Goal: Ask a question: Seek information or help from site administrators or community

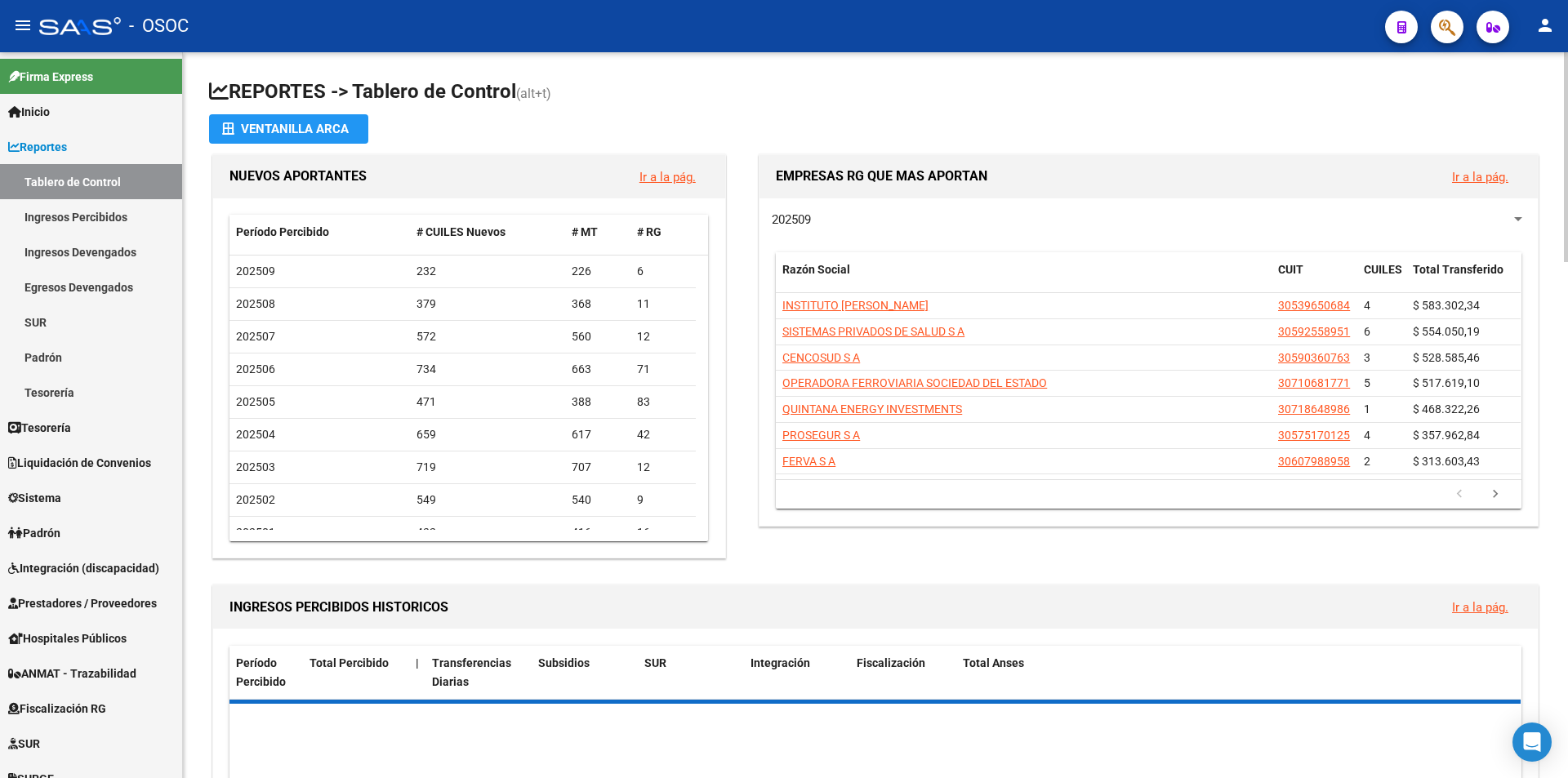
click at [825, 126] on app-file-import-inline "Ventanilla ARCA" at bounding box center [875, 128] width 1332 height 29
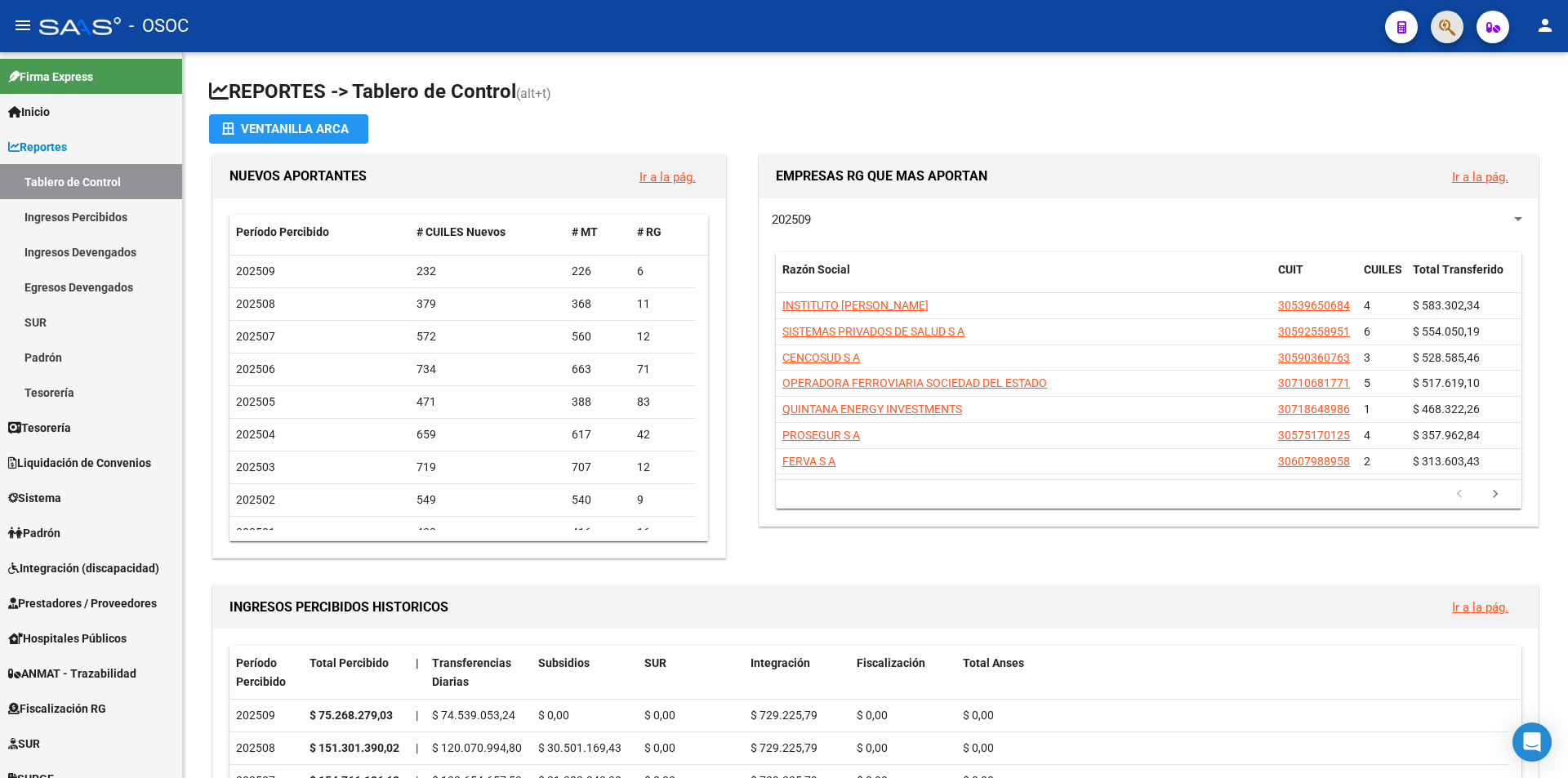
click at [1456, 20] on button "button" at bounding box center [1446, 26] width 33 height 33
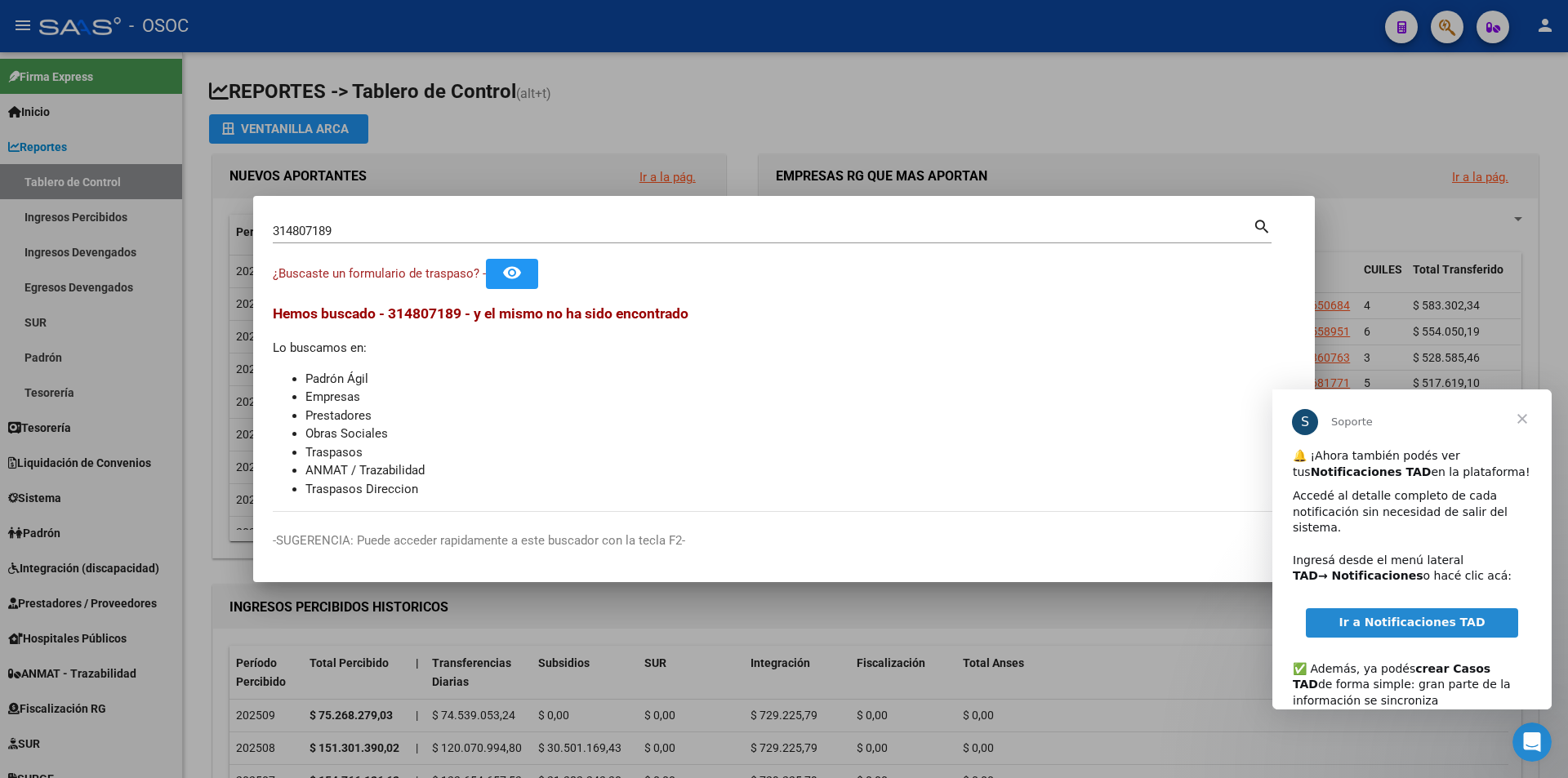
click at [1521, 417] on span "Cerrar" at bounding box center [1522, 418] width 58 height 58
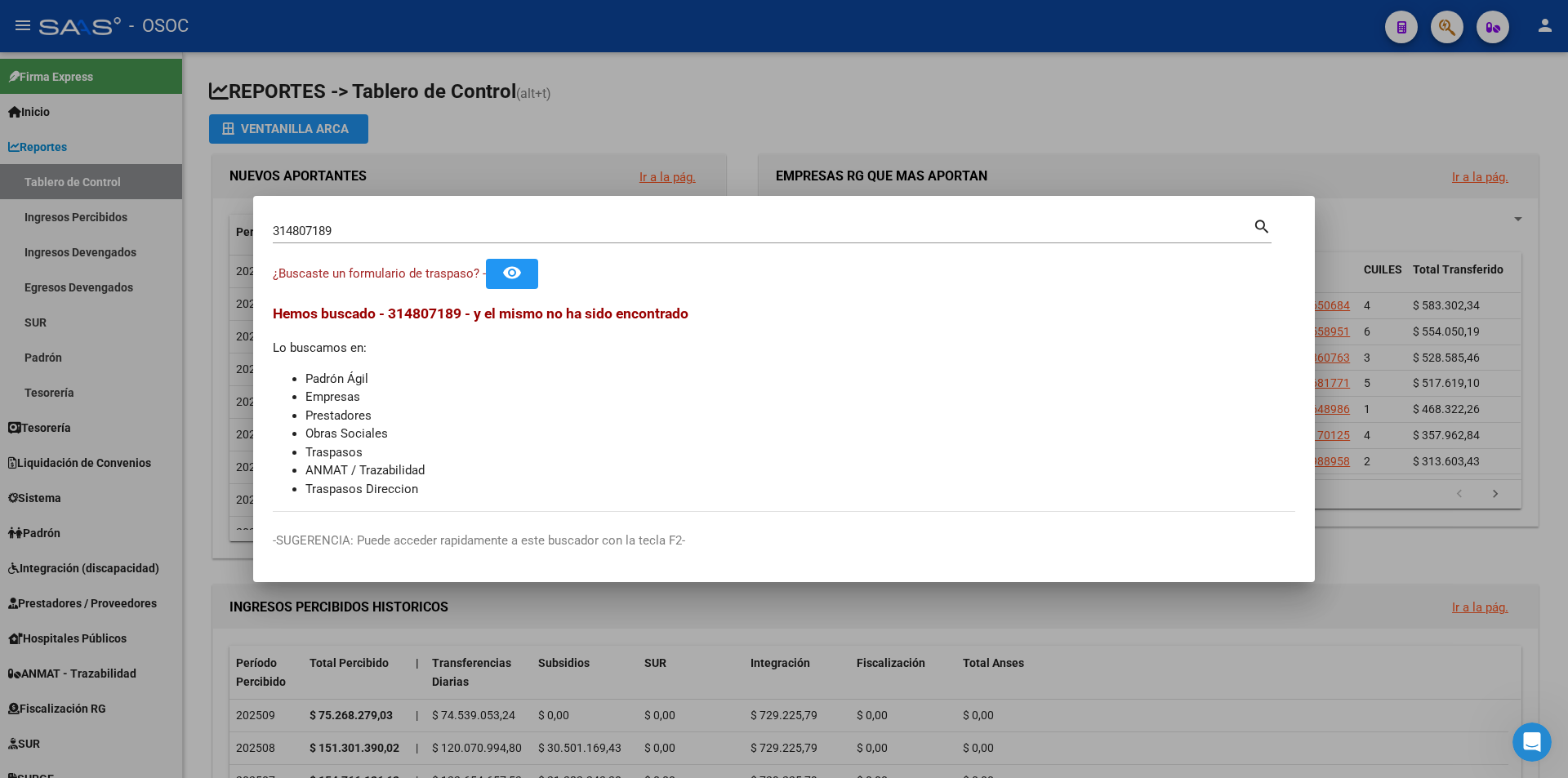
click at [867, 233] on input "314807189" at bounding box center [762, 231] width 980 height 15
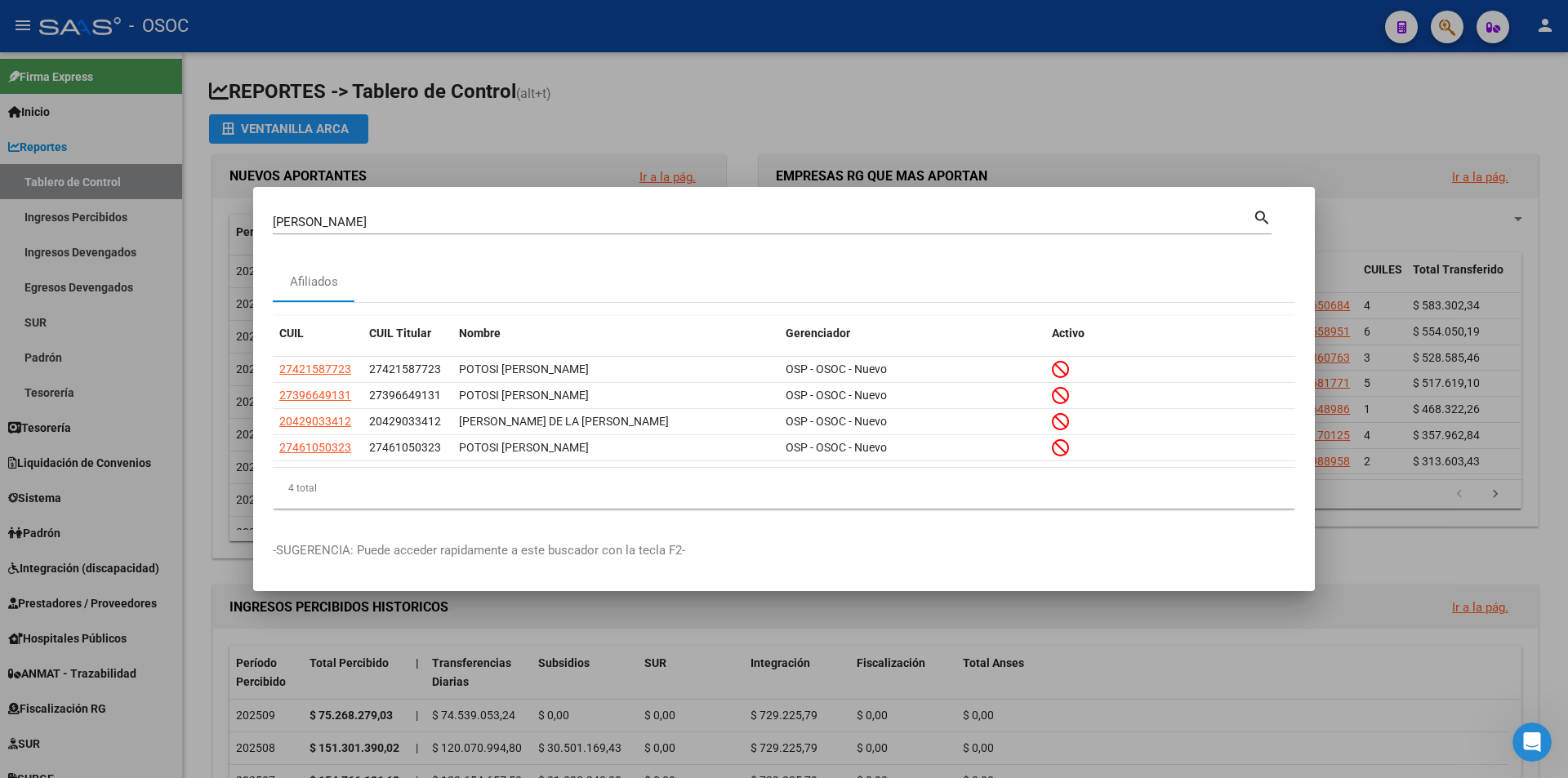
click at [735, 227] on input "tosi" at bounding box center [762, 222] width 980 height 15
paste input "314807189"
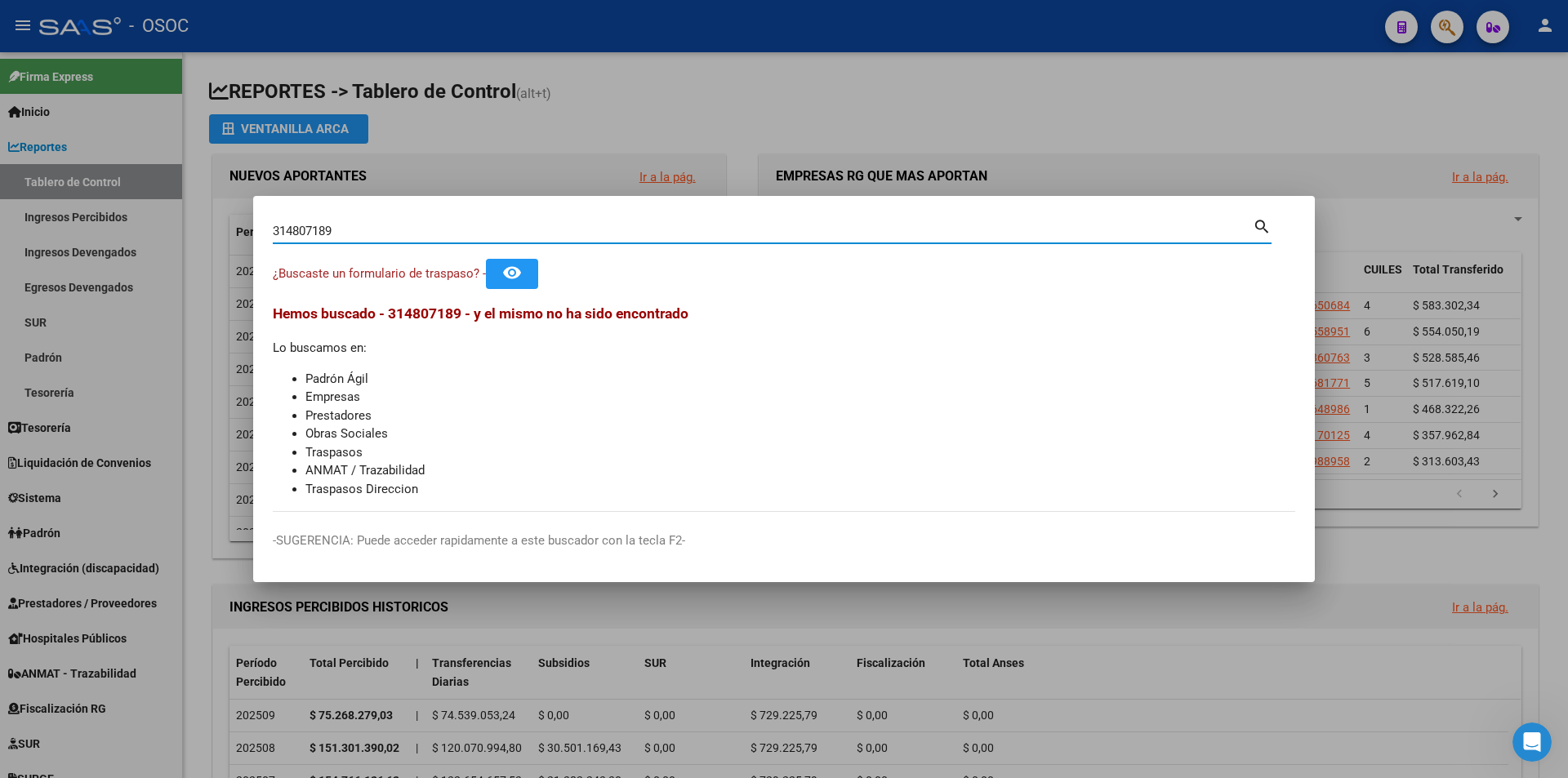
click at [322, 222] on div "314807189 Buscar (apellido, dni, cuil, nro traspaso, cuit, obra social)" at bounding box center [762, 231] width 980 height 24
click at [321, 238] on input "314807189" at bounding box center [762, 231] width 980 height 15
click at [304, 235] on input "314807189" at bounding box center [762, 231] width 980 height 15
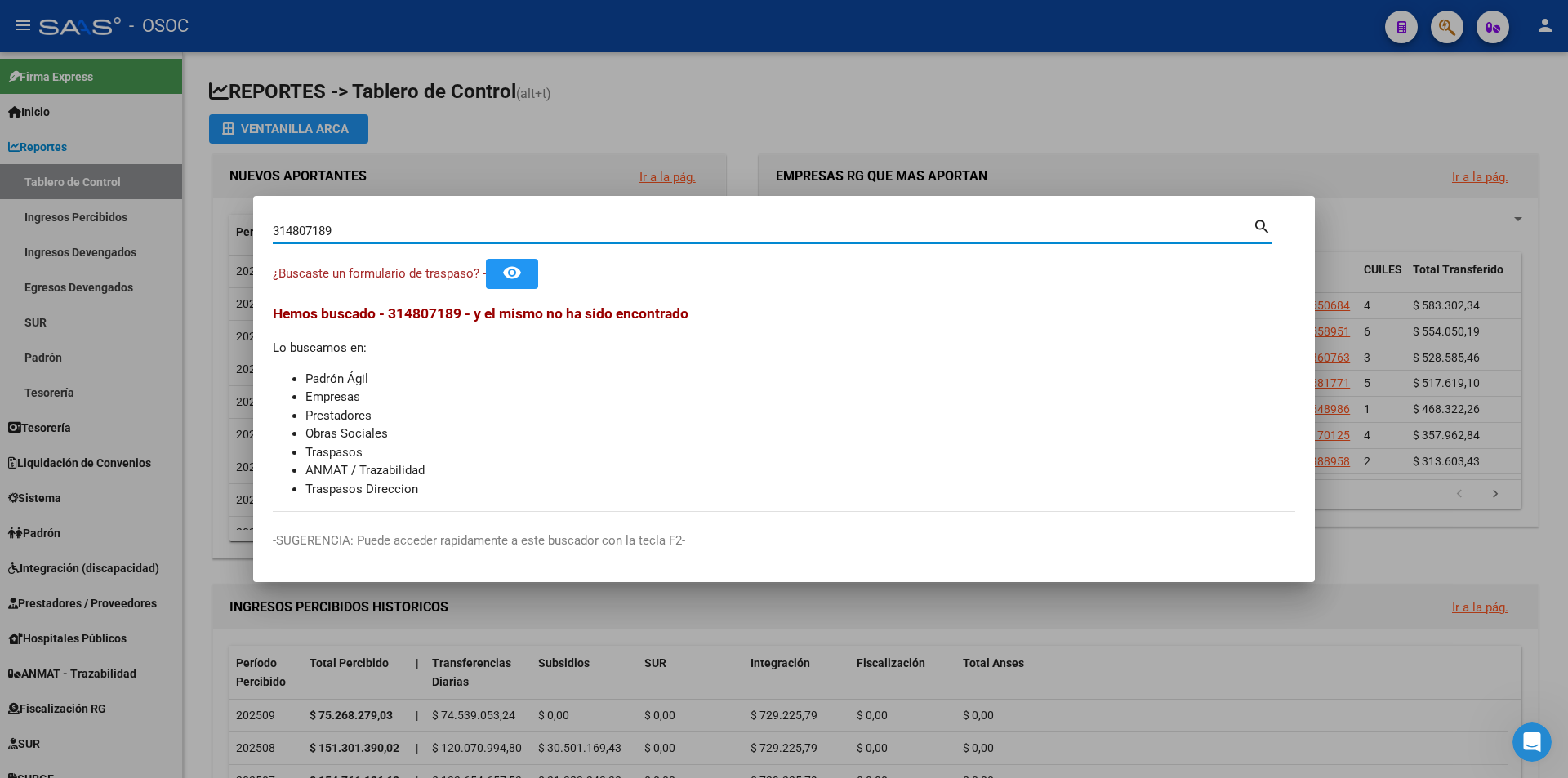
drag, startPoint x: 292, startPoint y: 229, endPoint x: 341, endPoint y: 224, distance: 49.3
click at [341, 224] on input "314807189" at bounding box center [762, 231] width 980 height 15
click at [298, 229] on input "314807189" at bounding box center [762, 231] width 980 height 15
type input "31807189"
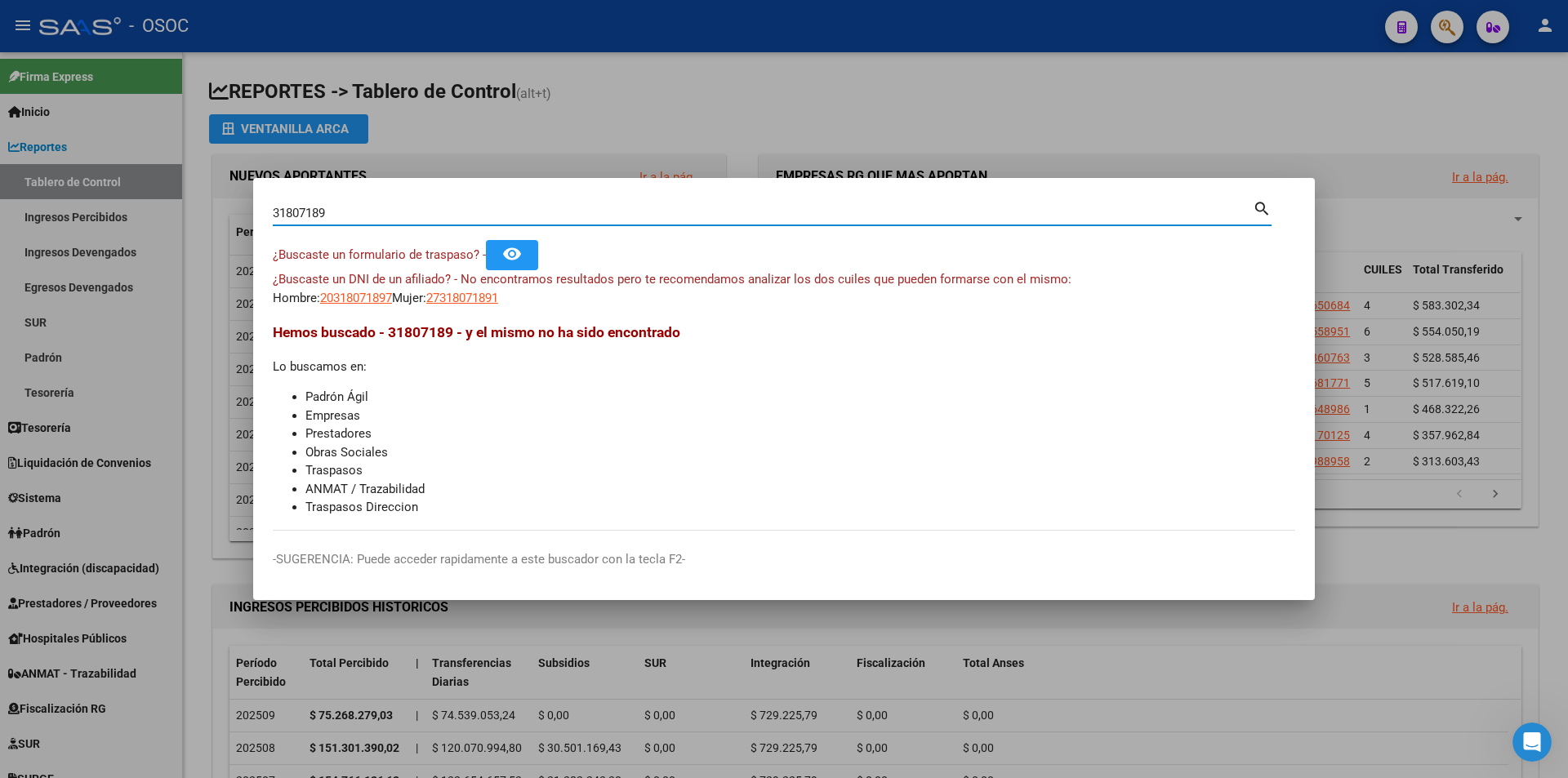
click at [312, 214] on input "31807189" at bounding box center [762, 213] width 980 height 15
click at [311, 212] on input "31807189" at bounding box center [762, 213] width 980 height 15
click at [369, 297] on span "20318071897" at bounding box center [356, 298] width 72 height 15
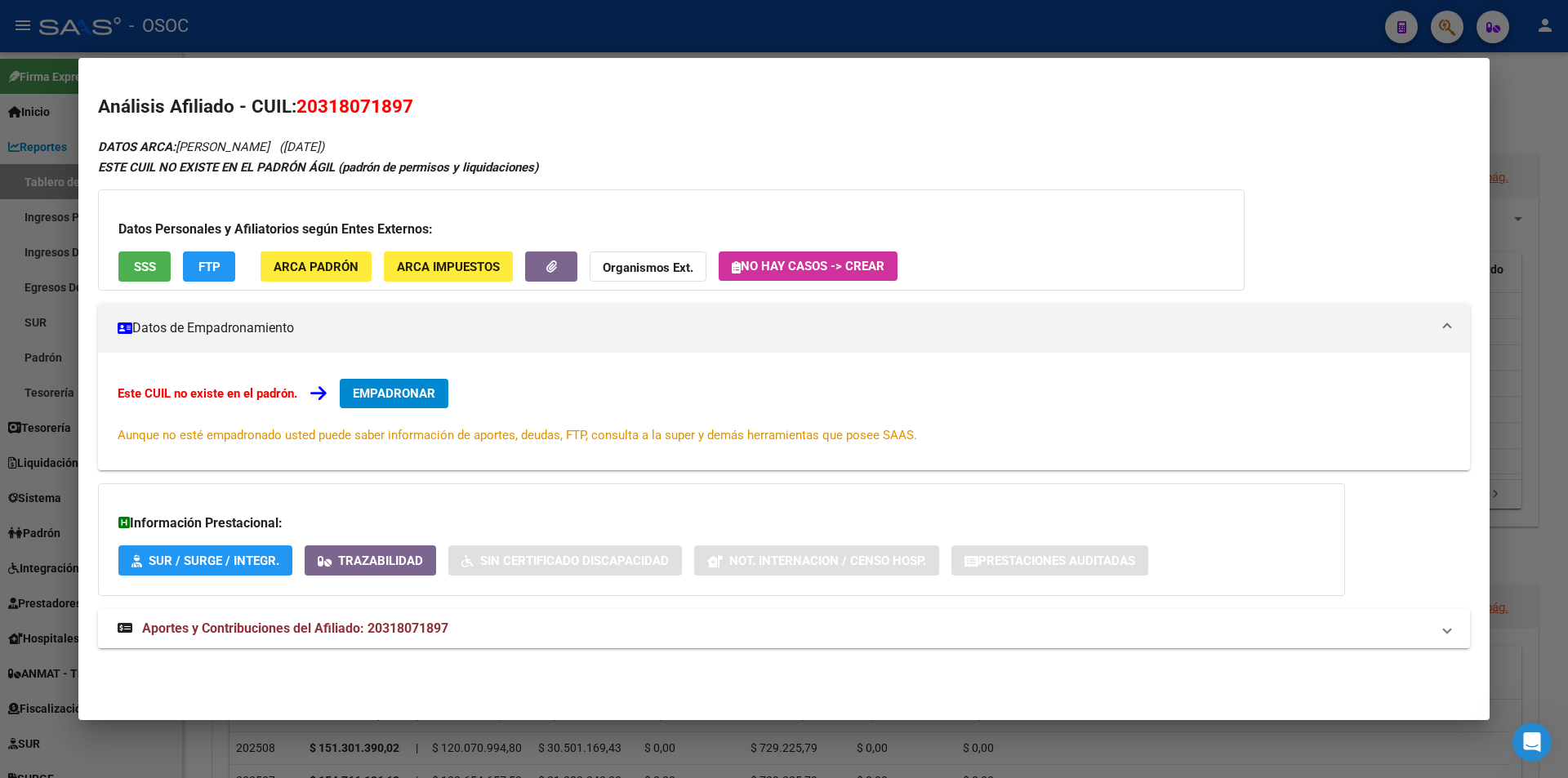
drag, startPoint x: 229, startPoint y: 141, endPoint x: 308, endPoint y: 141, distance: 79.0
click at [308, 141] on icon "DATOS ARCA: TOSI ALEXIS ARIEL (01/11/1985)" at bounding box center [211, 147] width 226 height 15
click at [197, 281] on button "FTP" at bounding box center [208, 267] width 52 height 30
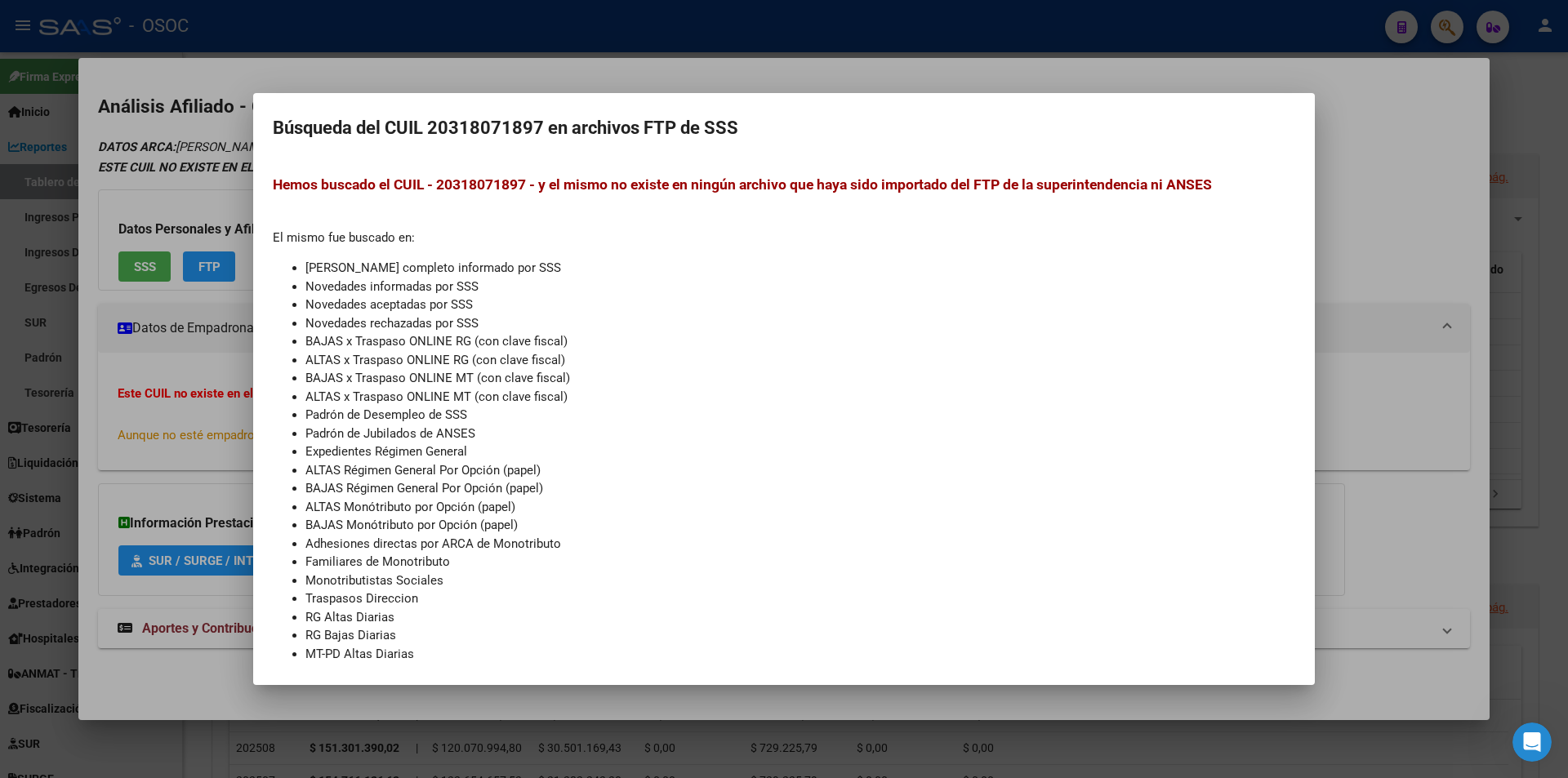
click at [192, 339] on div at bounding box center [784, 389] width 1568 height 778
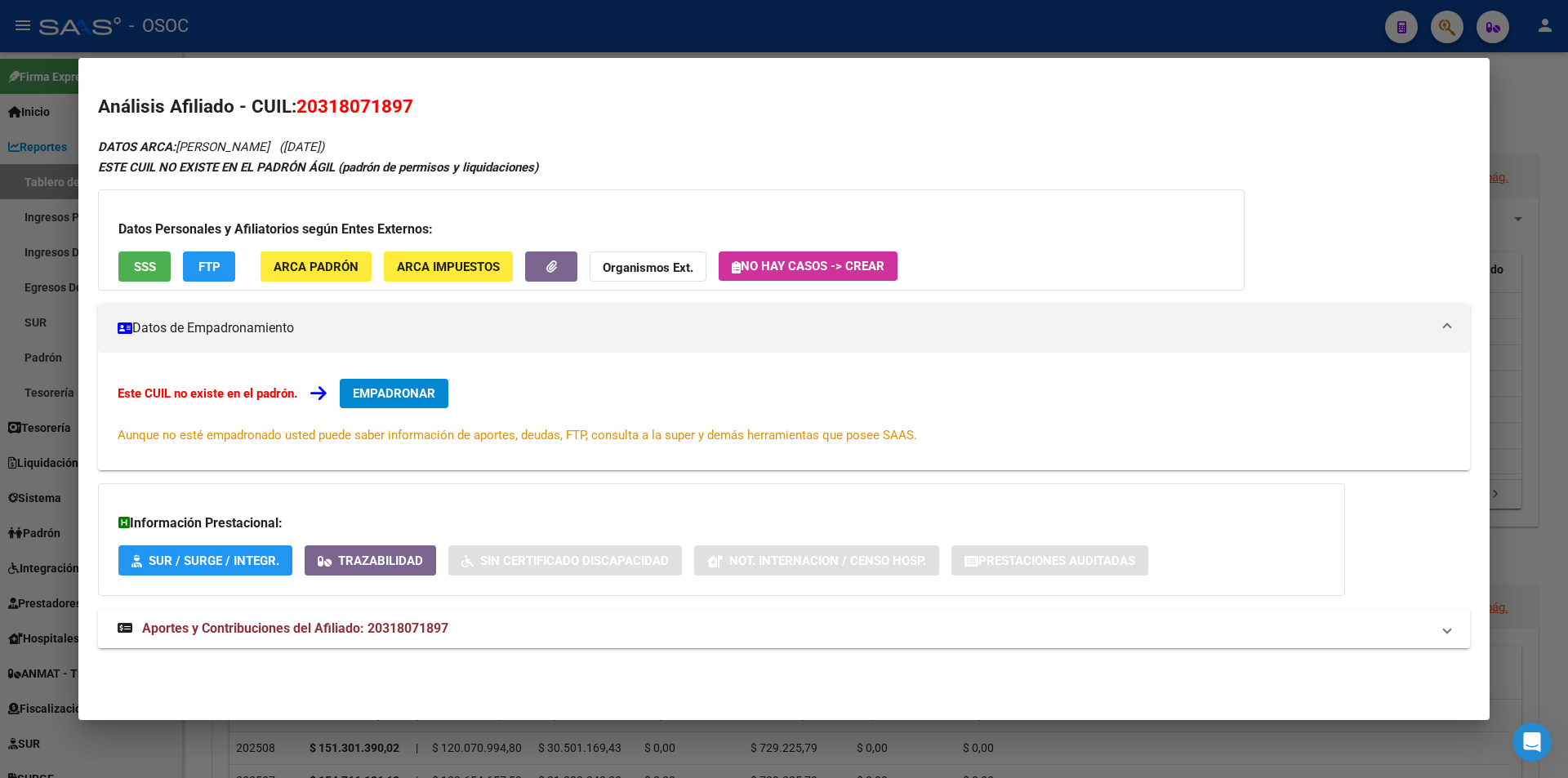
click at [418, 639] on mat-expansion-panel-header "Aportes y Contribuciones del Afiliado: 20318071897" at bounding box center [784, 628] width 1372 height 40
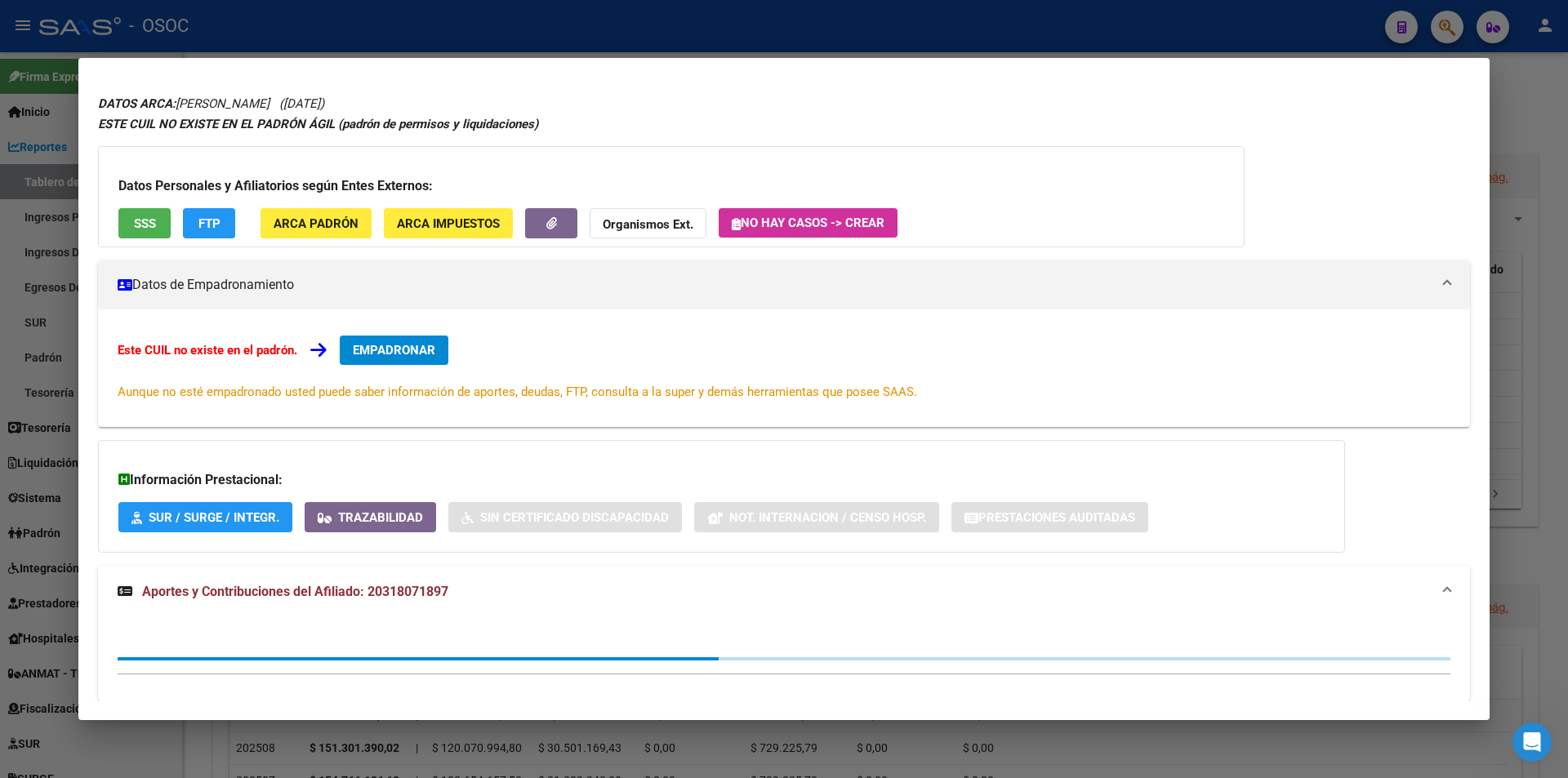
scroll to position [80, 0]
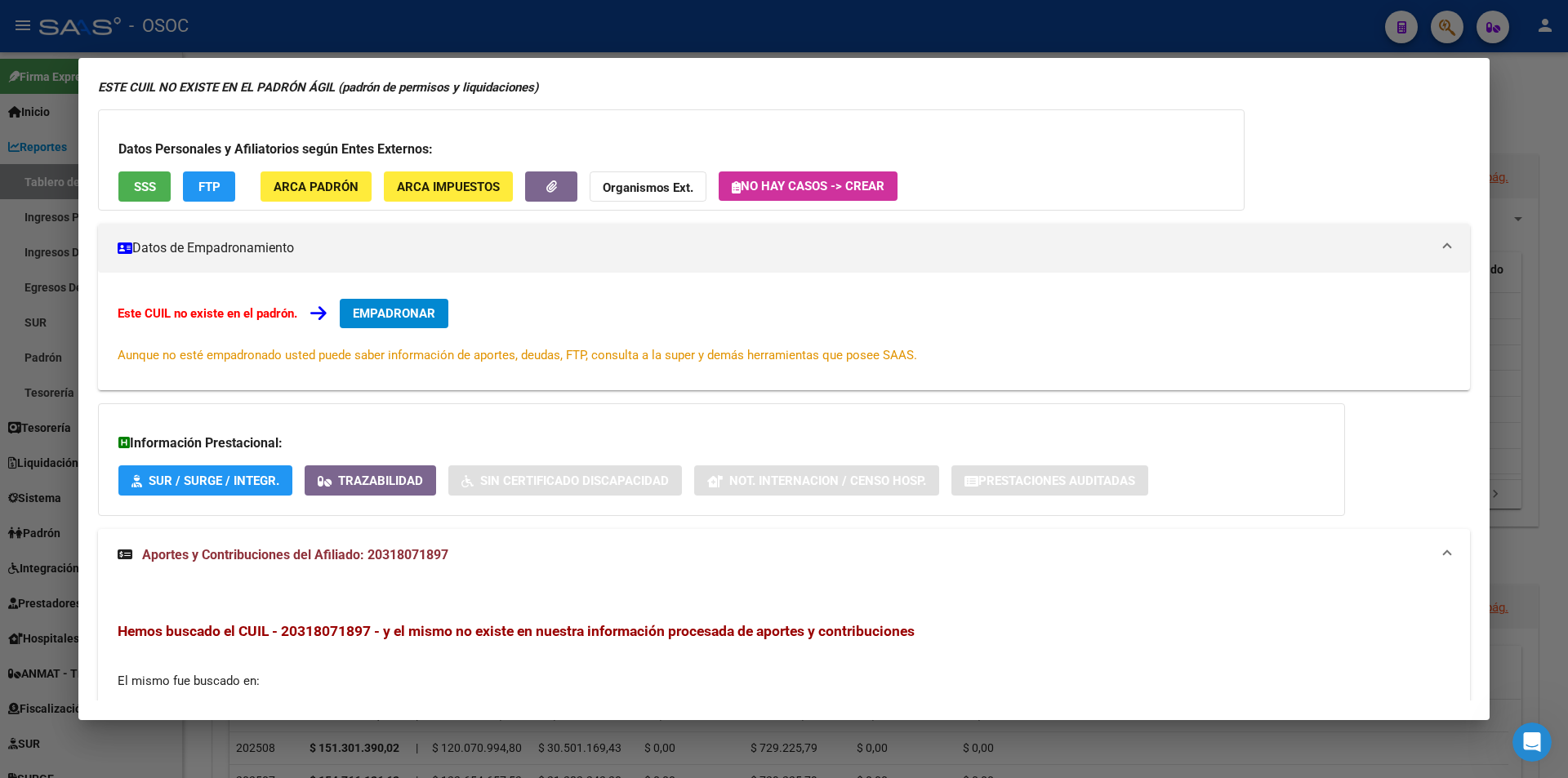
click at [1538, 310] on div at bounding box center [784, 389] width 1568 height 778
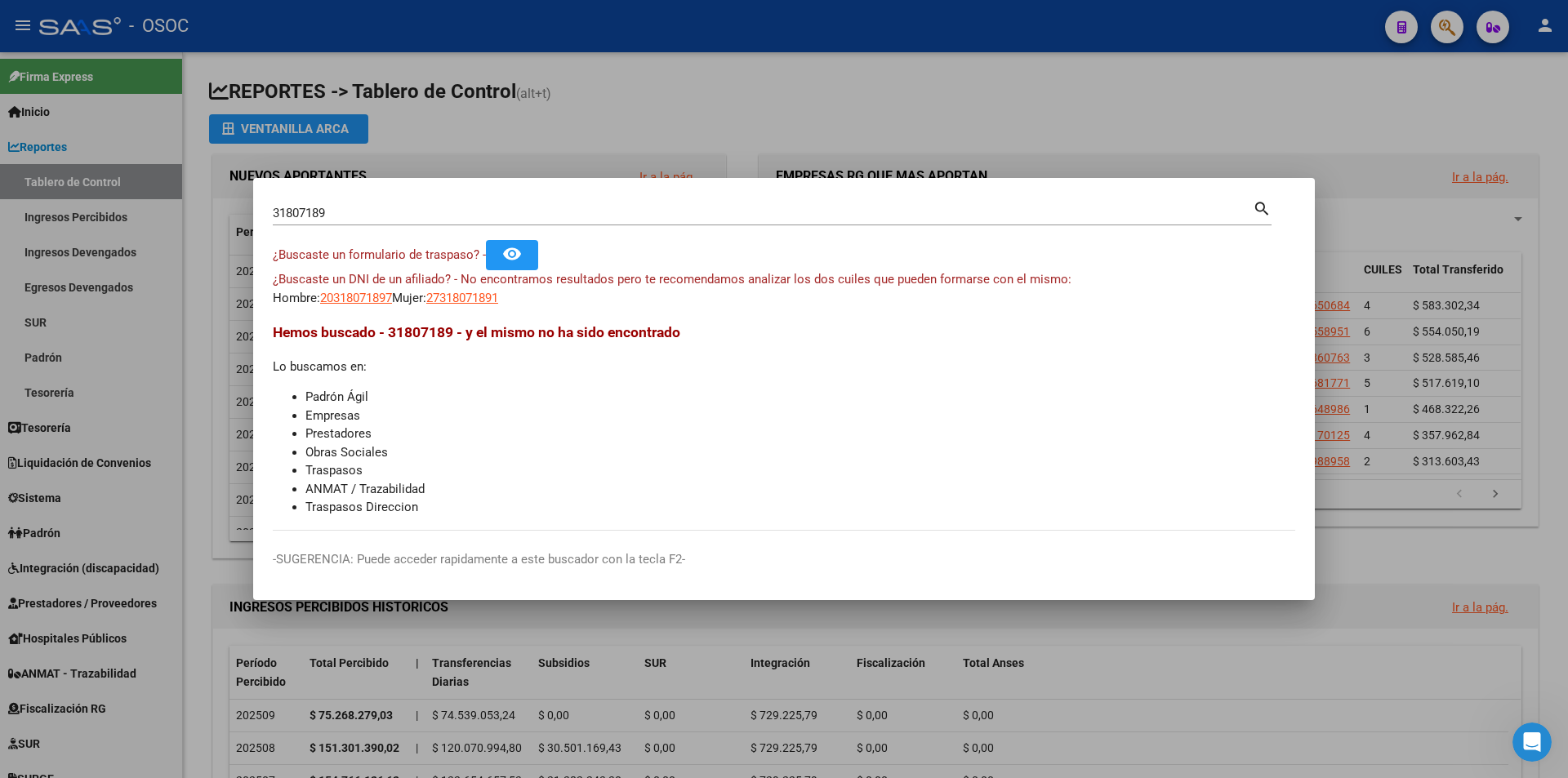
click at [1429, 618] on div at bounding box center [784, 389] width 1568 height 778
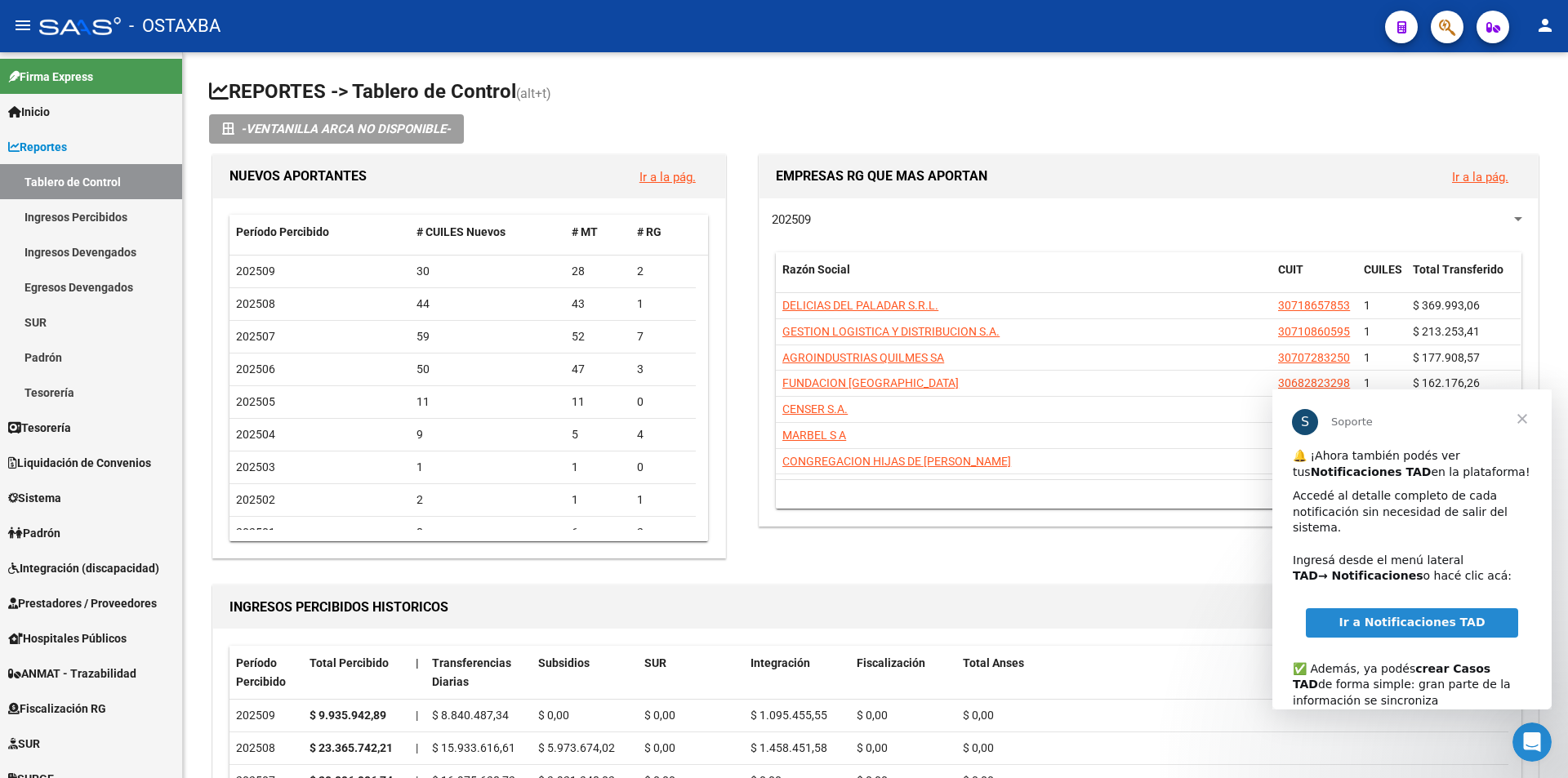
click at [1443, 17] on span "button" at bounding box center [1446, 27] width 16 height 34
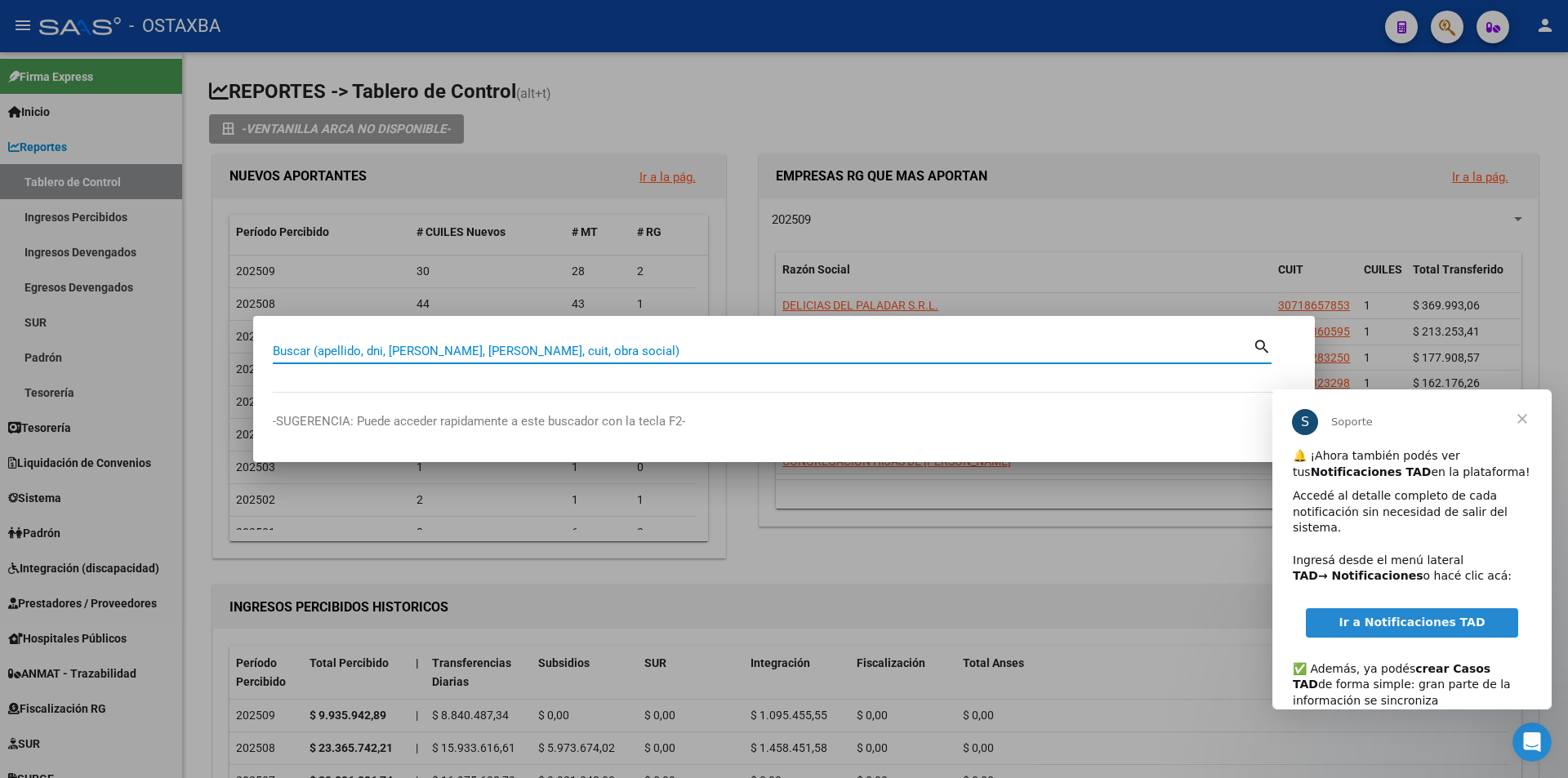
paste input "20318071897"
type input "20318071897"
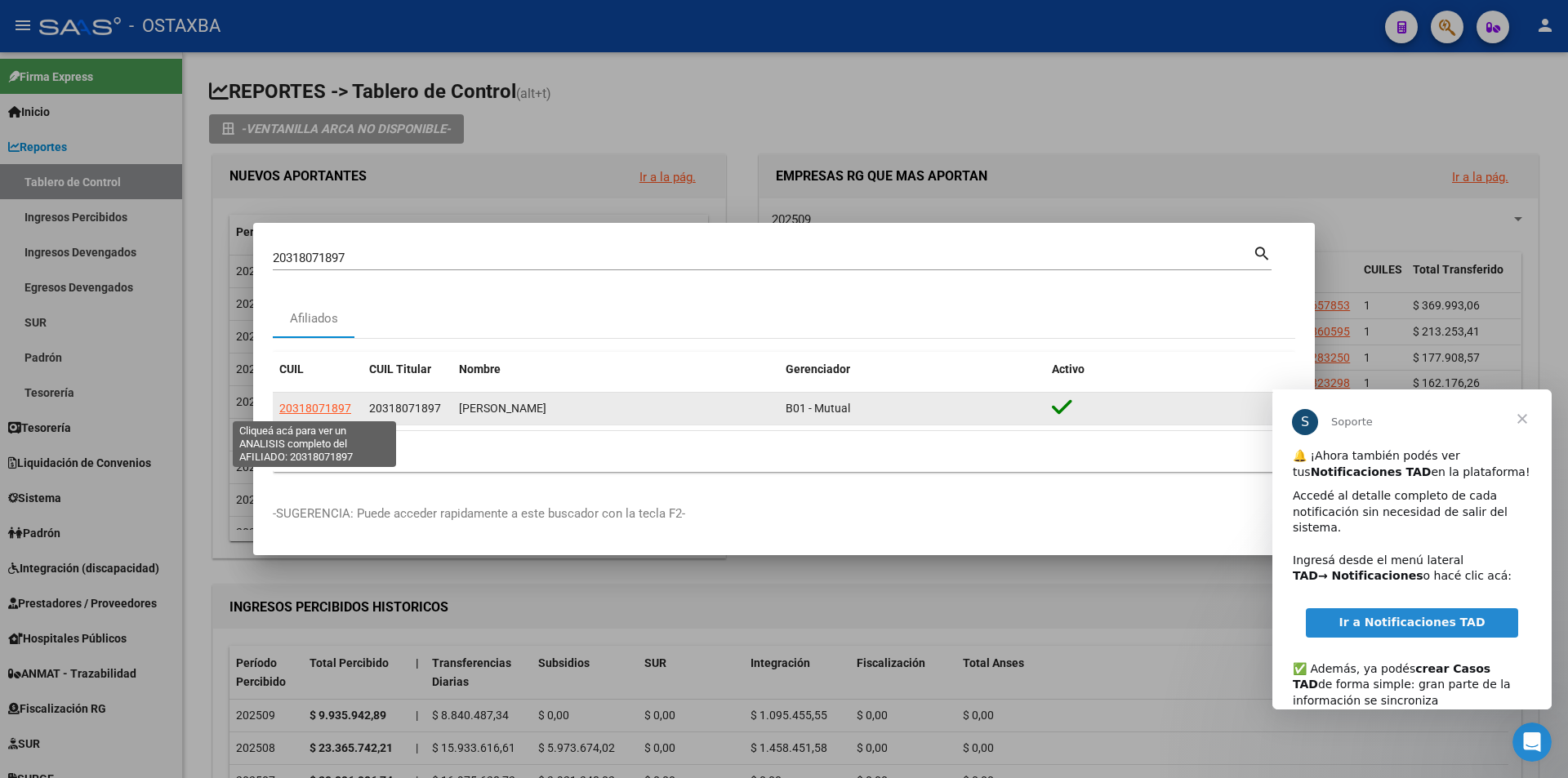
click at [341, 410] on span "20318071897" at bounding box center [315, 408] width 72 height 13
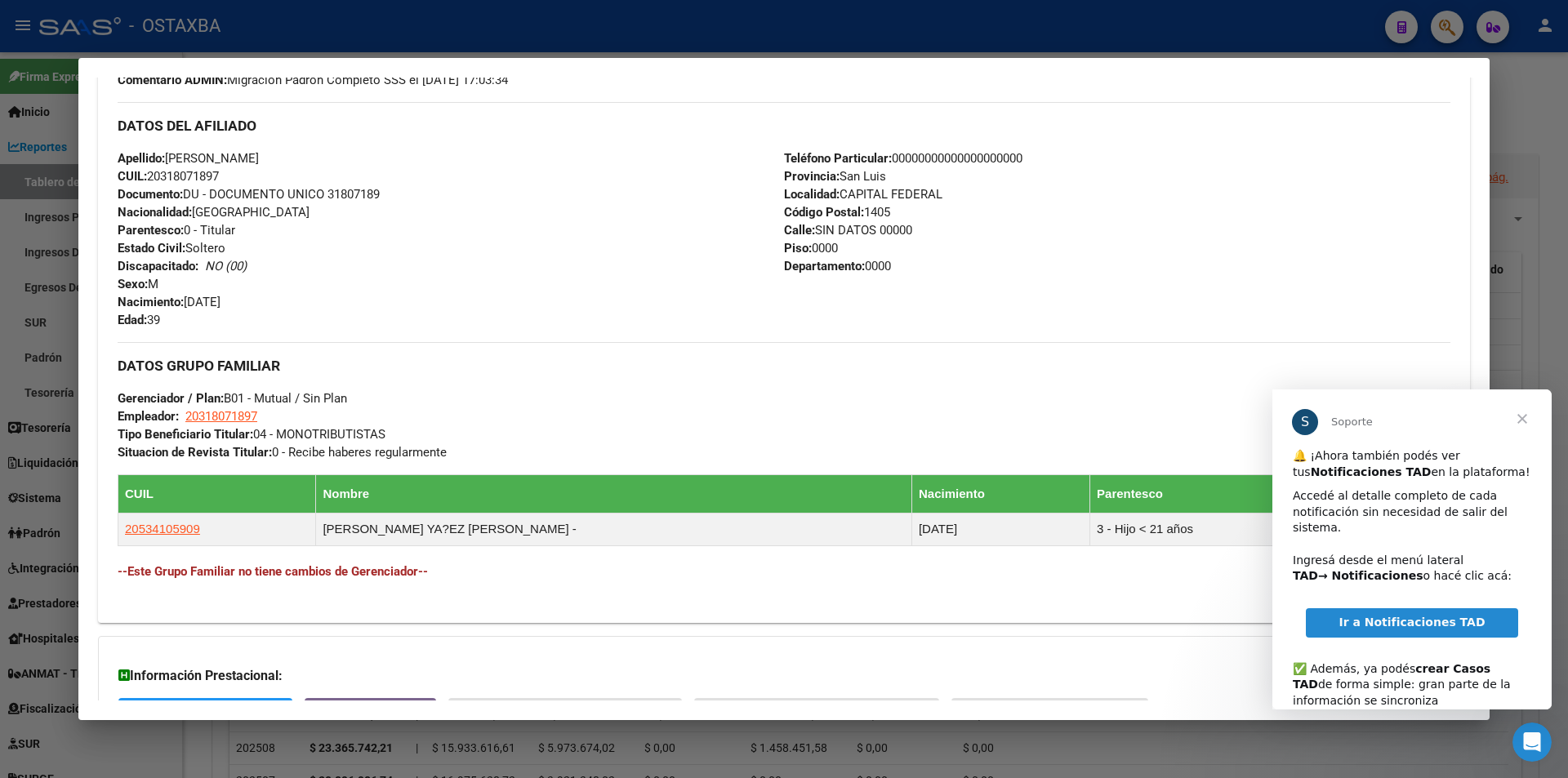
scroll to position [655, 0]
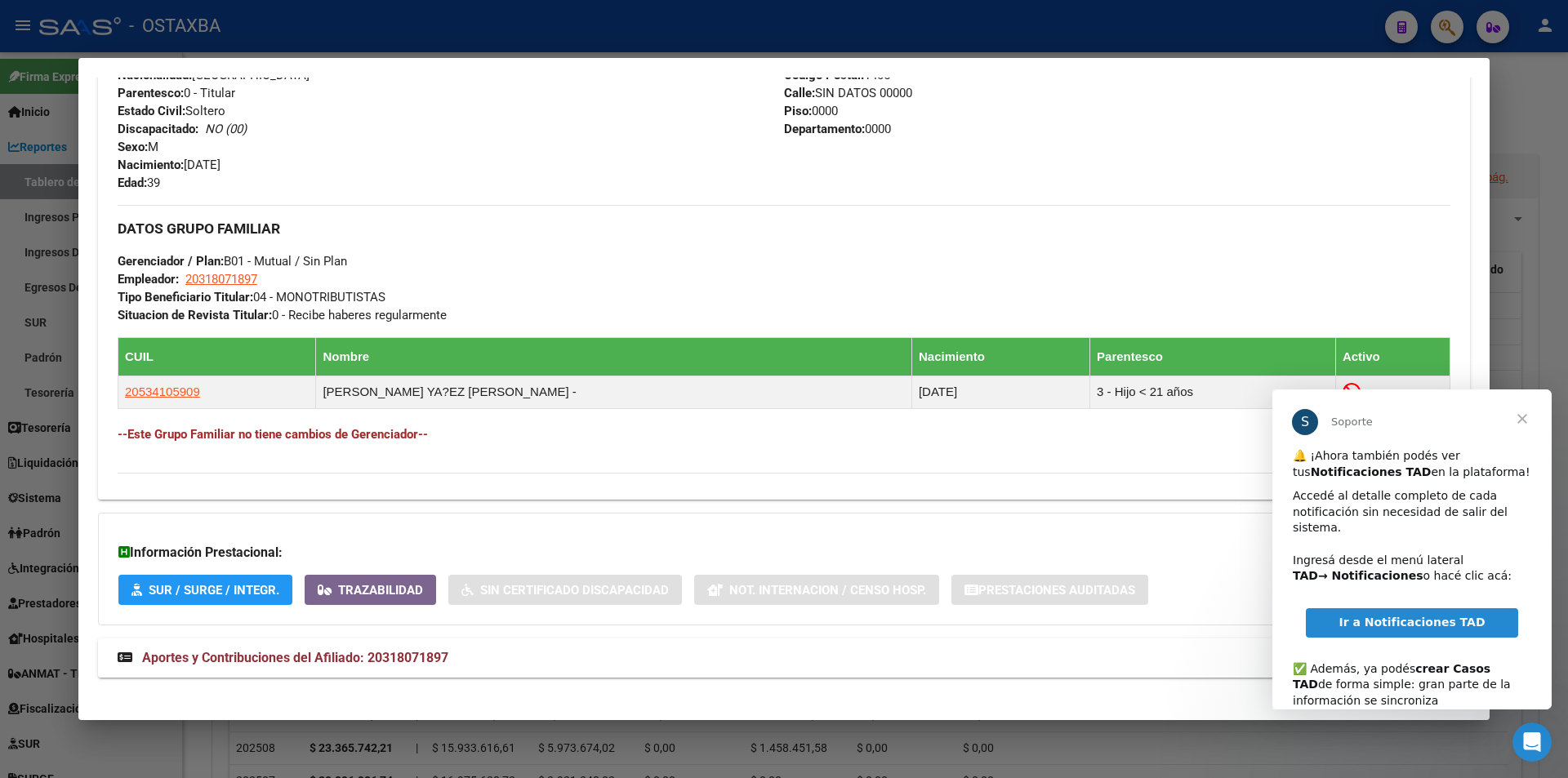
click at [459, 657] on mat-panel-title "Aportes y Contribuciones del Afiliado: 20318071897" at bounding box center [774, 657] width 1313 height 20
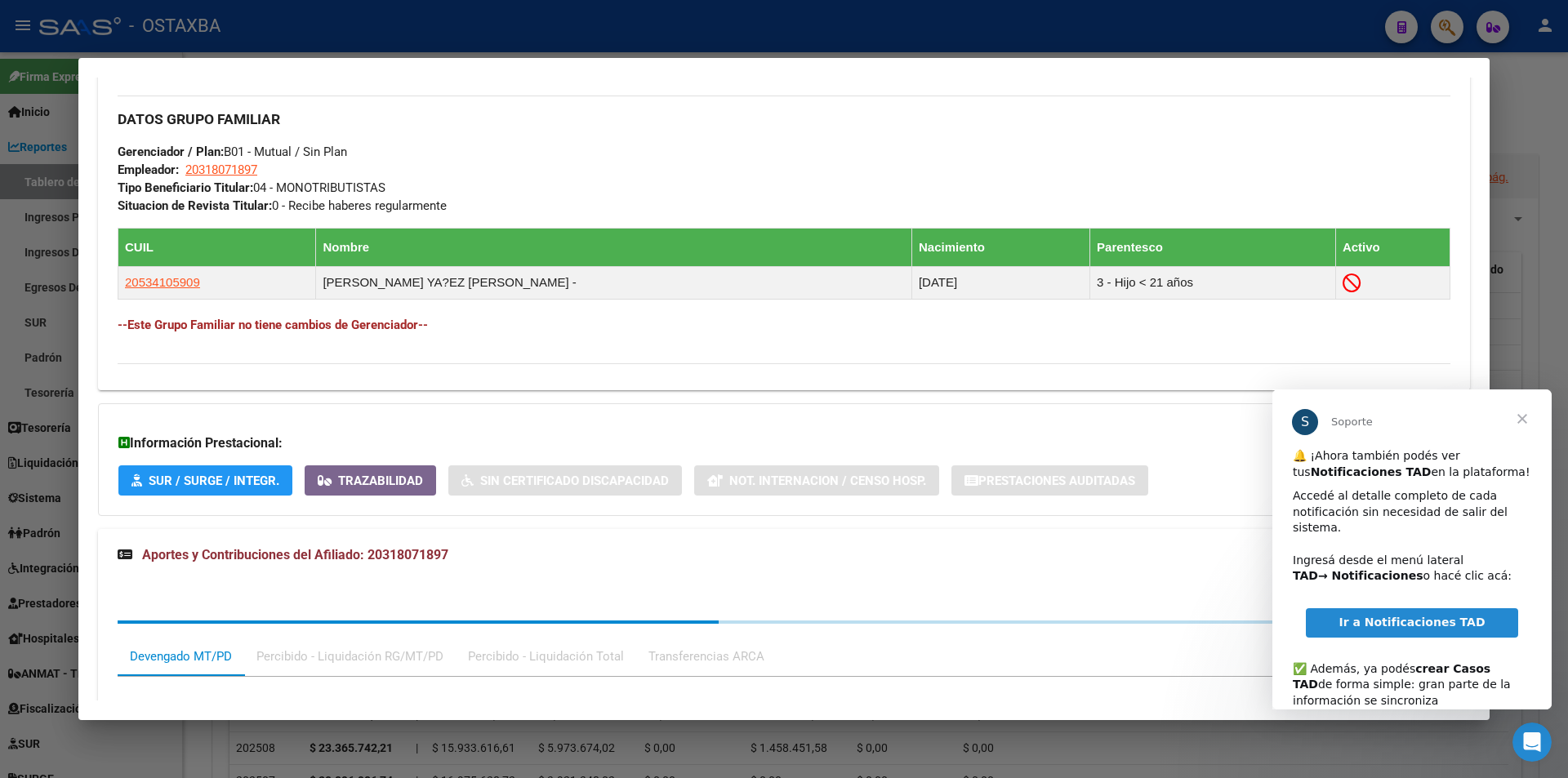
scroll to position [1336, 0]
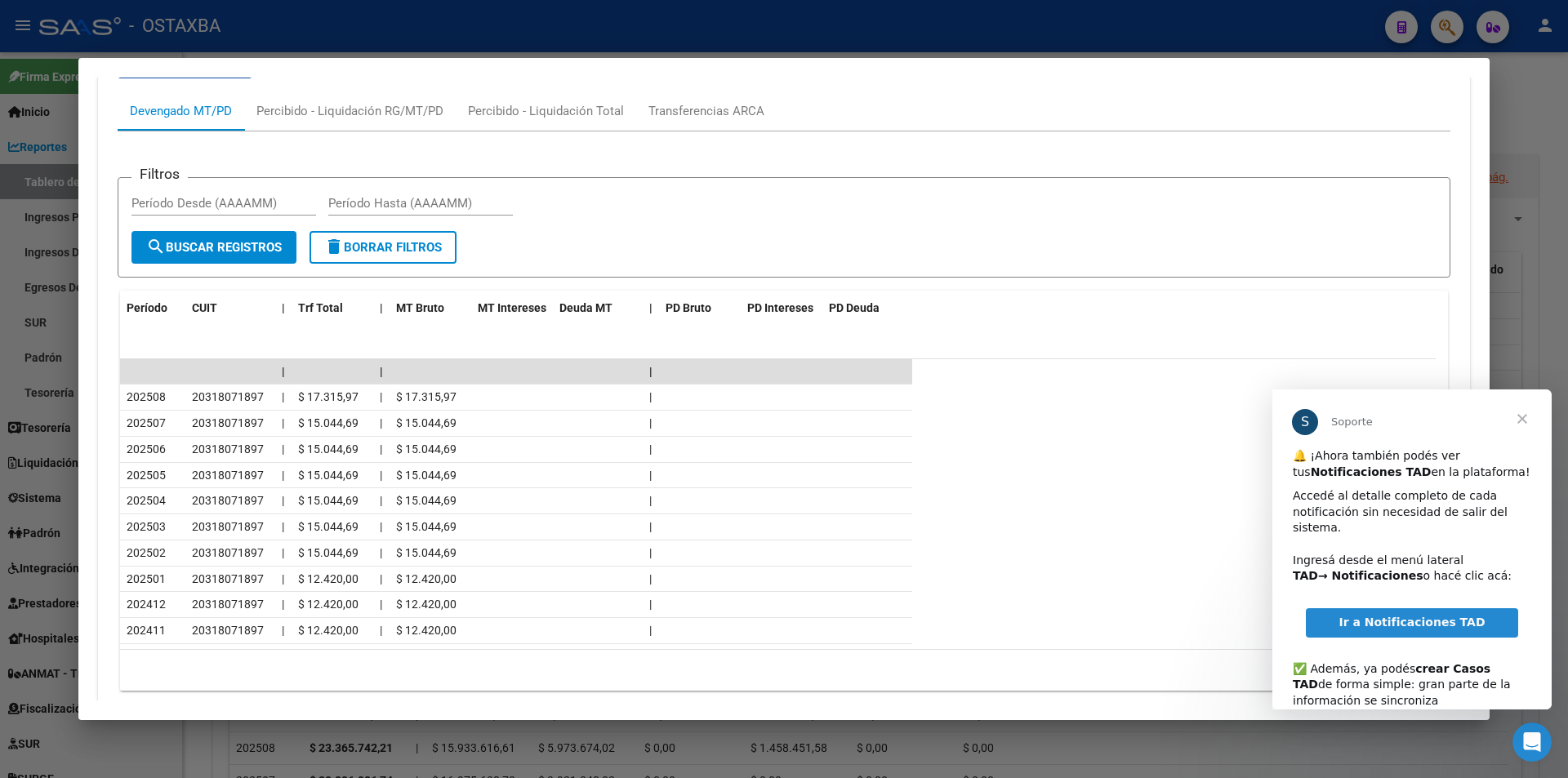
click at [1526, 425] on span "Cerrar" at bounding box center [1522, 418] width 58 height 58
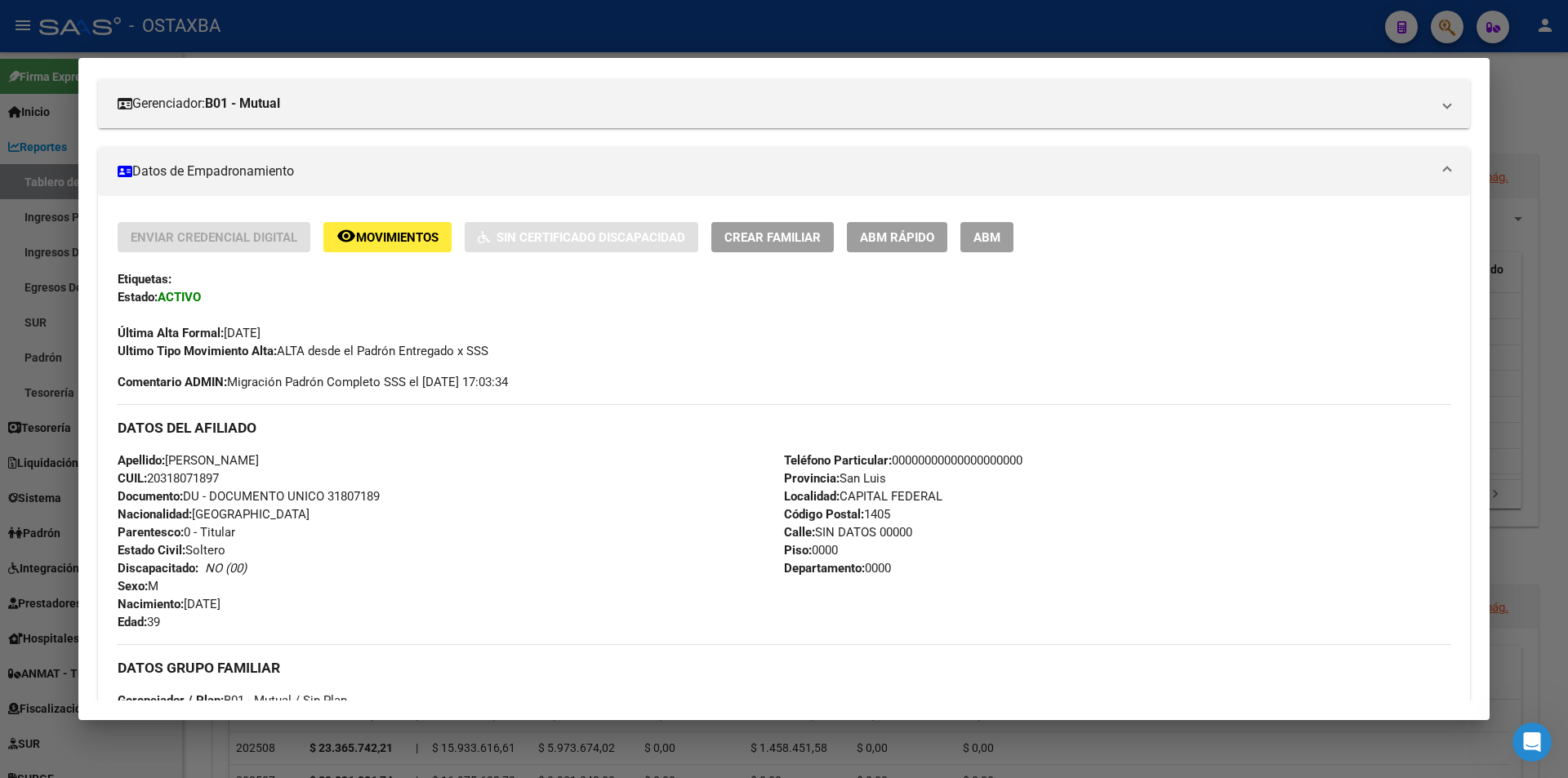
scroll to position [0, 0]
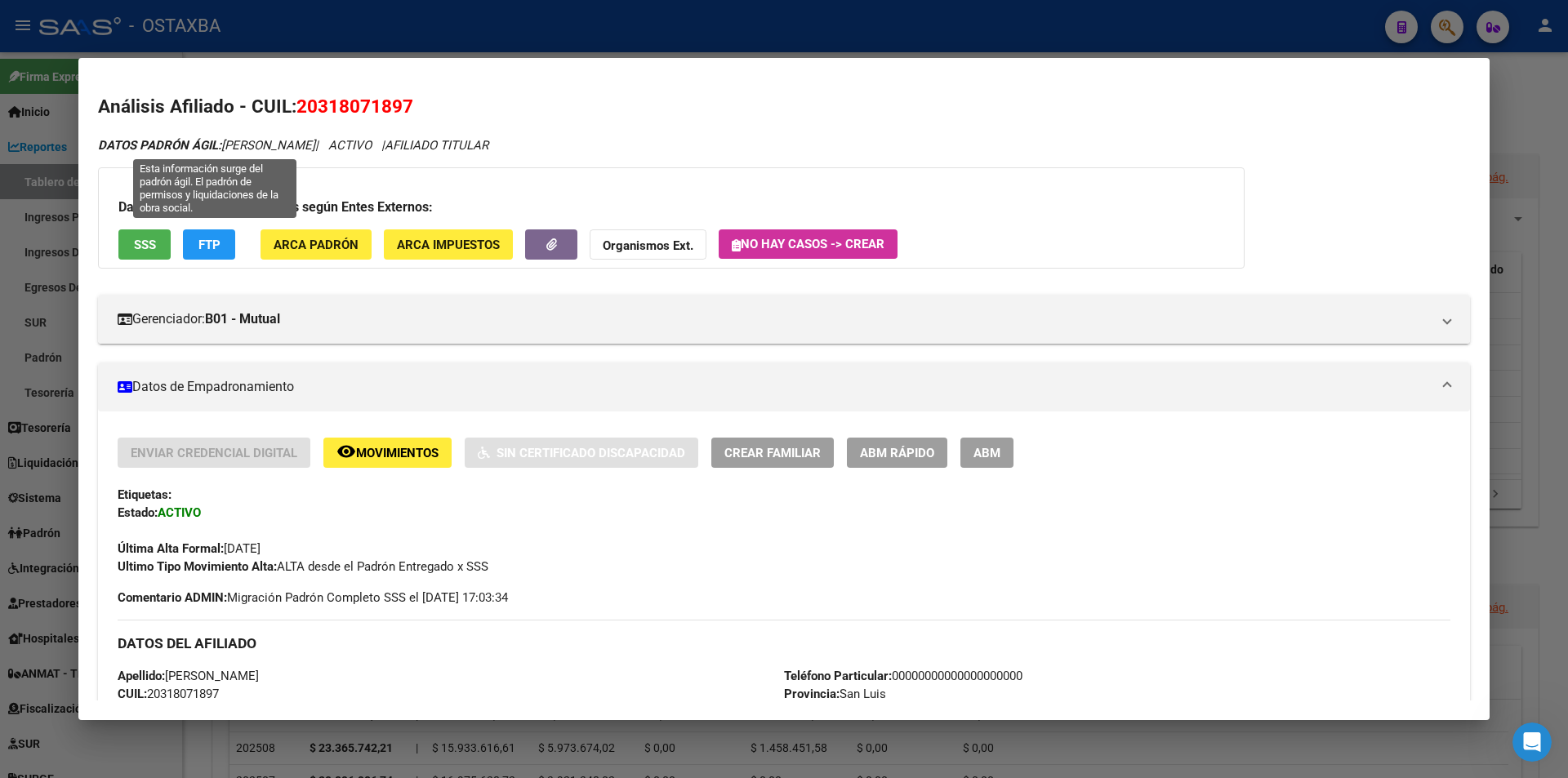
drag, startPoint x: 240, startPoint y: 138, endPoint x: 335, endPoint y: 138, distance: 95.0
click at [335, 138] on icon "DATOS PADRÓN ÁGIL: TOSI ALEXIS ARIEL | ACTIVO | AFILIADO TITULAR" at bounding box center [293, 145] width 390 height 15
click at [335, 138] on icon "DATOS PADRÓN ÁGIL: TOSI ALEXIS ARIEL | ACTIVO | AFILIADO TITULAR" at bounding box center [293, 145] width 390 height 15
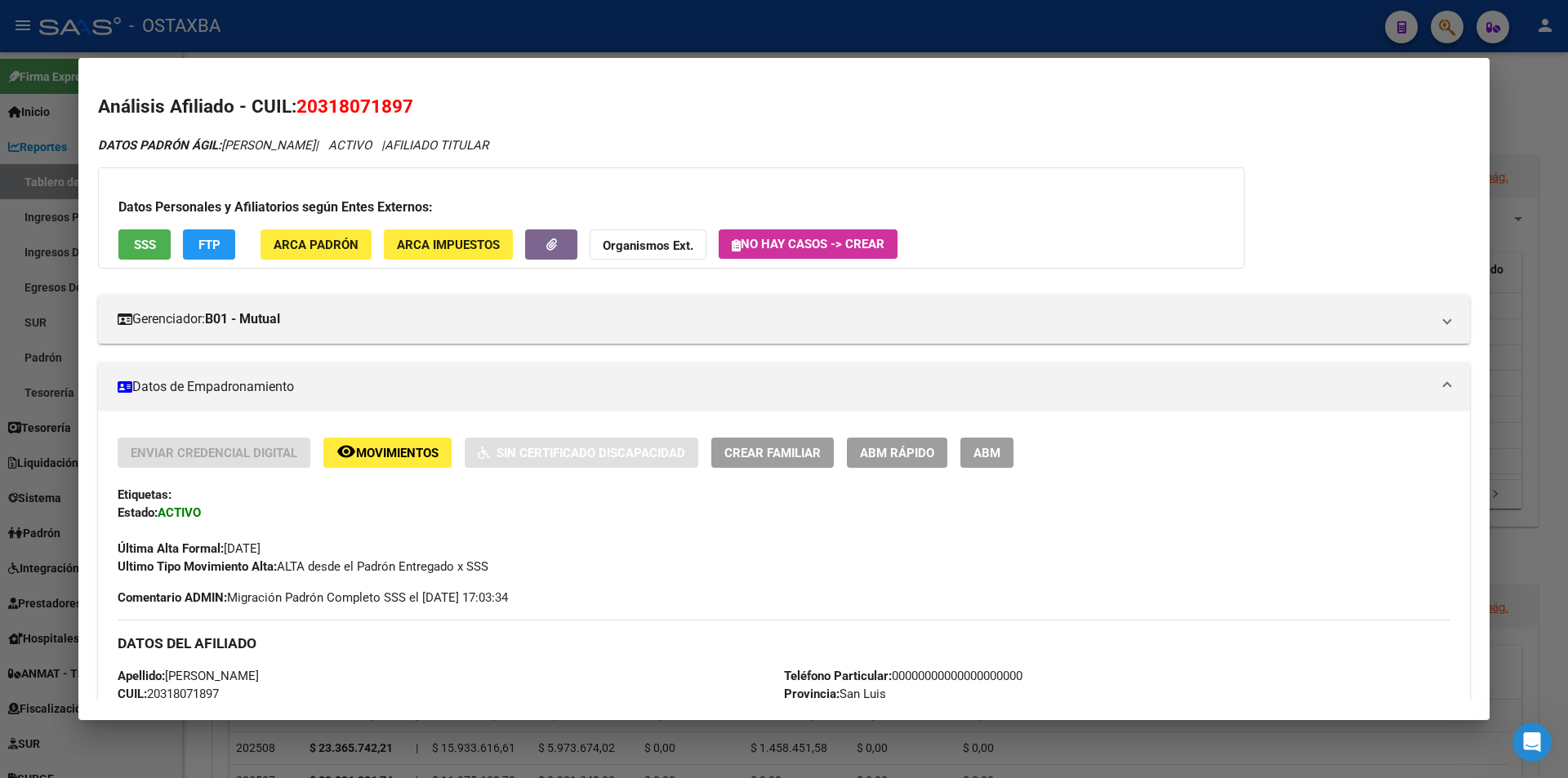
click at [335, 138] on icon "DATOS PADRÓN ÁGIL: TOSI ALEXIS ARIEL | ACTIVO | AFILIADO TITULAR" at bounding box center [293, 145] width 390 height 15
click at [339, 112] on span "20318071897" at bounding box center [355, 105] width 117 height 22
click at [451, 113] on h2 "Análisis Afiliado - CUIL: 20318071897" at bounding box center [784, 106] width 1372 height 27
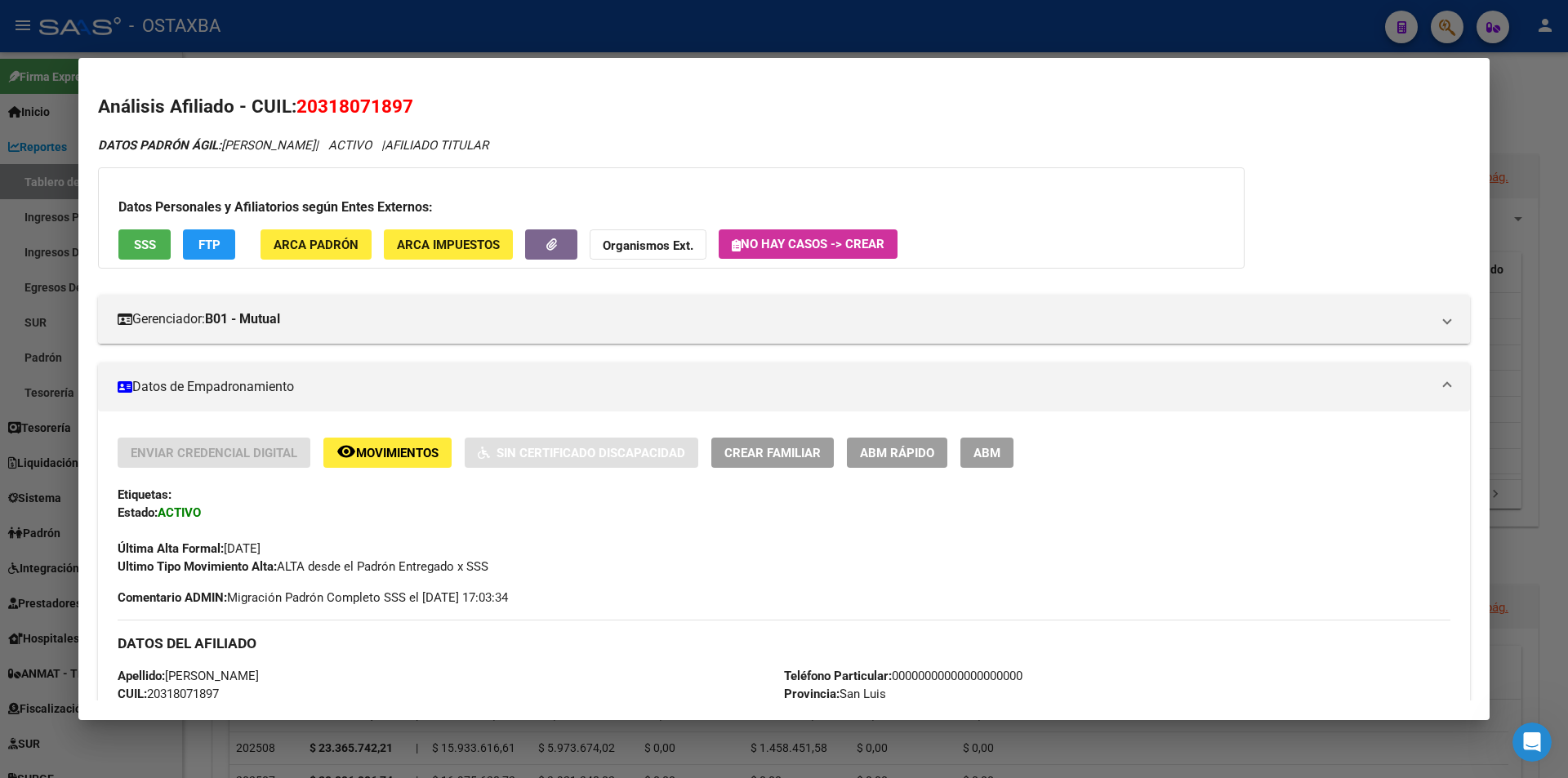
click at [433, 139] on span "AFILIADO TITULAR" at bounding box center [436, 145] width 104 height 15
click at [442, 137] on div "DATOS PADRÓN ÁGIL: TOSI ALEXIS ARIEL | ACTIVO | AFILIADO TITULAR" at bounding box center [784, 146] width 1372 height 19
drag, startPoint x: 302, startPoint y: 111, endPoint x: 335, endPoint y: 135, distance: 40.8
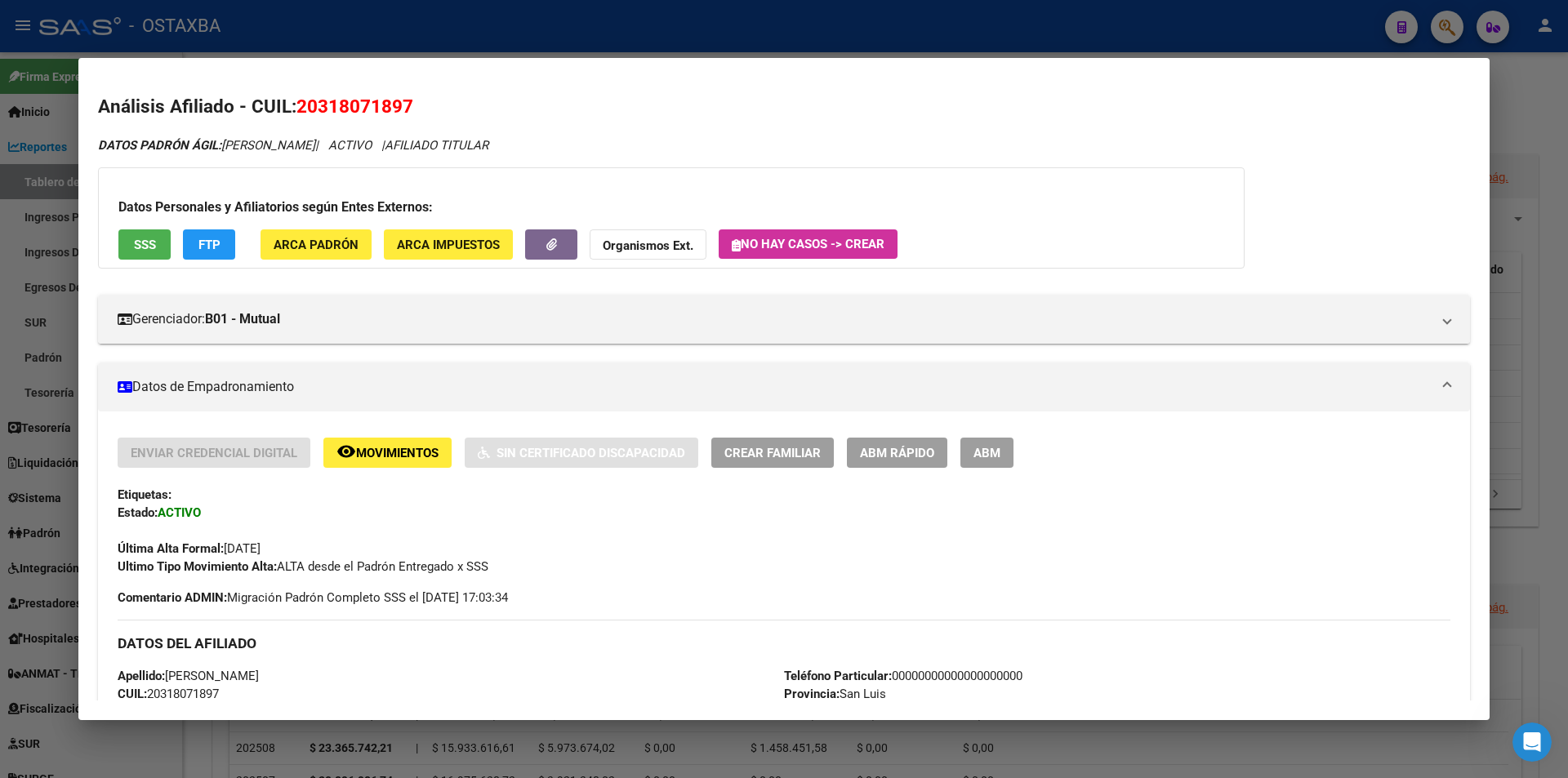
copy div "20318071897 DATOS PADRÓN ÁGIL: TOSI ALEXIS ARIEL"
click at [315, 119] on h2 "Análisis Afiliado - CUIL: 20318071897" at bounding box center [784, 106] width 1372 height 27
drag, startPoint x: 296, startPoint y: 104, endPoint x: 328, endPoint y: 132, distance: 42.5
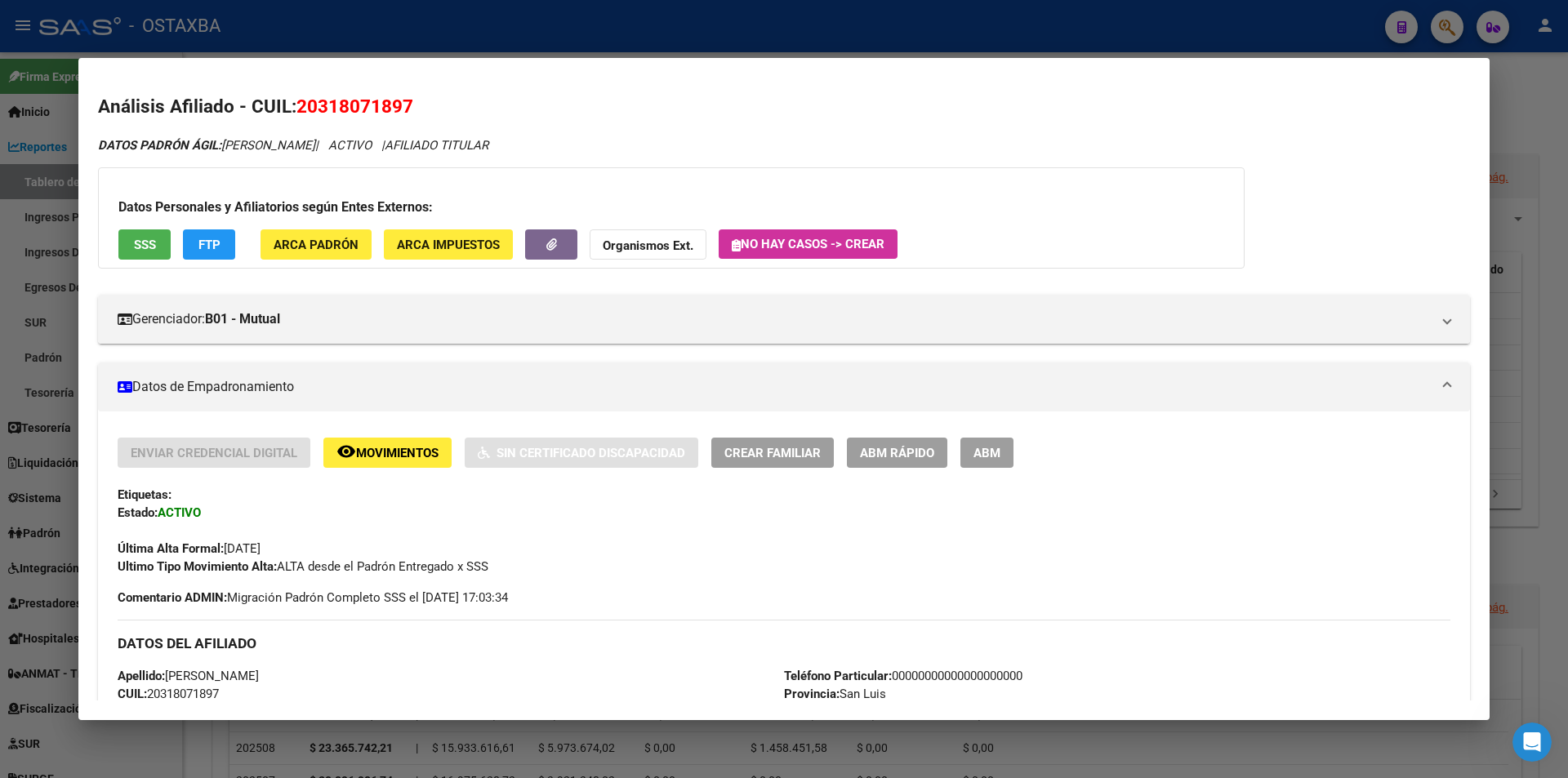
copy div "20318071897 DATOS PADRÓN ÁGIL: TOSI ALEXIS ARIEL"
click at [337, 112] on span "20318071897" at bounding box center [355, 105] width 117 height 22
drag, startPoint x: 300, startPoint y: 105, endPoint x: 344, endPoint y: 113, distance: 44.7
copy div "20318071897 DATOS PADRÓN ÁGIL: TOSI ALEXIS ARIEL"
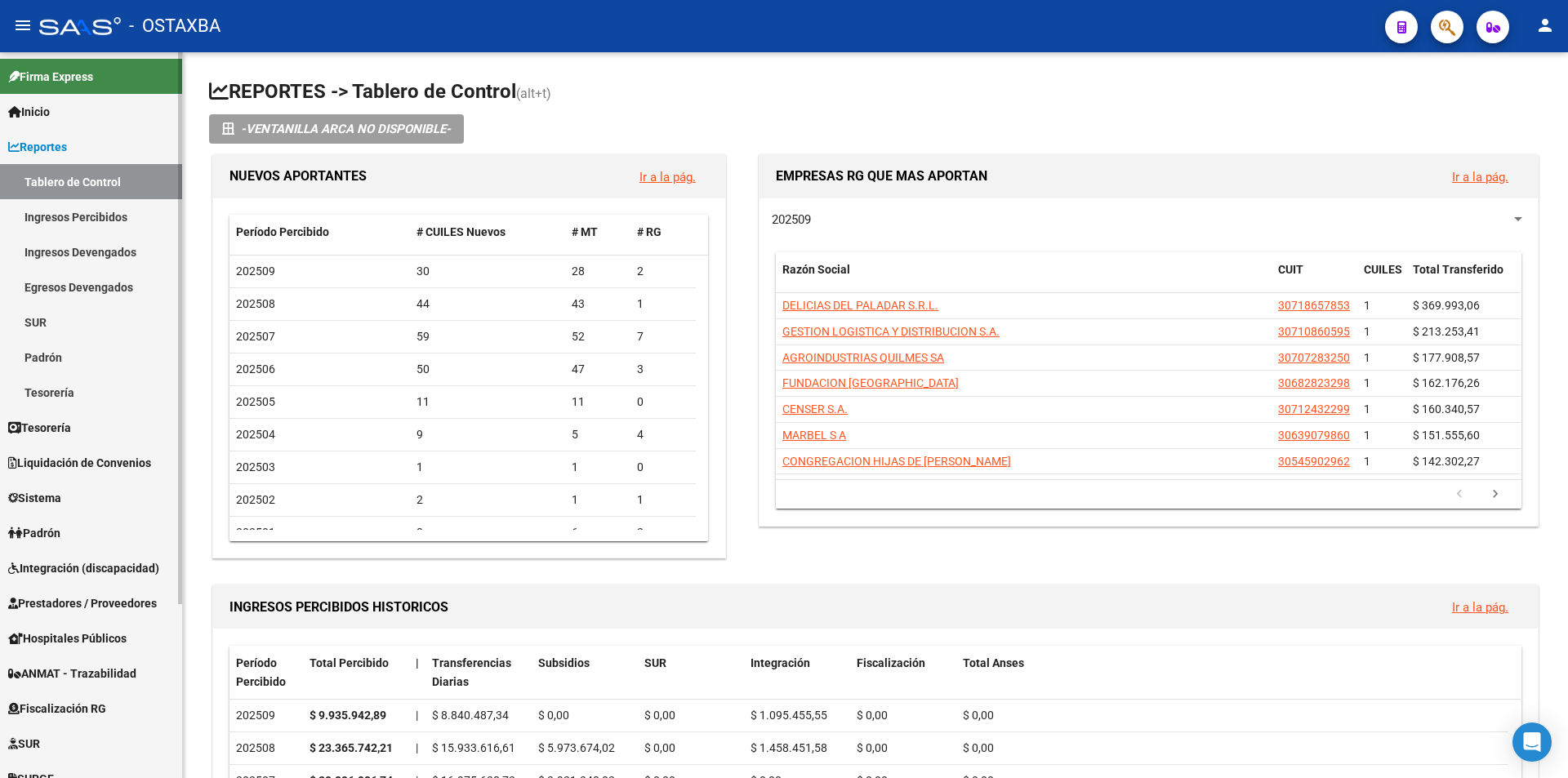
click at [110, 92] on link "Firma Express" at bounding box center [90, 75] width 182 height 35
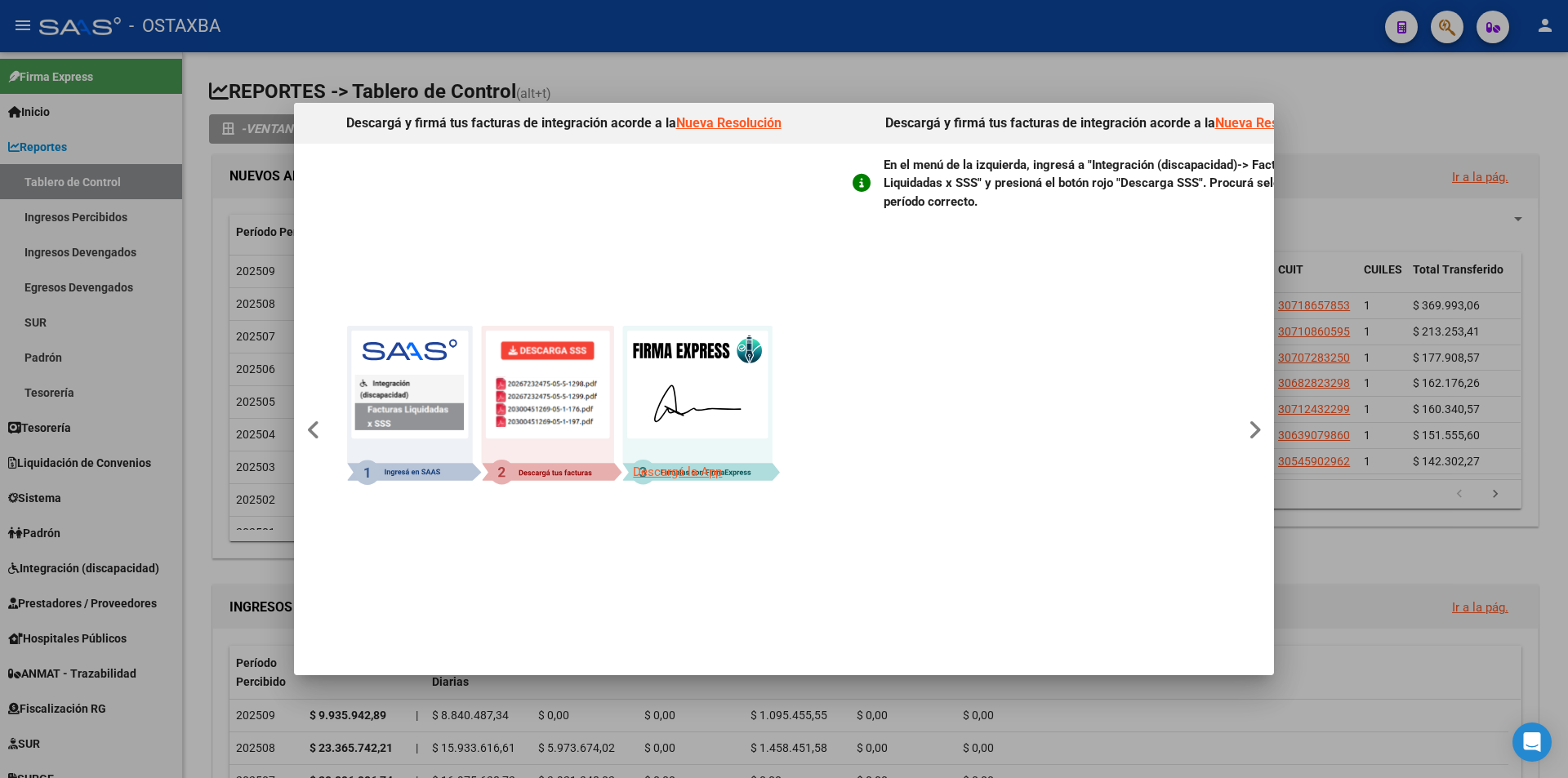
click at [109, 111] on div at bounding box center [784, 389] width 1568 height 778
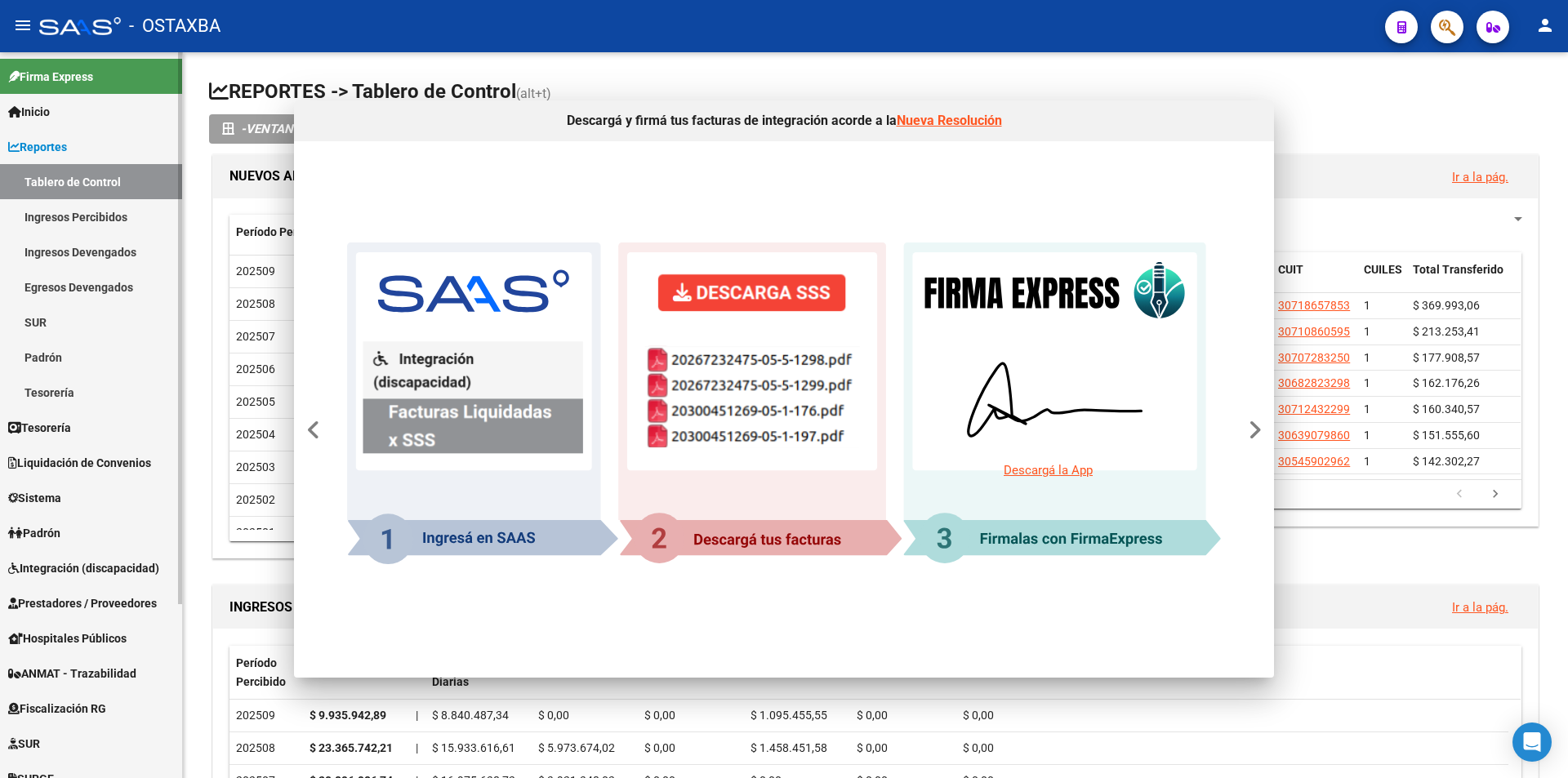
click at [109, 111] on link "Inicio" at bounding box center [90, 111] width 182 height 35
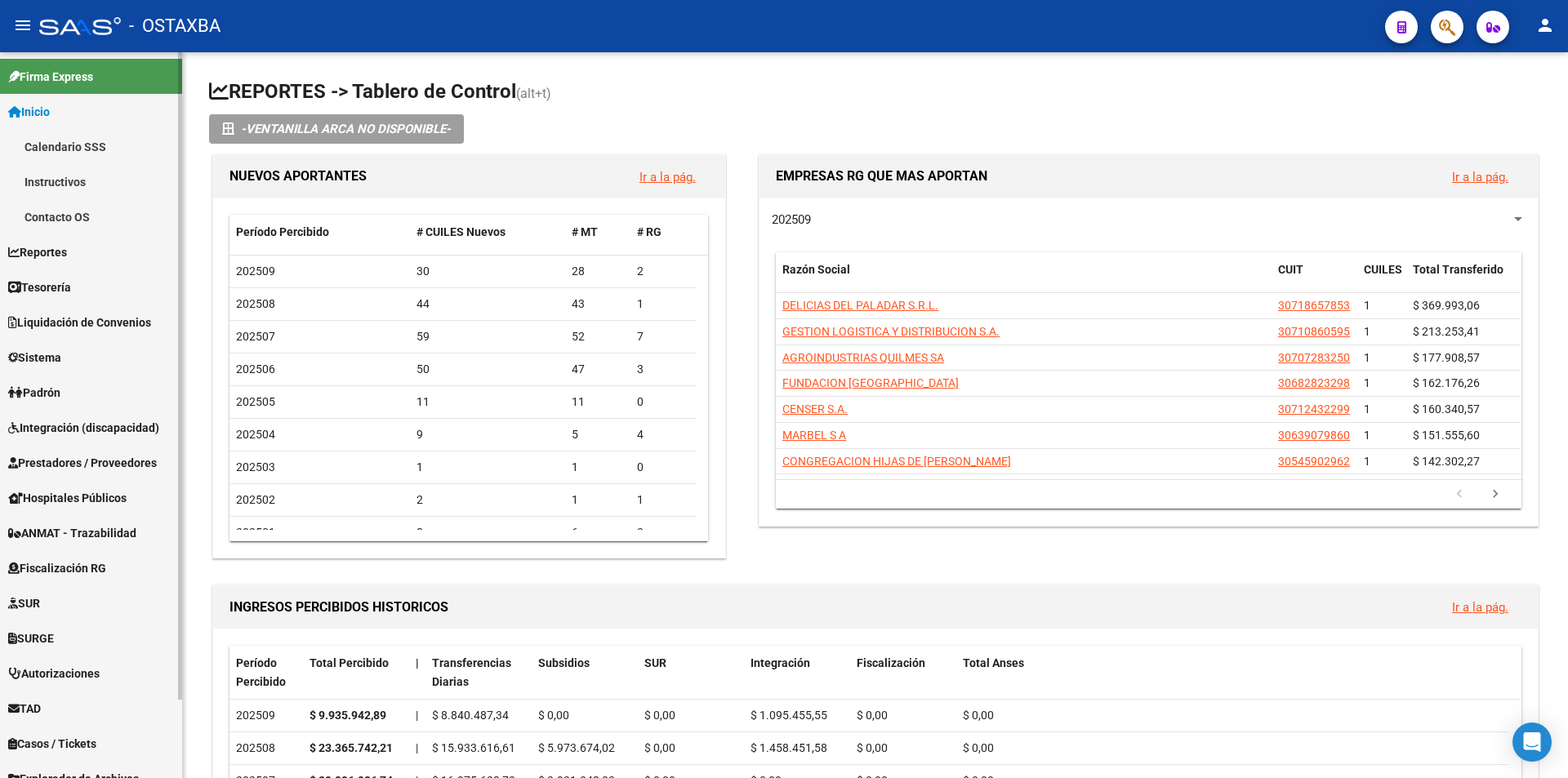
click at [89, 216] on link "Contacto OS" at bounding box center [90, 216] width 182 height 35
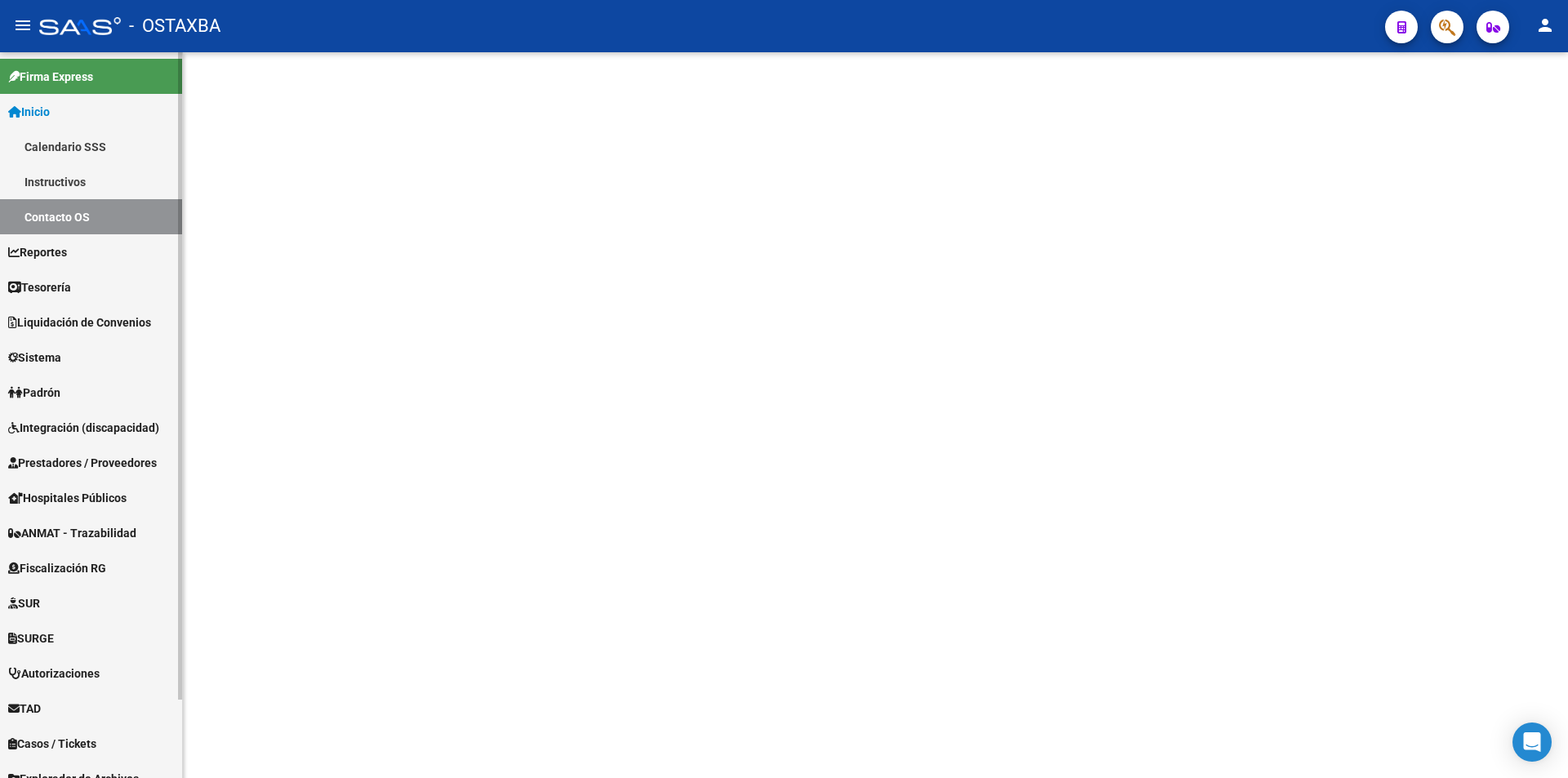
click at [90, 197] on link "Instructivos" at bounding box center [90, 181] width 182 height 35
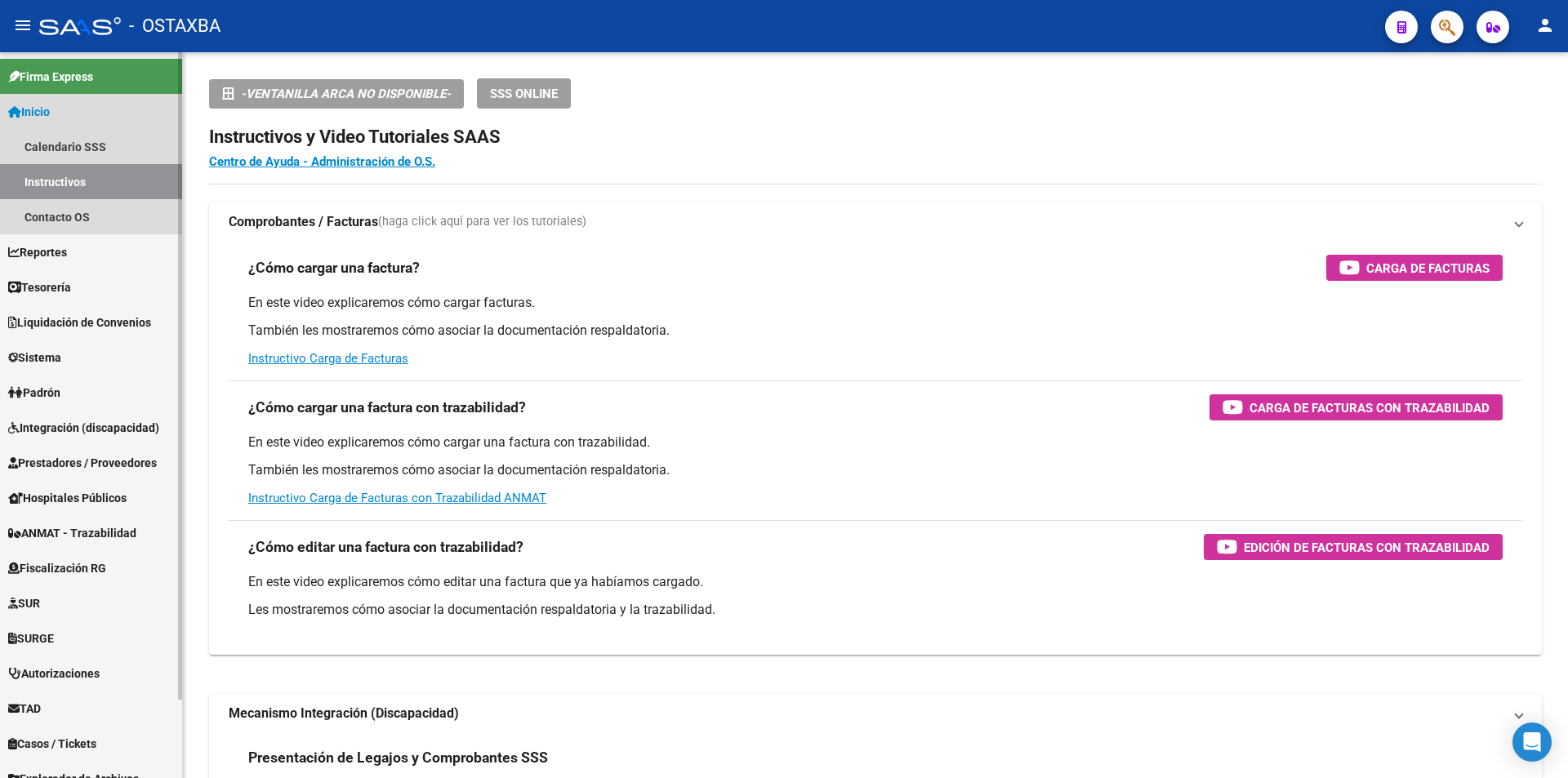
click at [99, 185] on link "Instructivos" at bounding box center [90, 181] width 182 height 35
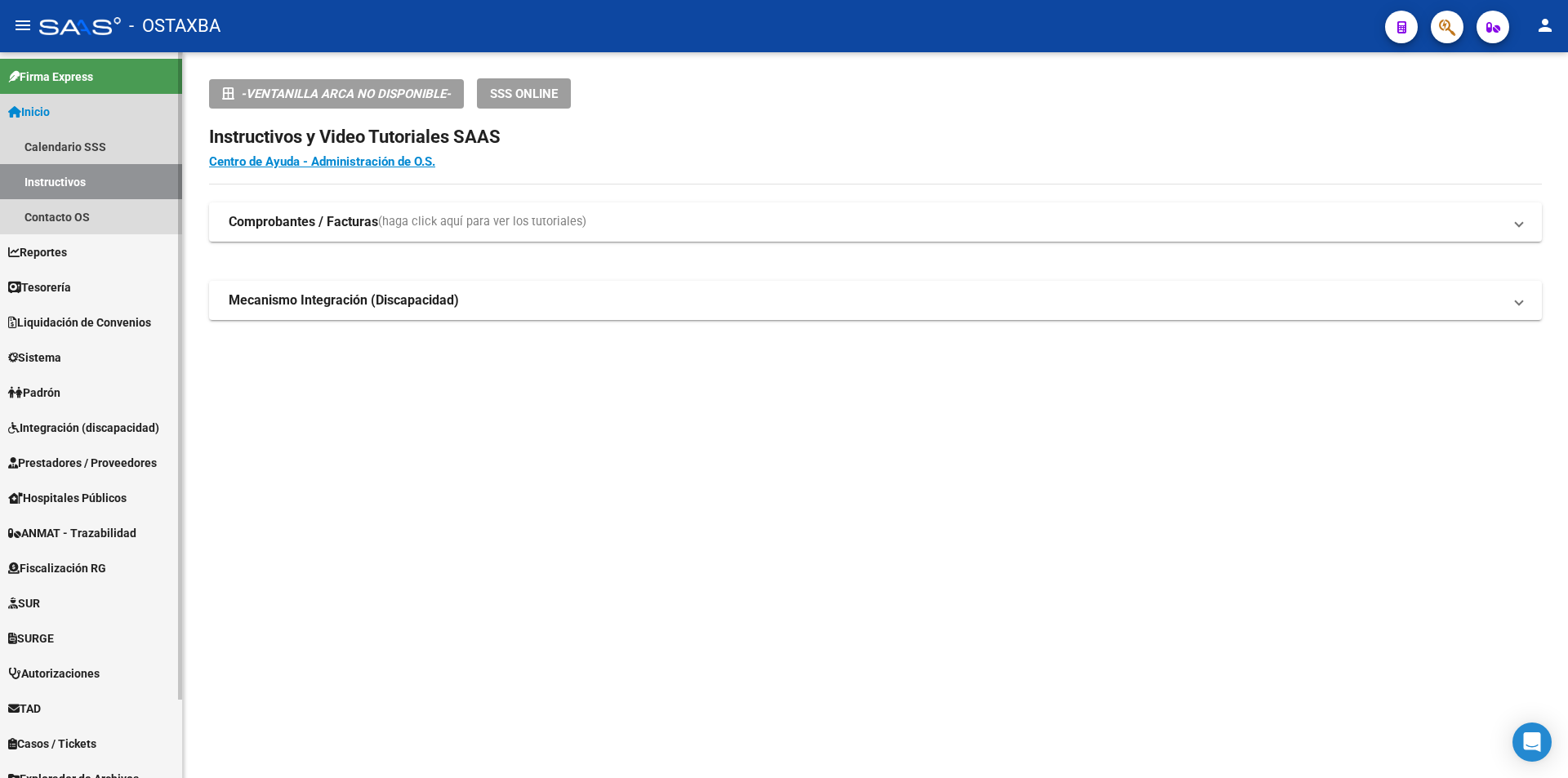
click at [100, 184] on link "Instructivos" at bounding box center [90, 181] width 182 height 35
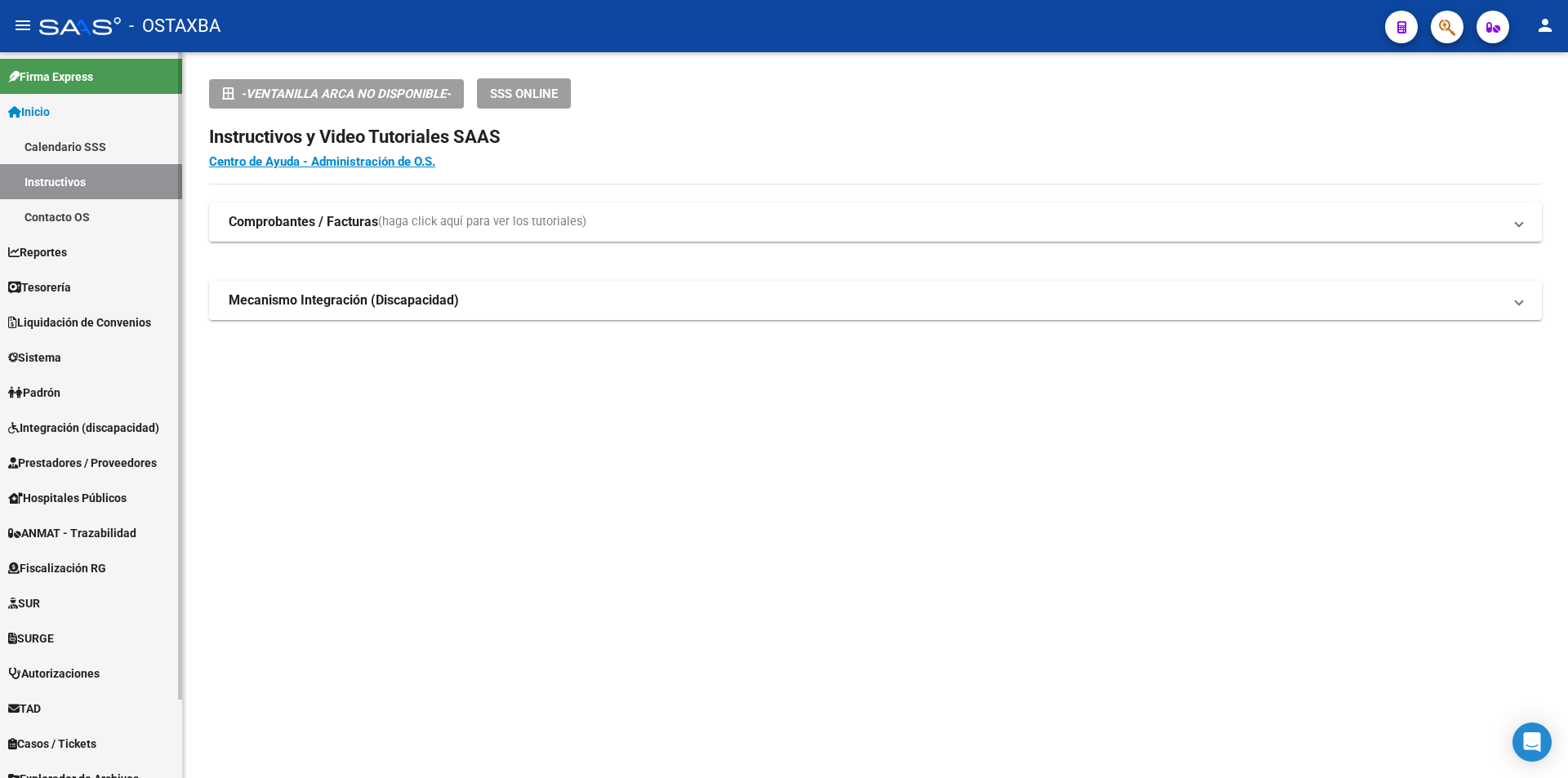
click at [125, 690] on link "TAD" at bounding box center [90, 707] width 182 height 35
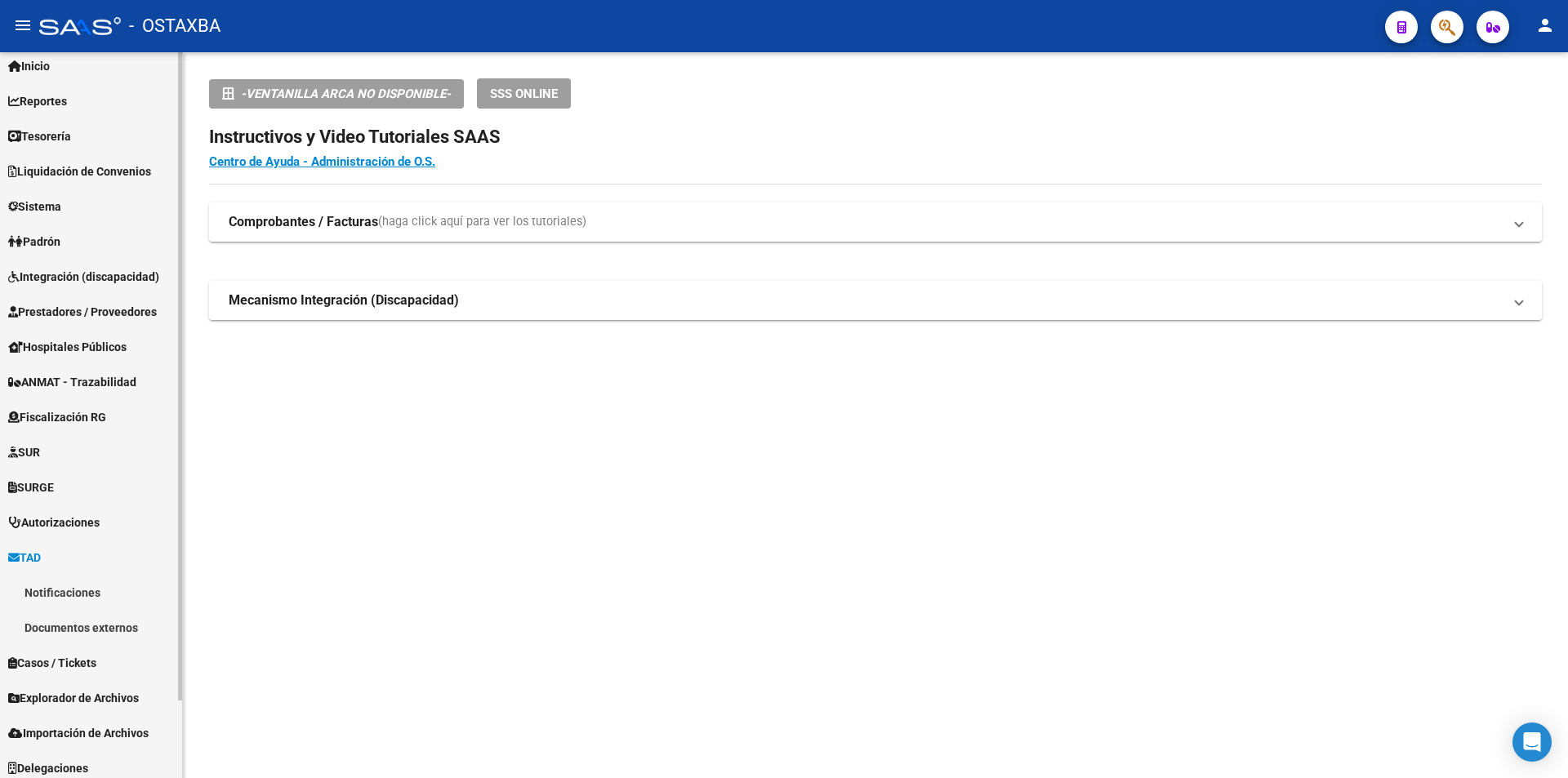
scroll to position [53, 0]
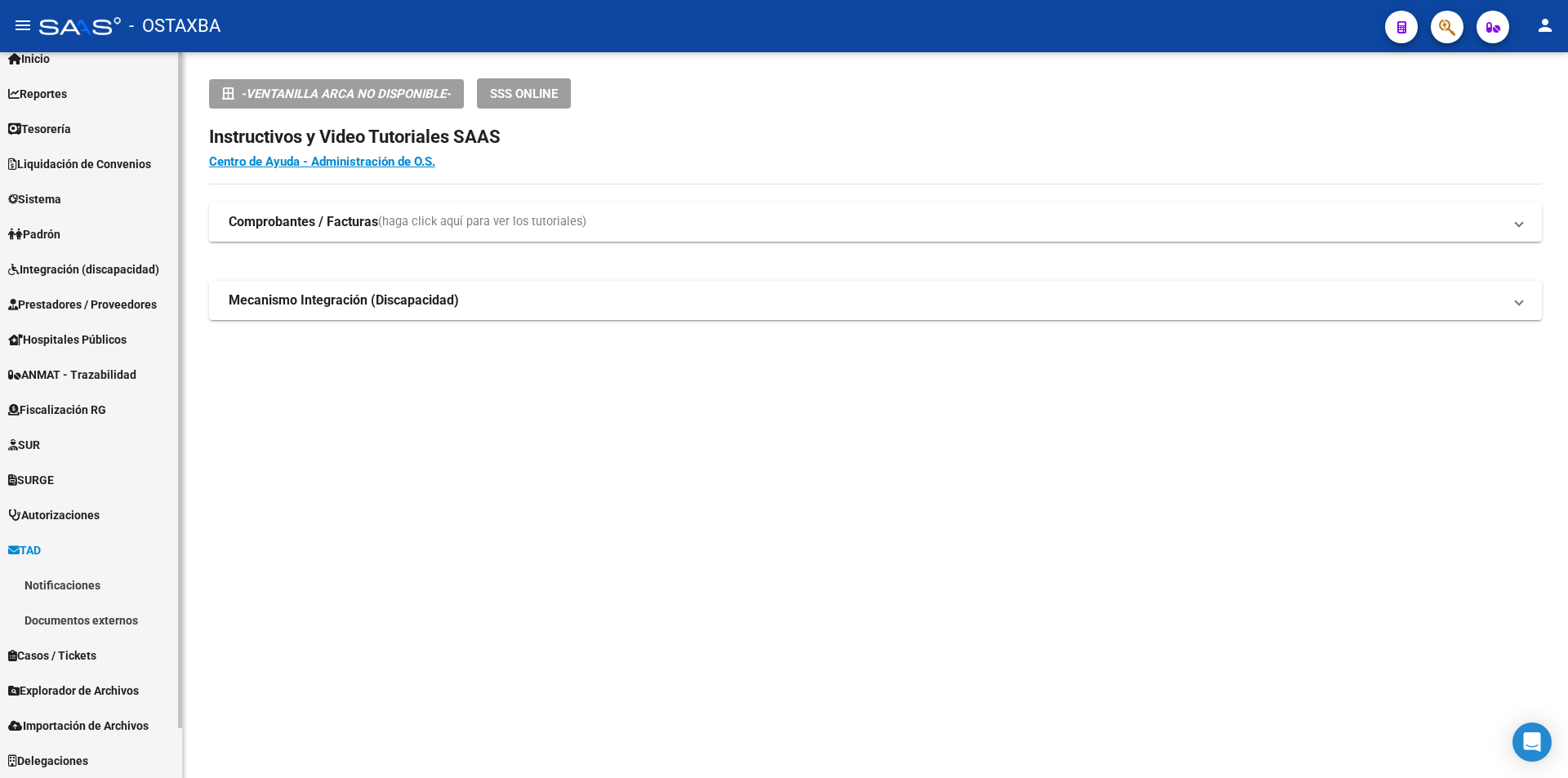
click at [161, 597] on link "Notificaciones" at bounding box center [90, 584] width 182 height 35
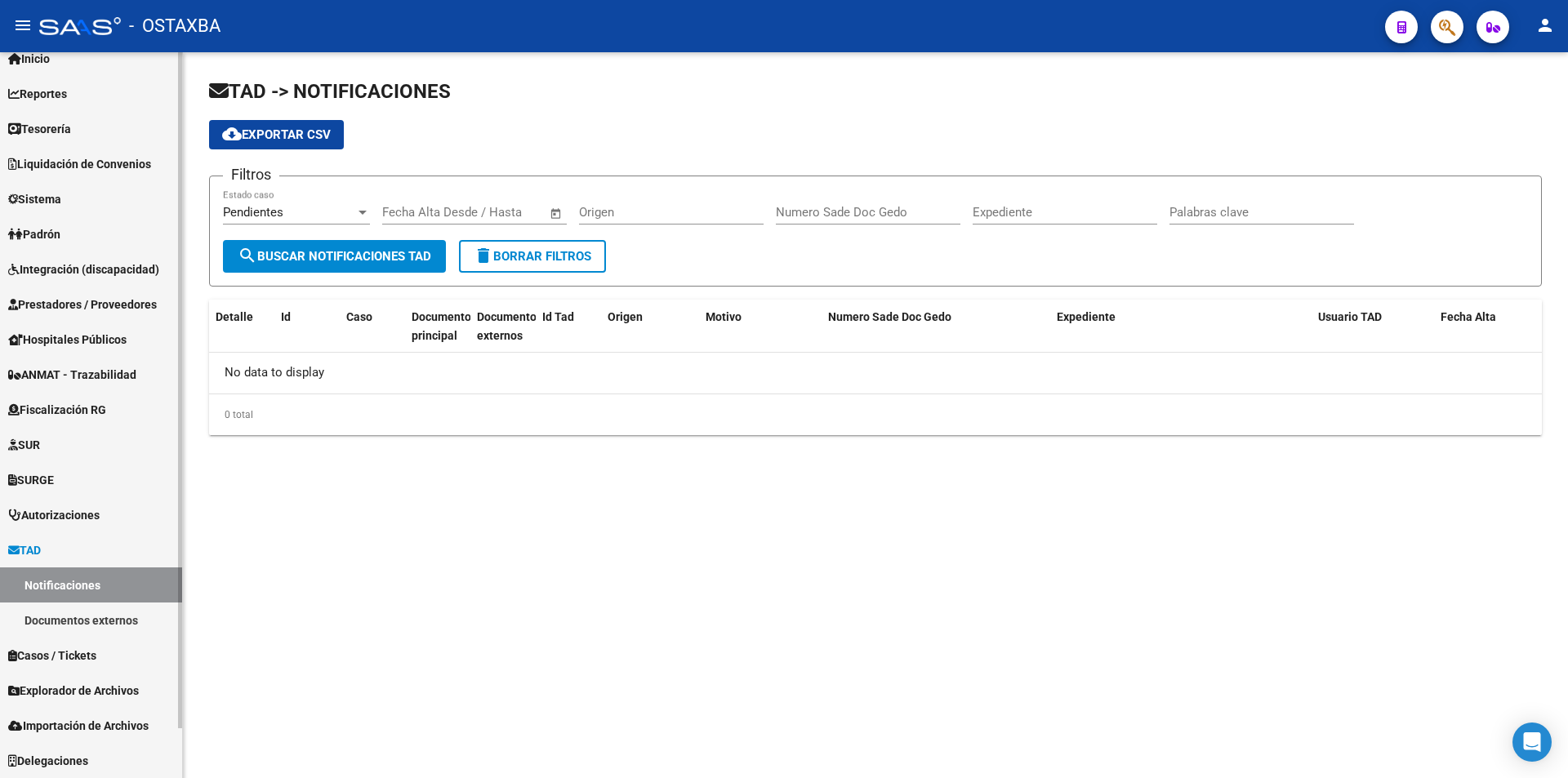
click at [147, 621] on link "Documentos externos" at bounding box center [90, 619] width 182 height 35
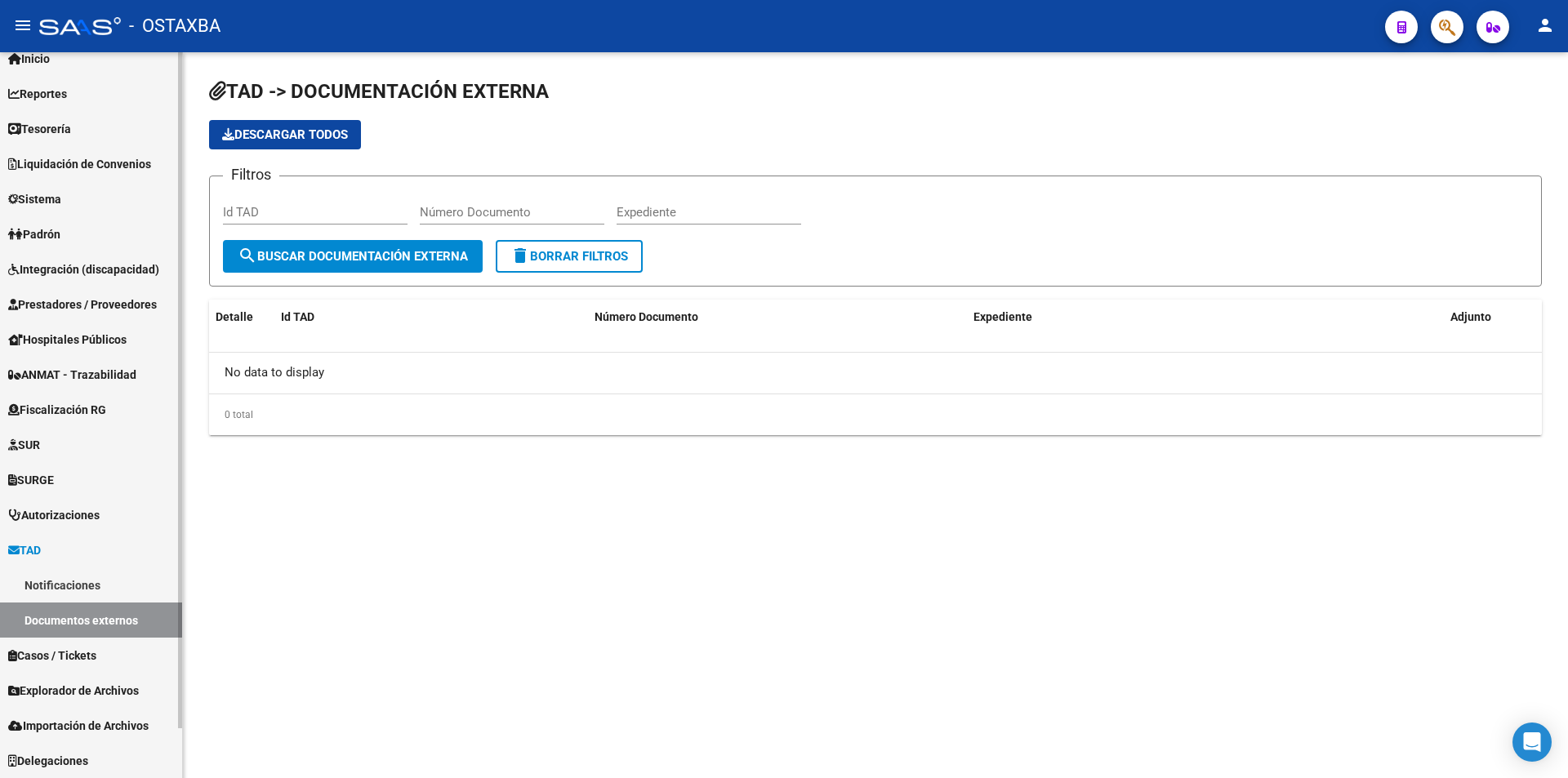
click at [147, 602] on link "Documentos externos" at bounding box center [90, 619] width 182 height 35
click at [147, 598] on link "Notificaciones" at bounding box center [90, 584] width 182 height 35
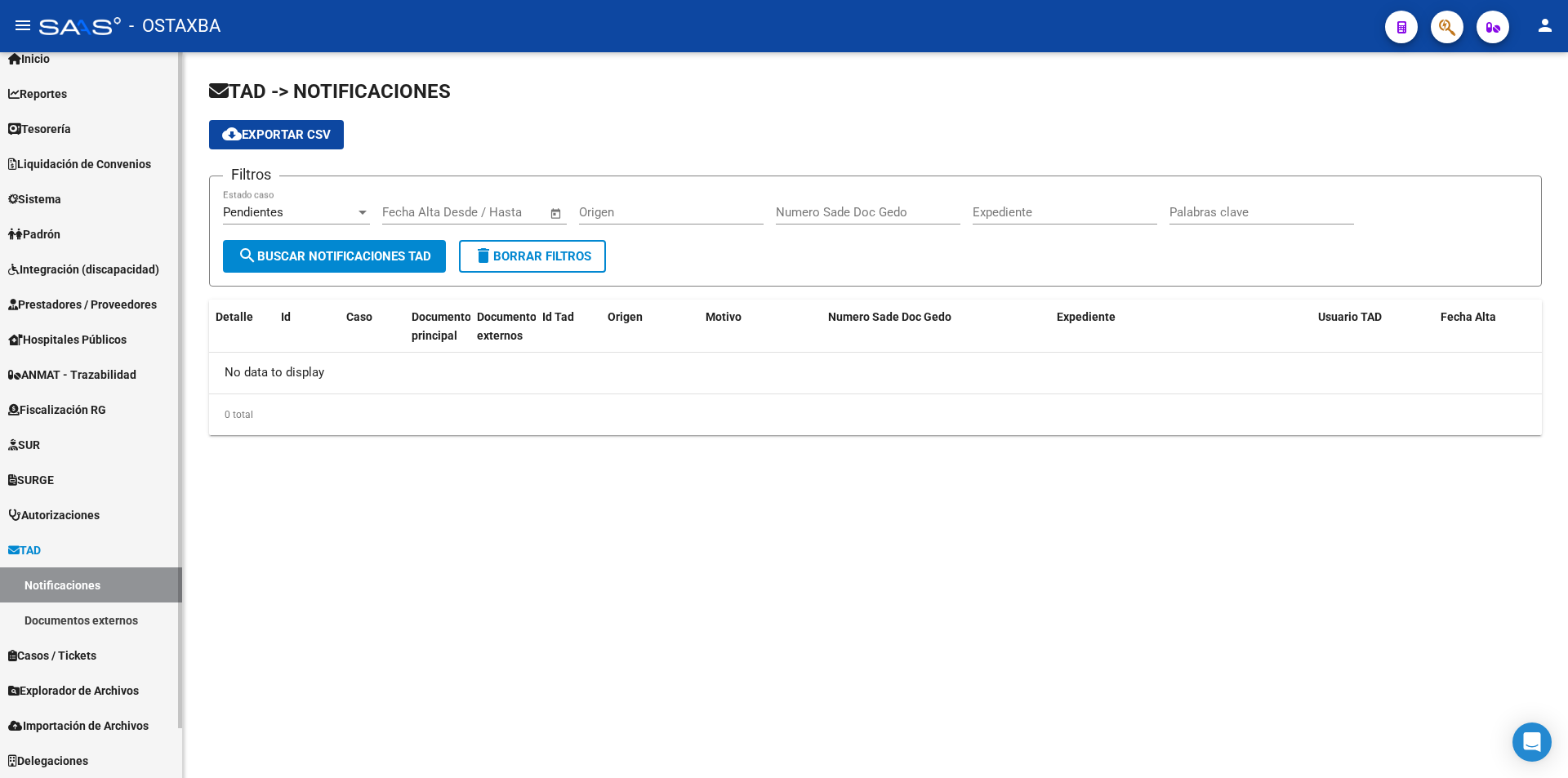
click at [101, 617] on link "Documentos externos" at bounding box center [90, 619] width 182 height 35
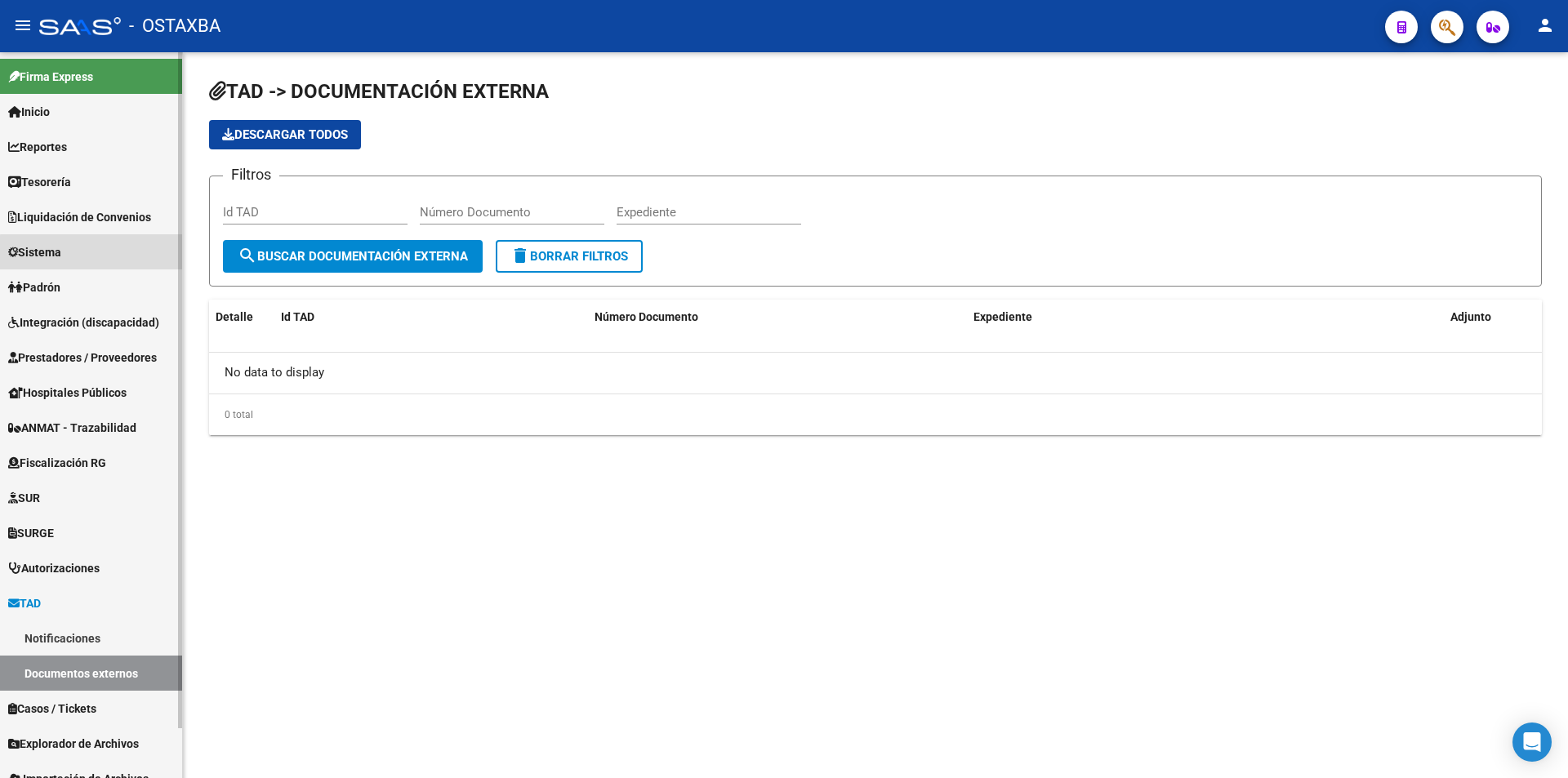
click at [139, 255] on link "Sistema" at bounding box center [90, 251] width 182 height 35
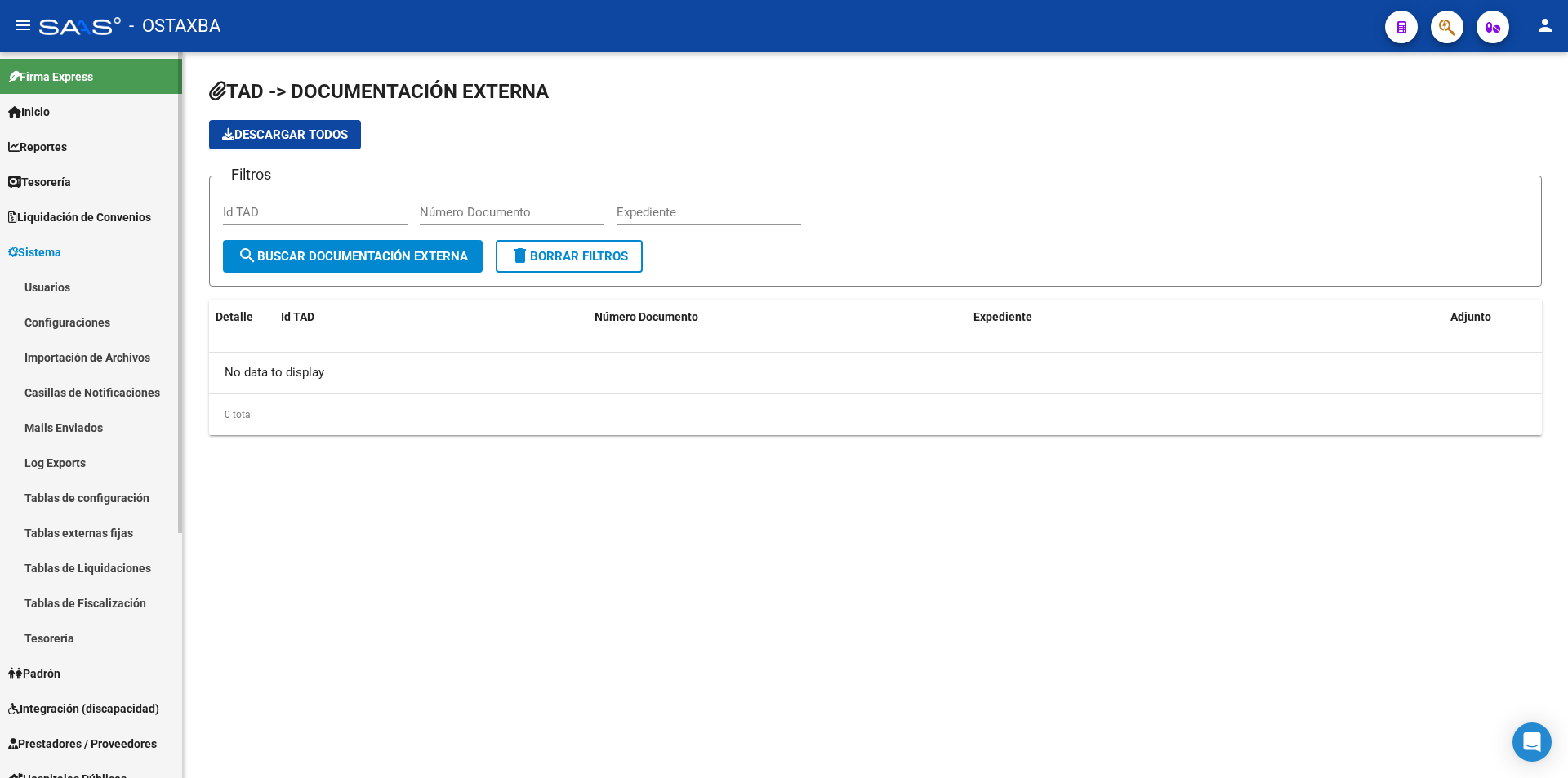
click at [142, 297] on link "Usuarios" at bounding box center [90, 286] width 182 height 35
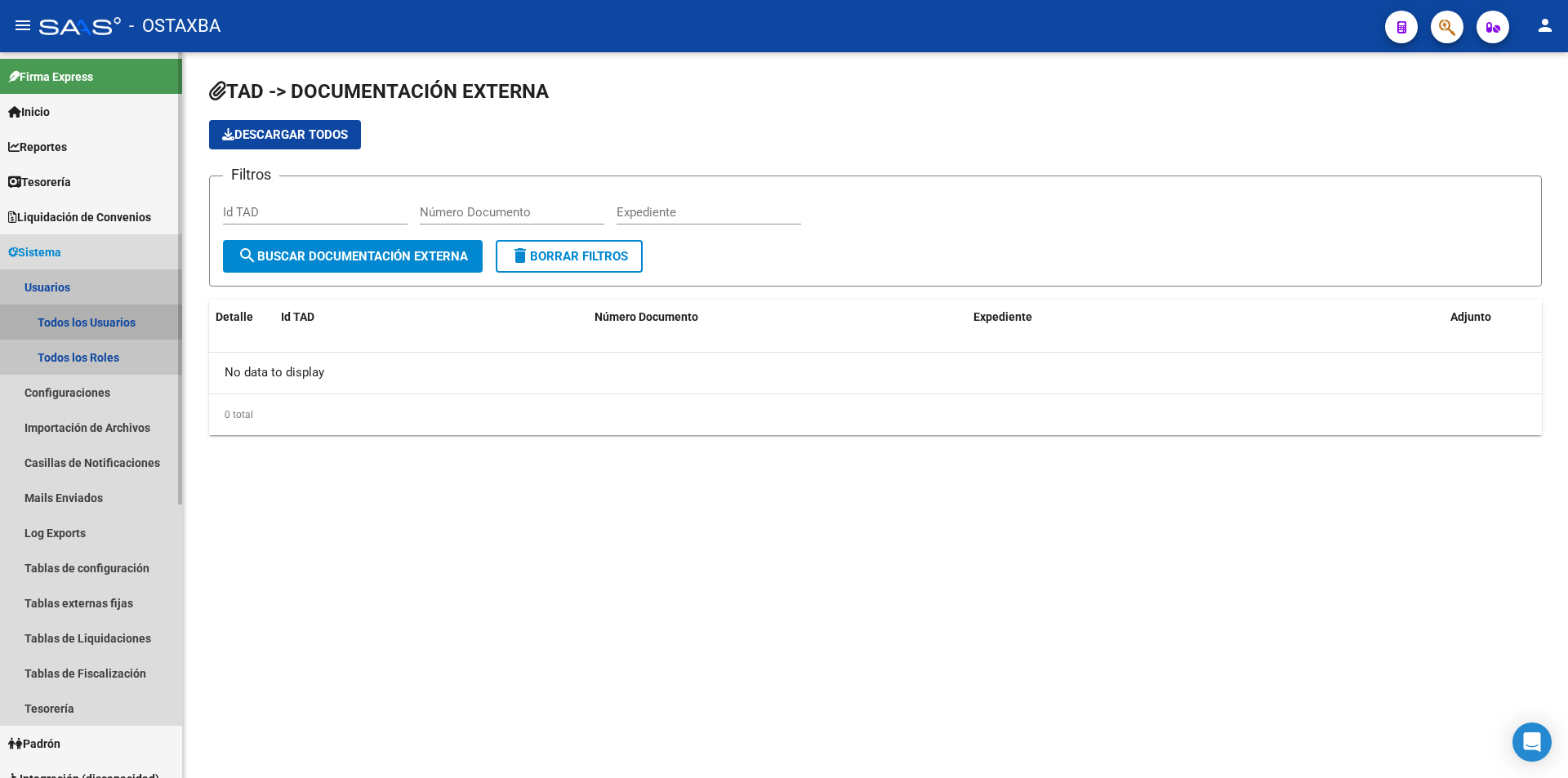
click at [78, 327] on link "Todos los Usuarios" at bounding box center [90, 321] width 182 height 35
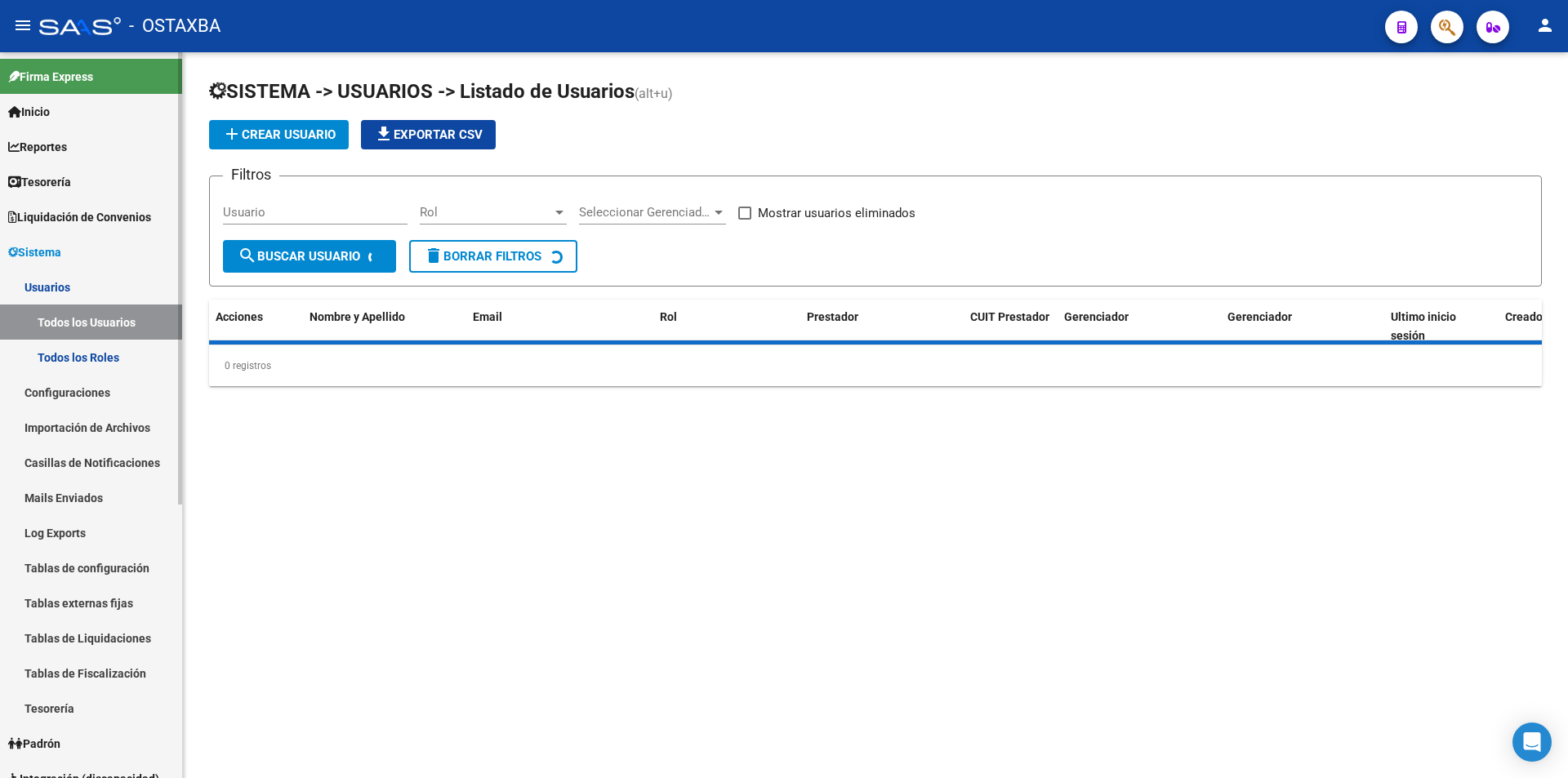
click at [109, 393] on link "Configuraciones" at bounding box center [90, 392] width 182 height 35
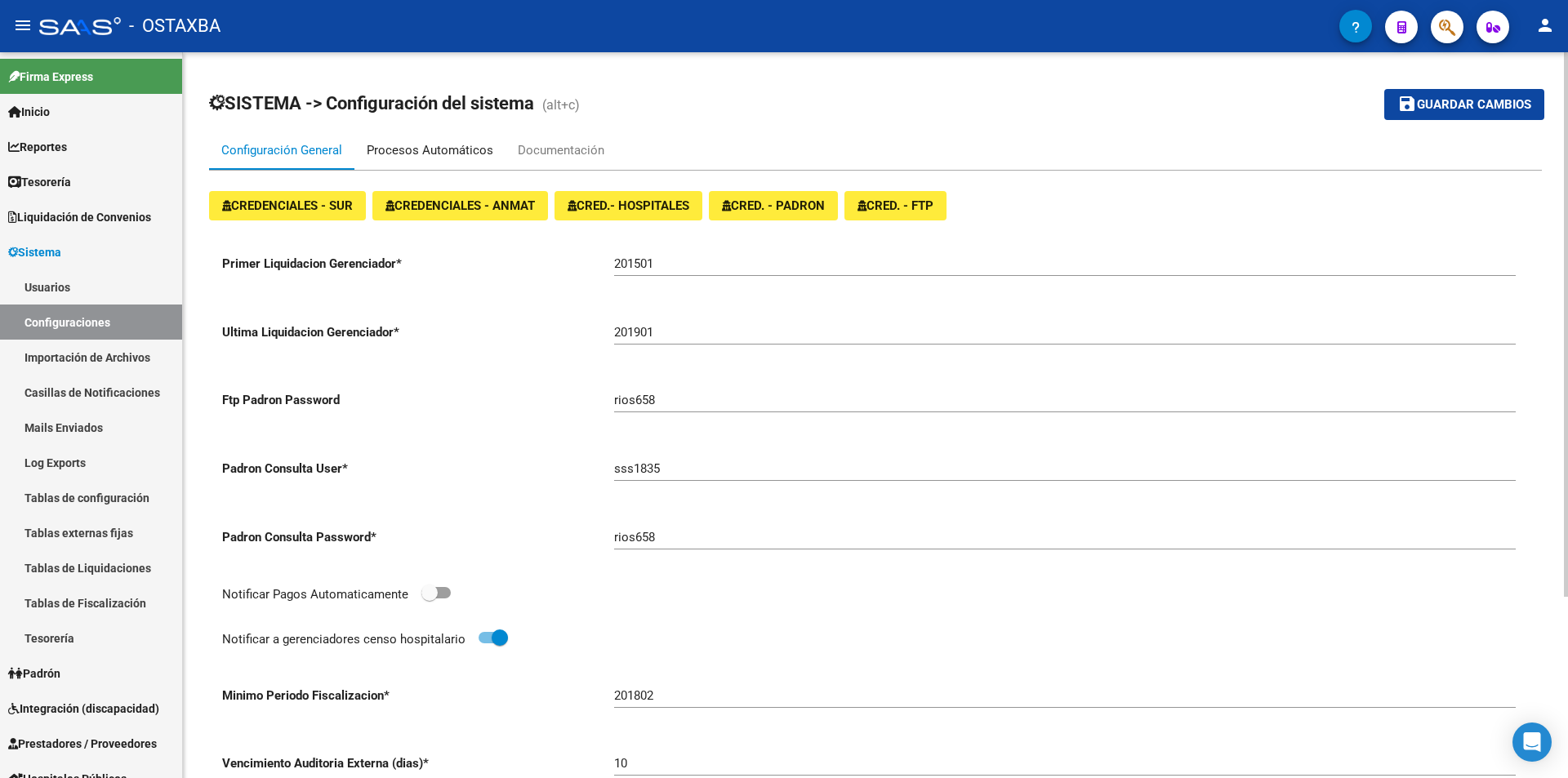
click at [474, 162] on div "Procesos Automáticos" at bounding box center [430, 151] width 151 height 40
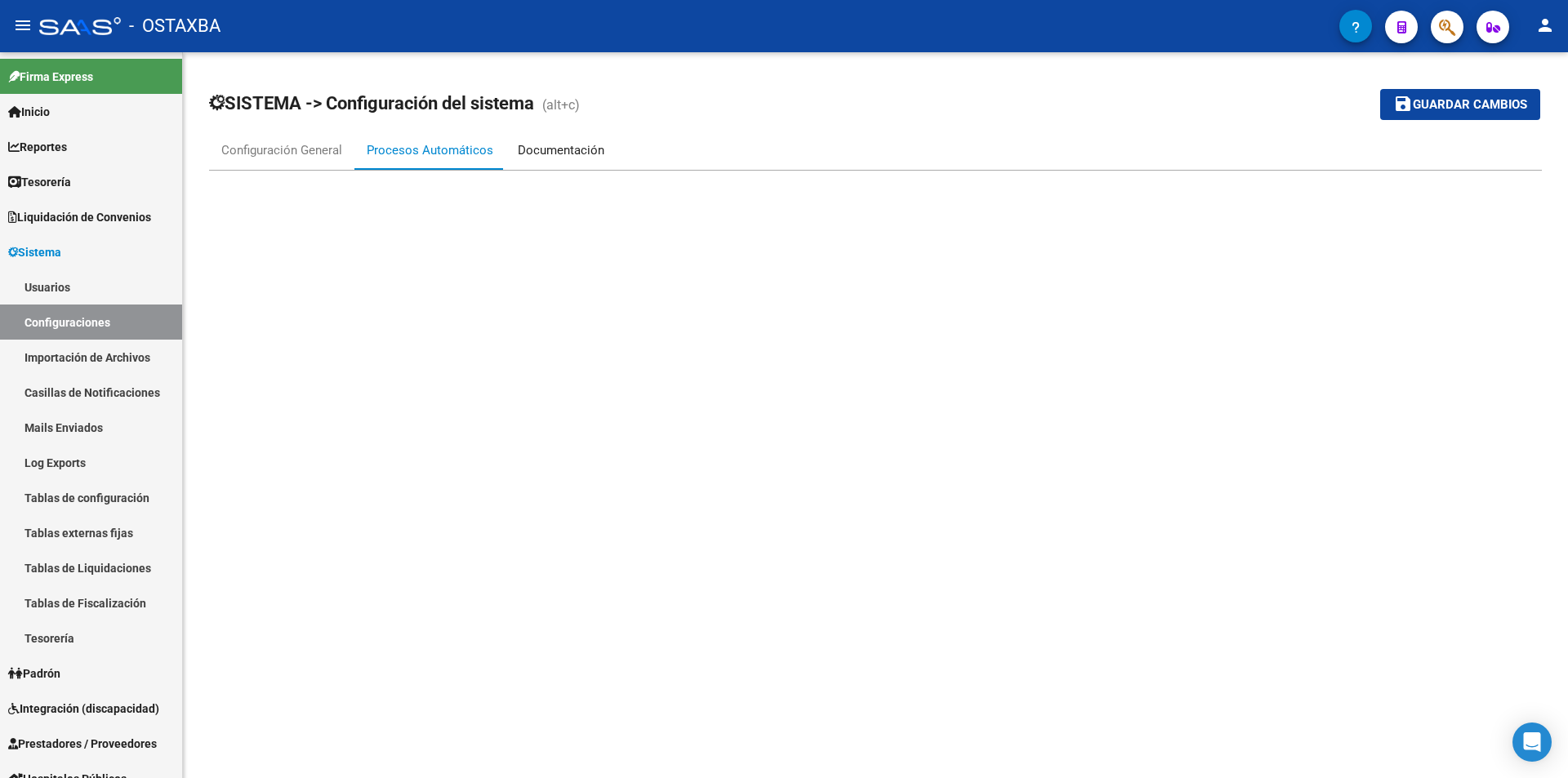
click at [549, 143] on div "Documentación" at bounding box center [561, 150] width 87 height 18
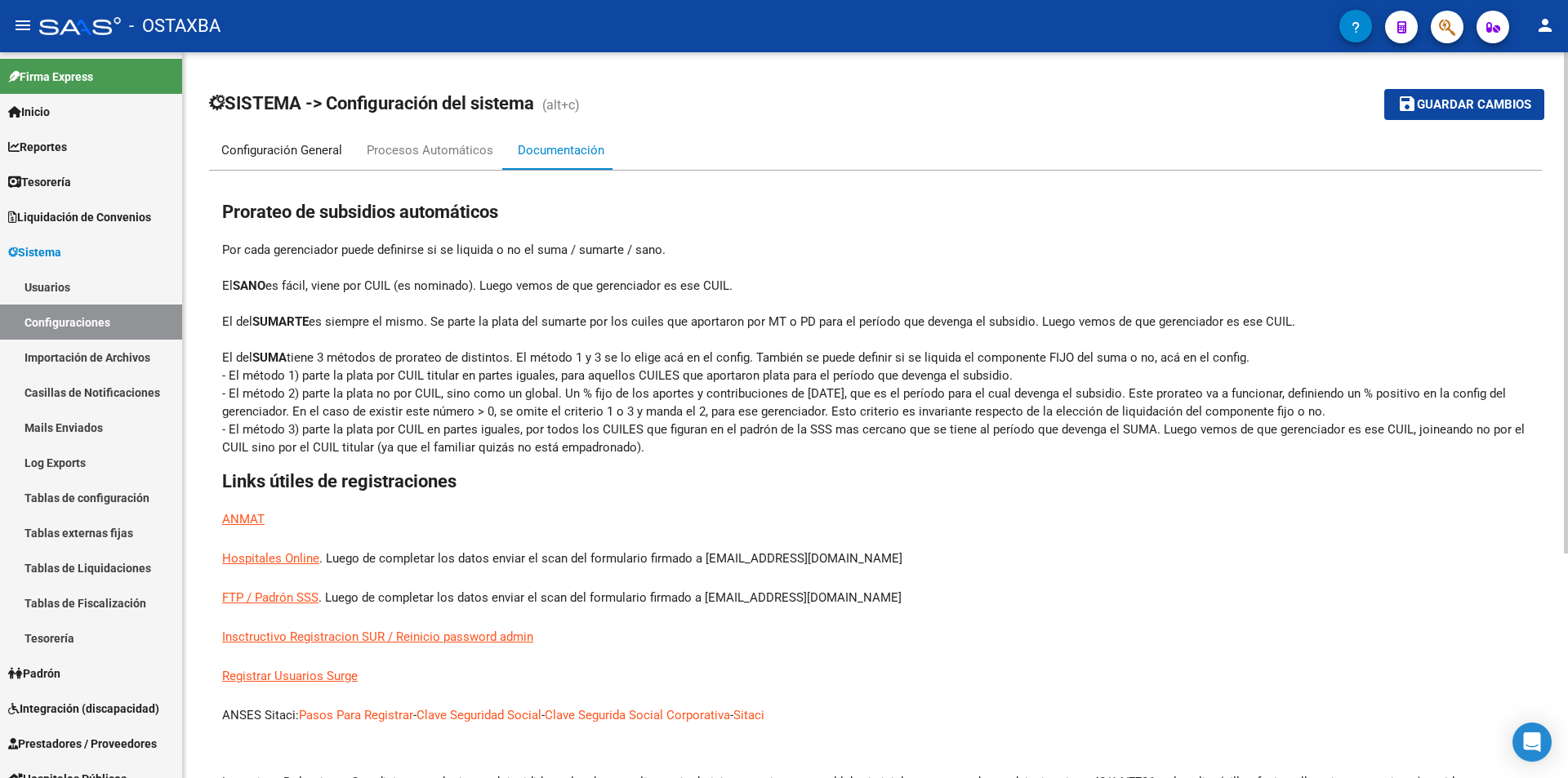
click at [288, 143] on div "Configuración General" at bounding box center [282, 150] width 121 height 18
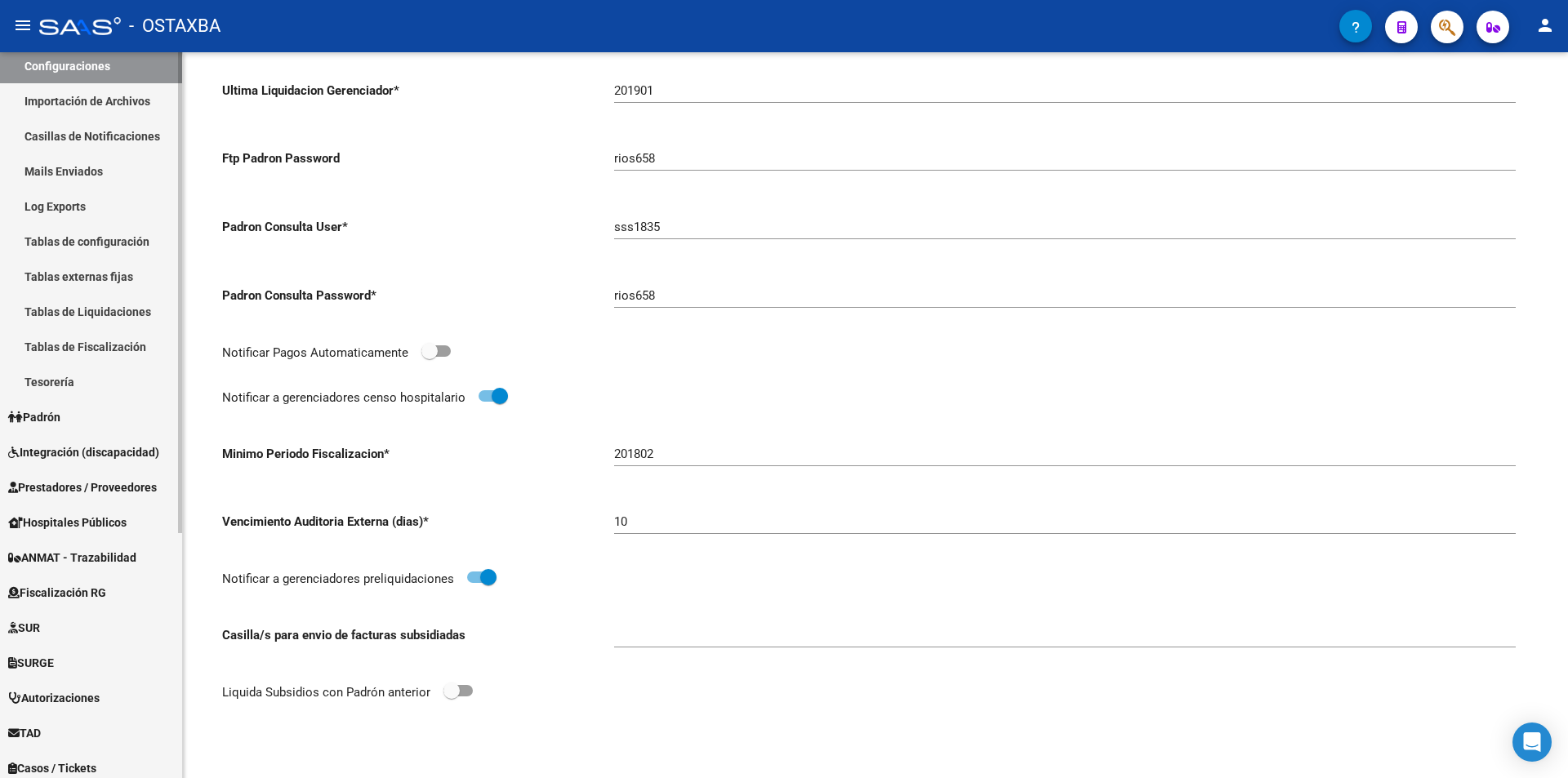
scroll to position [327, 0]
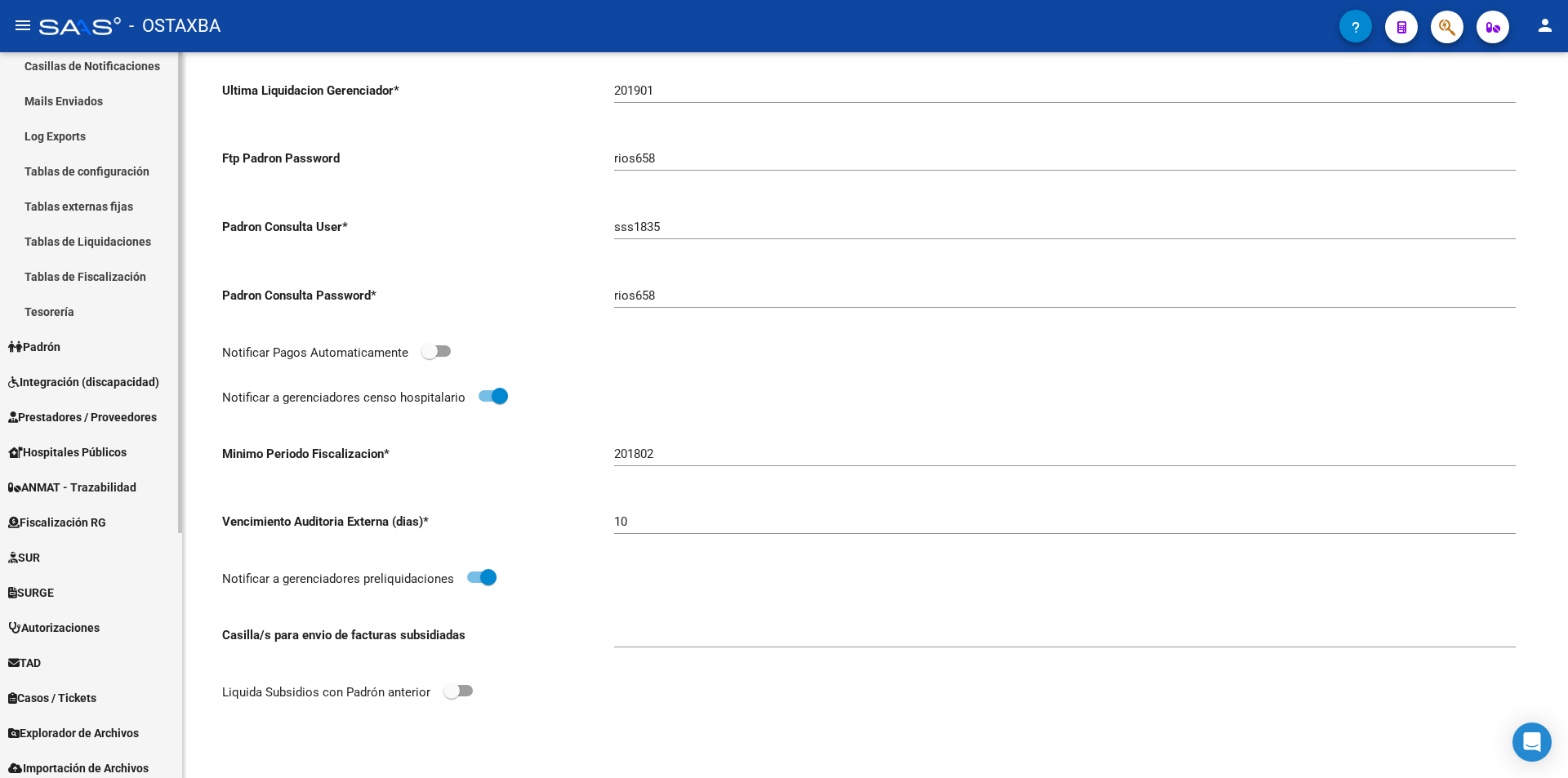
click at [82, 653] on link "TAD" at bounding box center [90, 662] width 182 height 35
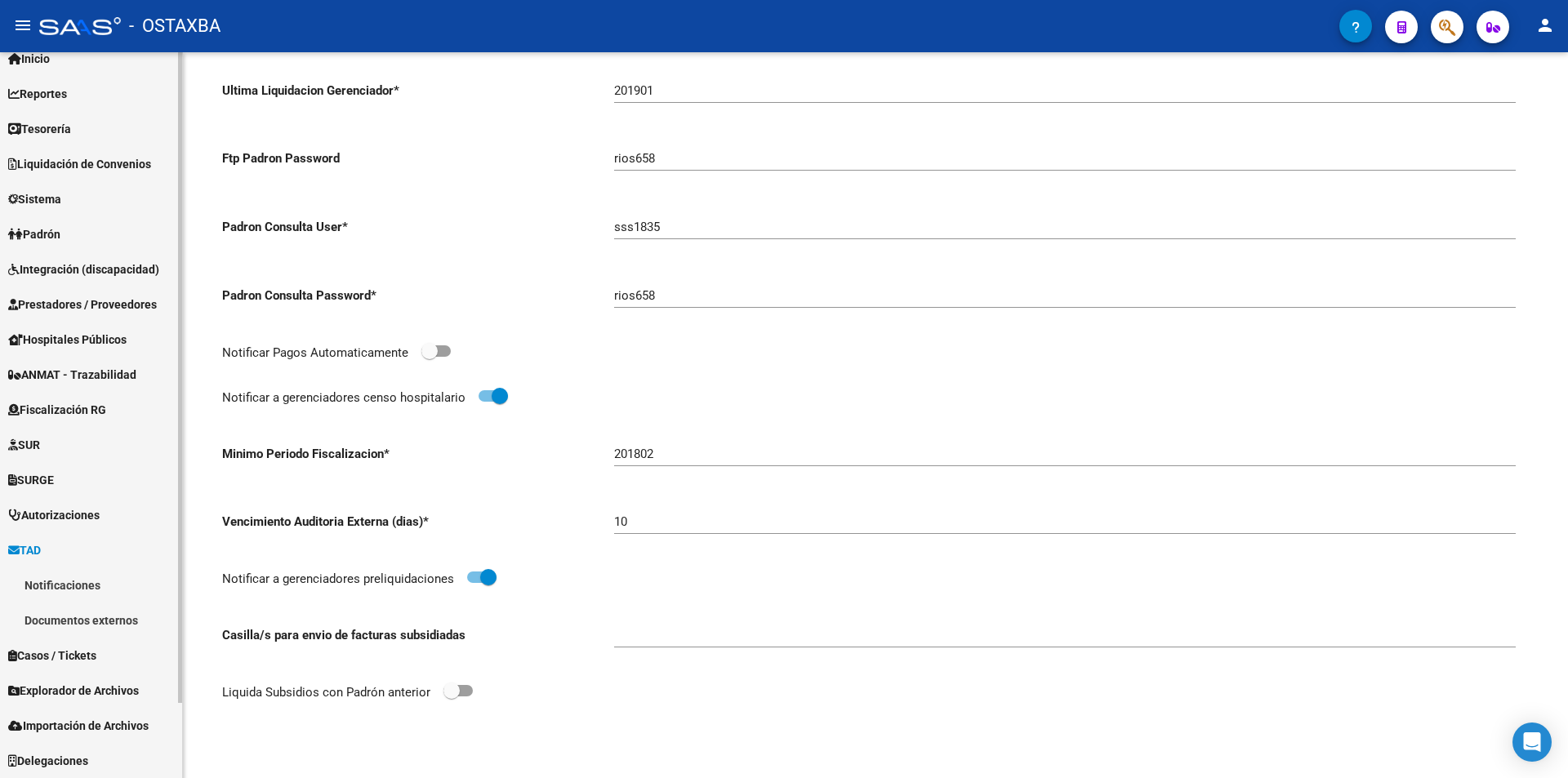
scroll to position [53, 0]
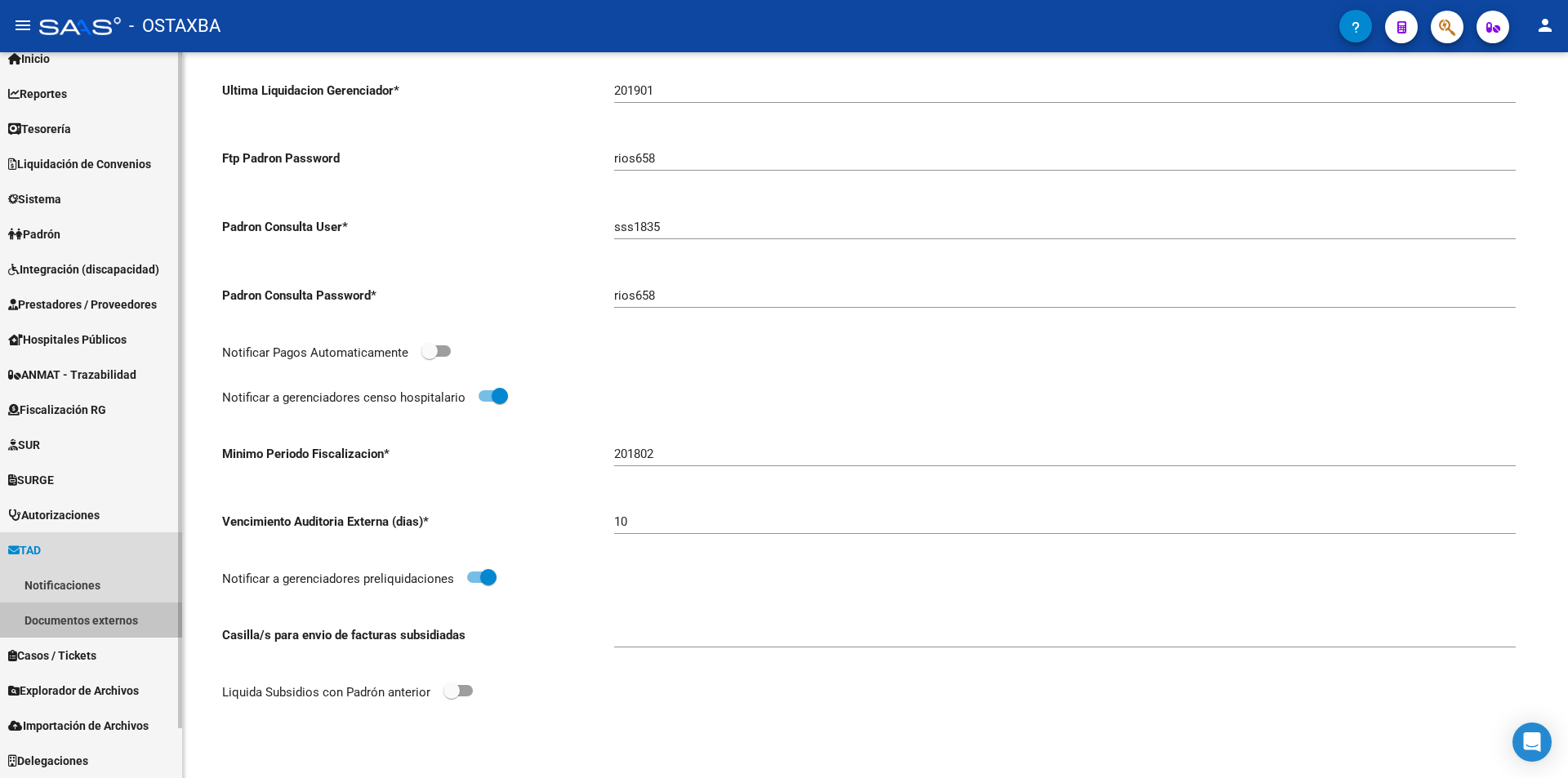
click at [89, 635] on link "Documentos externos" at bounding box center [90, 619] width 182 height 35
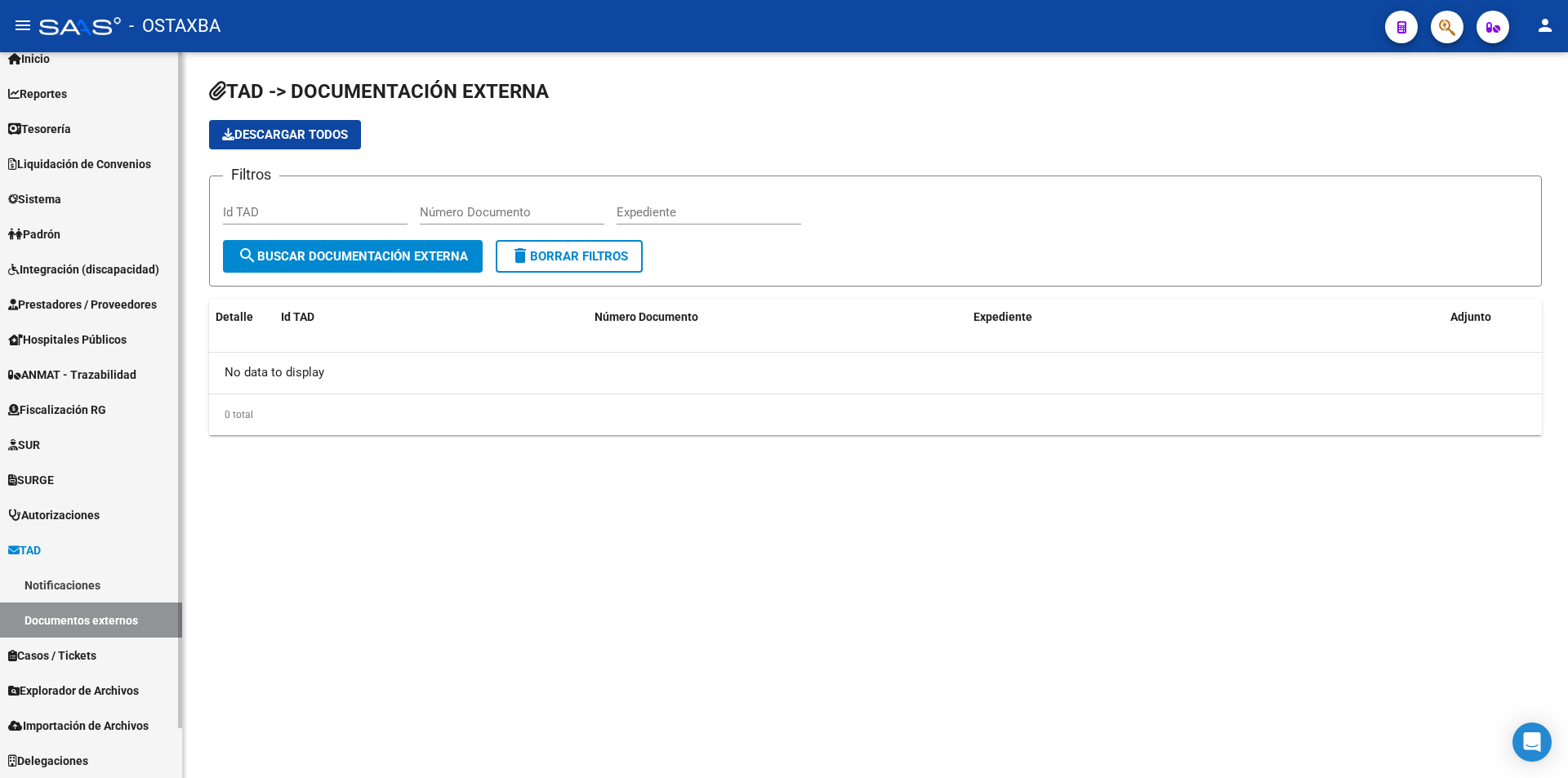
click at [95, 586] on link "Notificaciones" at bounding box center [90, 584] width 182 height 35
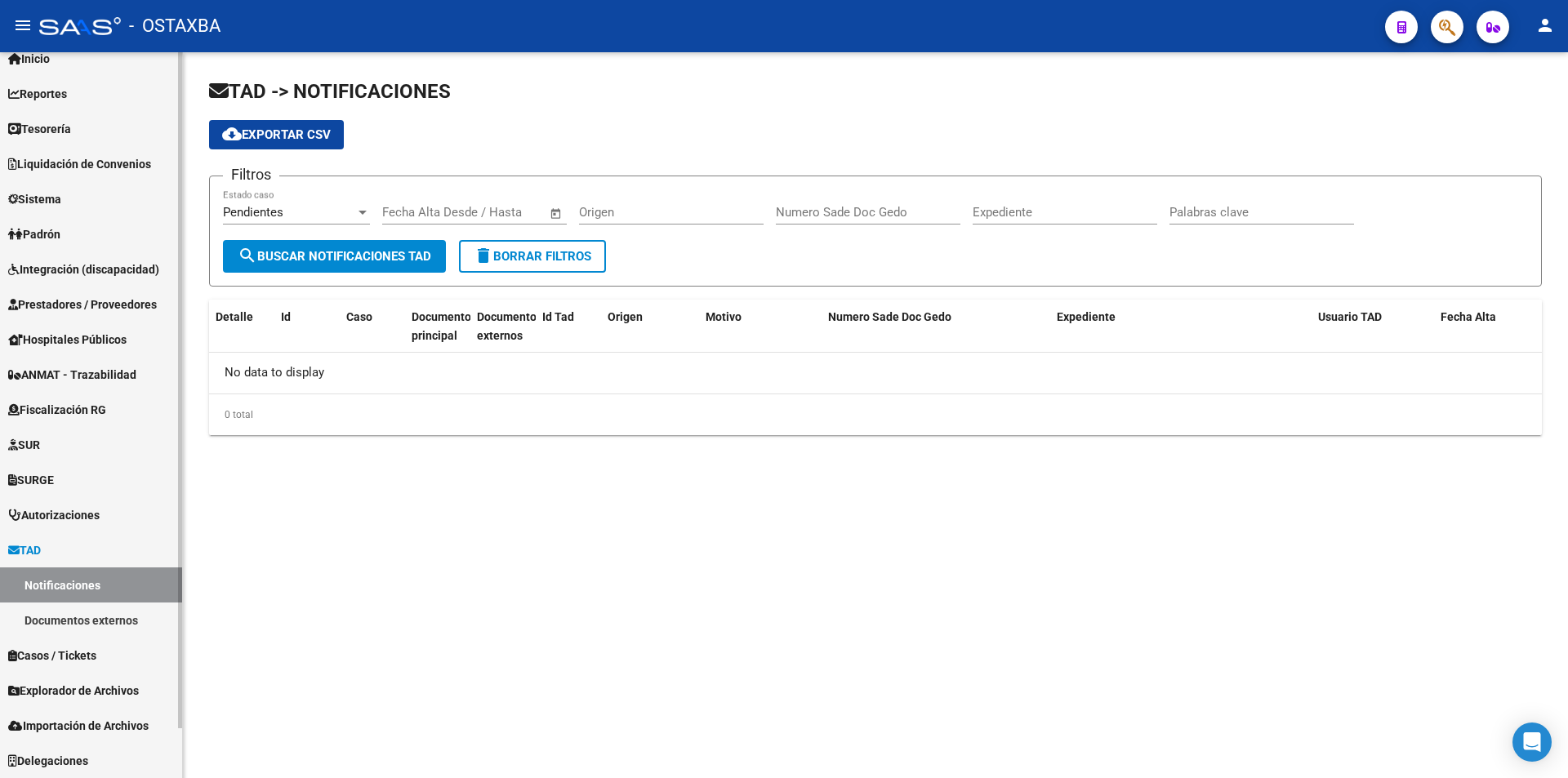
click at [108, 635] on link "Documentos externos" at bounding box center [90, 619] width 182 height 35
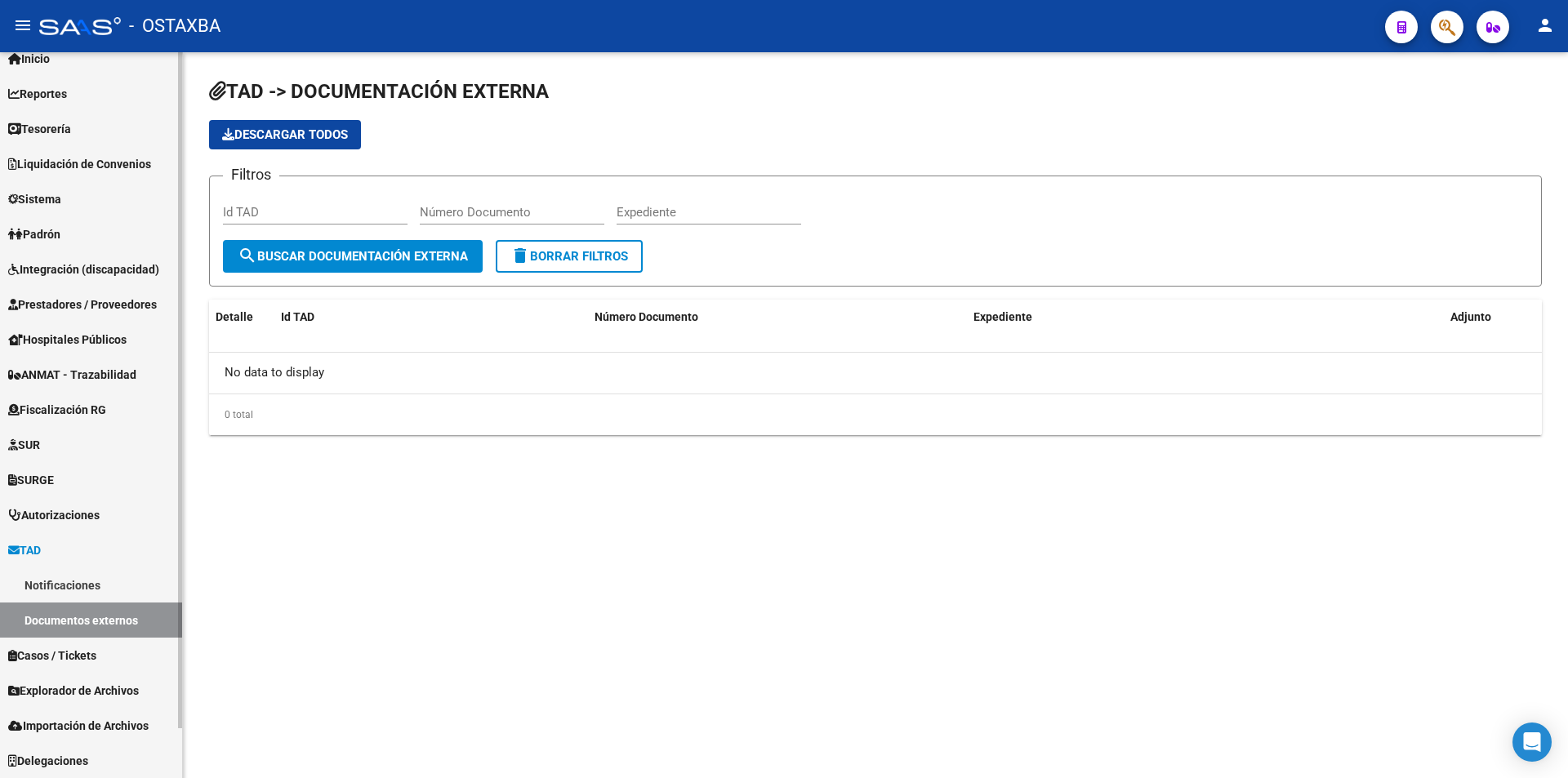
click at [93, 675] on link "Explorador de Archivos" at bounding box center [90, 689] width 182 height 35
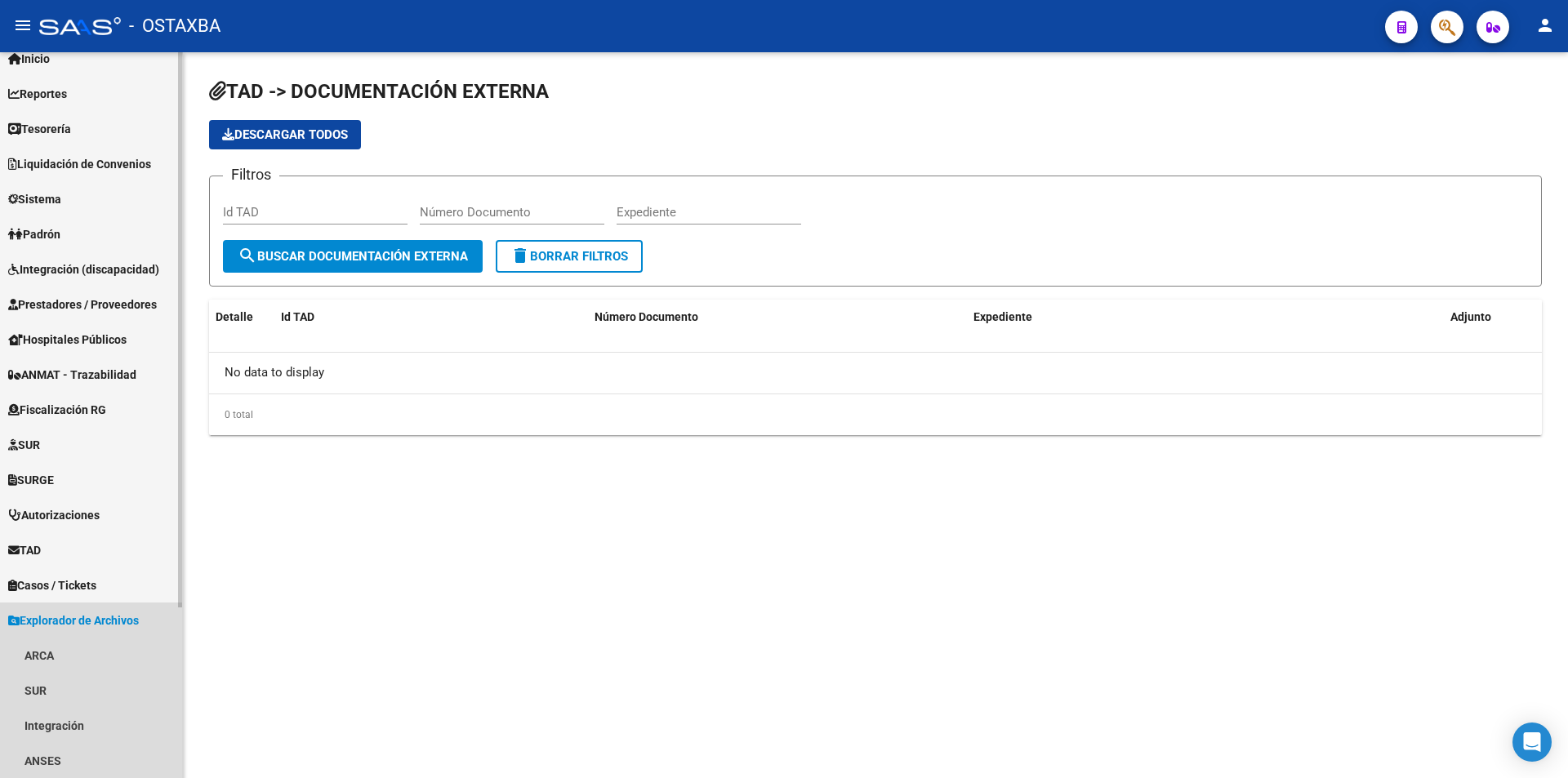
click at [97, 629] on span "Explorador de Archivos" at bounding box center [74, 620] width 131 height 18
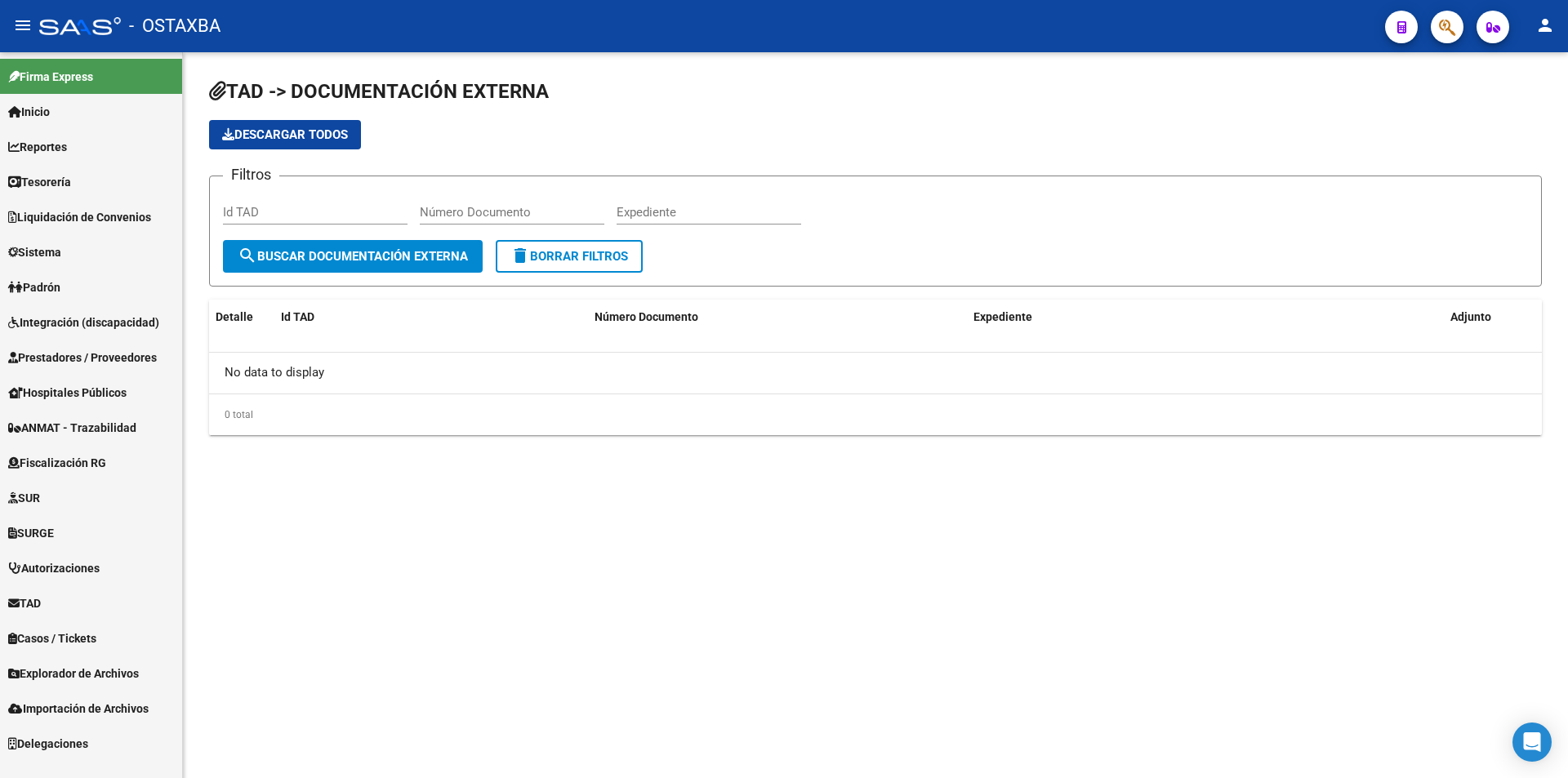
click at [87, 250] on link "Sistema" at bounding box center [90, 251] width 182 height 35
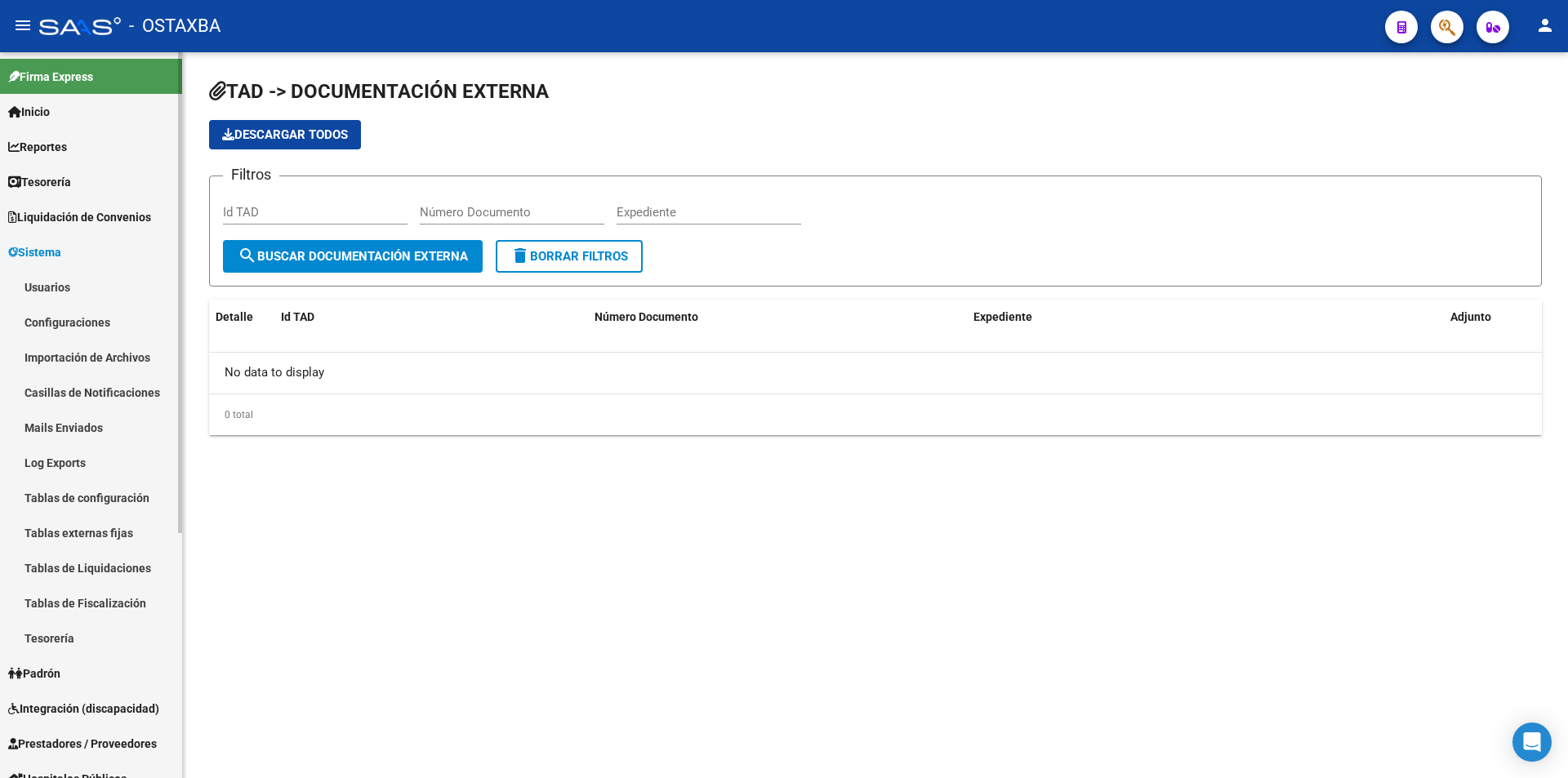
click at [85, 327] on link "Configuraciones" at bounding box center [90, 321] width 182 height 35
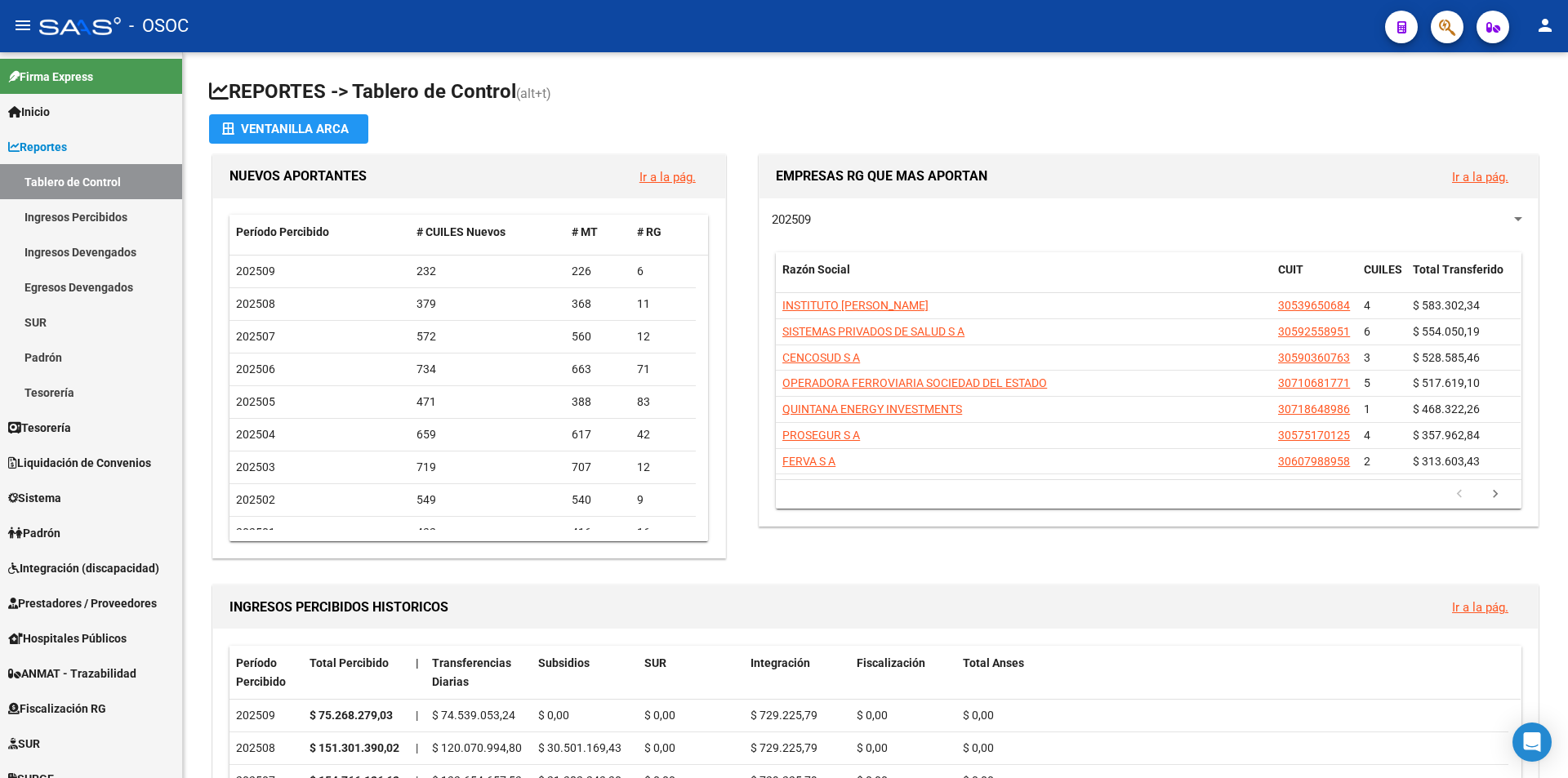
click at [1565, 22] on mat-toolbar "menu - OSOC person" at bounding box center [784, 25] width 1568 height 52
click at [1497, 20] on span "button" at bounding box center [1493, 26] width 14 height 33
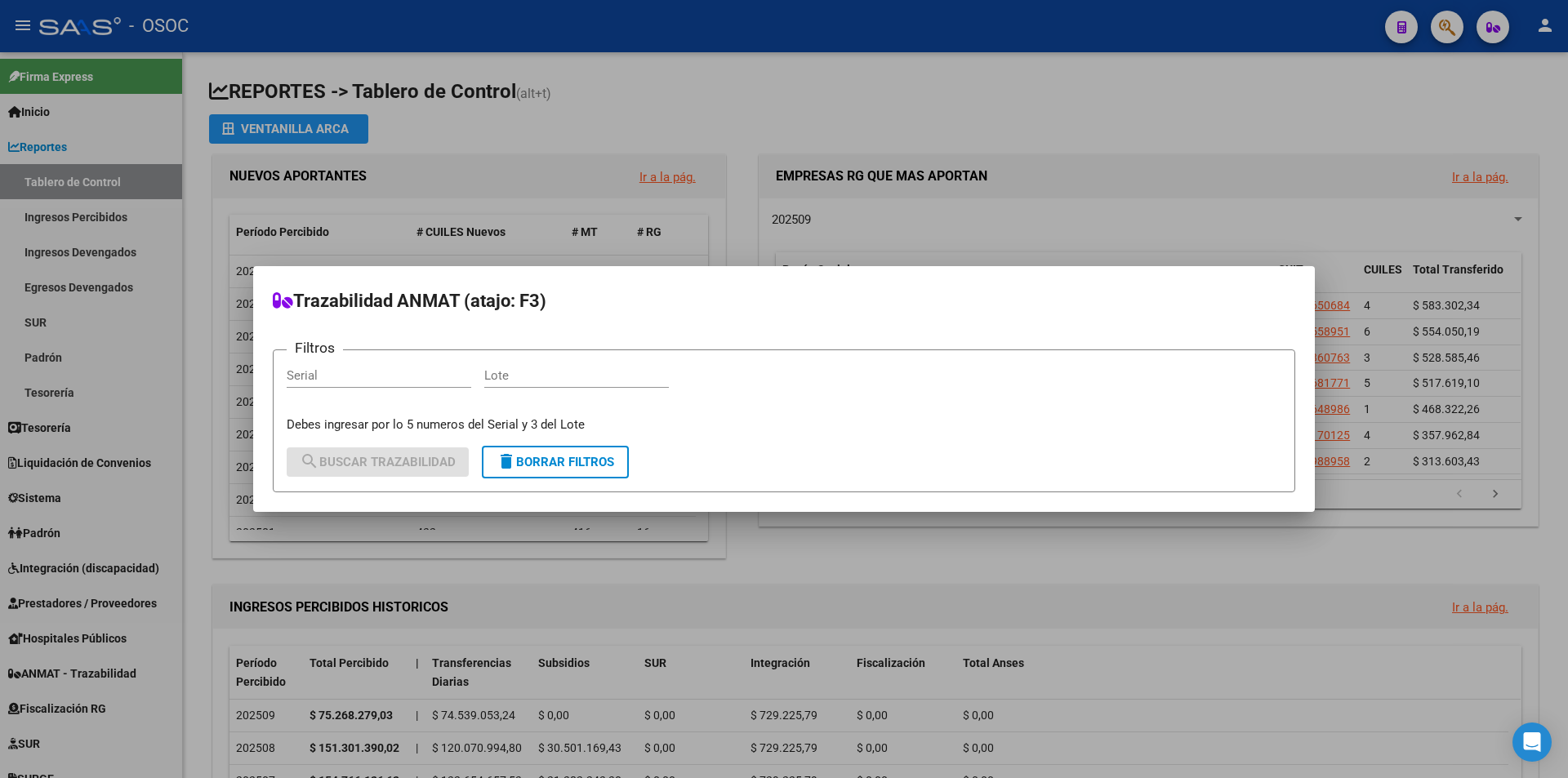
click at [1423, 19] on div at bounding box center [784, 389] width 1568 height 778
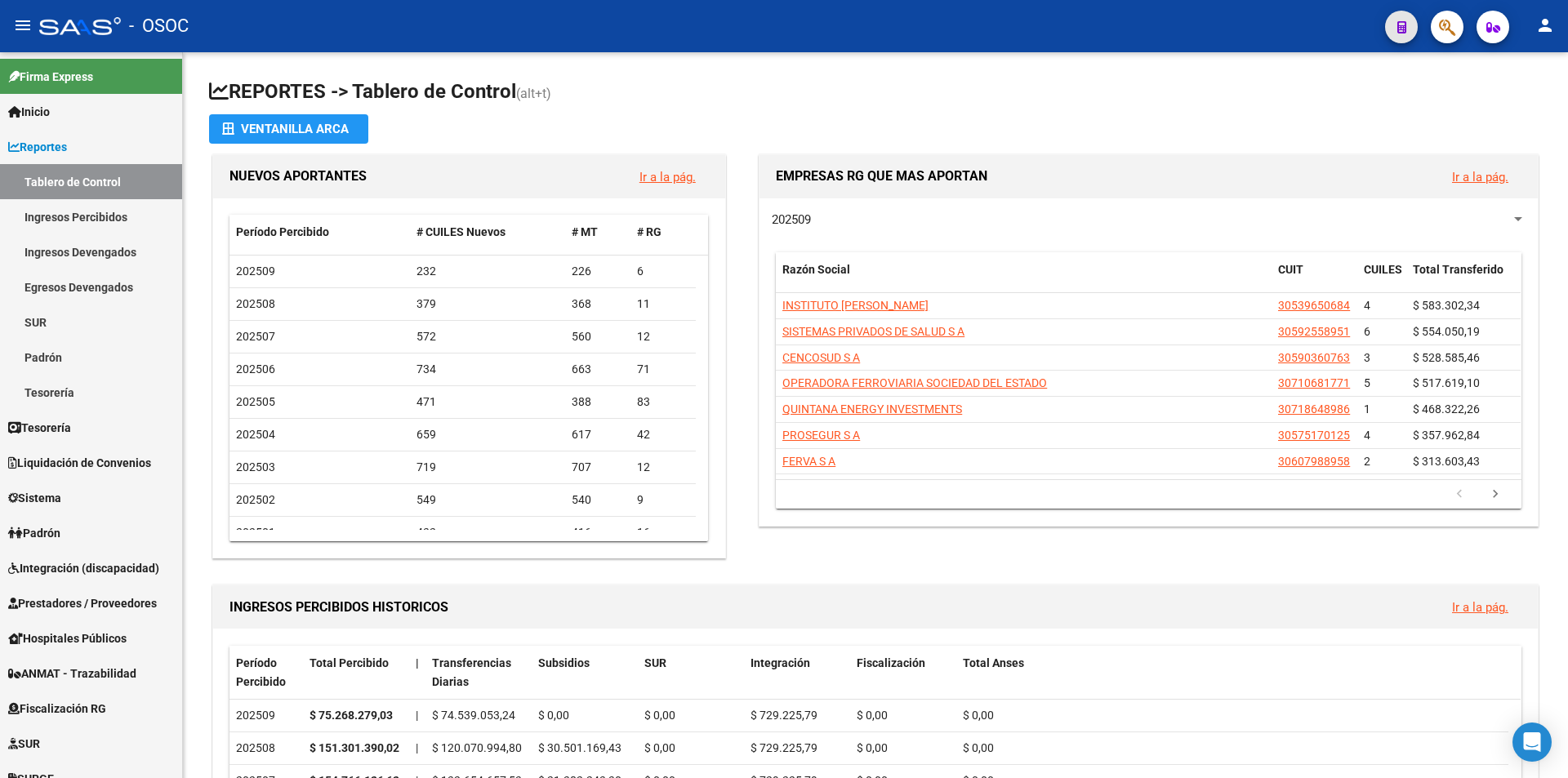
click at [1405, 19] on button "button" at bounding box center [1401, 26] width 33 height 33
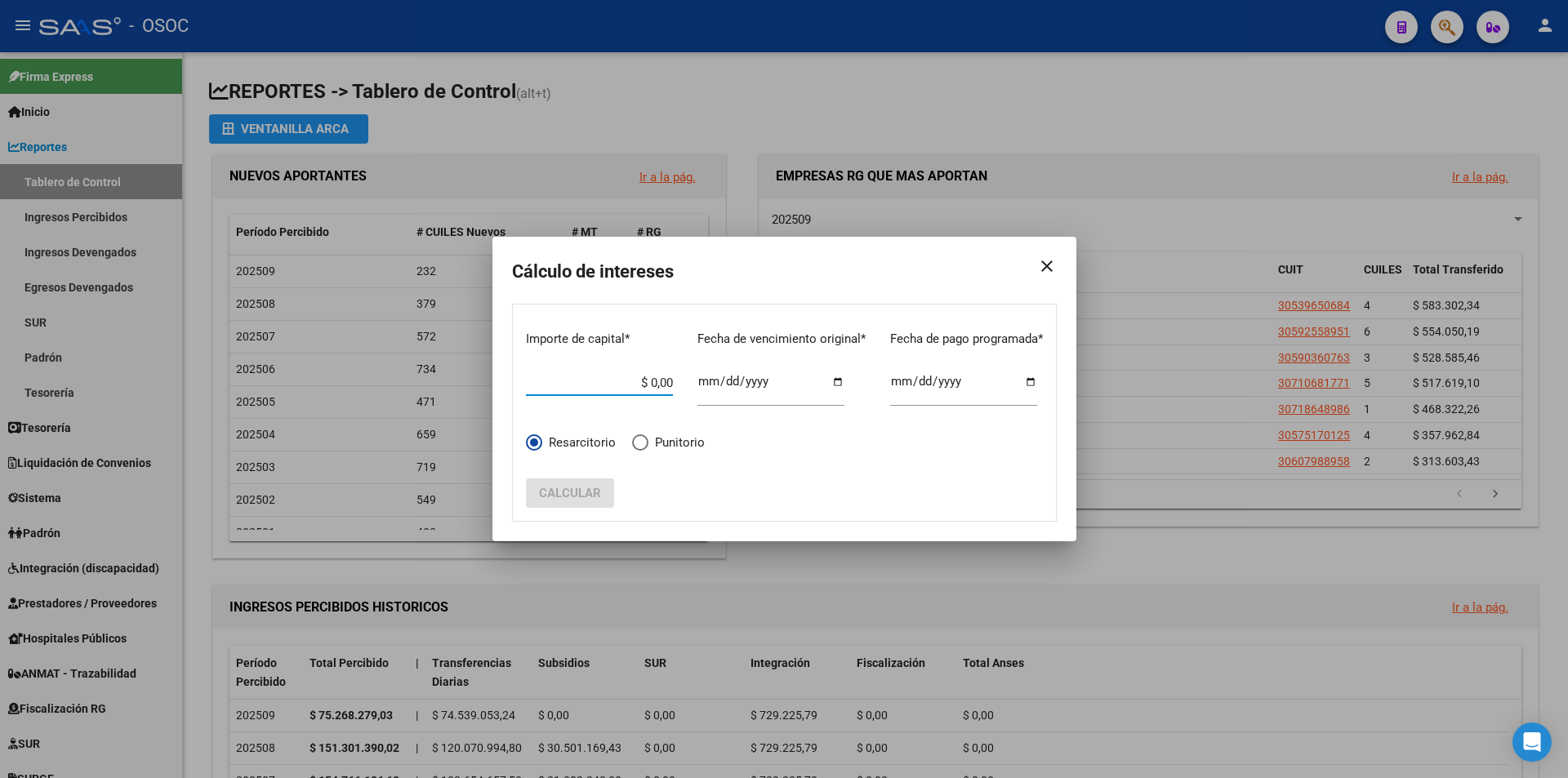
click at [1469, 20] on div at bounding box center [784, 389] width 1568 height 778
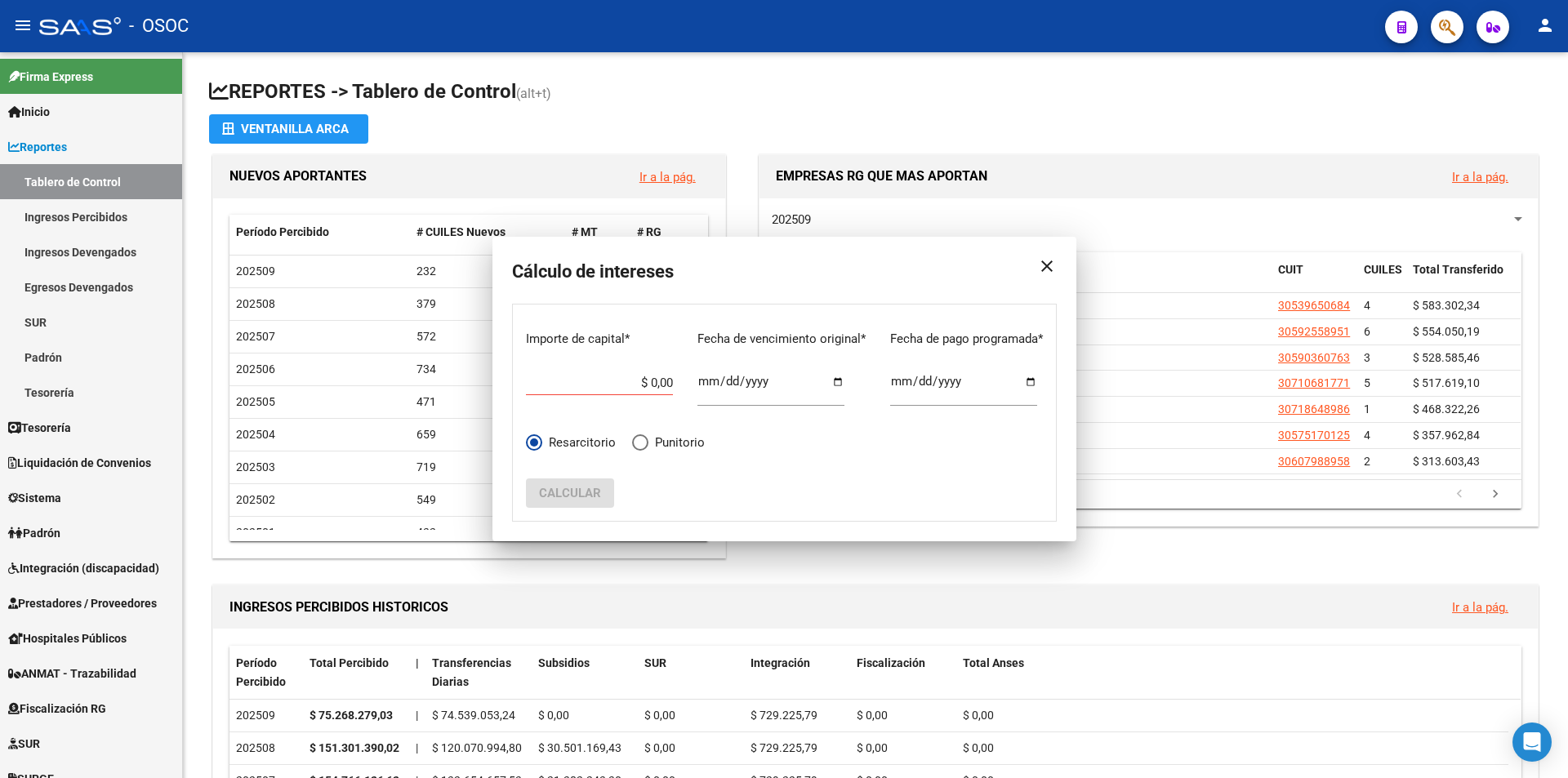
click at [1469, 20] on mat-toolbar "menu - OSOC person" at bounding box center [784, 25] width 1568 height 52
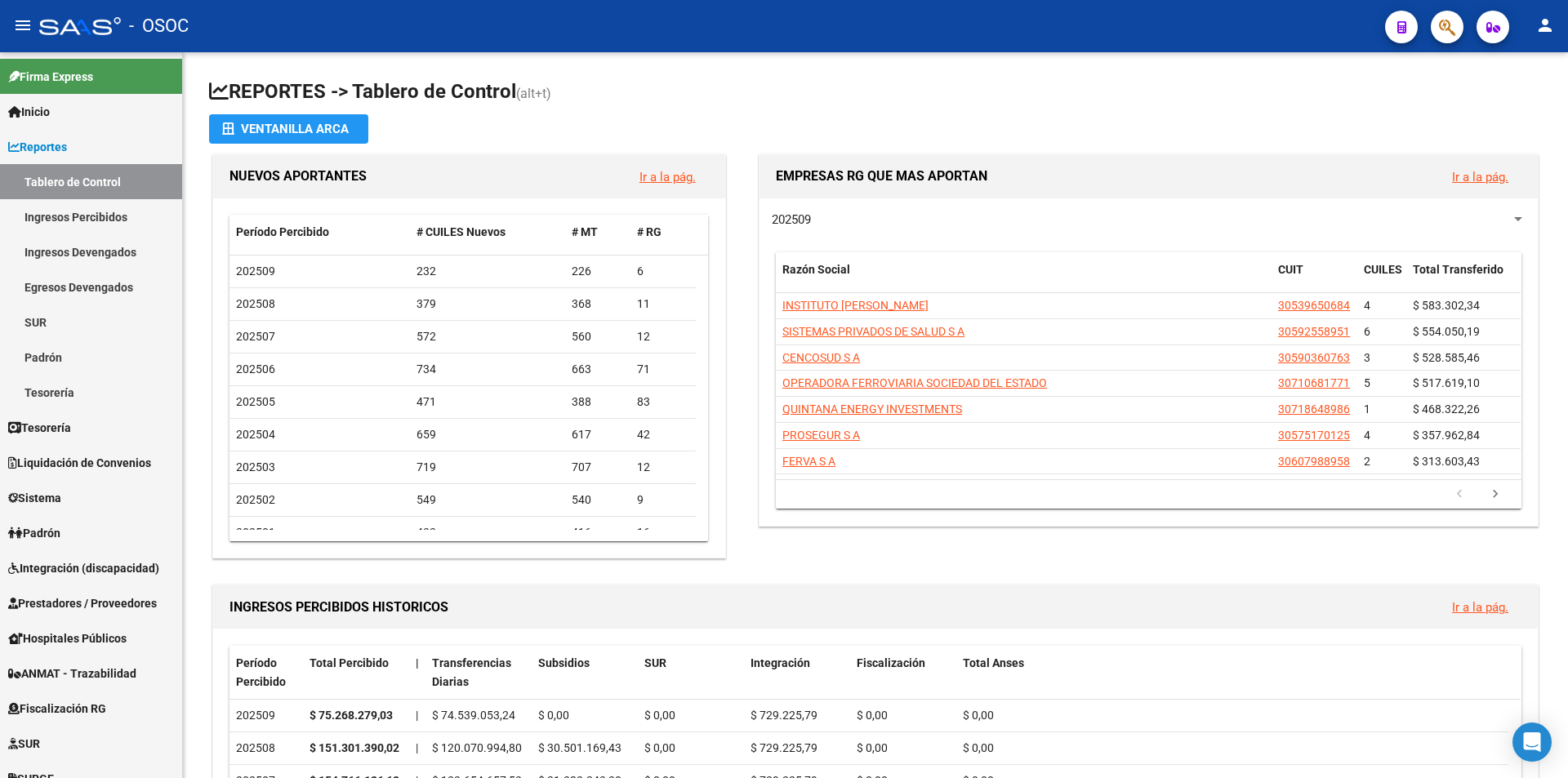
click at [1459, 20] on button "button" at bounding box center [1446, 26] width 33 height 33
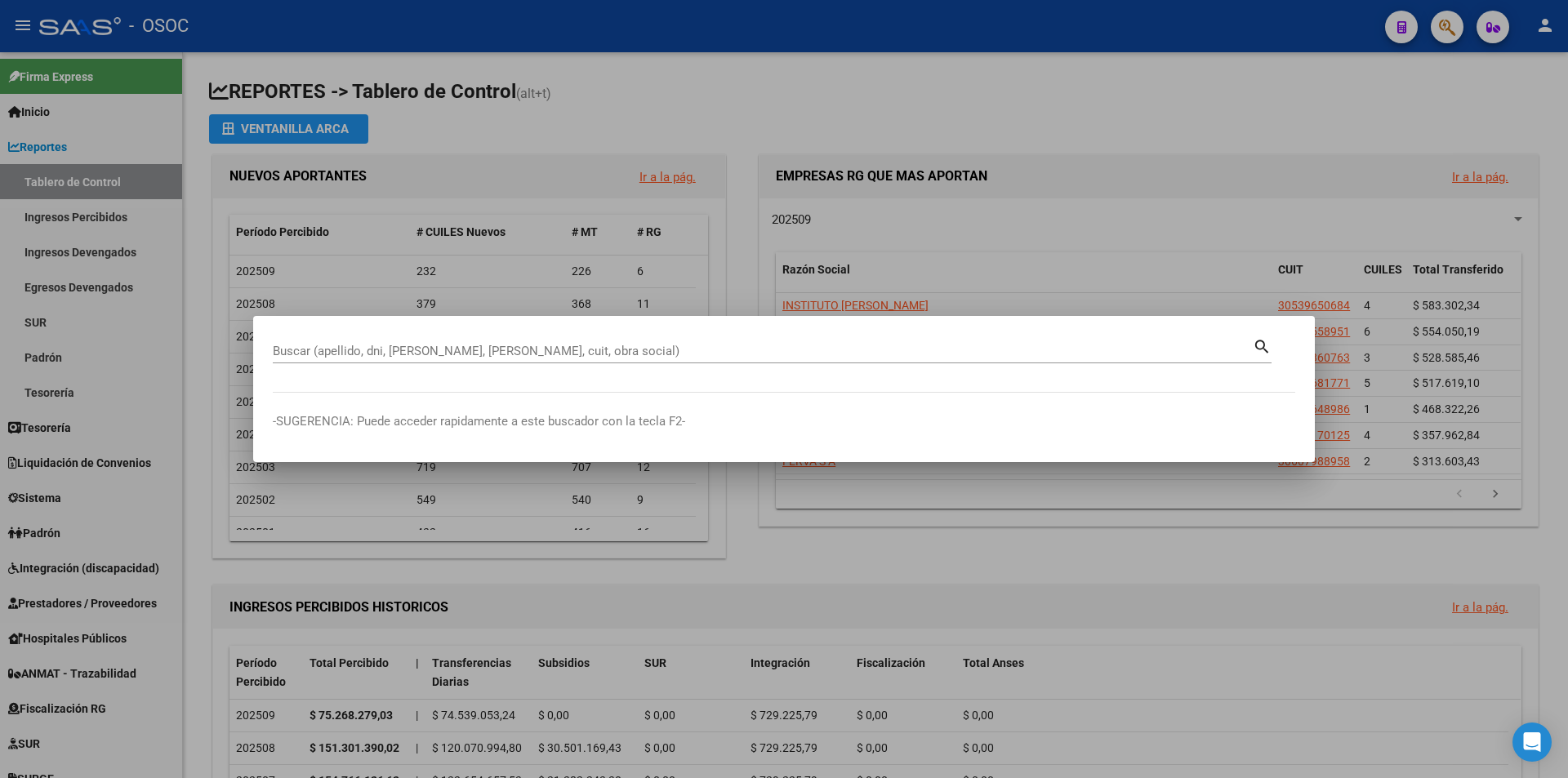
click at [947, 62] on div at bounding box center [784, 389] width 1568 height 778
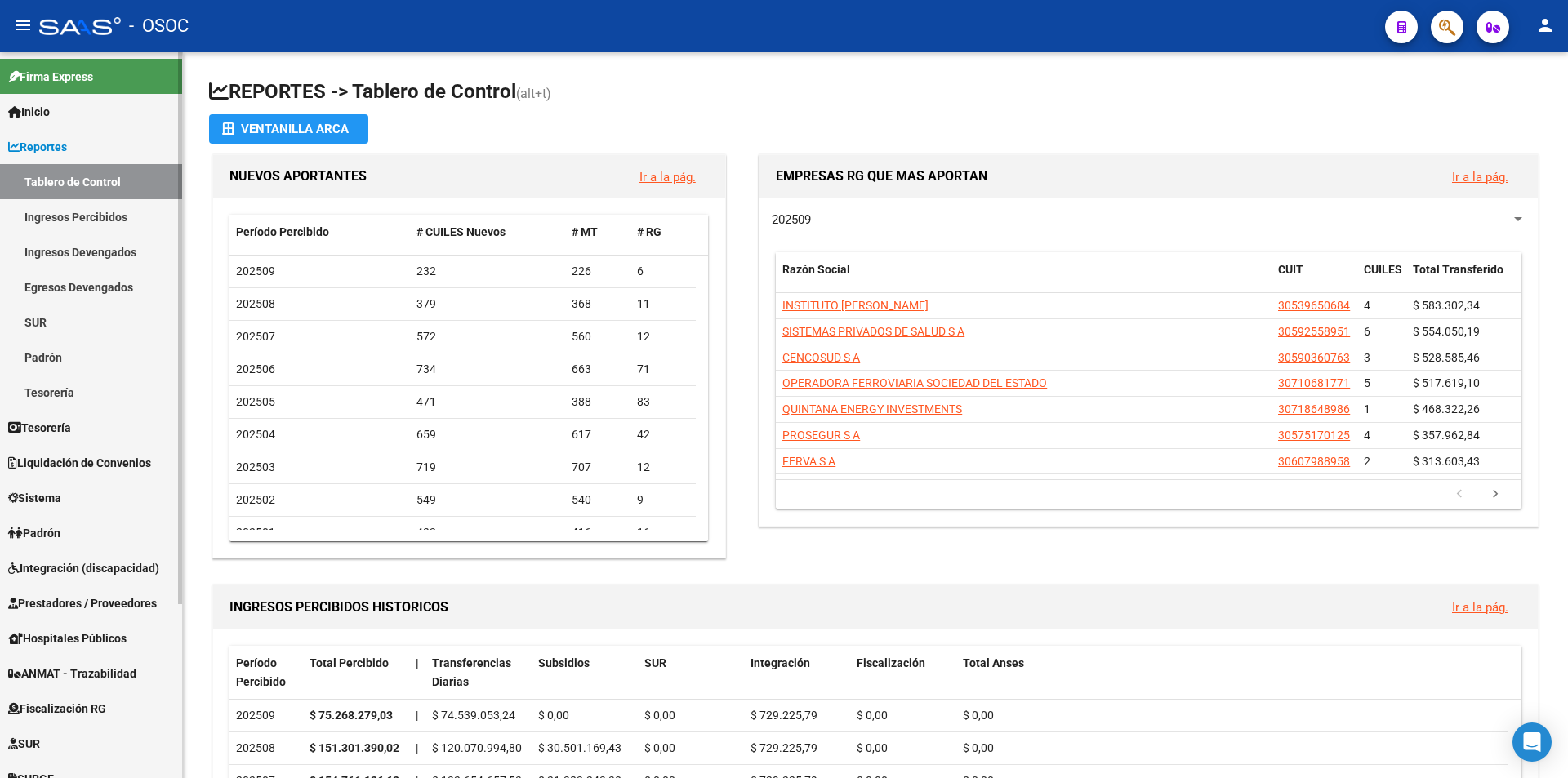
click at [71, 162] on link "Reportes" at bounding box center [90, 146] width 182 height 35
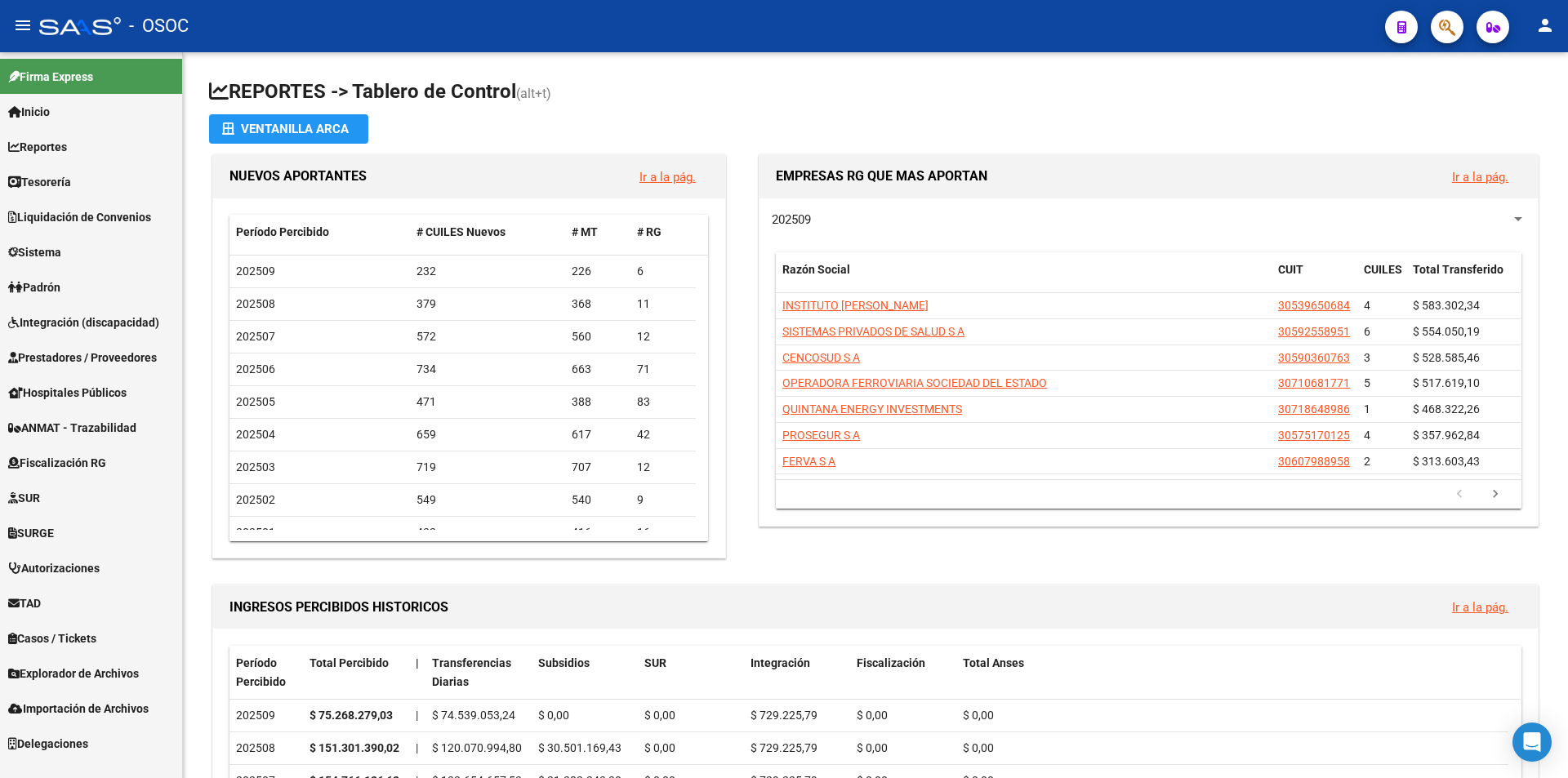
click at [97, 257] on link "Sistema" at bounding box center [90, 251] width 182 height 35
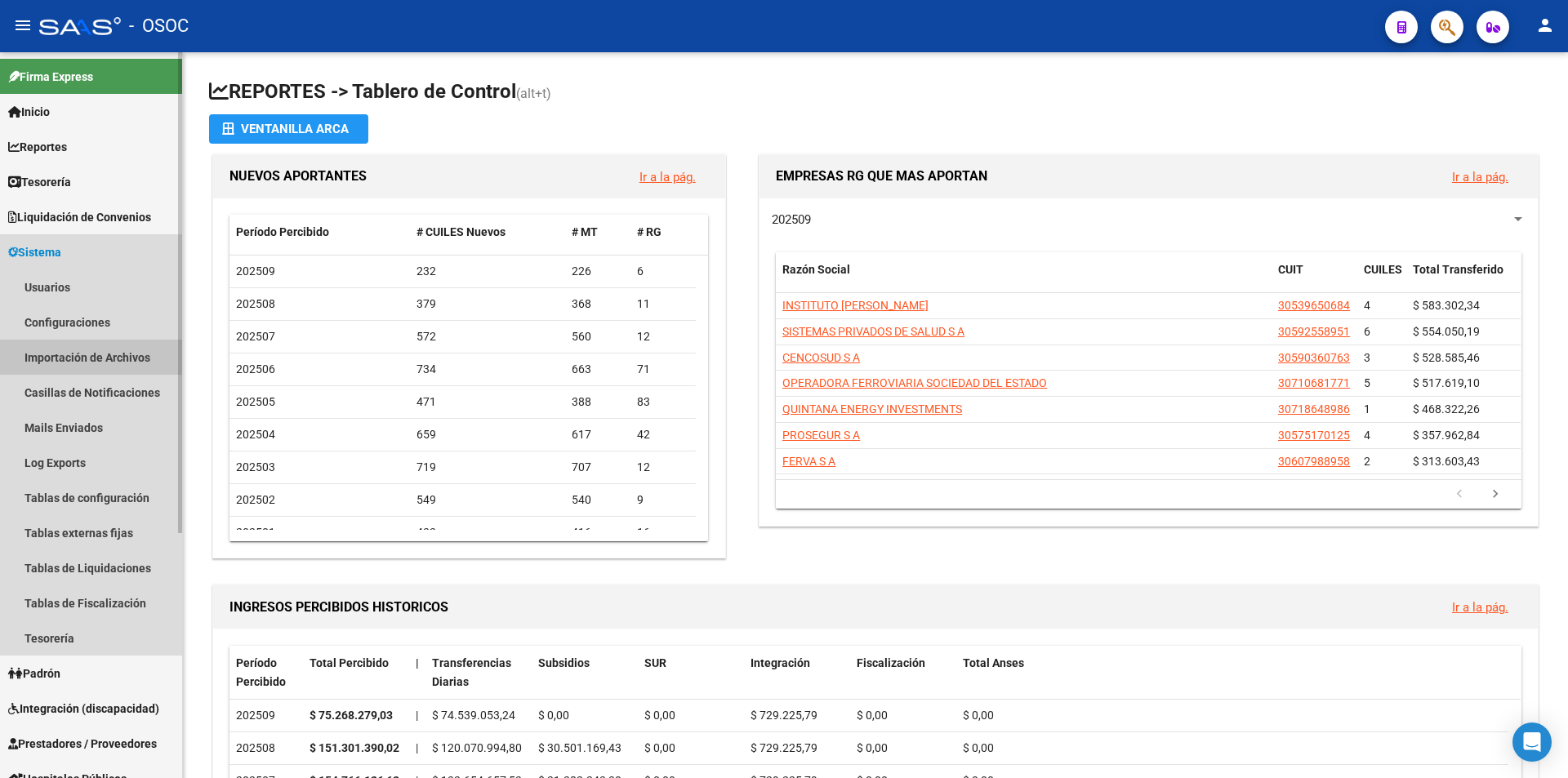
click at [95, 346] on link "Importación de Archivos" at bounding box center [90, 356] width 182 height 35
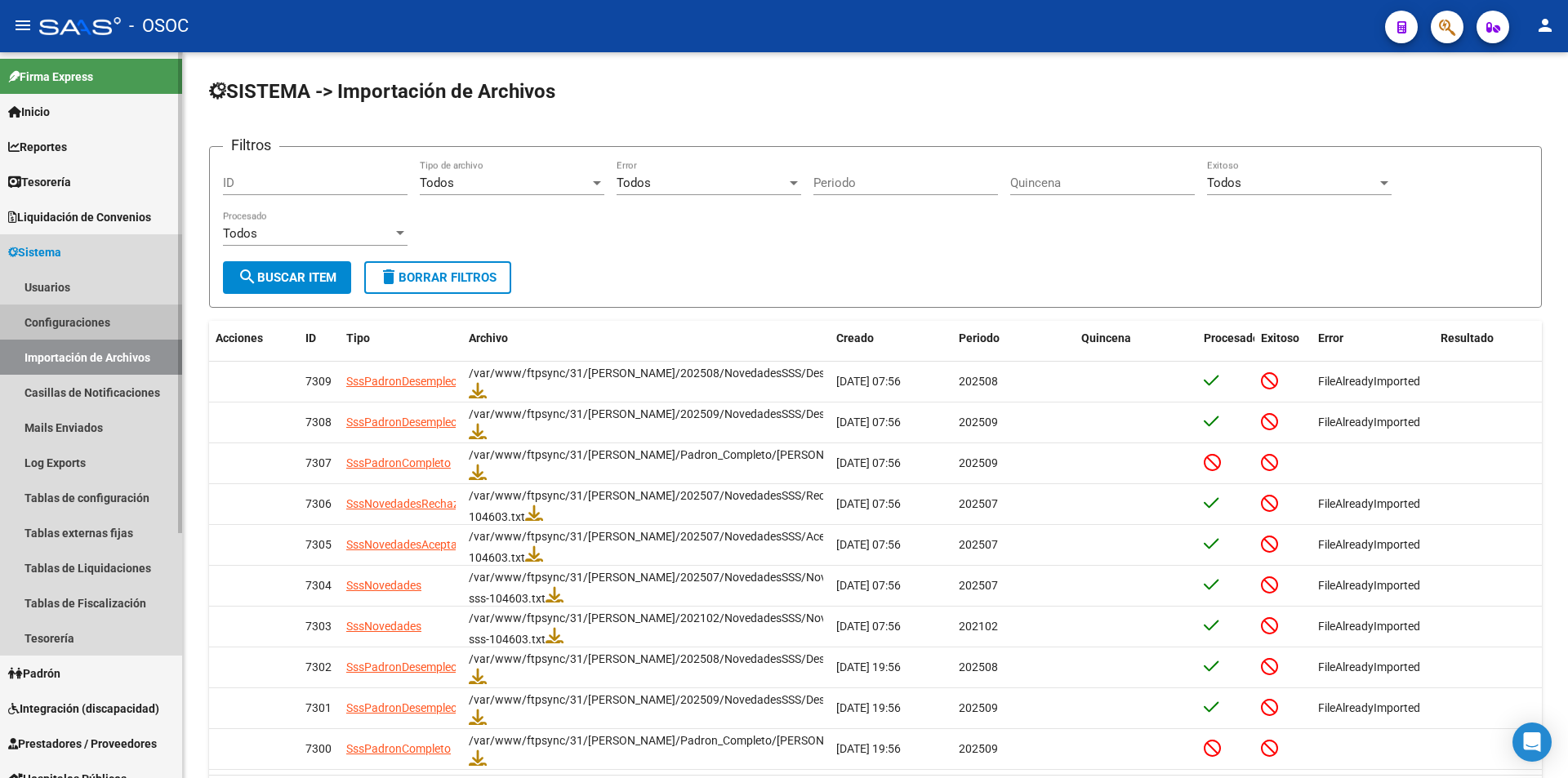
click at [101, 332] on link "Configuraciones" at bounding box center [90, 321] width 182 height 35
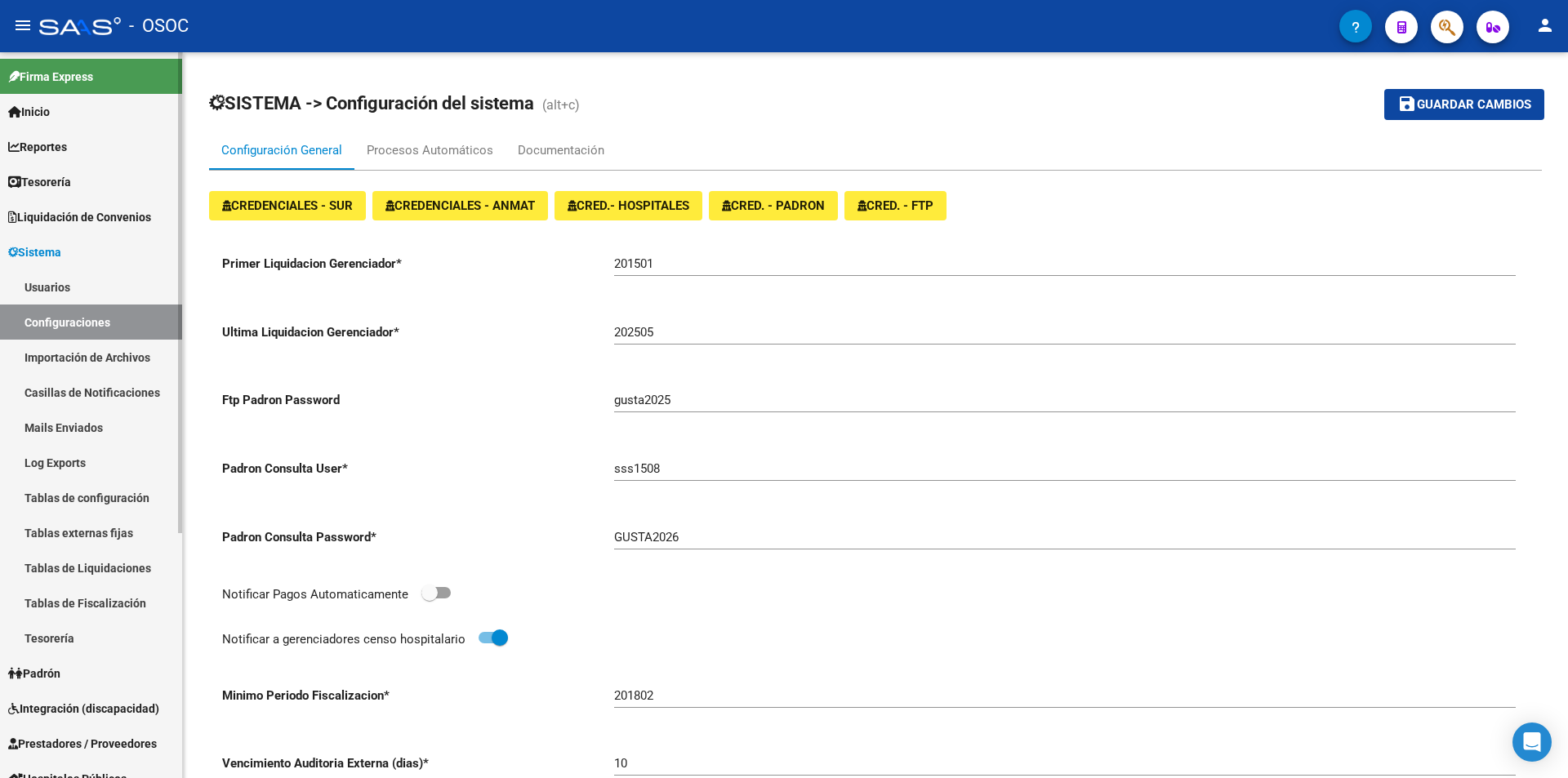
click at [117, 290] on link "Usuarios" at bounding box center [90, 286] width 182 height 35
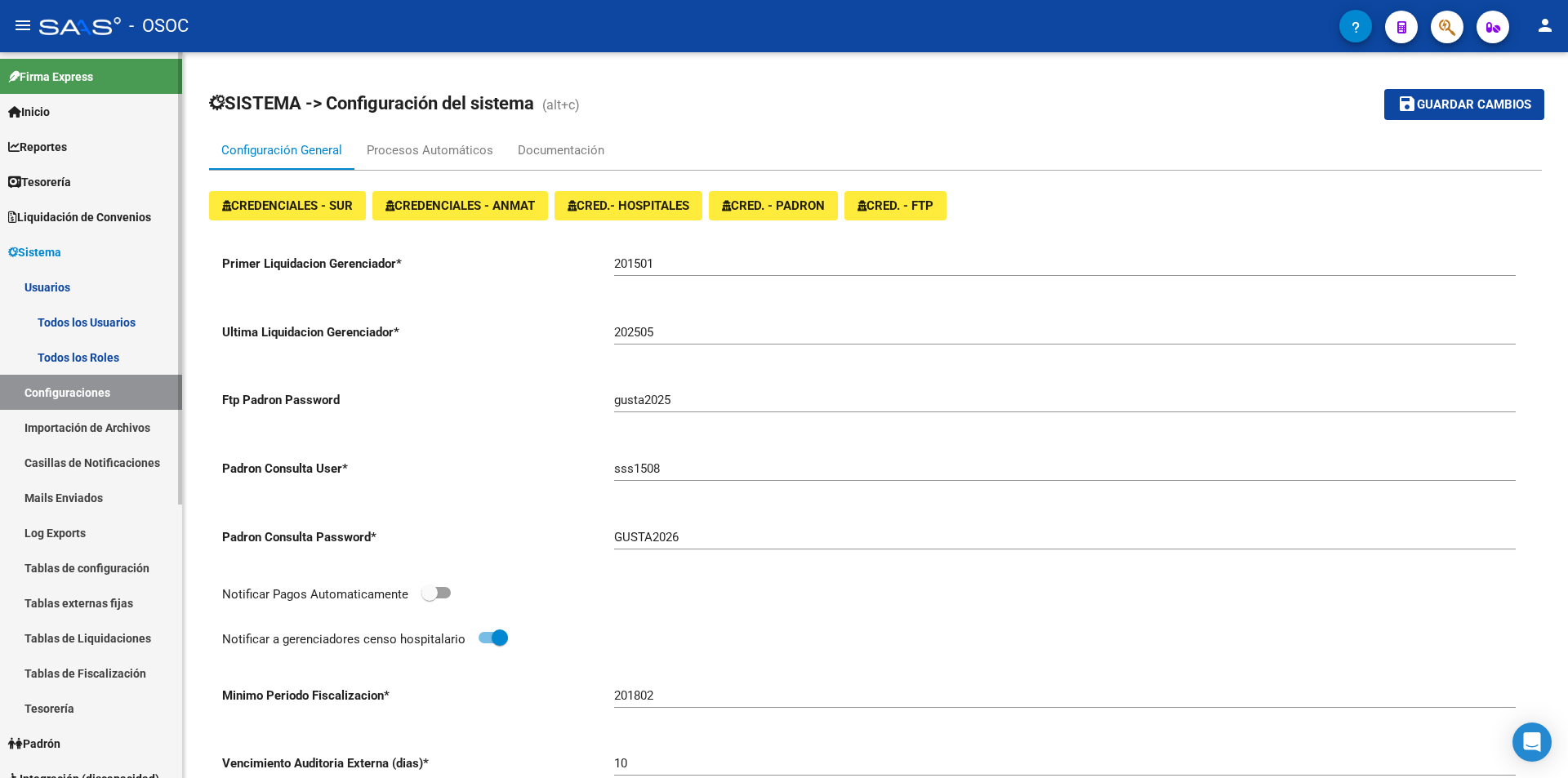
click at [117, 290] on link "Usuarios" at bounding box center [90, 286] width 182 height 35
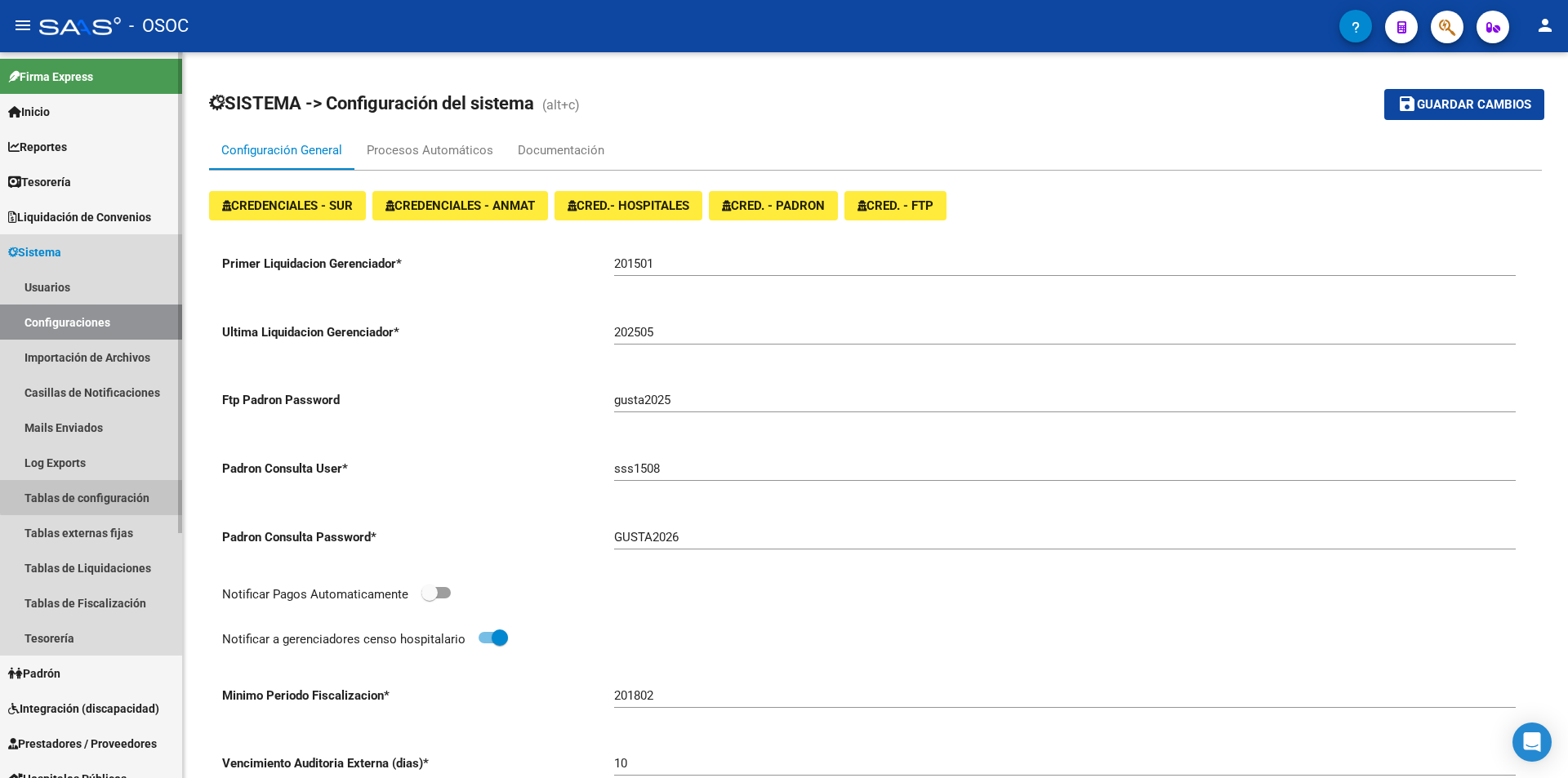
click at [92, 492] on link "Tablas de configuración" at bounding box center [90, 497] width 182 height 35
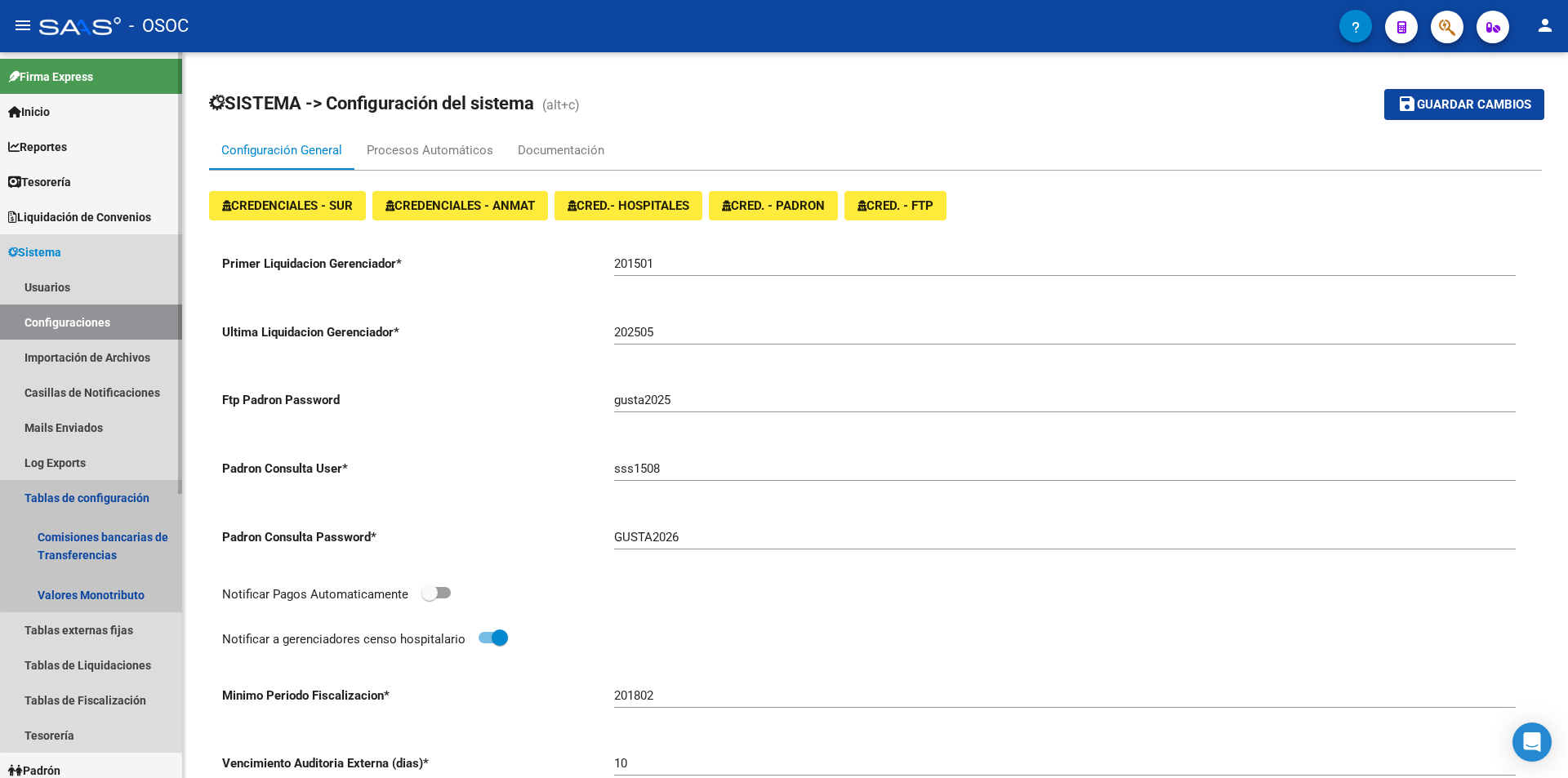
click at [92, 492] on link "Tablas de configuración" at bounding box center [90, 497] width 182 height 35
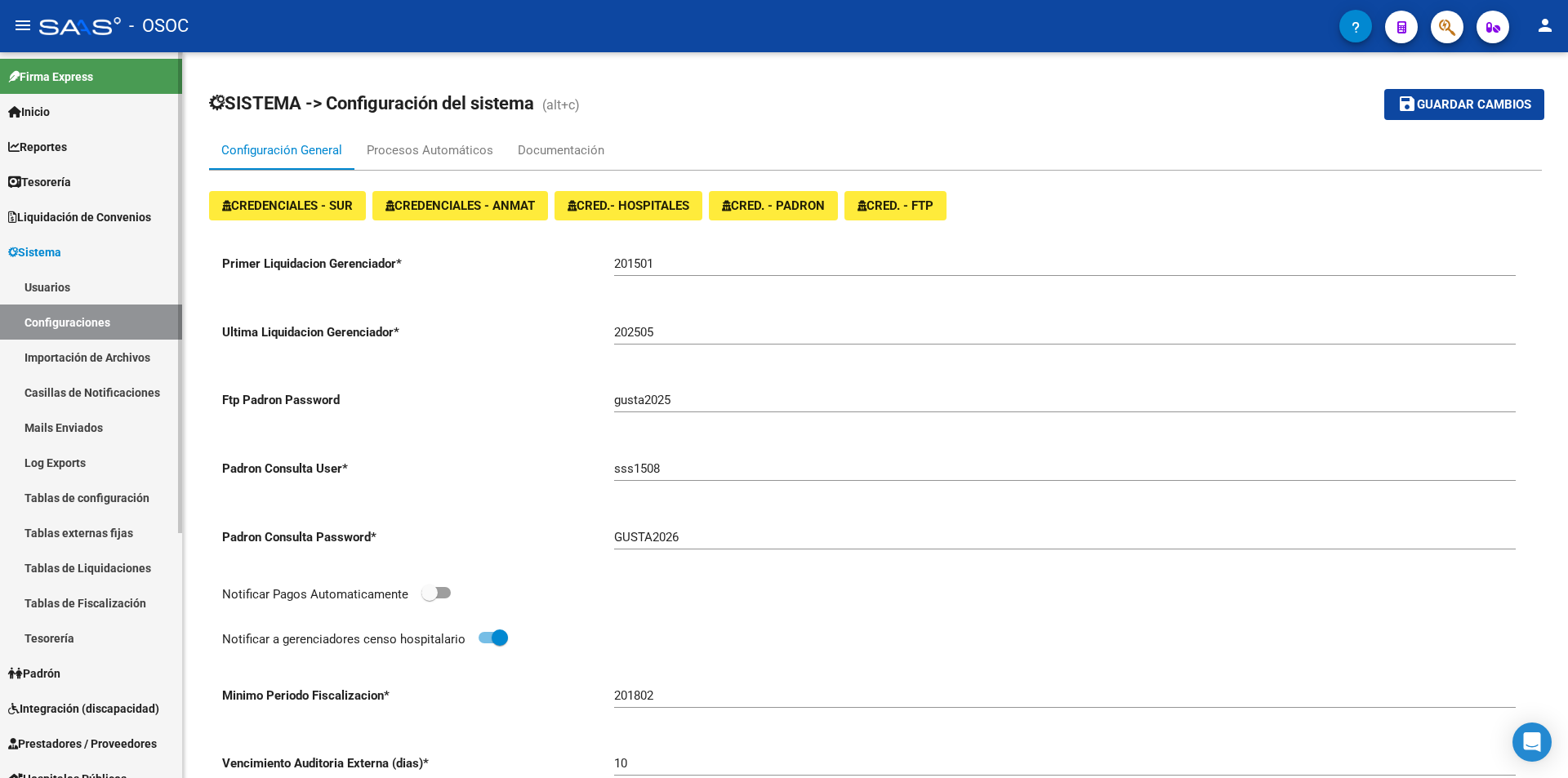
click at [94, 298] on link "Usuarios" at bounding box center [90, 286] width 182 height 35
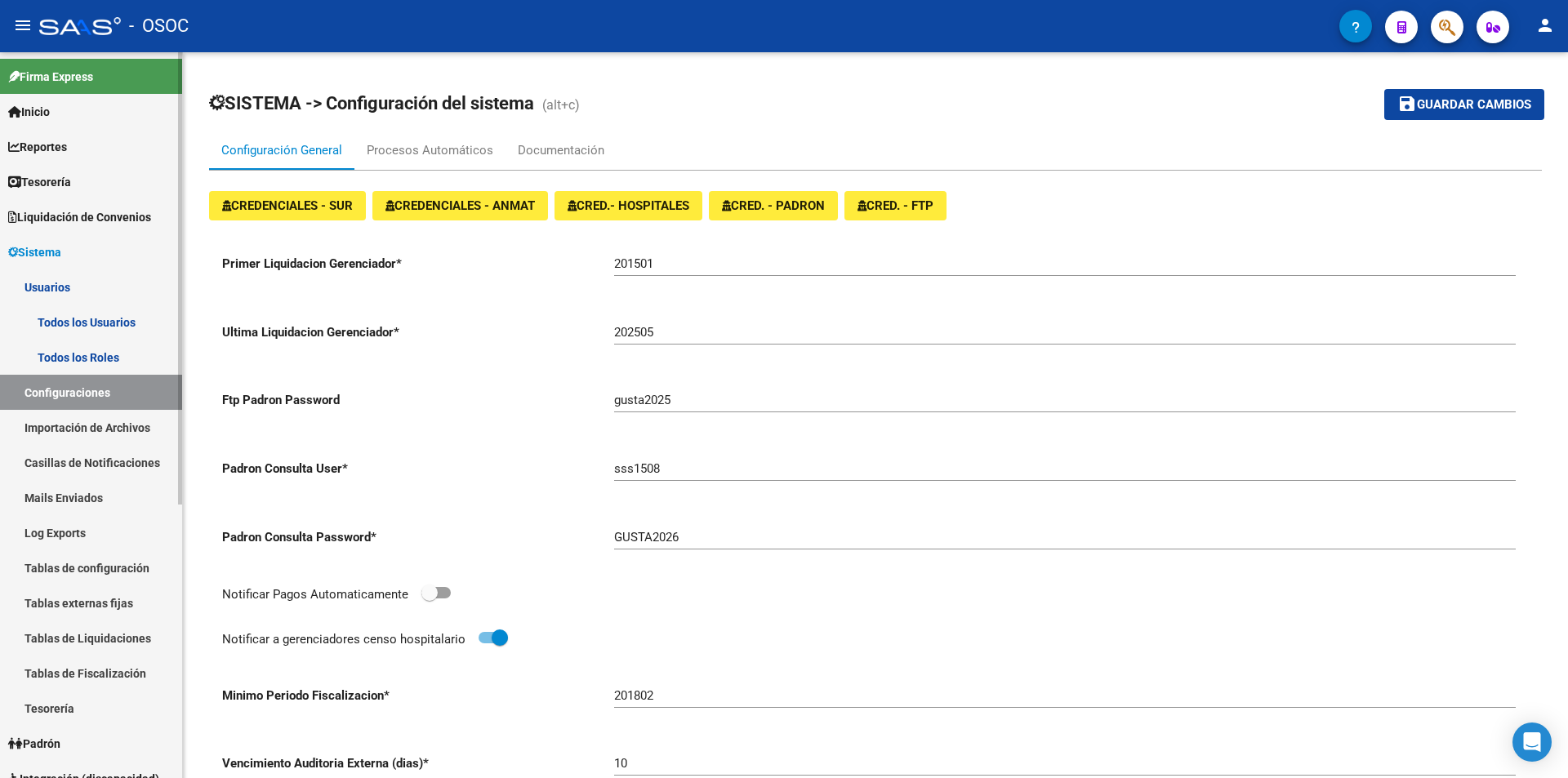
click at [94, 298] on link "Usuarios" at bounding box center [90, 286] width 182 height 35
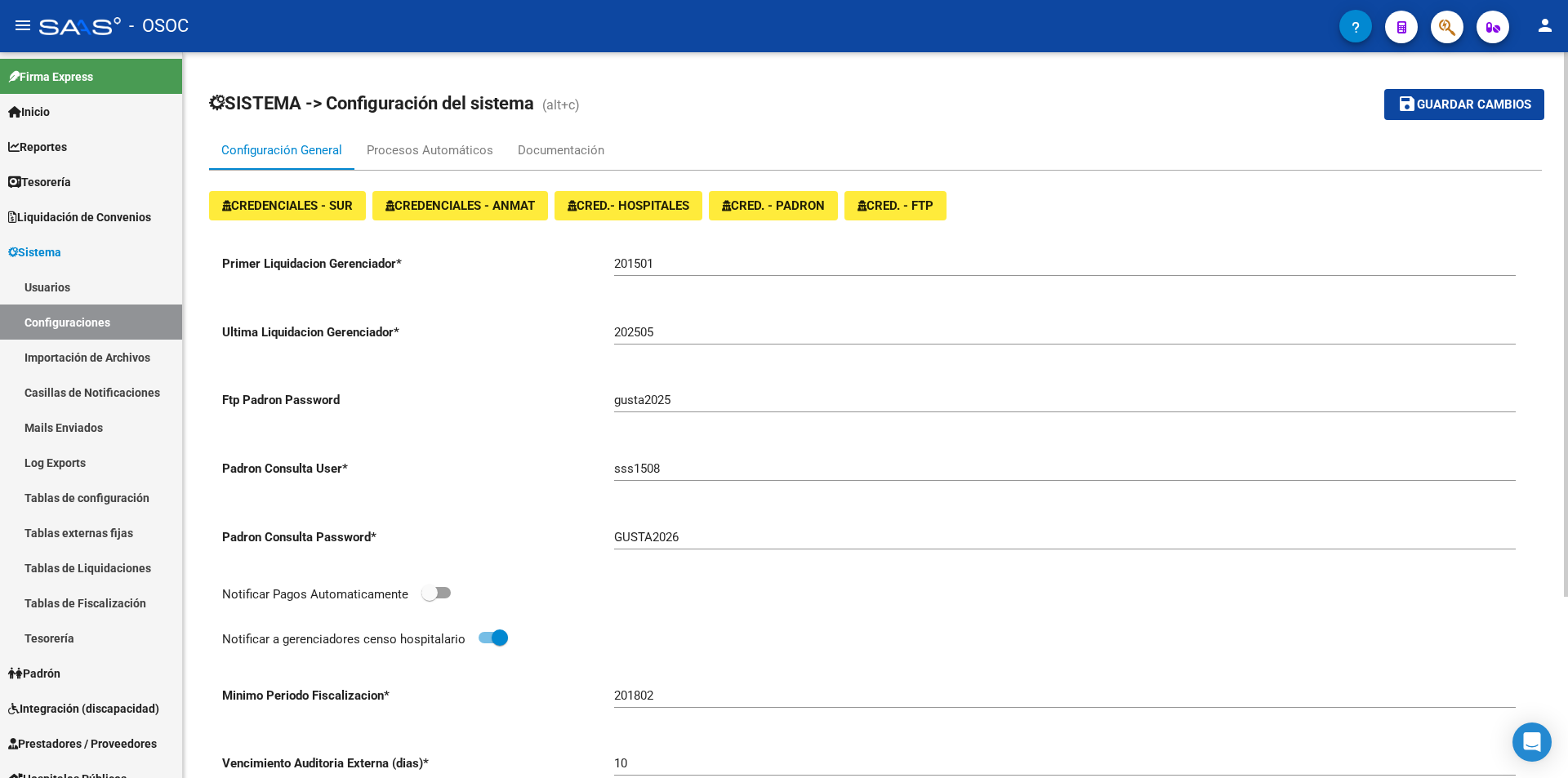
click at [798, 107] on mat-toolbar-row "SISTEMA -> Configuración del sistema (alt+c)" at bounding box center [728, 104] width 1039 height 52
click at [798, 108] on mat-toolbar-row "SISTEMA -> Configuración del sistema (alt+c)" at bounding box center [728, 104] width 1039 height 52
click at [1096, 194] on div "CREDENCIALES - SUR CREDENCIALES - ANMAT CRED.- HOSPITALES CRED. - PADRON CRED. …" at bounding box center [875, 205] width 1332 height 29
click at [35, 518] on link "Tablas externas fijas" at bounding box center [90, 532] width 182 height 35
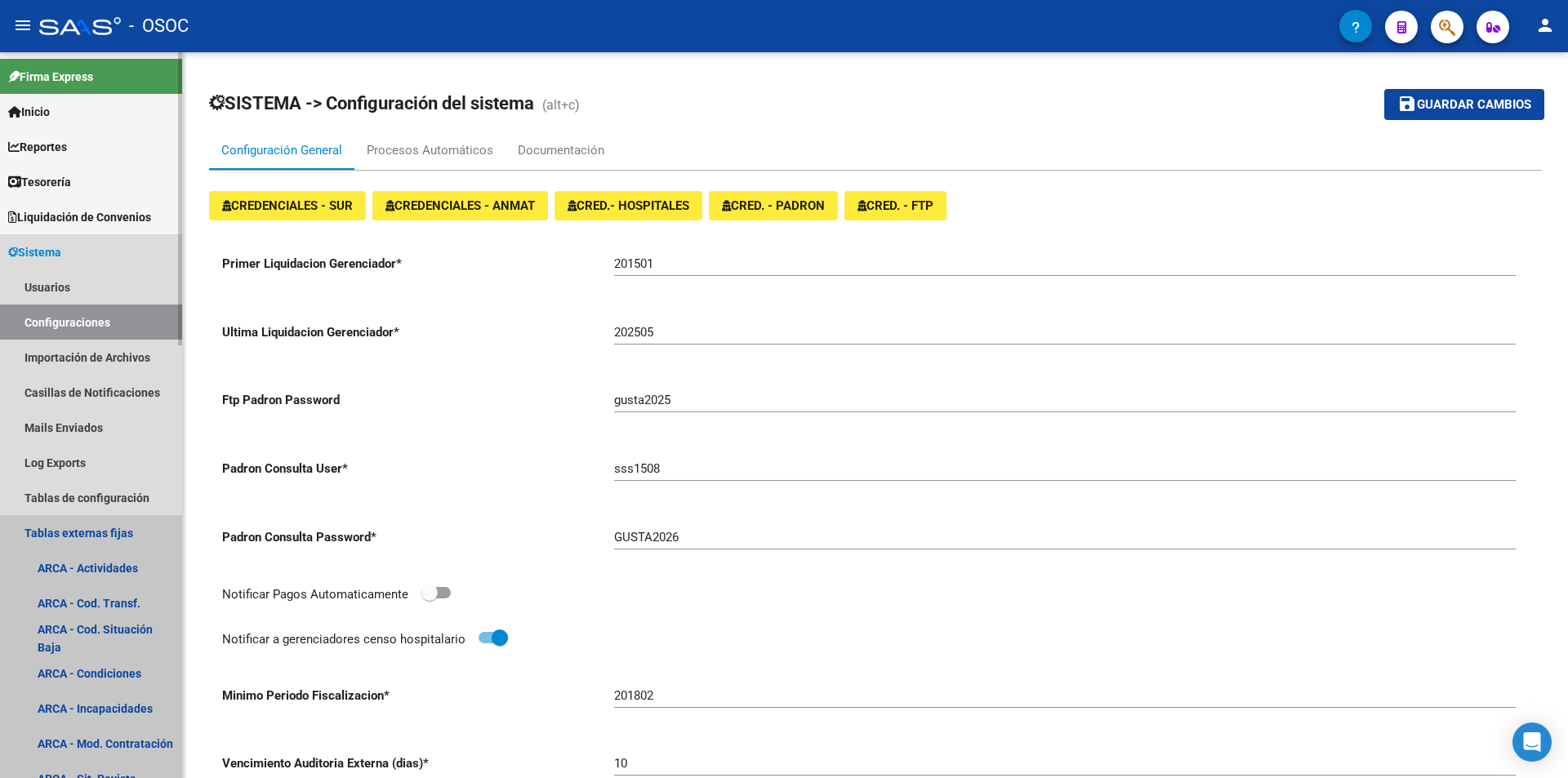
click at [35, 518] on link "Tablas externas fijas" at bounding box center [90, 532] width 182 height 35
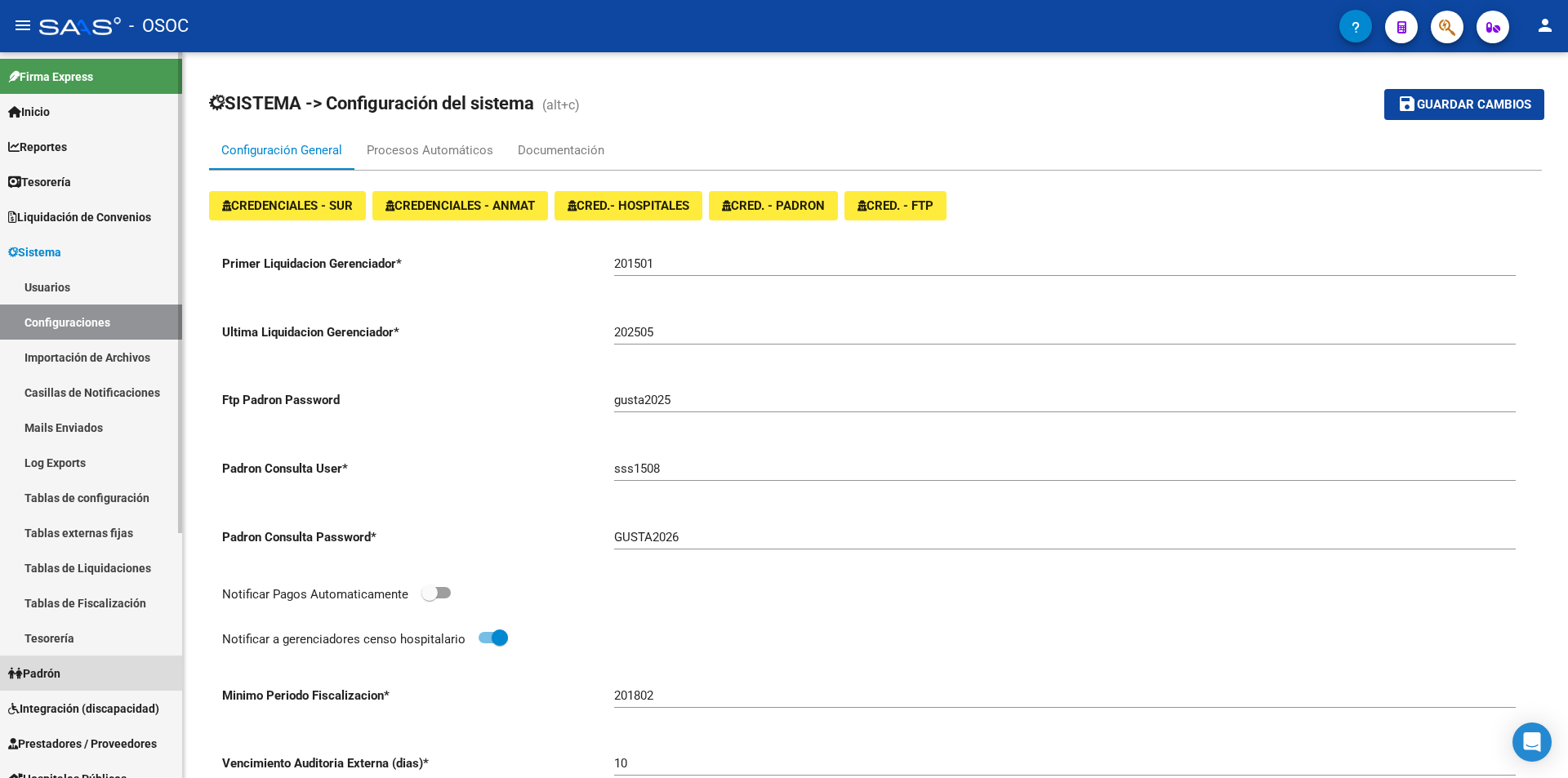
click at [121, 670] on link "Padrón" at bounding box center [90, 673] width 182 height 35
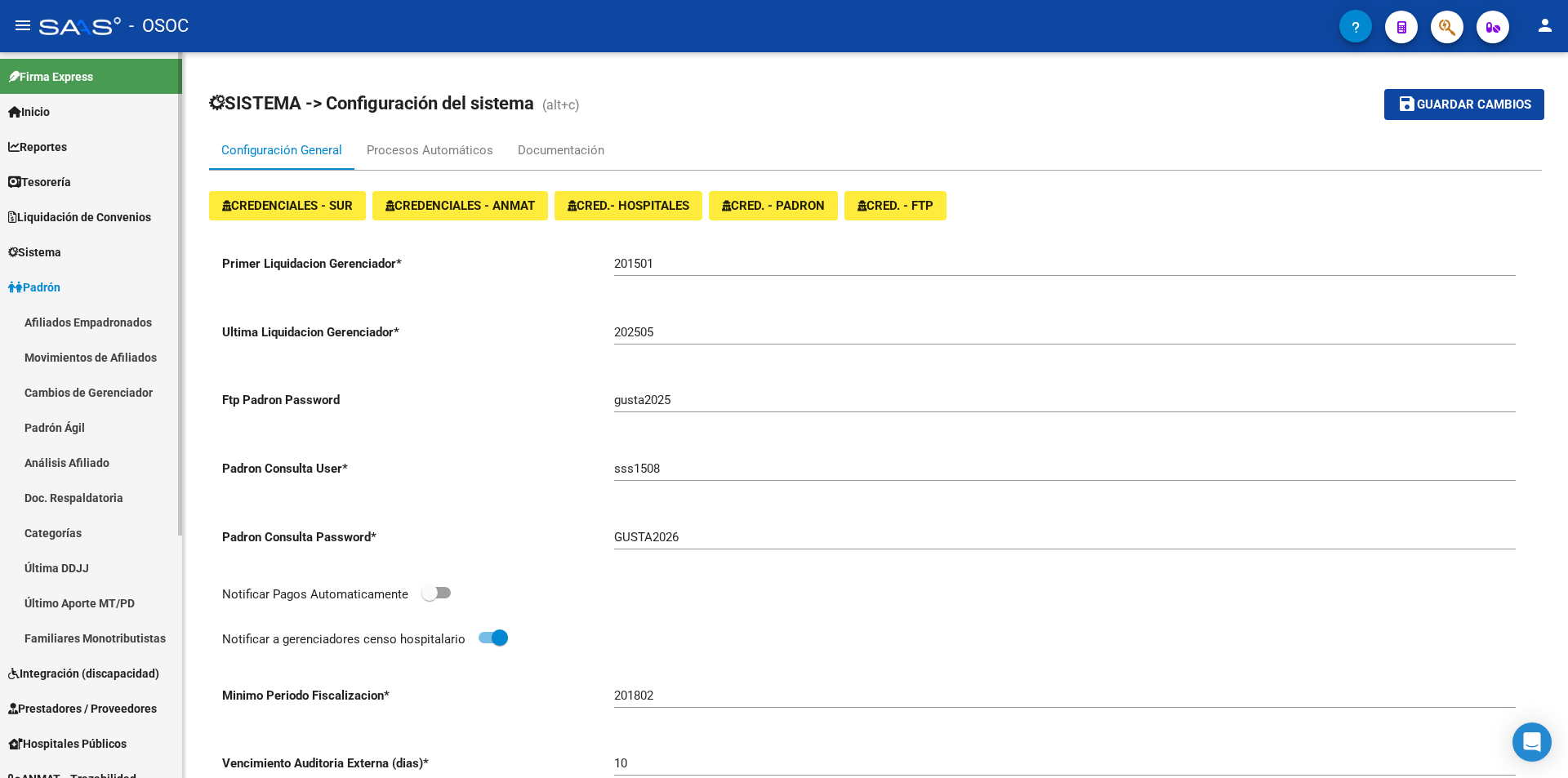
scroll to position [245, 0]
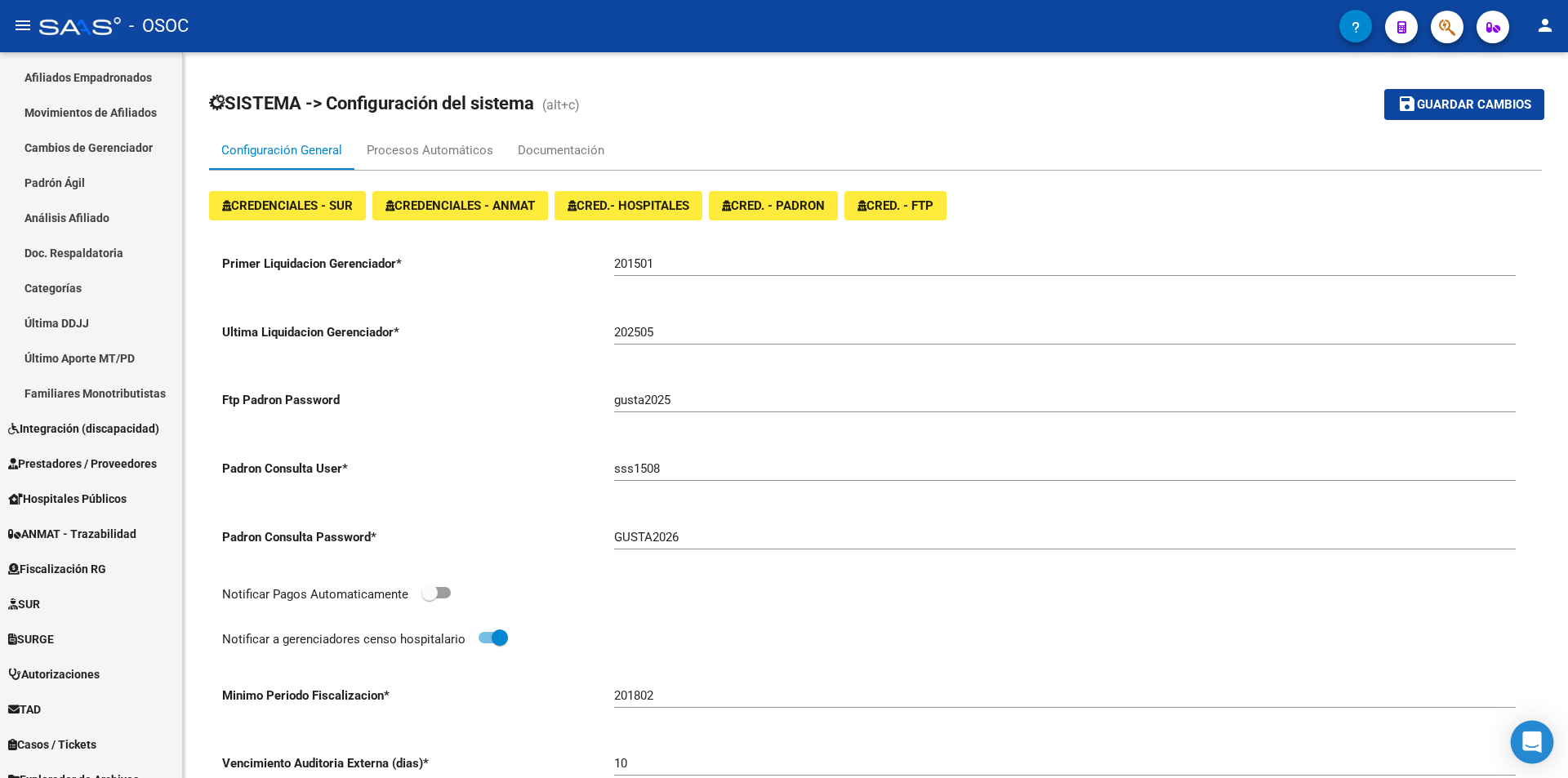
click at [1520, 734] on div "Open Intercom Messenger" at bounding box center [1532, 742] width 43 height 43
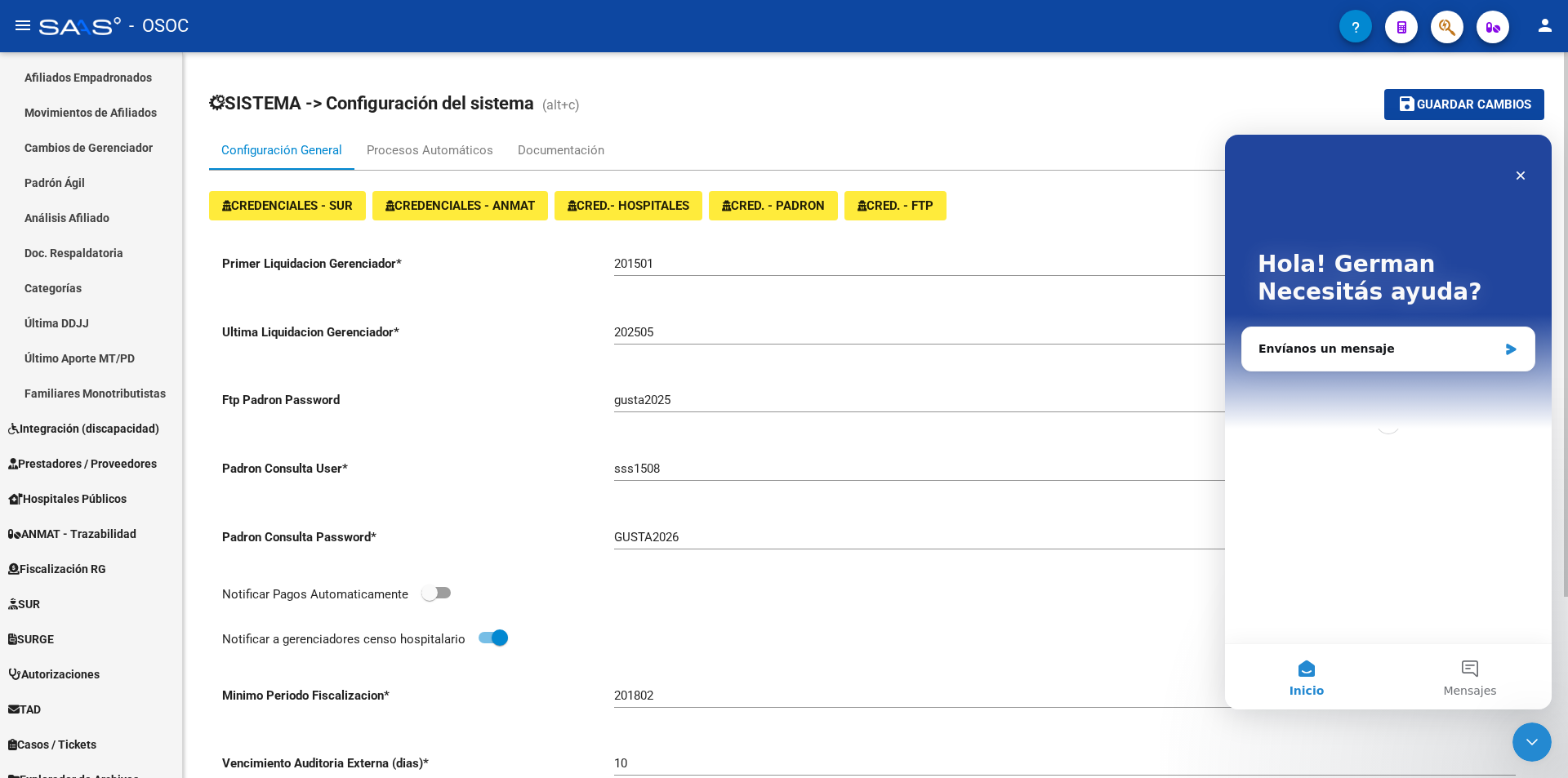
scroll to position [0, 0]
click at [1374, 343] on div "Envíanos un mensaje" at bounding box center [1378, 348] width 239 height 17
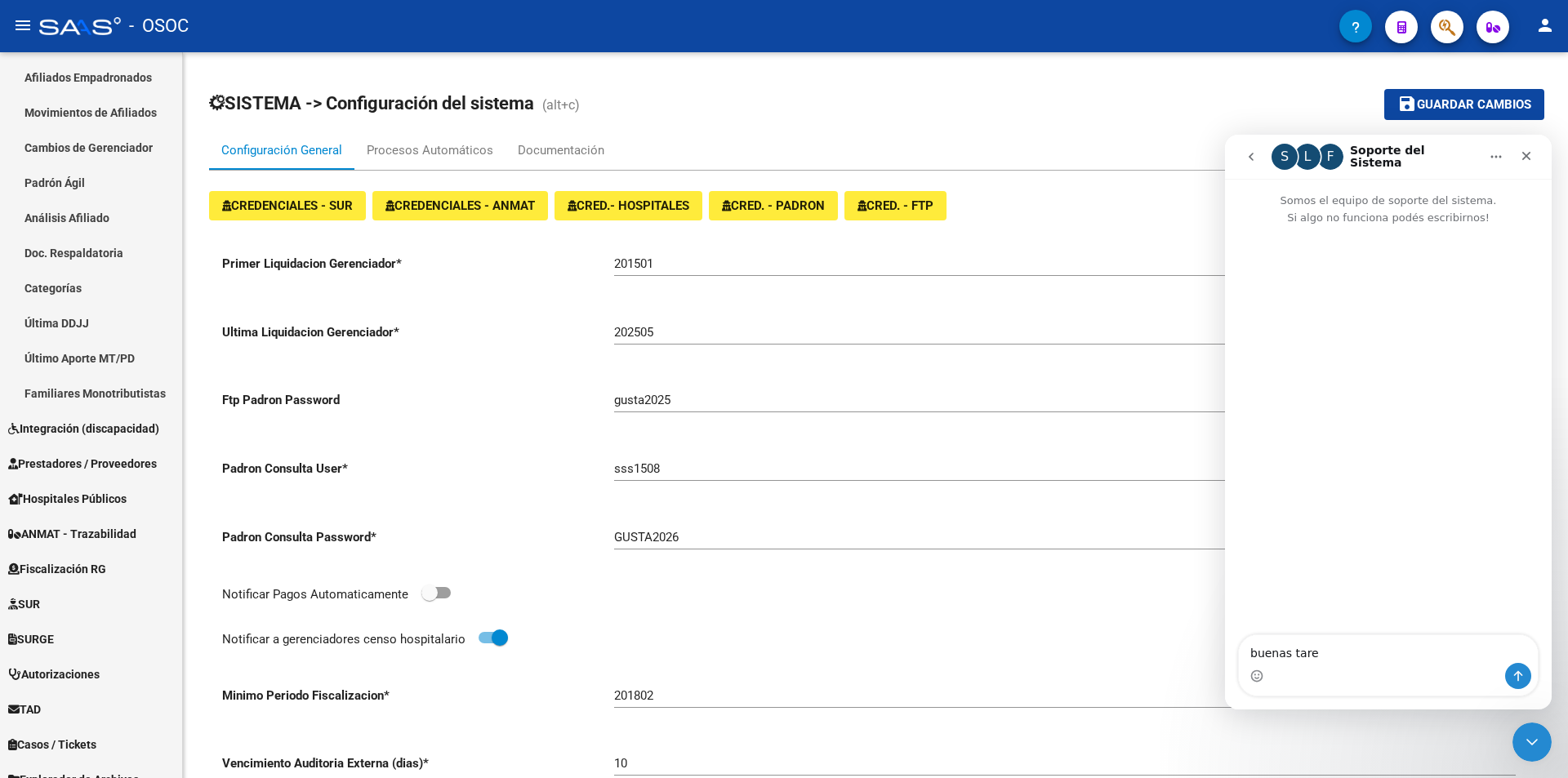
type textarea "buenas tares"
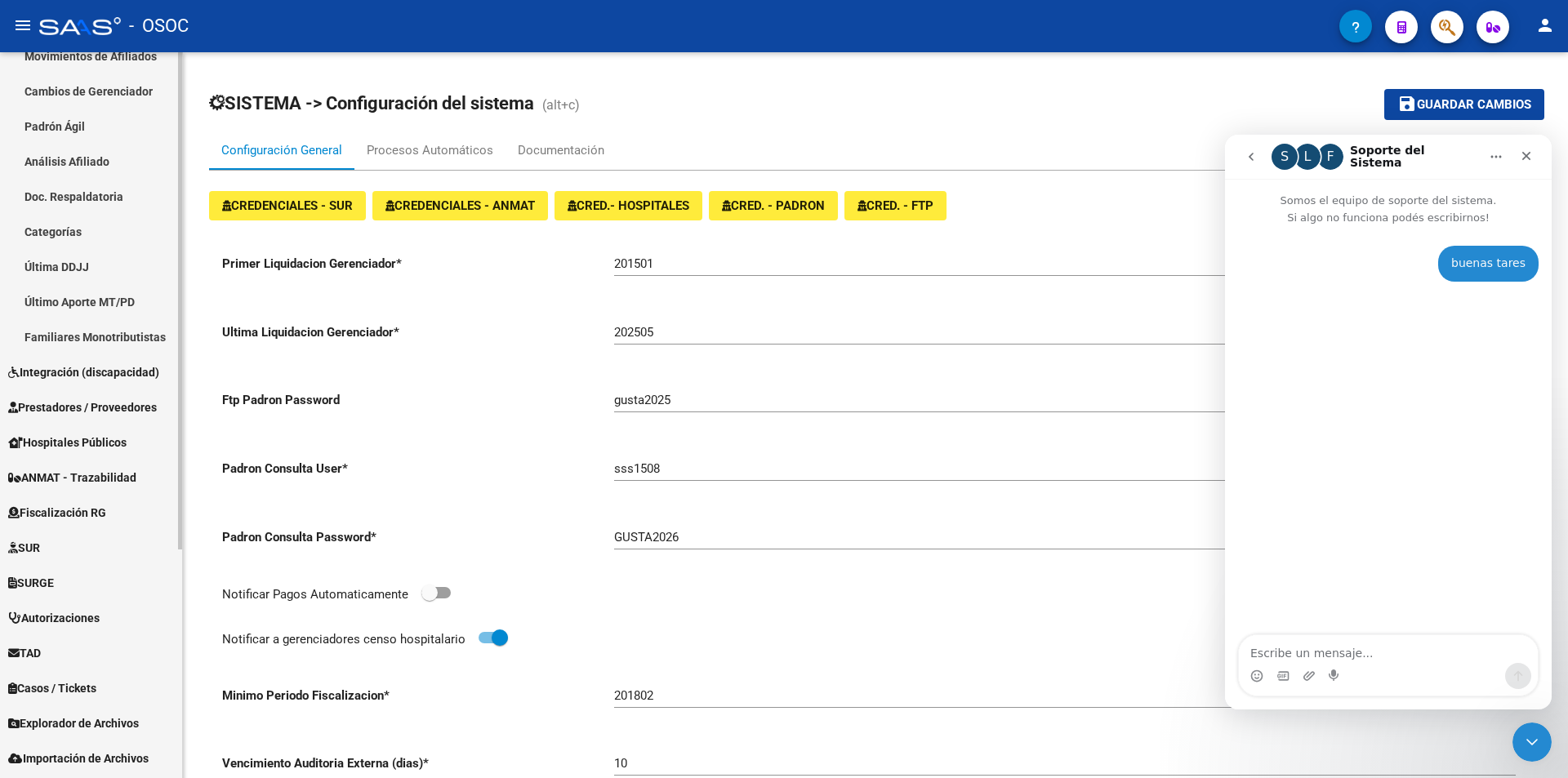
scroll to position [333, 0]
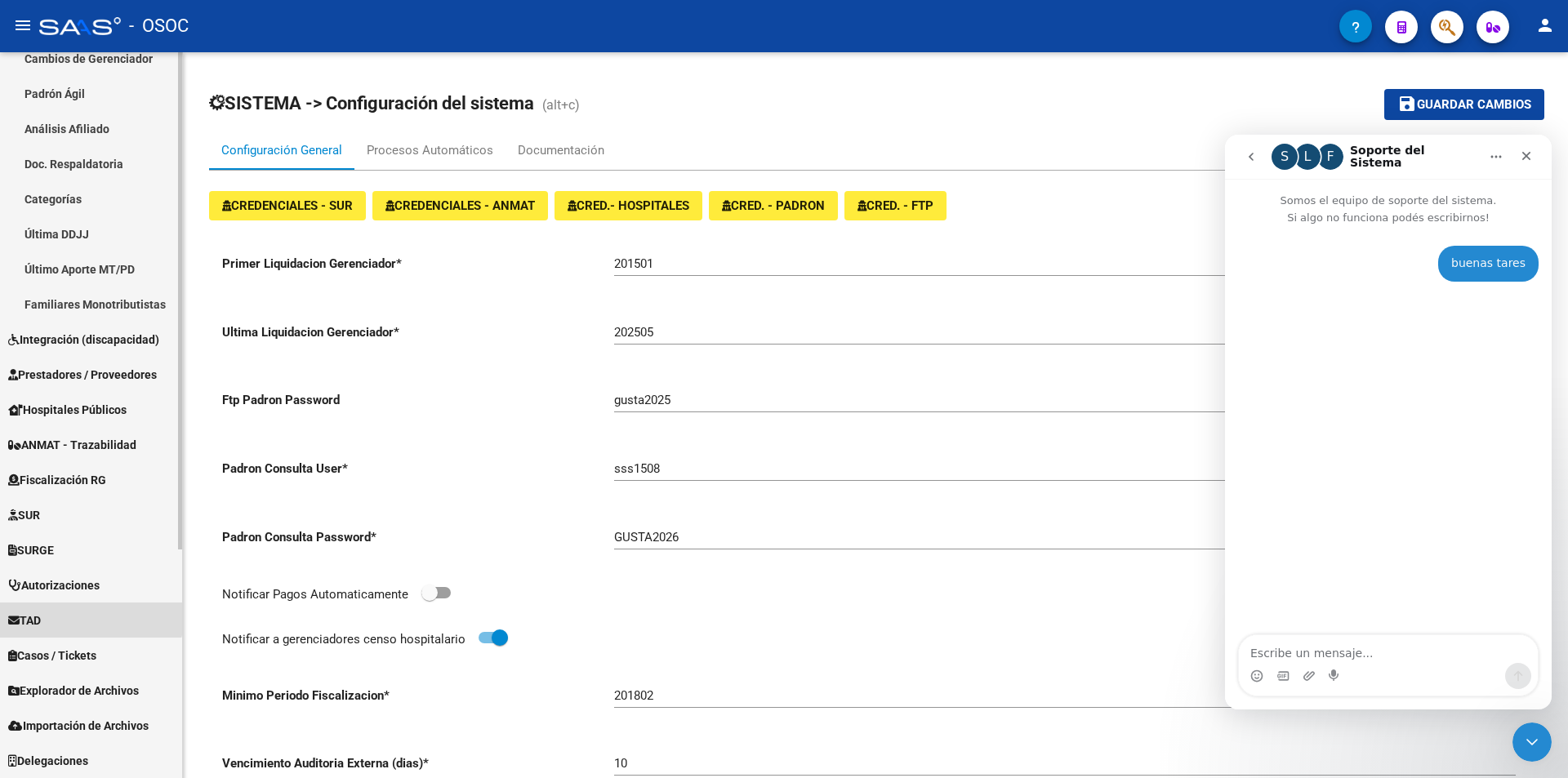
click at [72, 608] on link "TAD" at bounding box center [90, 619] width 182 height 35
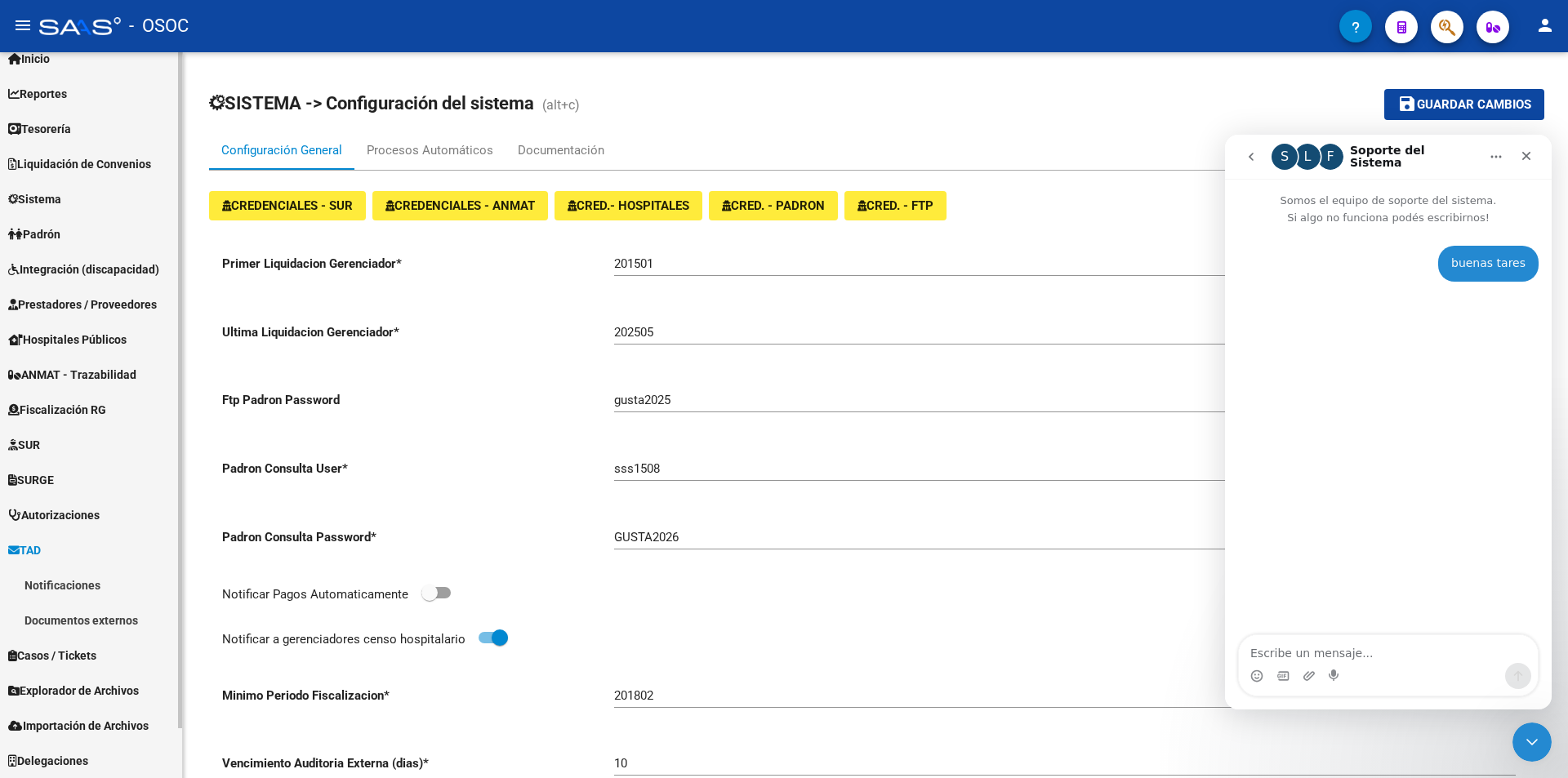
scroll to position [53, 0]
click at [89, 590] on link "Notificaciones" at bounding box center [90, 584] width 182 height 35
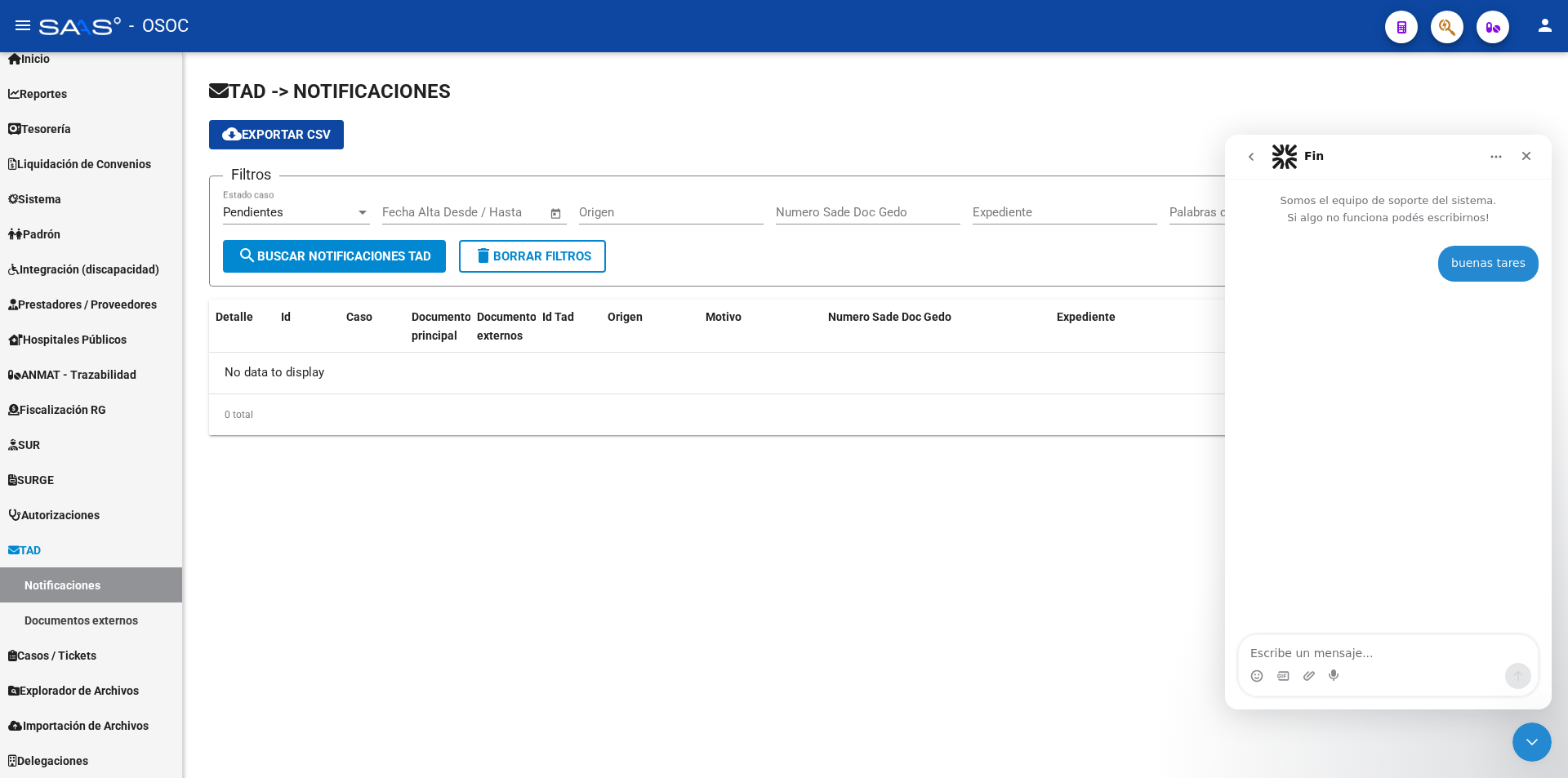
click at [252, 204] on span "Pendientes" at bounding box center [253, 212] width 60 height 15
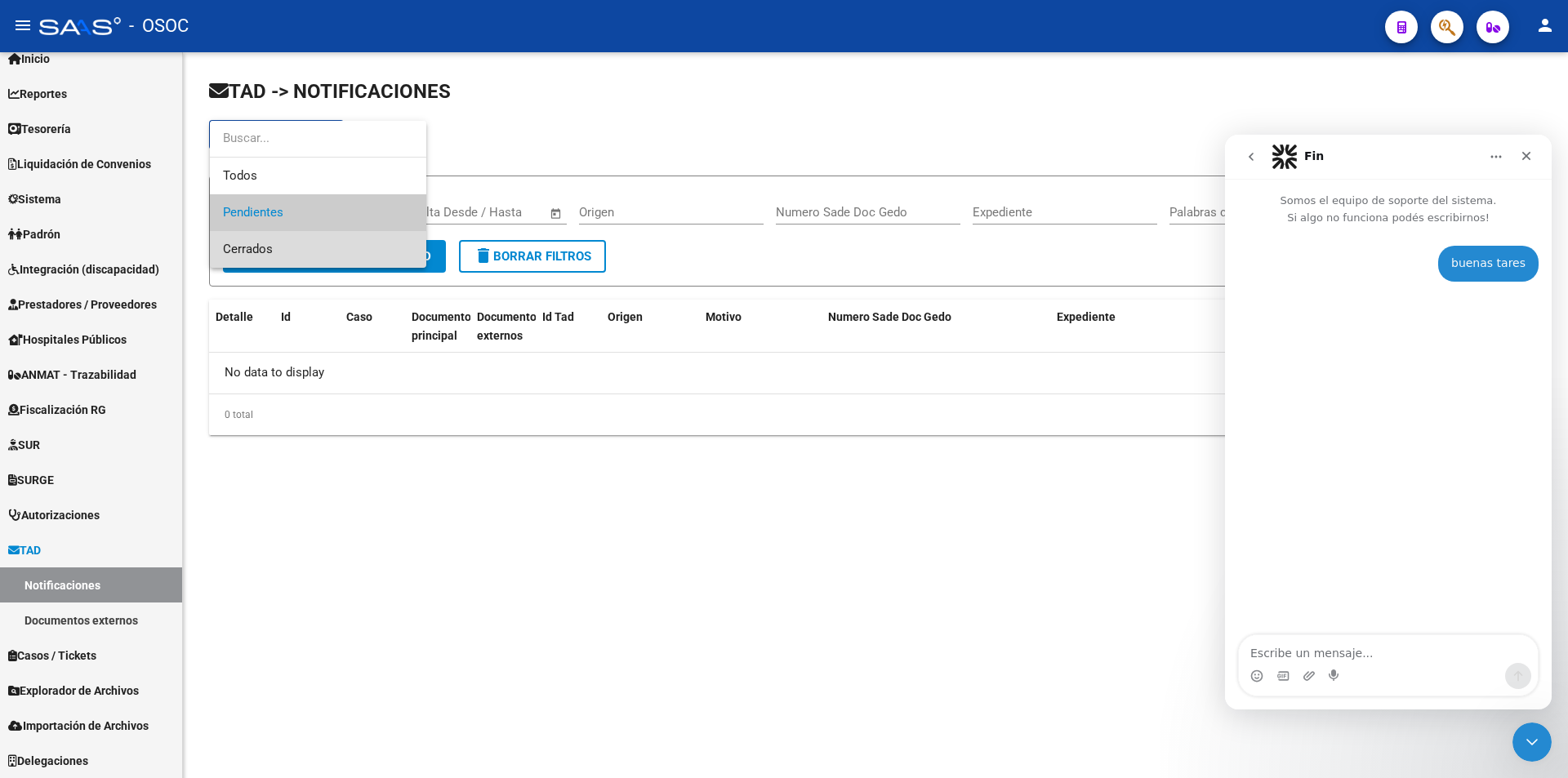
click at [261, 238] on span "Cerrados" at bounding box center [318, 249] width 190 height 37
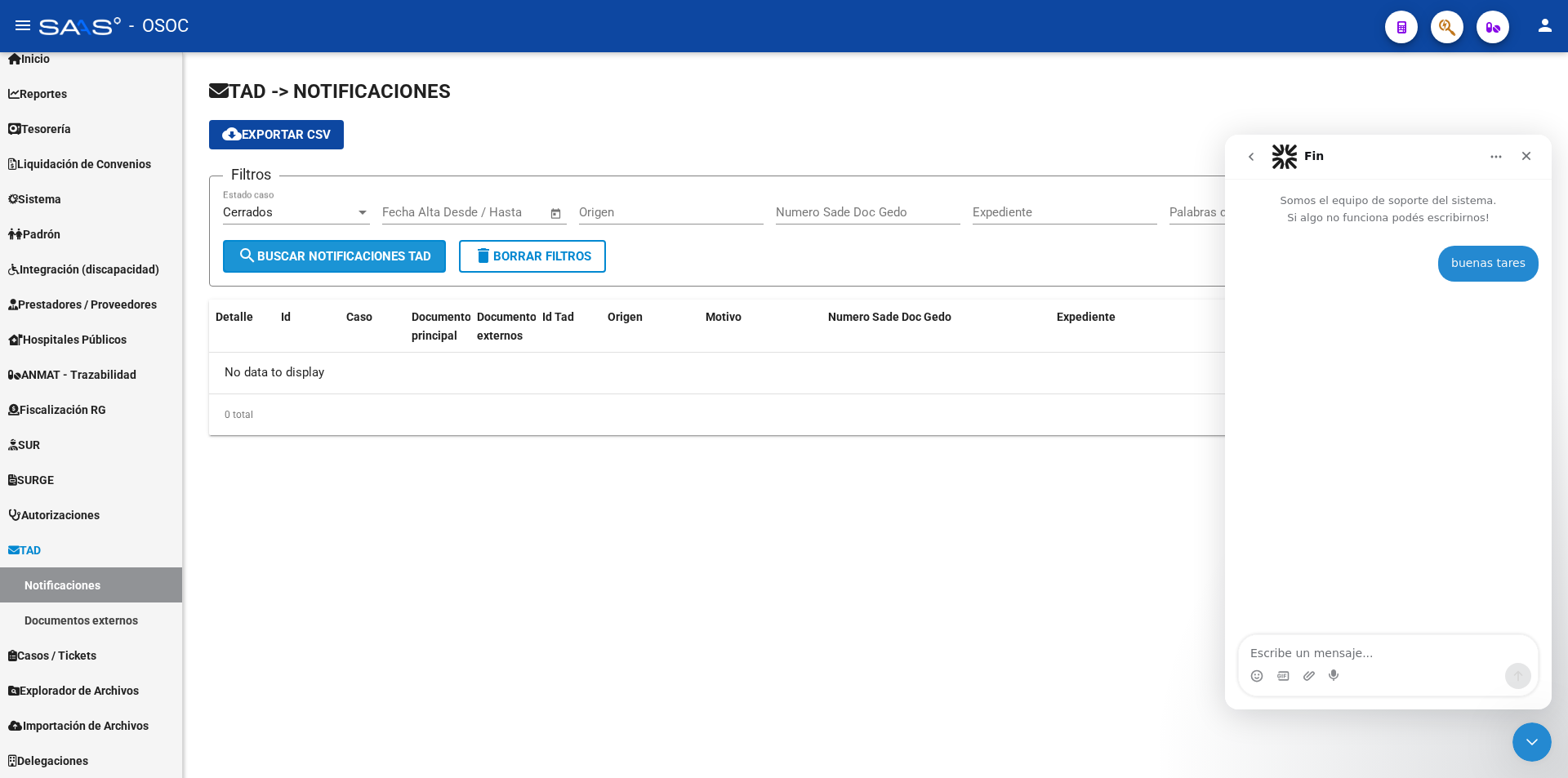
click at [267, 240] on button "search Buscar Notificaciones TAD" at bounding box center [335, 256] width 223 height 33
click at [278, 217] on div "Cerrados" at bounding box center [289, 212] width 132 height 15
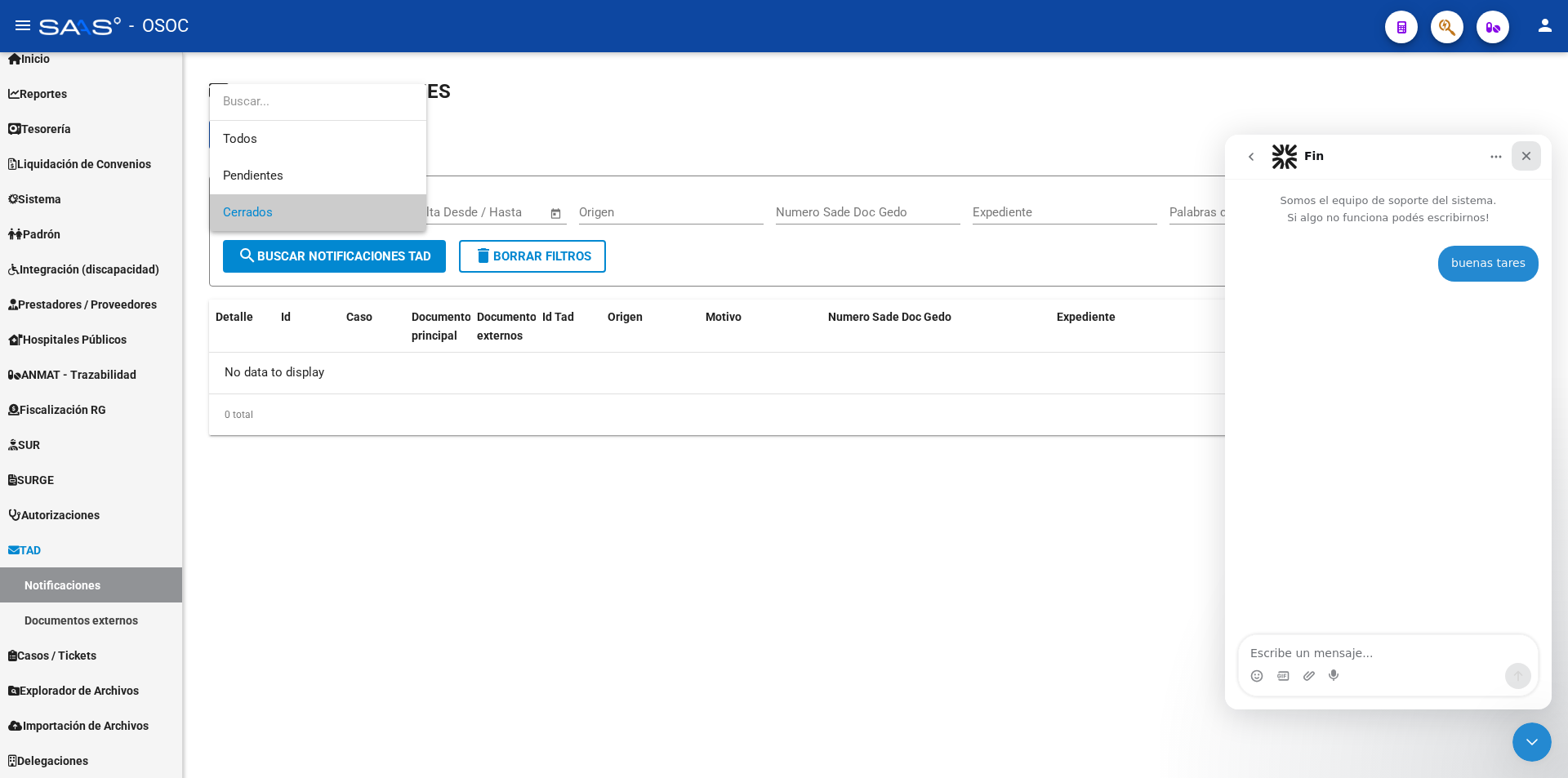
click at [1524, 156] on icon "Cerrar" at bounding box center [1527, 156] width 13 height 13
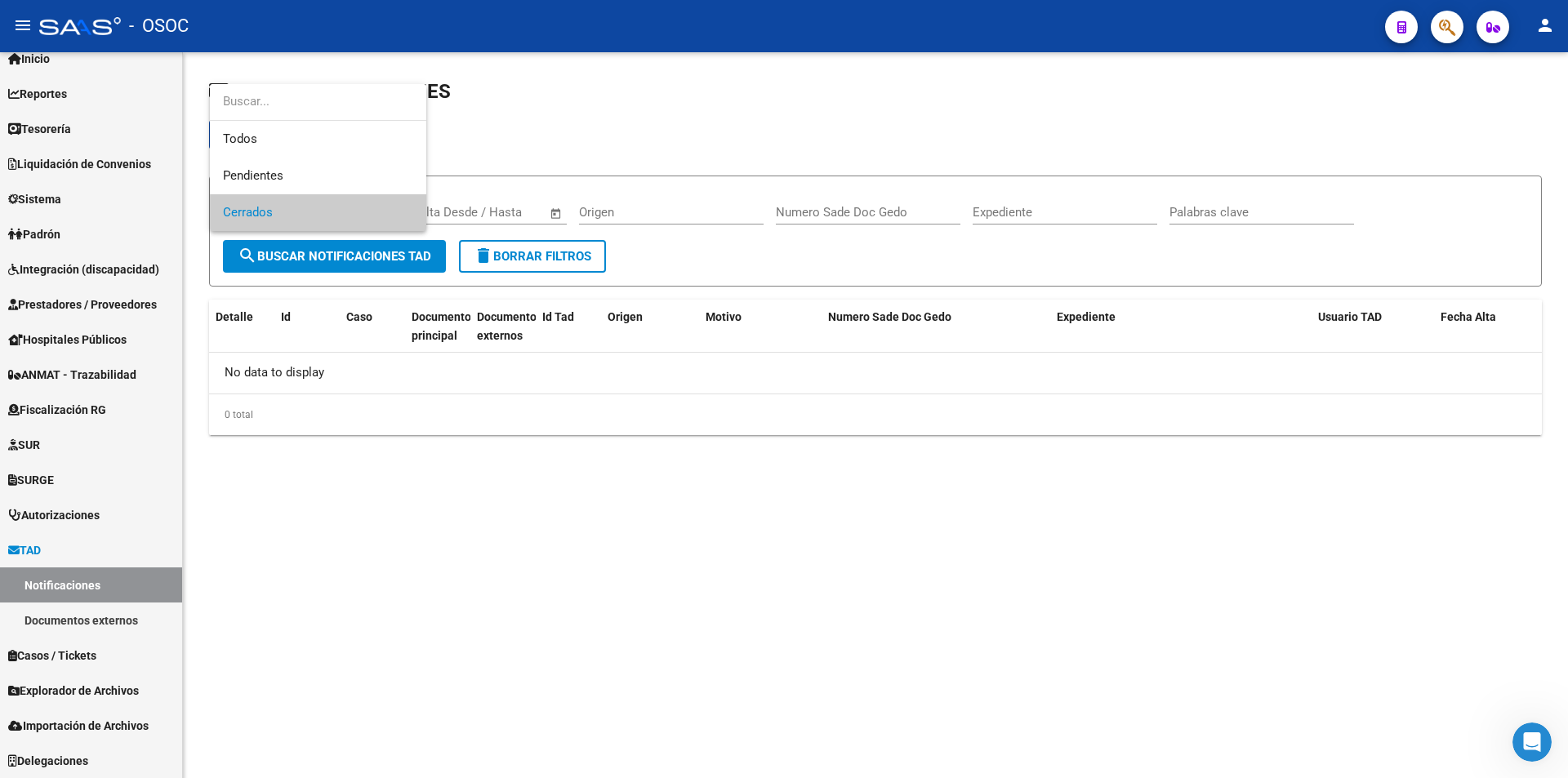
click at [75, 604] on div at bounding box center [784, 389] width 1568 height 778
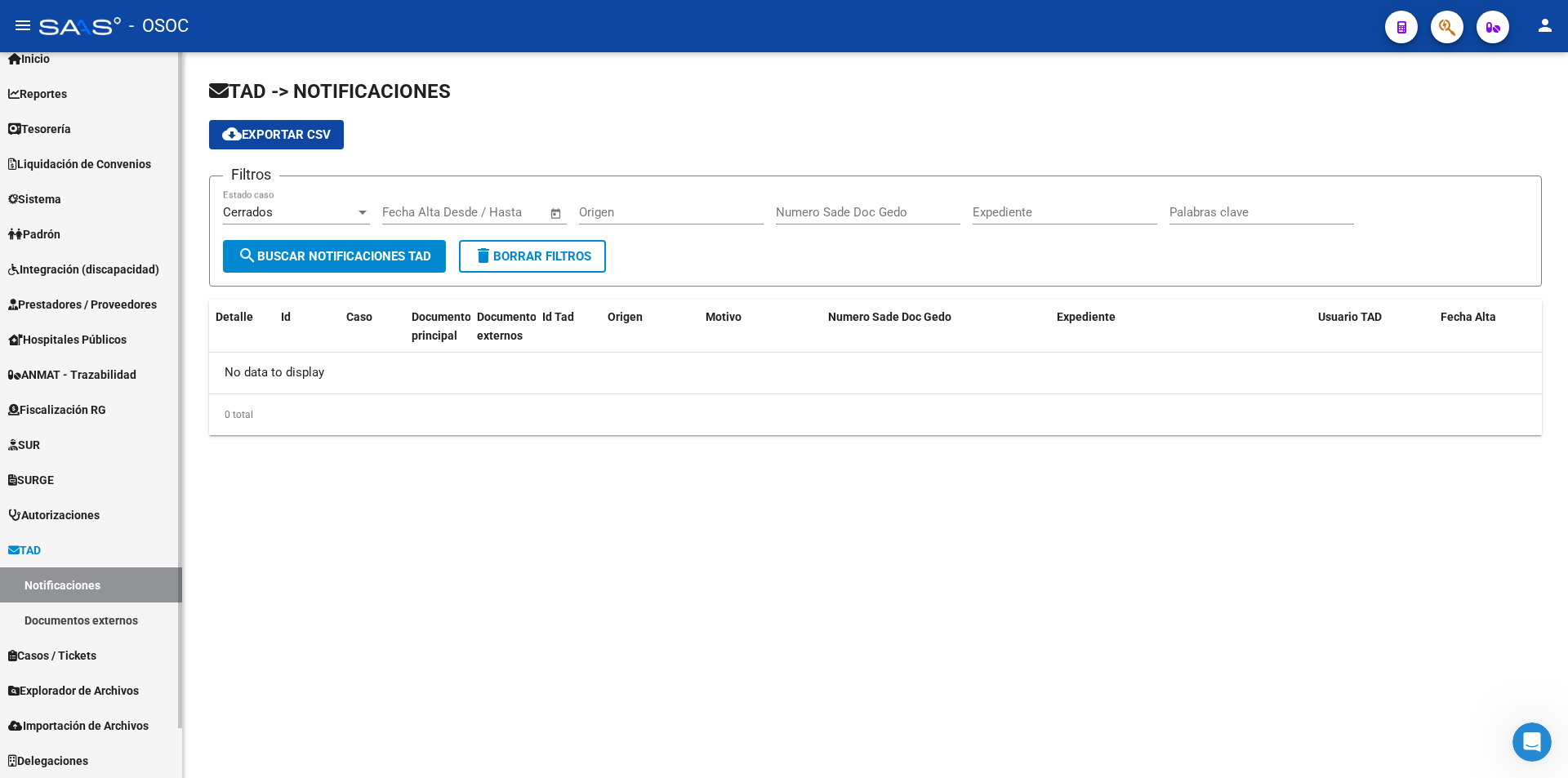
click at [52, 626] on link "Documentos externos" at bounding box center [90, 619] width 182 height 35
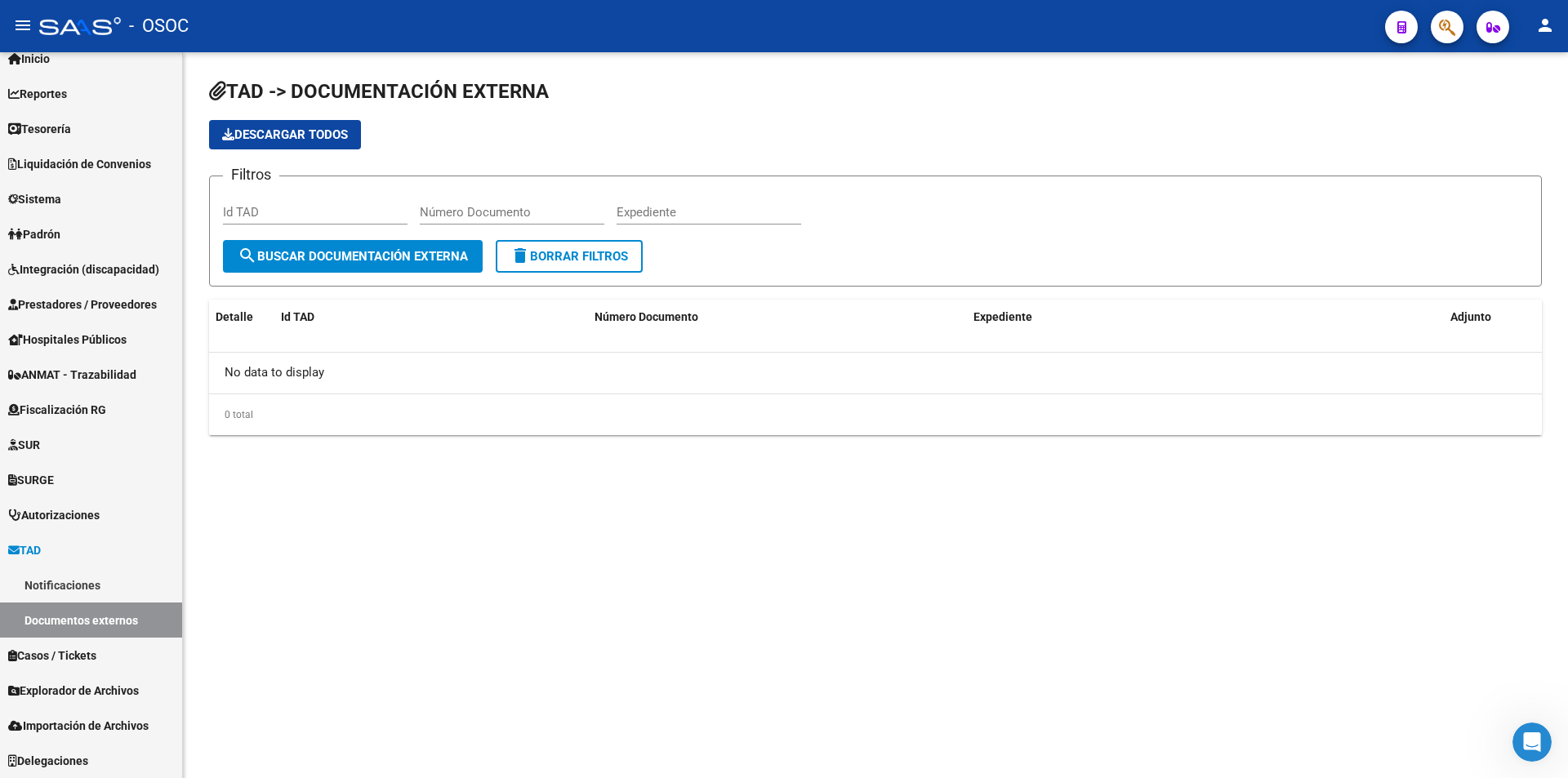
click at [1443, 21] on icon "button" at bounding box center [1446, 27] width 16 height 19
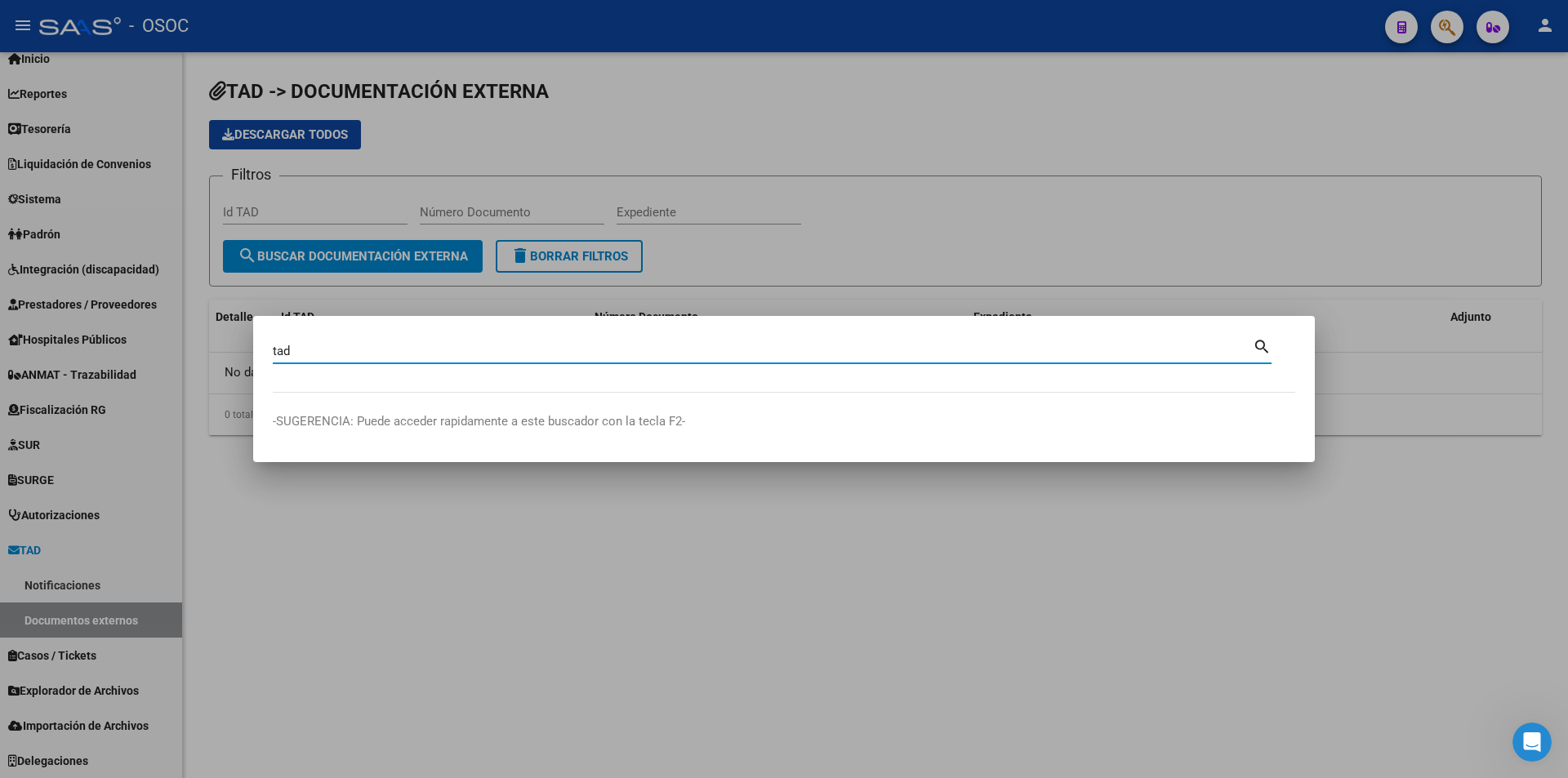
type input "tad"
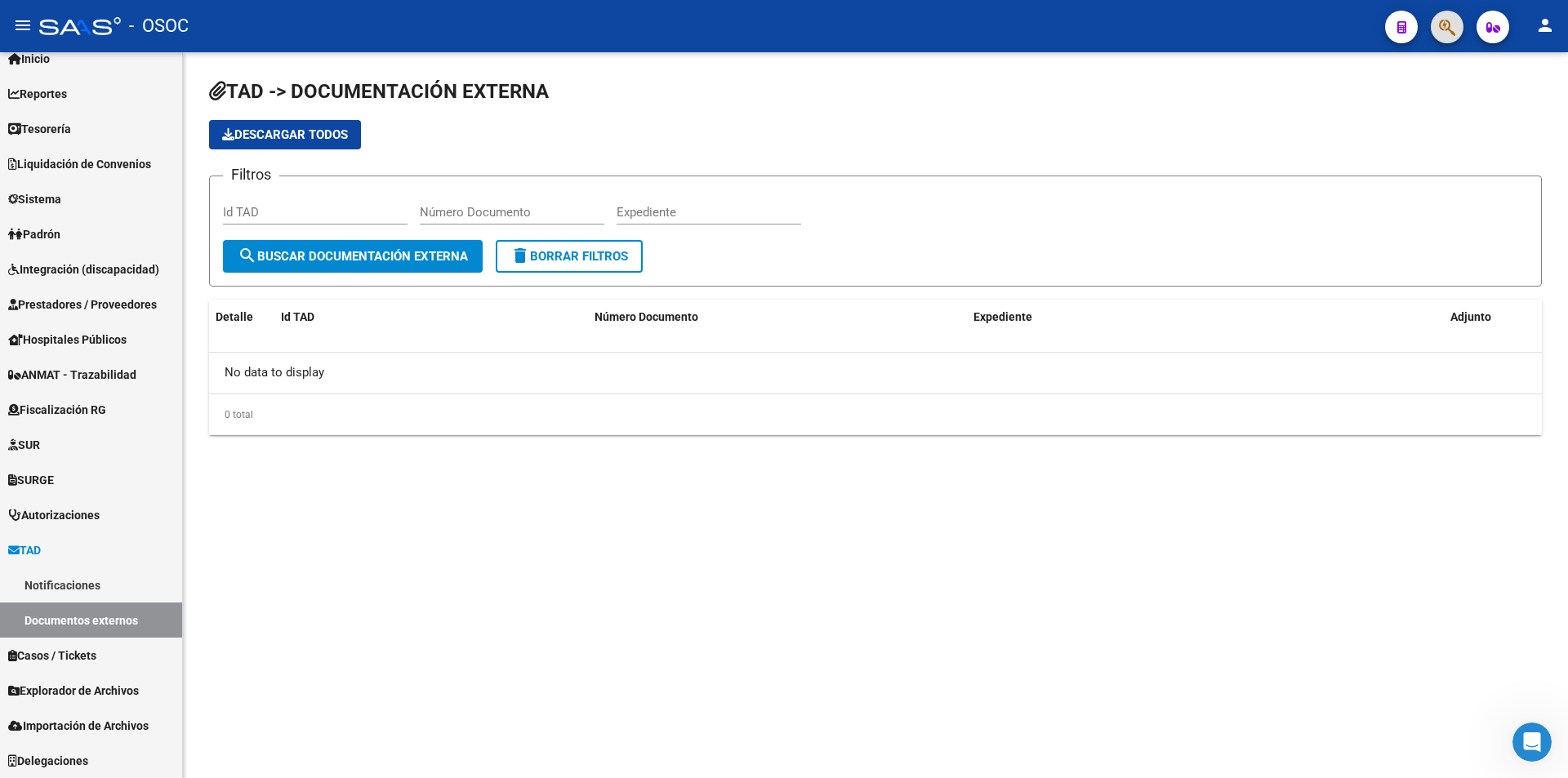
click at [219, 94] on icon at bounding box center [218, 90] width 17 height 20
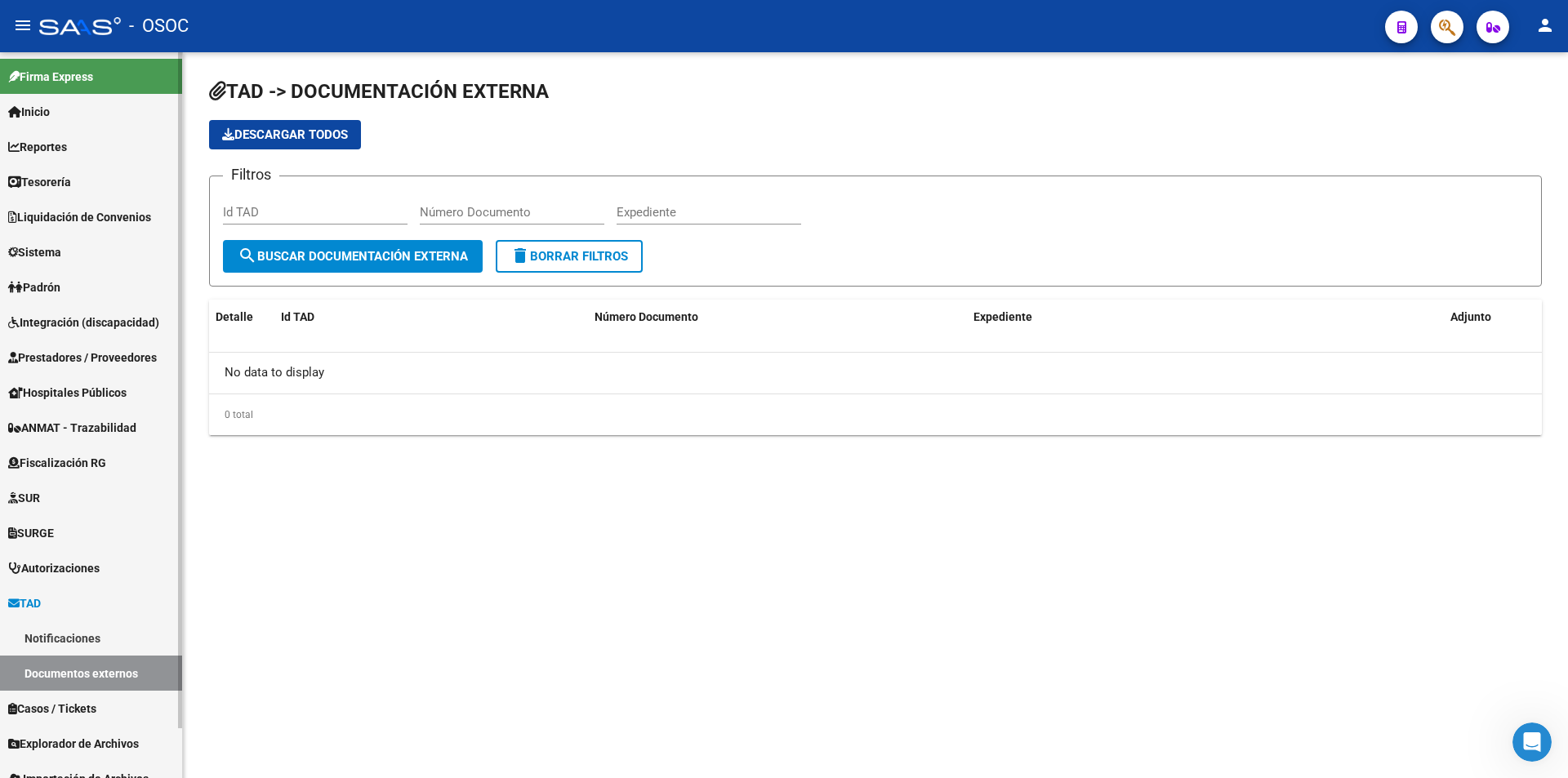
click at [93, 239] on link "Sistema" at bounding box center [90, 251] width 182 height 35
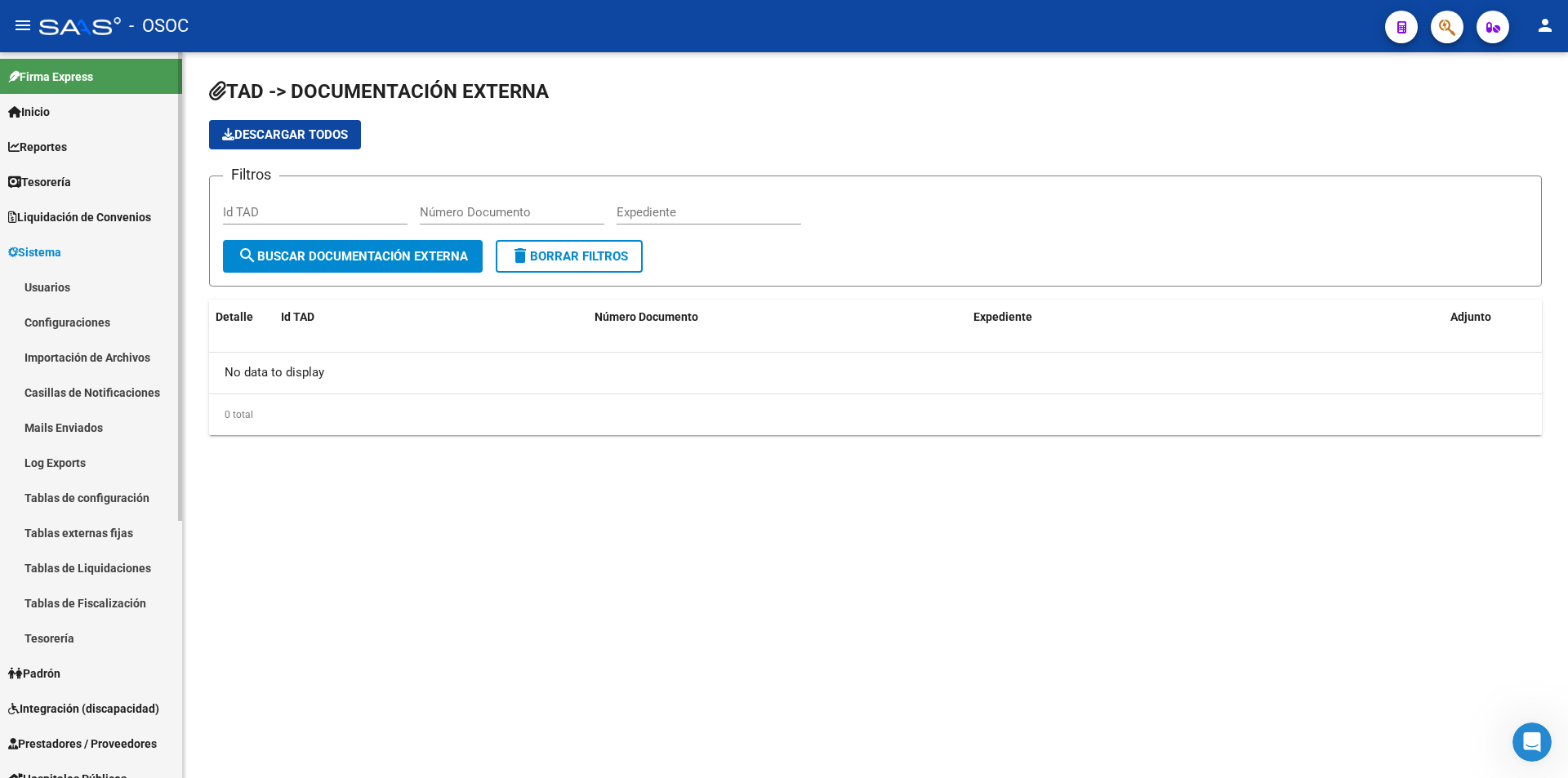
click at [92, 275] on link "Usuarios" at bounding box center [90, 286] width 182 height 35
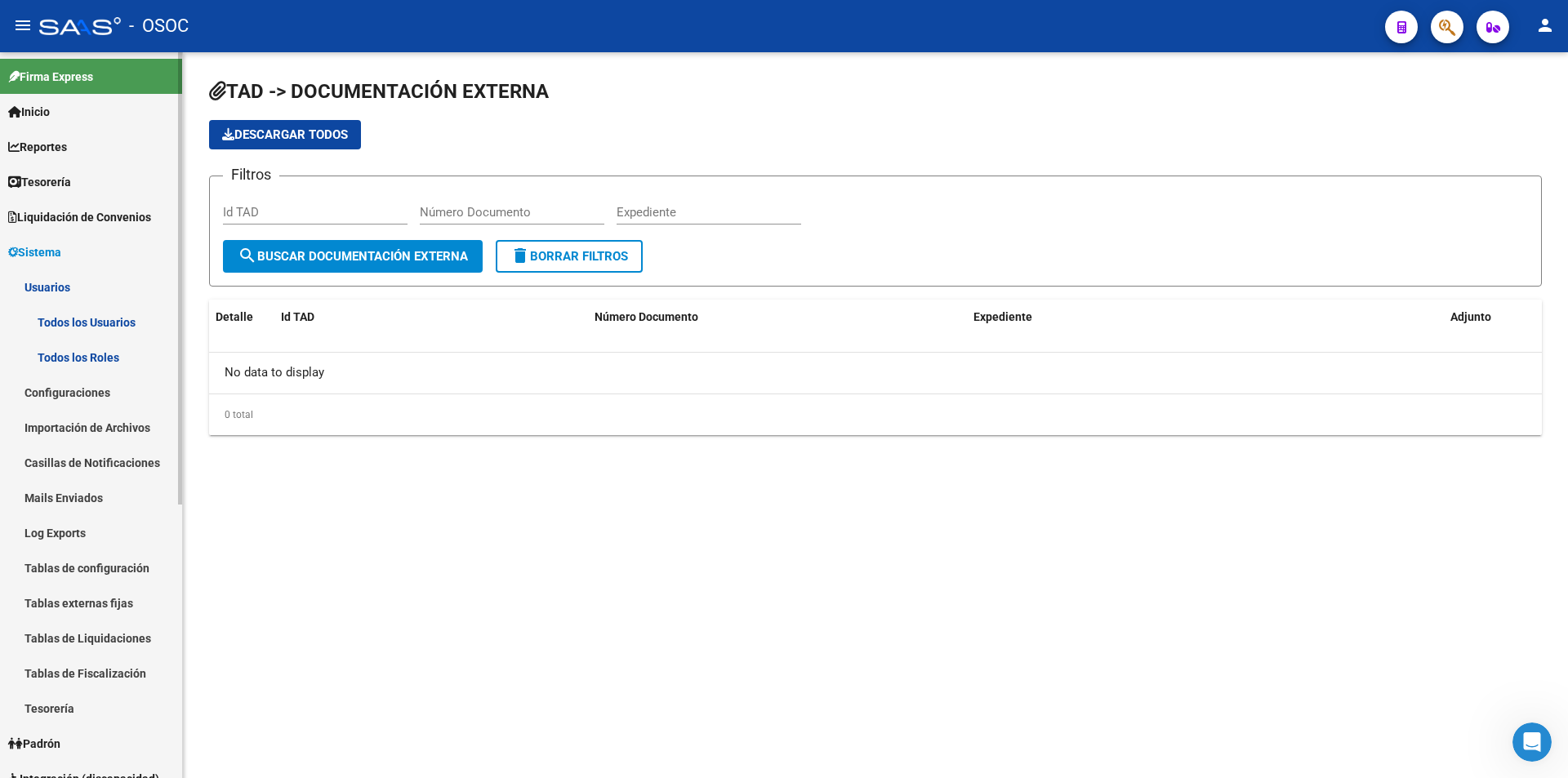
click at [92, 314] on link "Todos los Usuarios" at bounding box center [90, 321] width 182 height 35
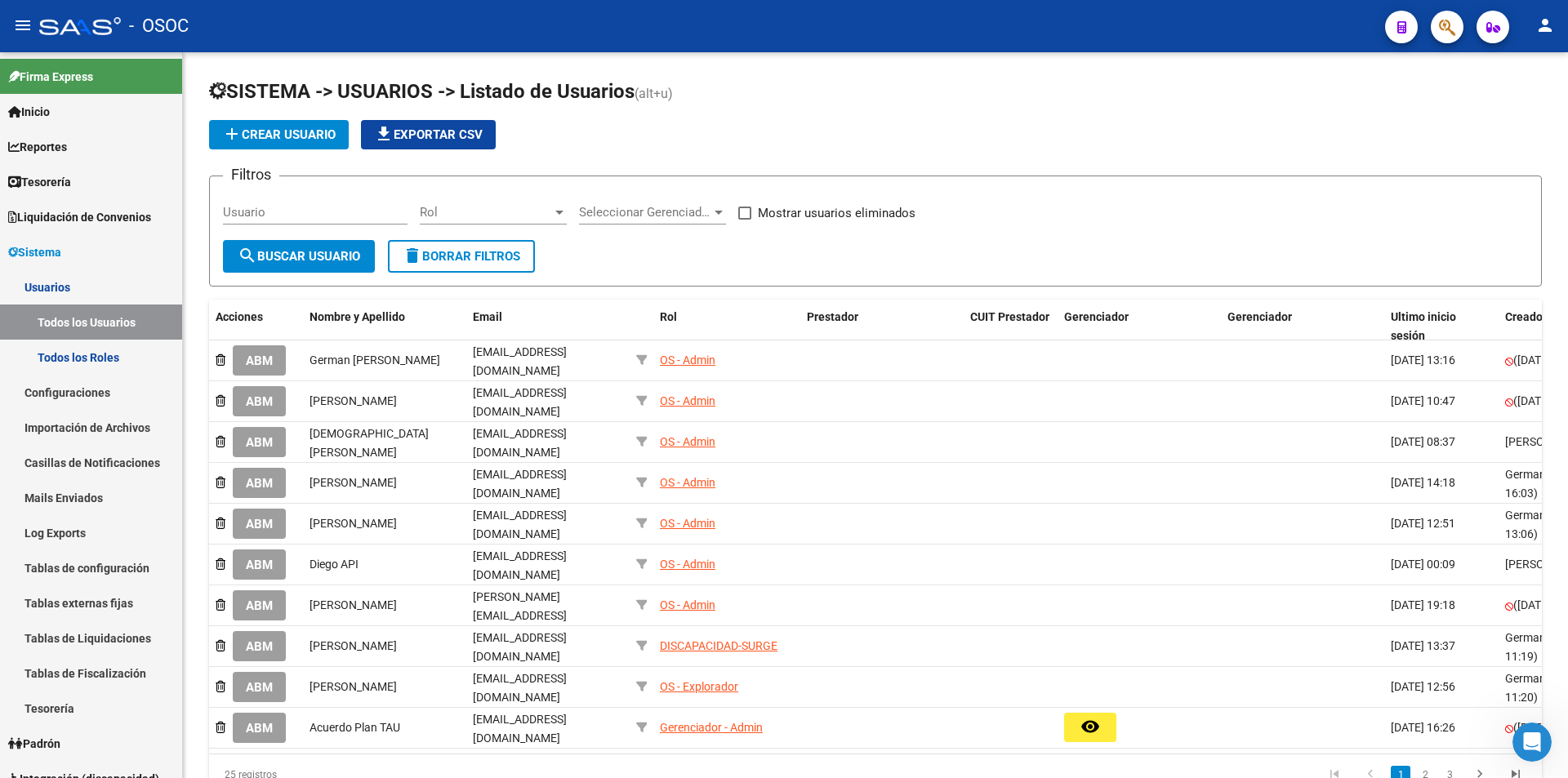
click at [1548, 29] on mat-icon "person" at bounding box center [1544, 24] width 20 height 20
click at [1535, 68] on button "person Mi Perfil" at bounding box center [1511, 69] width 100 height 40
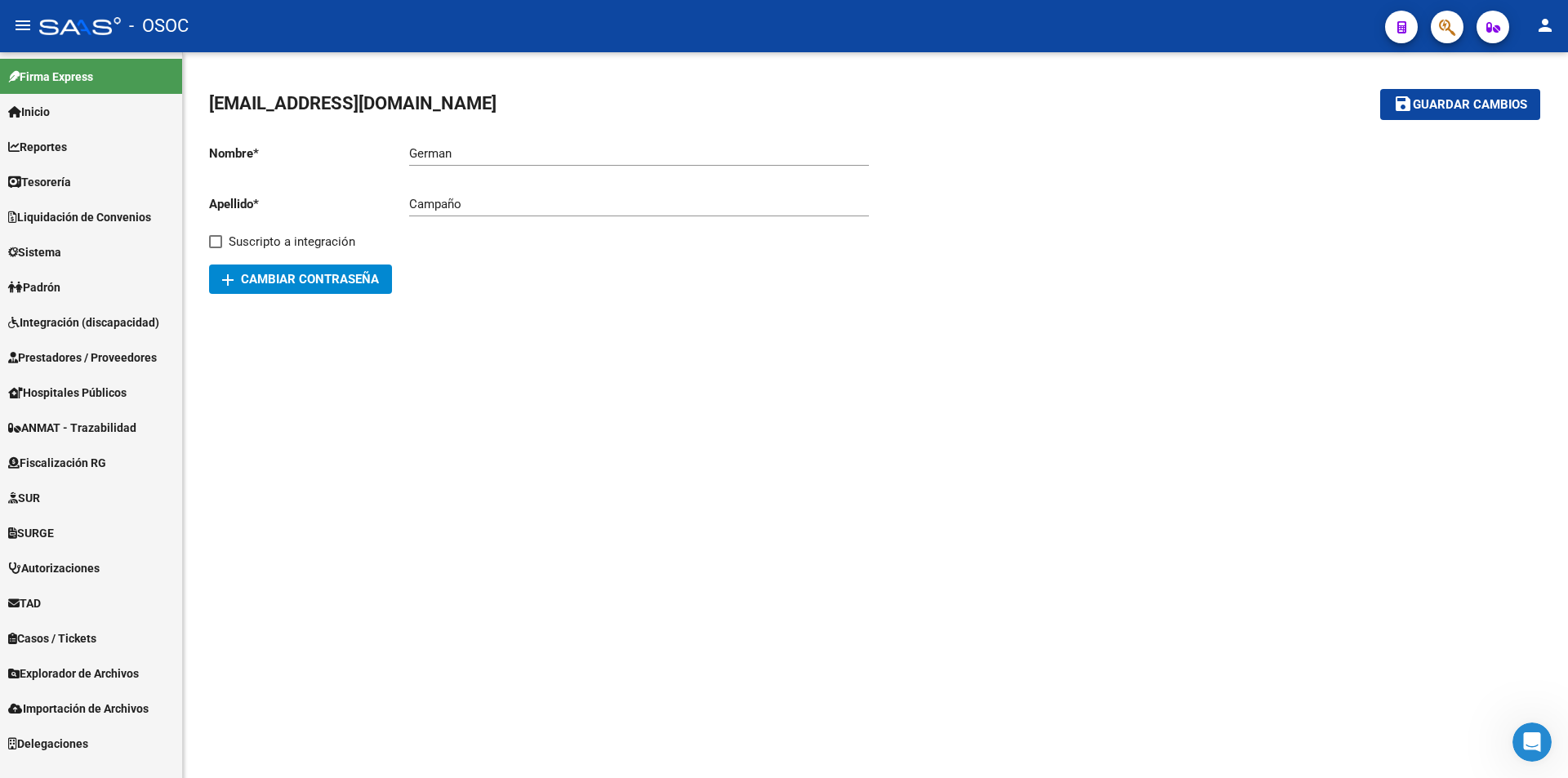
click at [413, 101] on span "germancampano@am23d.com" at bounding box center [352, 104] width 287 height 21
copy mat-toolbar "germancampano@am23d.com save Guardar cambios"
click at [1520, 753] on div "Abrir Intercom Messenger" at bounding box center [1528, 738] width 54 height 54
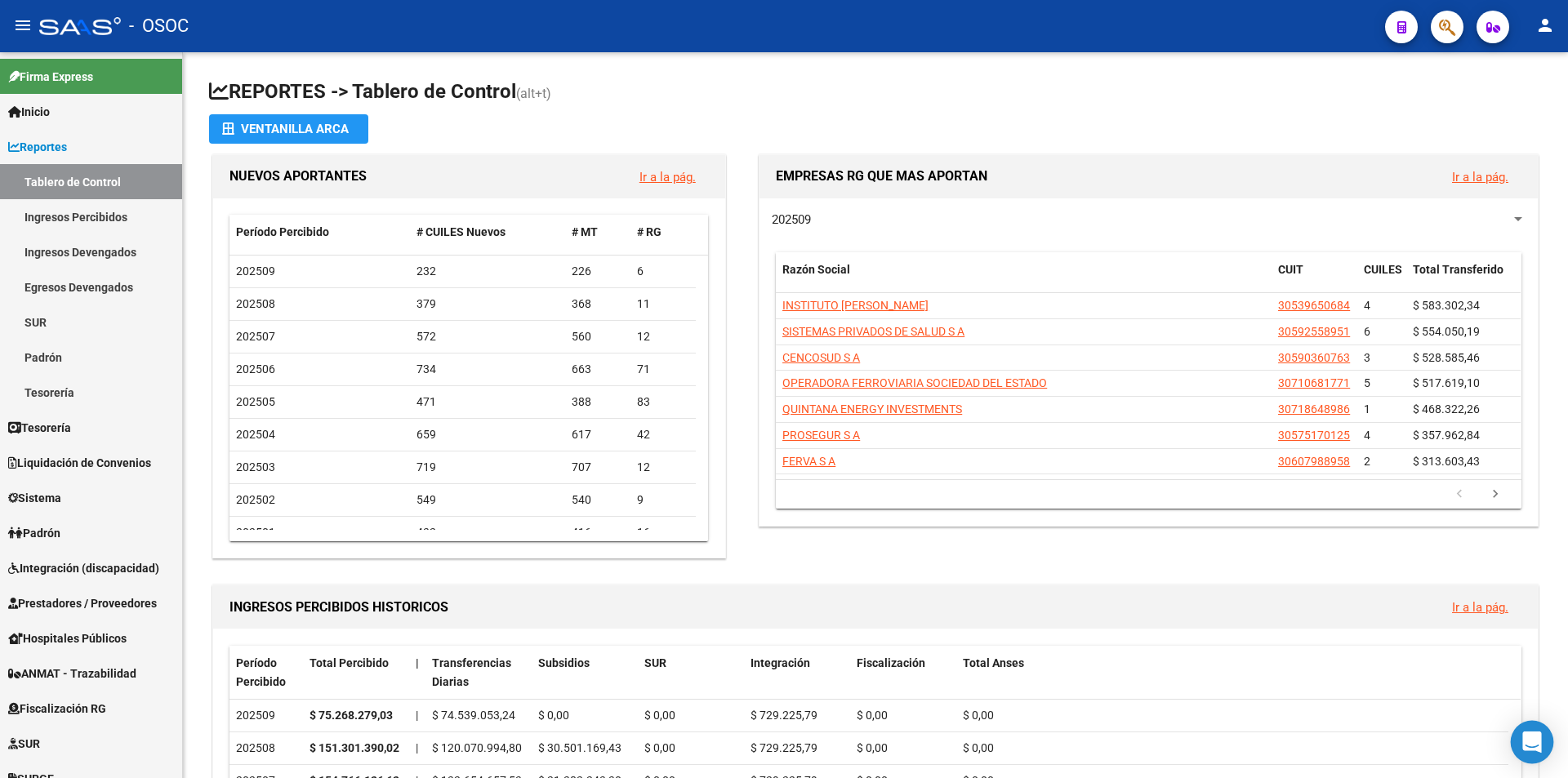
click at [1537, 739] on icon "Open Intercom Messenger" at bounding box center [1531, 741] width 19 height 22
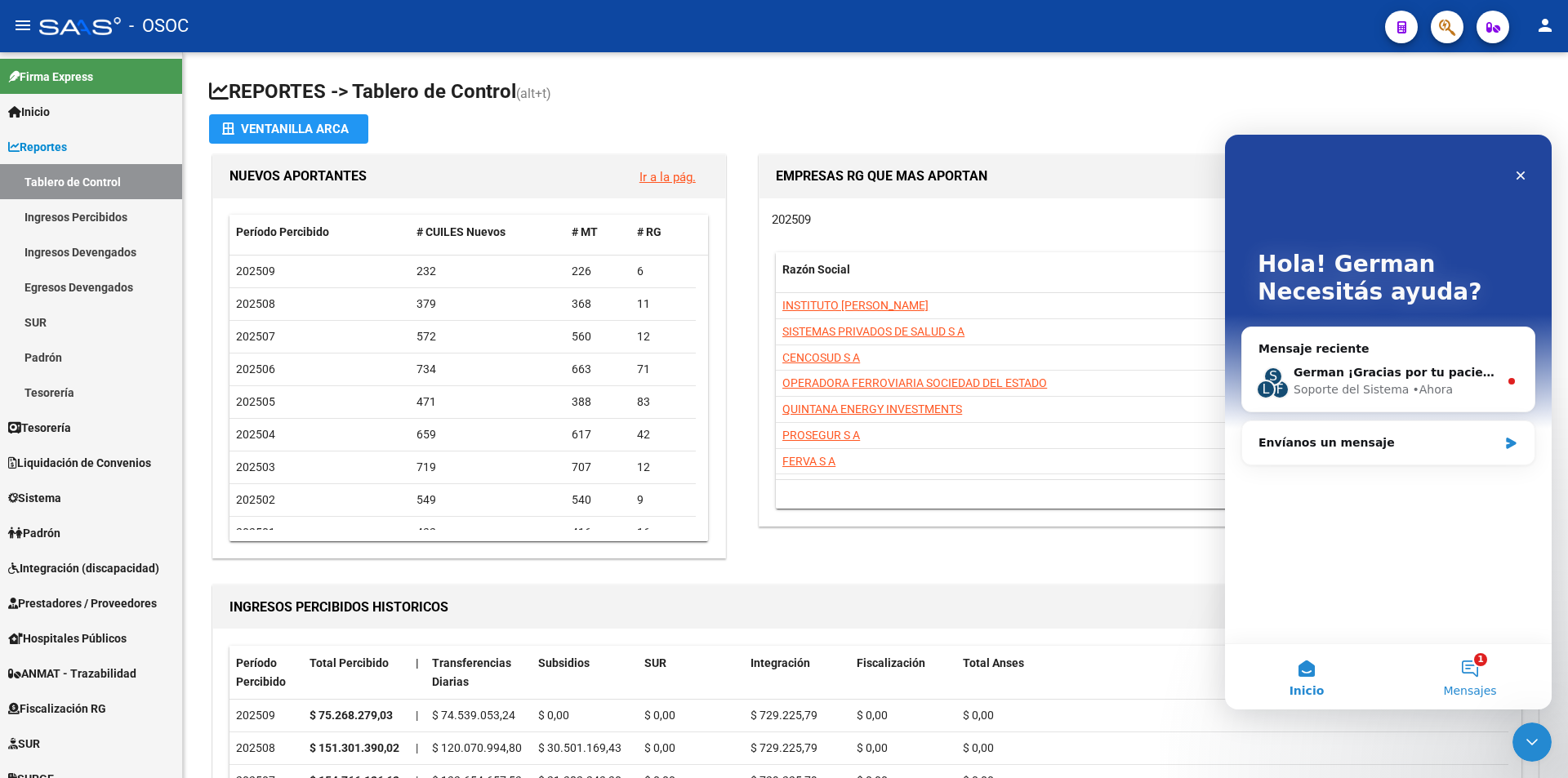
click at [1463, 664] on button "1 Mensajes" at bounding box center [1469, 676] width 163 height 65
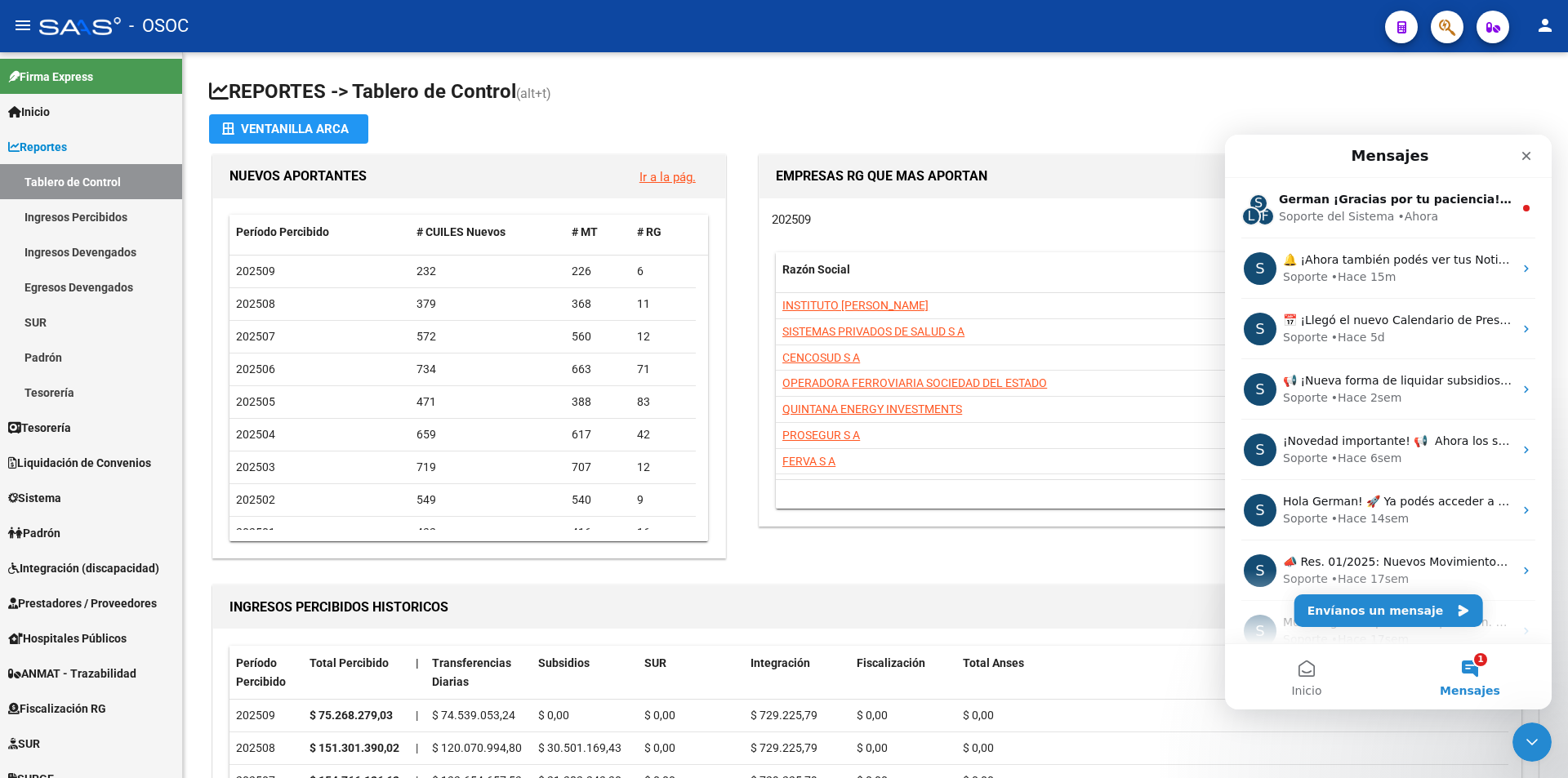
click at [1396, 589] on div "S 📣 Res. 01/2025: Nuevos Movimientos Hola German! Te traemos las últimas Altas …" at bounding box center [1388, 571] width 327 height 60
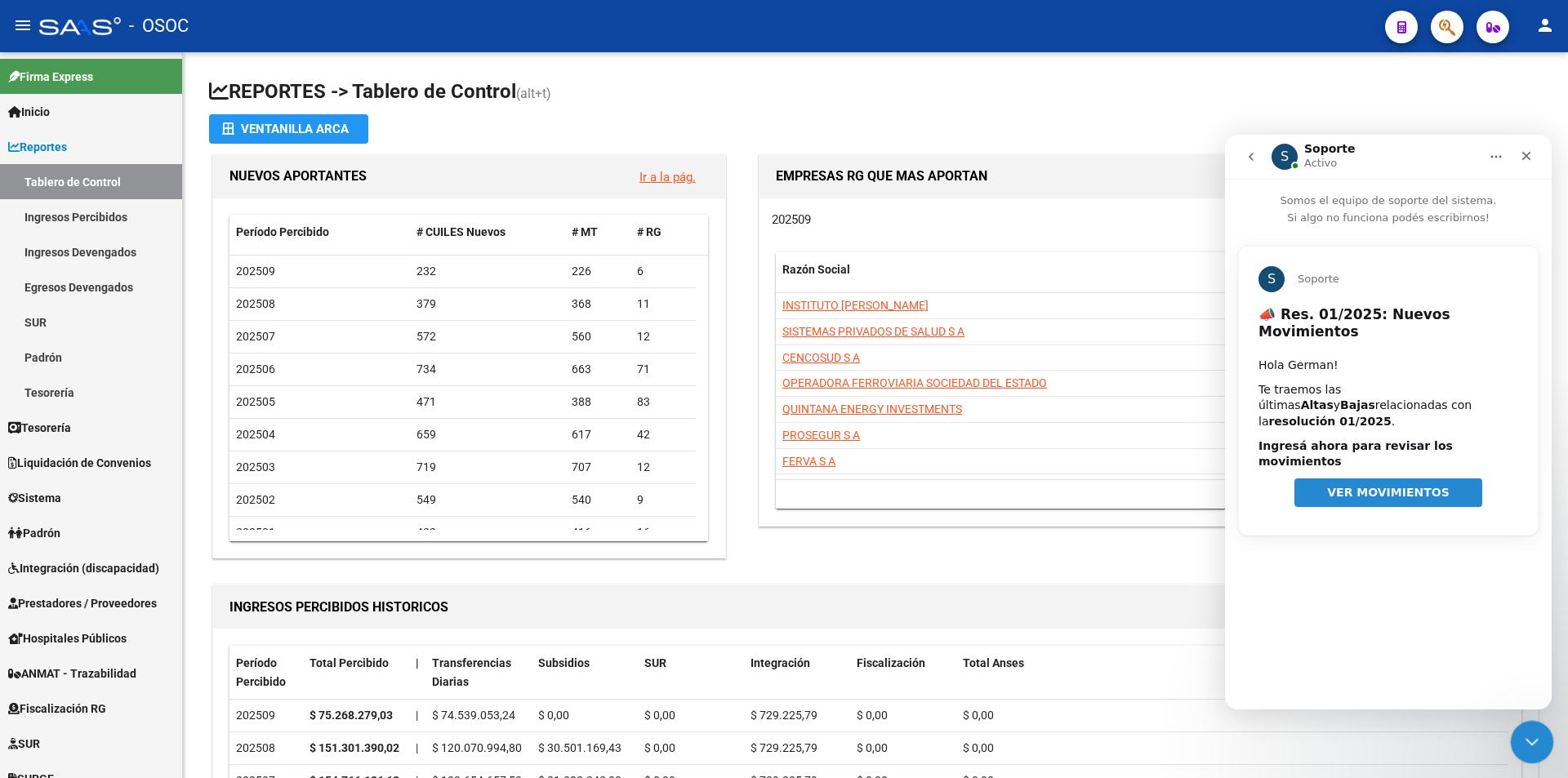
click at [1544, 739] on div "Cerrar Intercom Messenger" at bounding box center [1529, 739] width 40 height 40
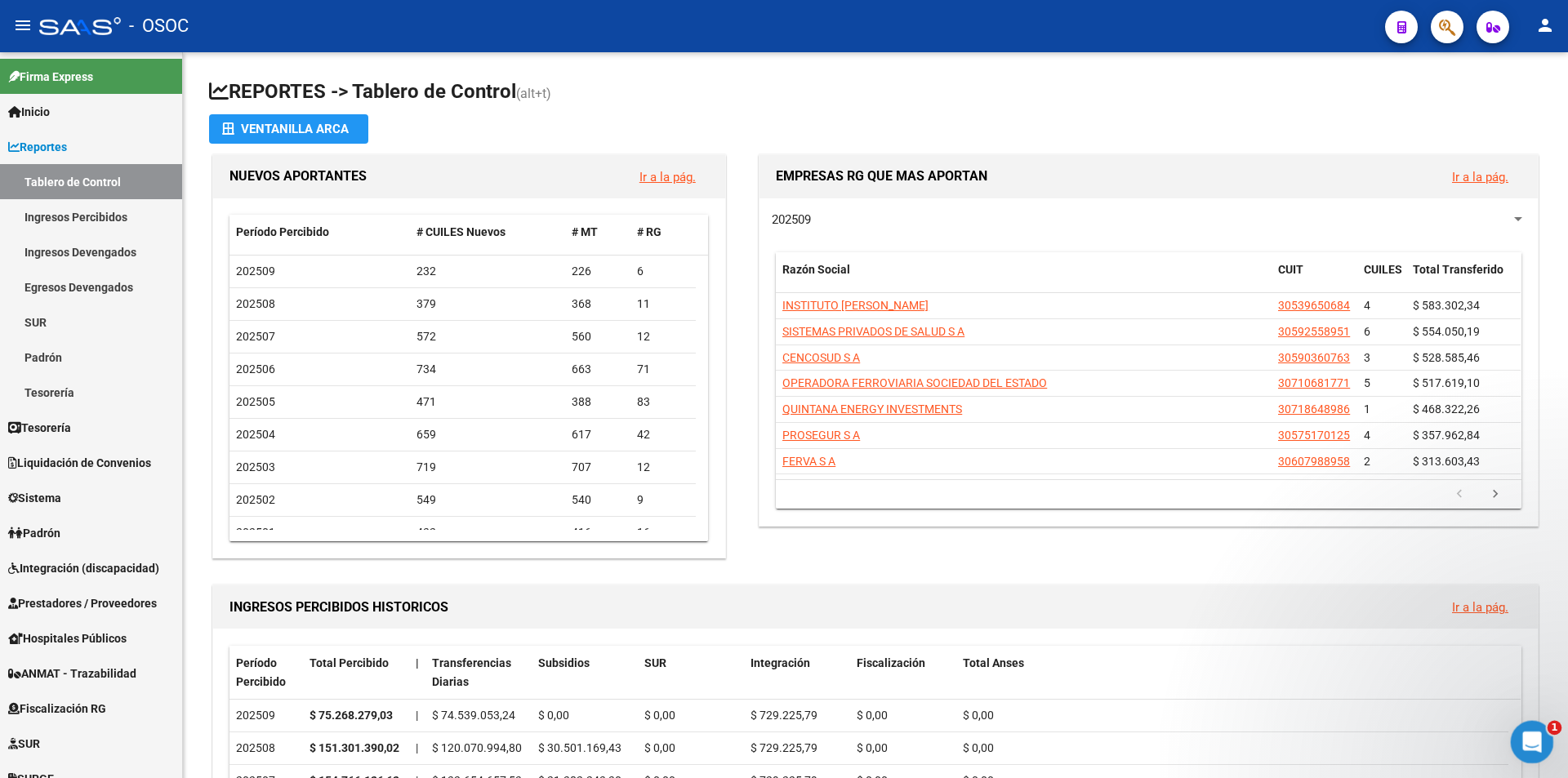
click at [1542, 740] on div "Abrir Intercom Messenger" at bounding box center [1528, 738] width 54 height 54
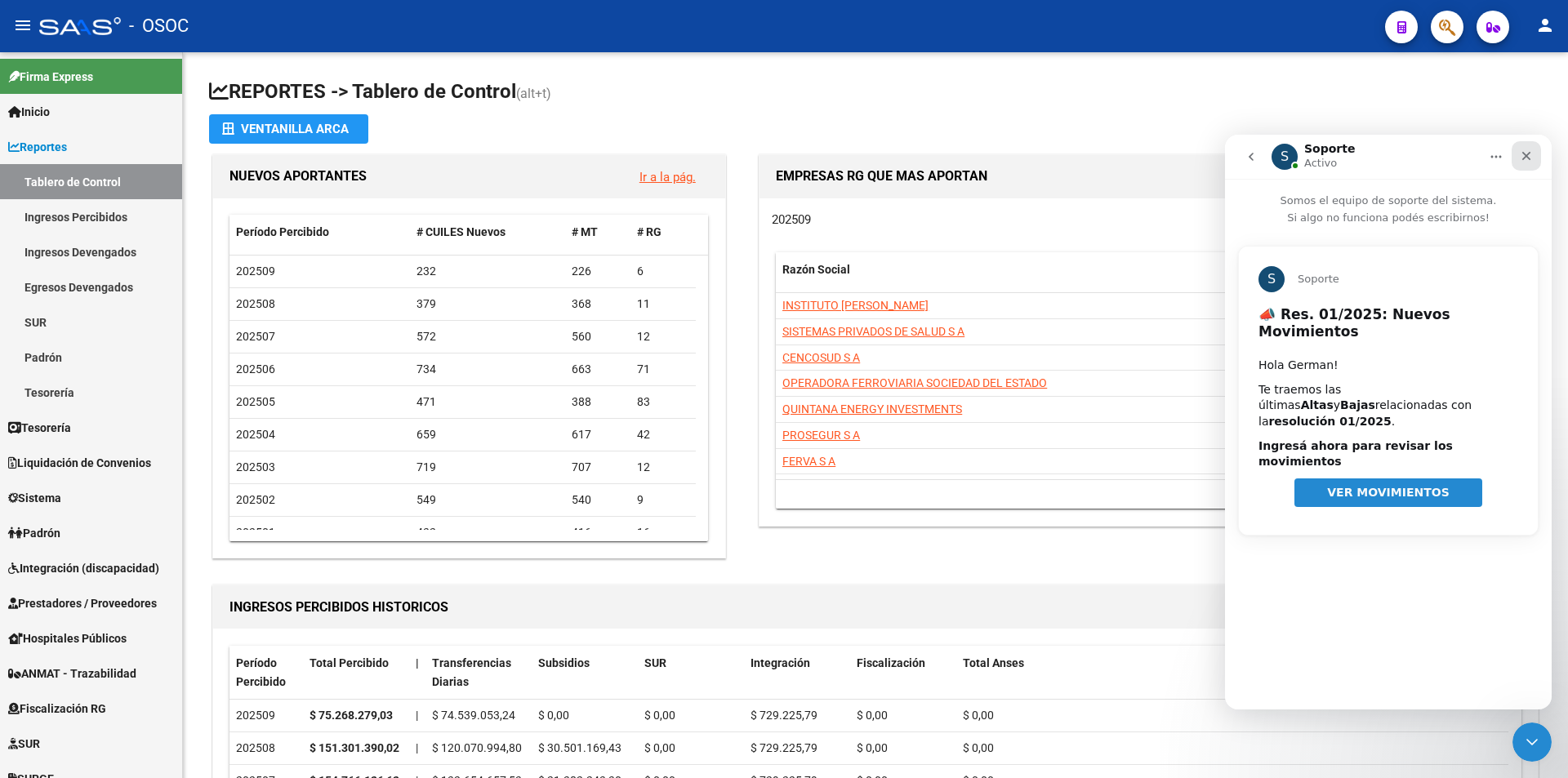
click at [1534, 159] on div "Cerrar" at bounding box center [1526, 155] width 29 height 29
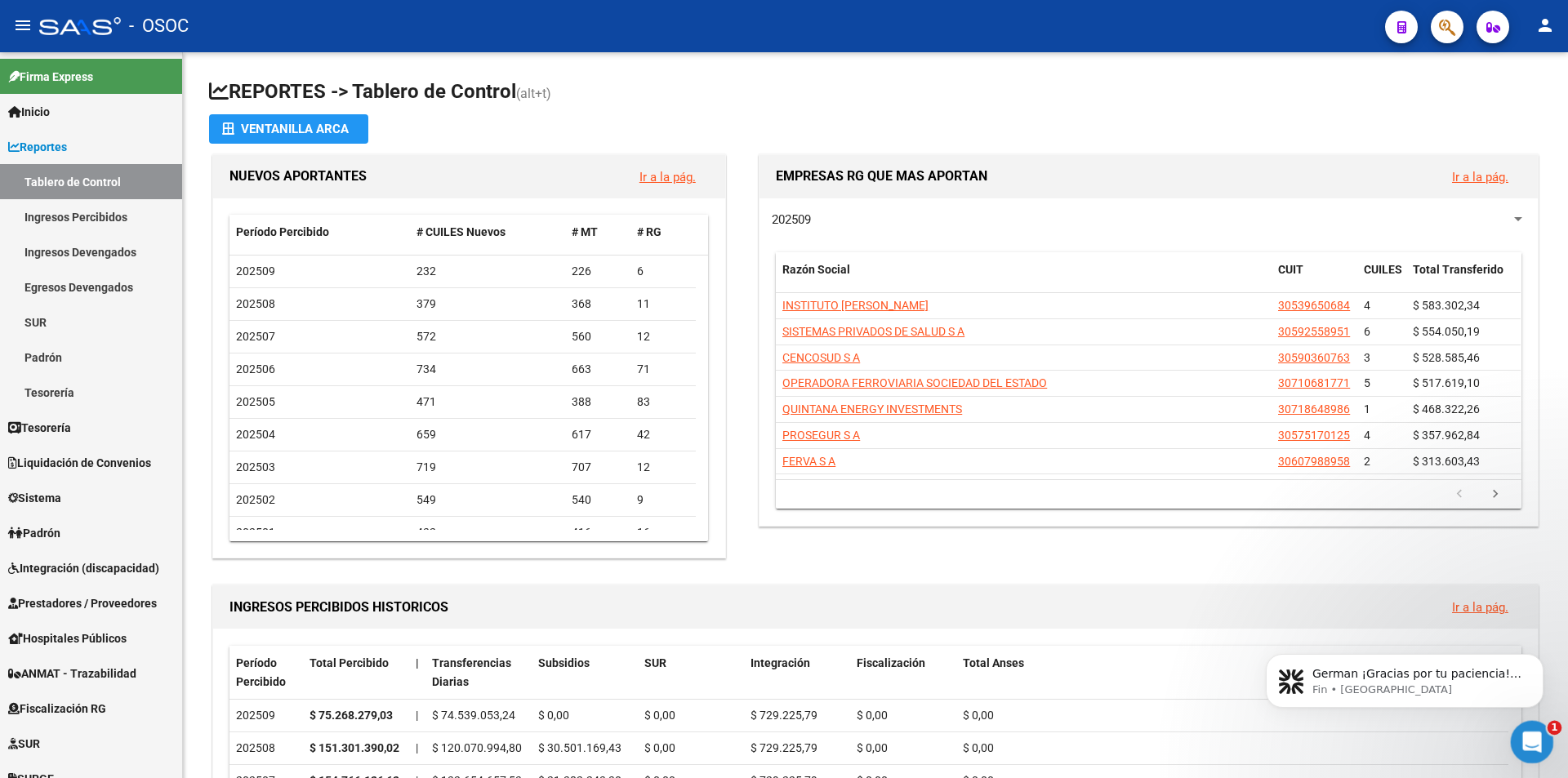
click at [1513, 745] on div "Abrir Intercom Messenger" at bounding box center [1528, 738] width 54 height 54
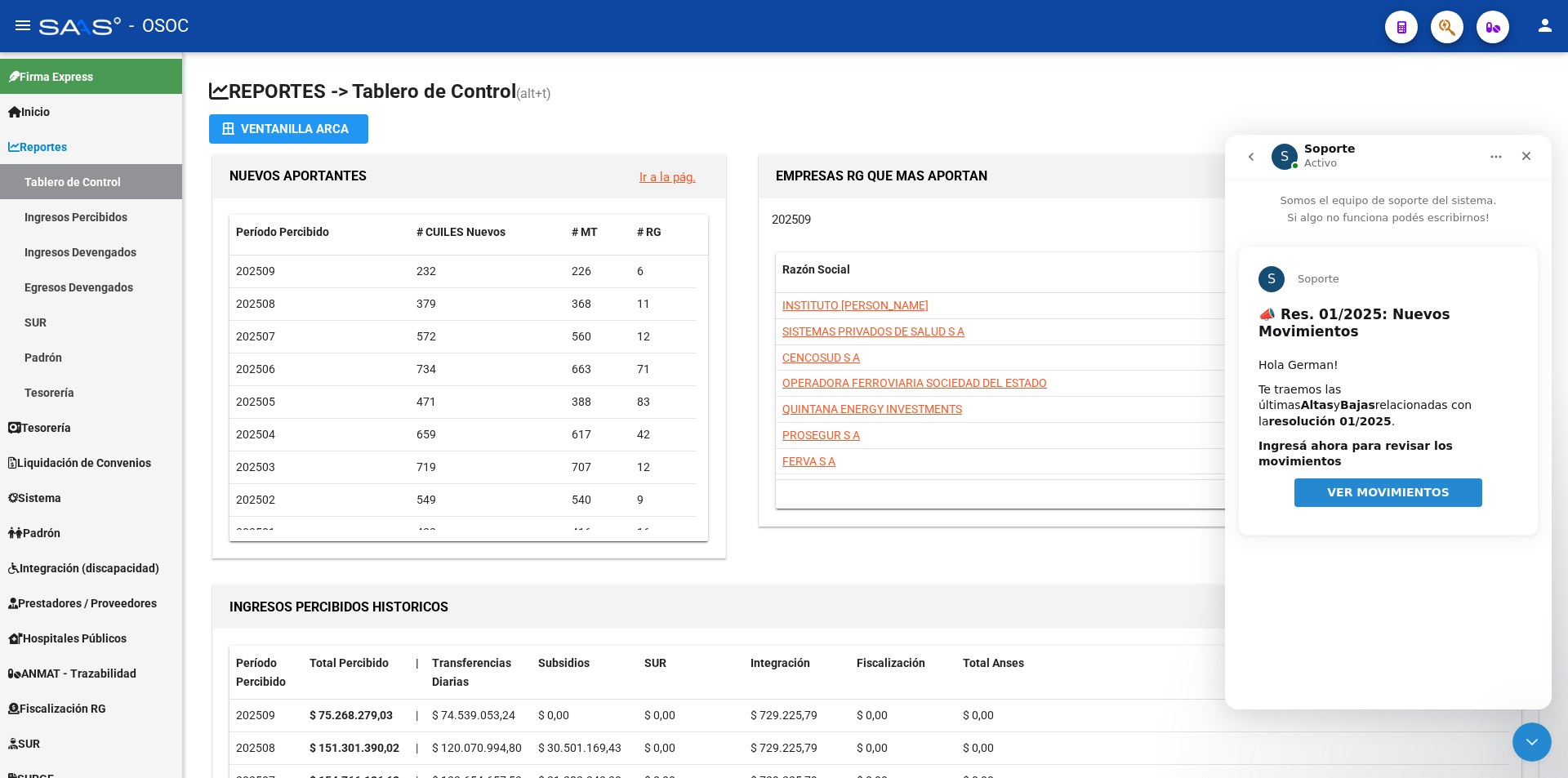
click at [1253, 158] on icon "go back" at bounding box center [1251, 156] width 13 height 13
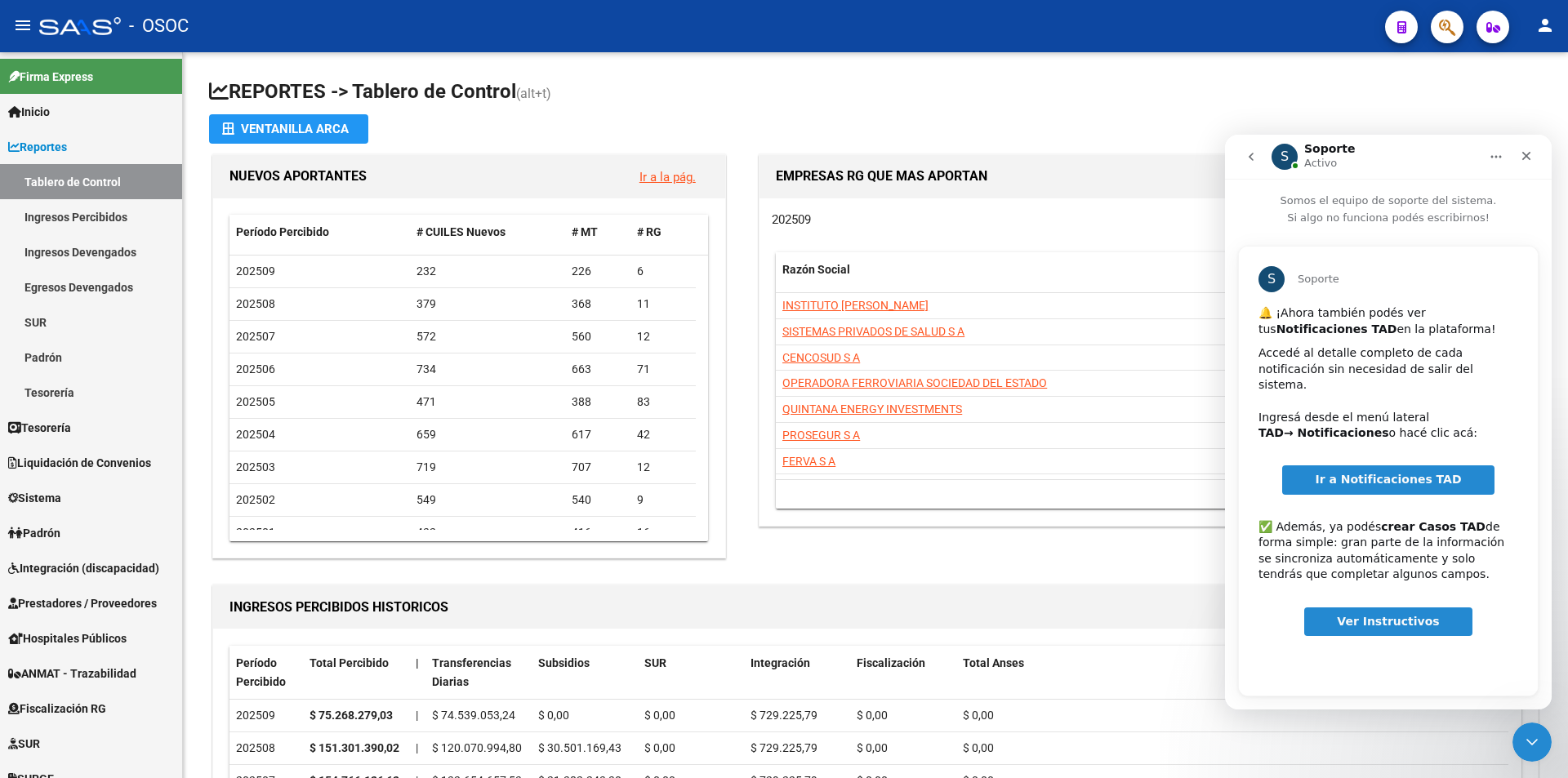
scroll to position [5, 0]
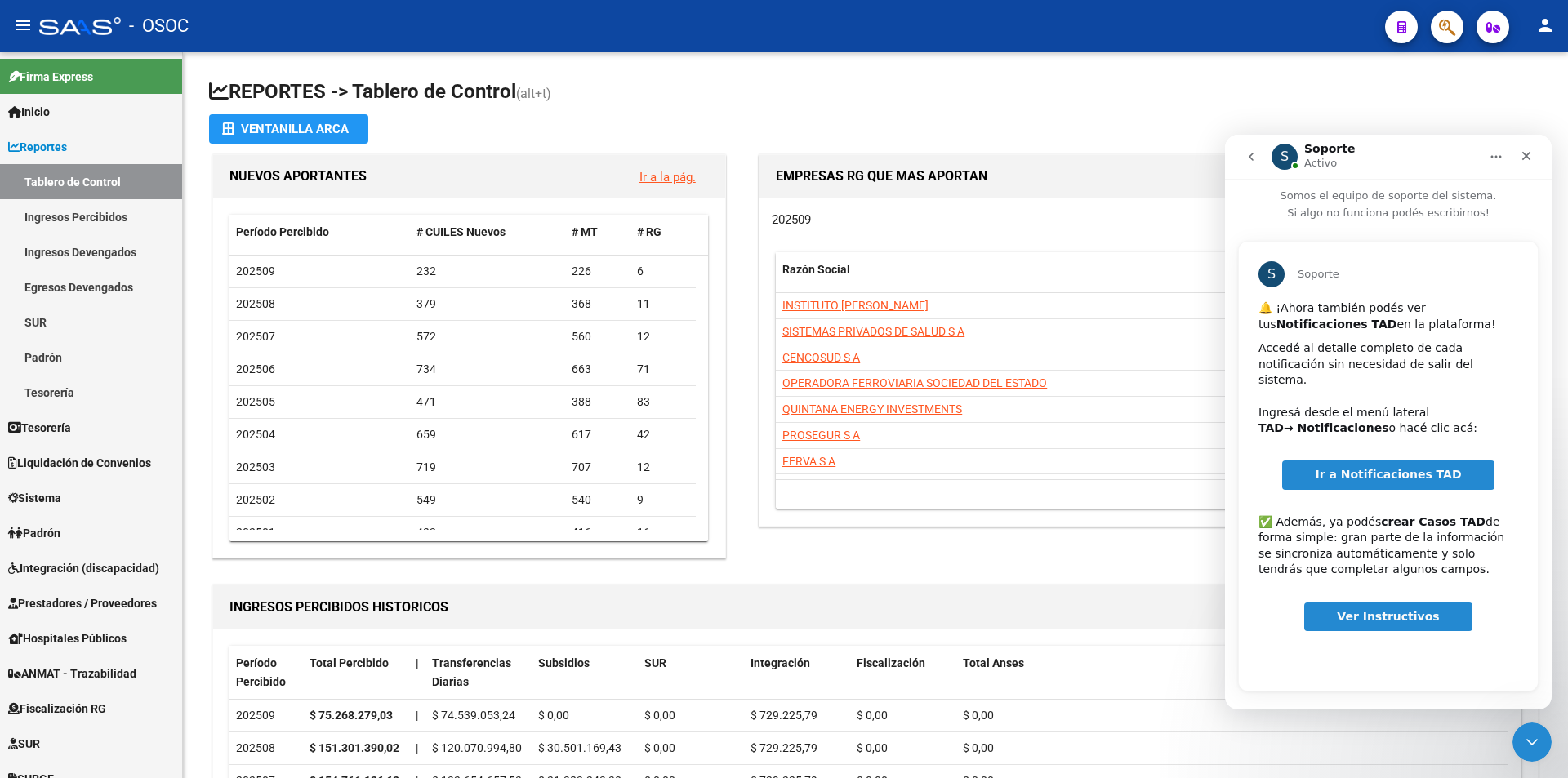
click at [1388, 609] on span "Ver Instructivos" at bounding box center [1387, 616] width 102 height 13
drag, startPoint x: 1525, startPoint y: 158, endPoint x: 2750, endPoint y: 293, distance: 1232.4
click at [1526, 158] on icon "Cerrar" at bounding box center [1527, 156] width 13 height 13
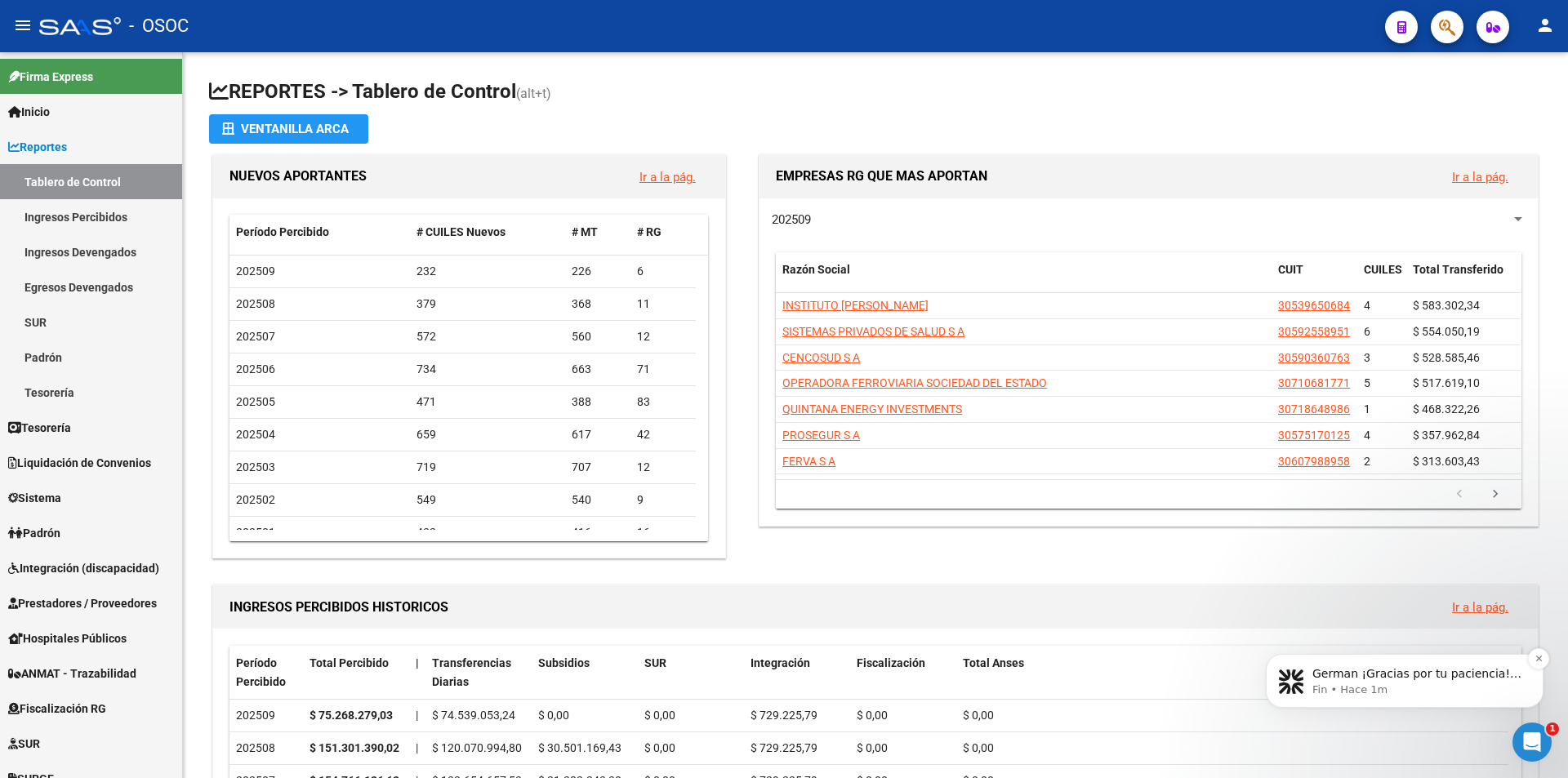
scroll to position [0, 0]
click at [1451, 691] on p "Fin • Hace 1m" at bounding box center [1417, 689] width 211 height 15
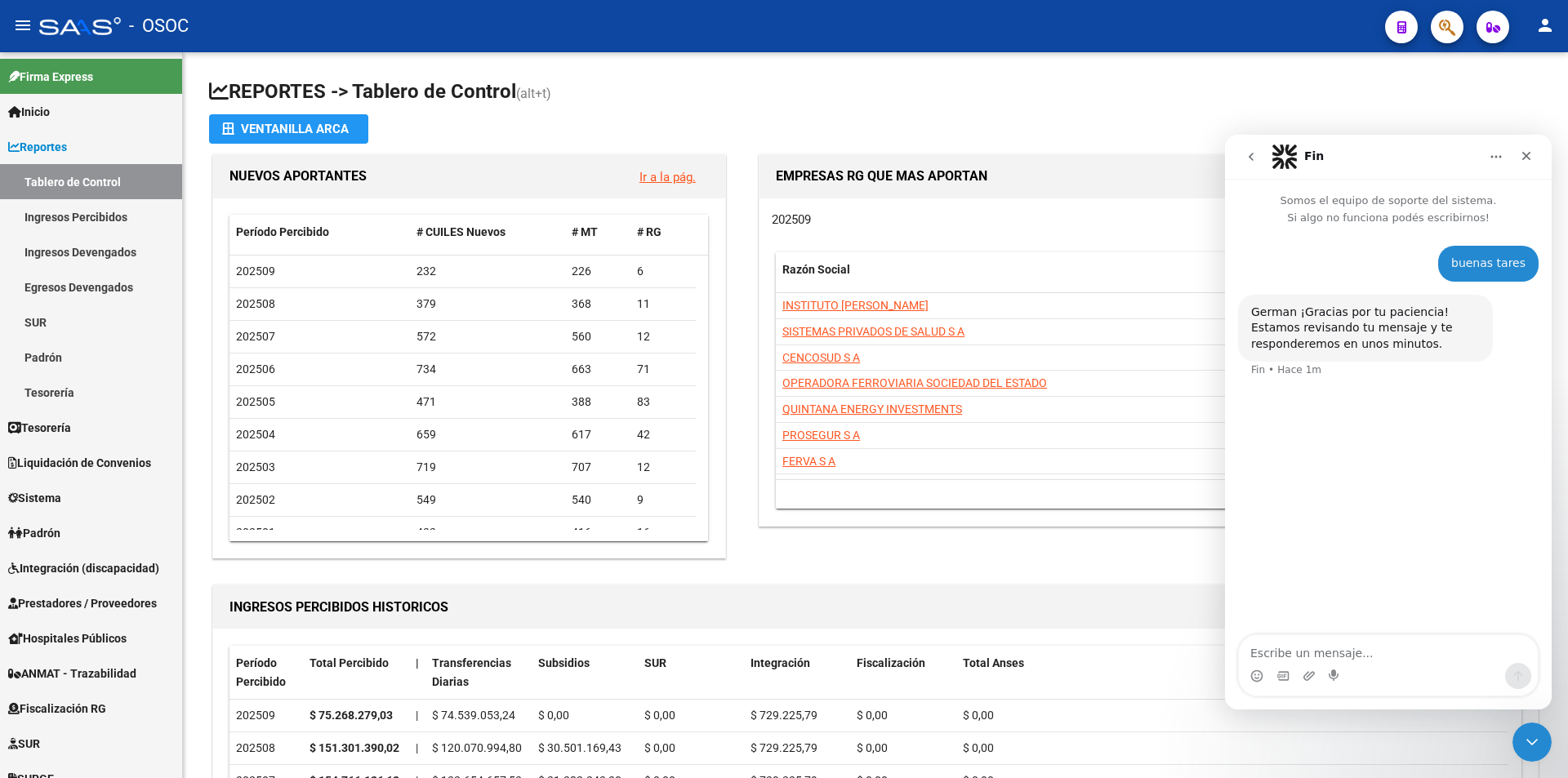
click at [1333, 666] on div "Intercom Messenger" at bounding box center [1335, 676] width 13 height 26
click at [1534, 162] on div "Cerrar" at bounding box center [1526, 155] width 29 height 29
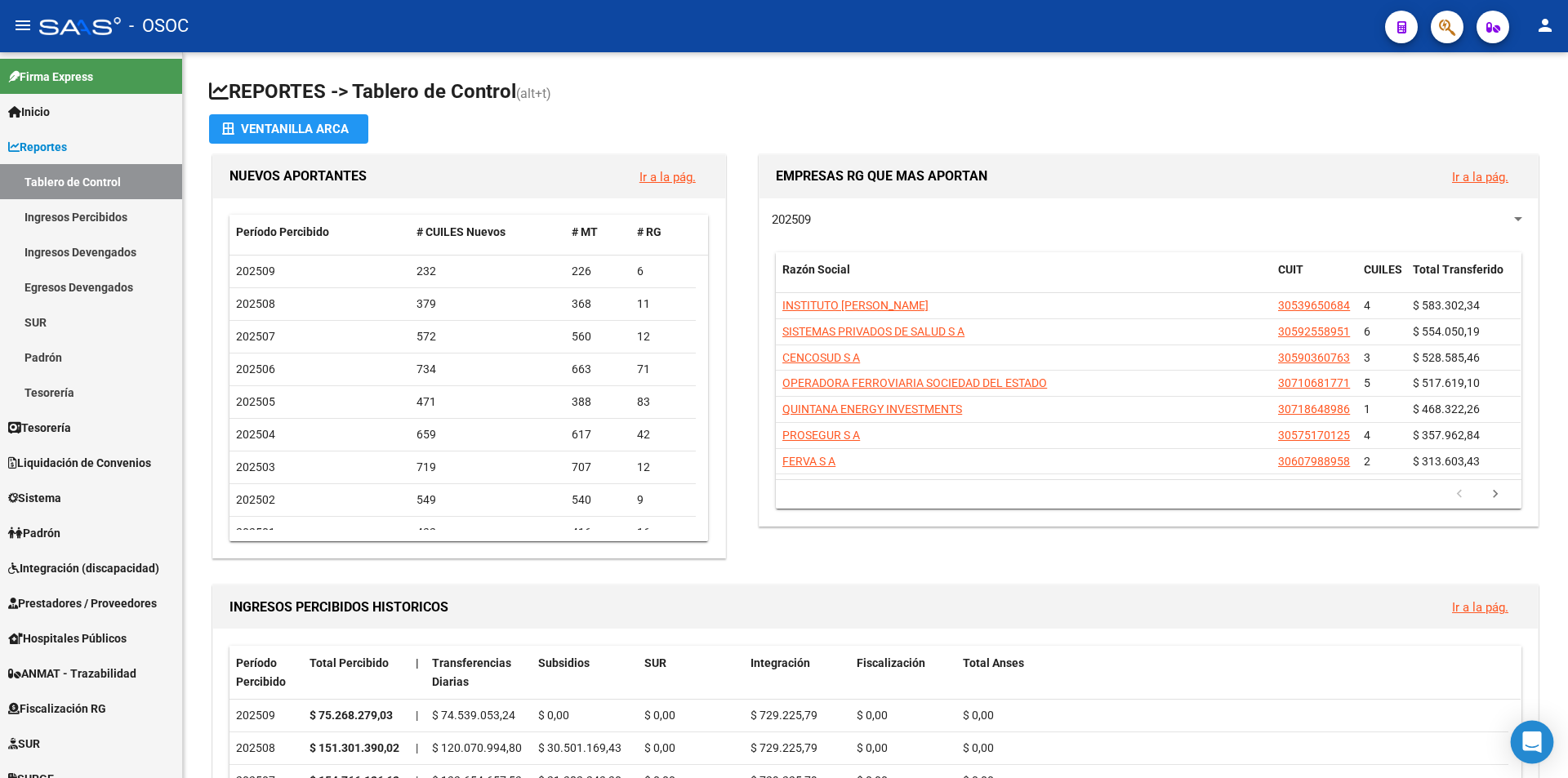
click at [1539, 735] on icon "Open Intercom Messenger" at bounding box center [1531, 741] width 19 height 22
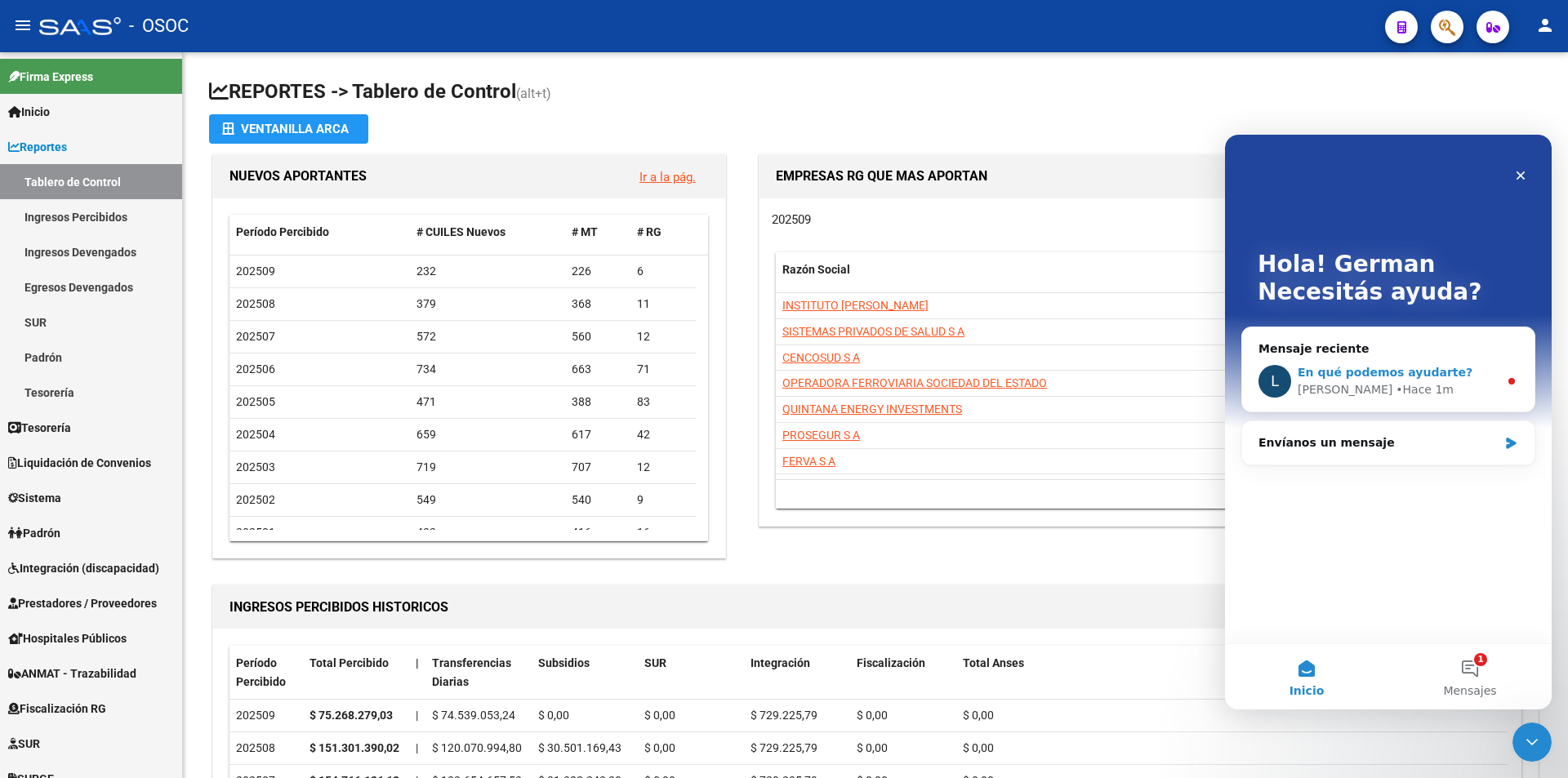
click at [1396, 394] on div "• Hace 1m" at bounding box center [1425, 390] width 58 height 17
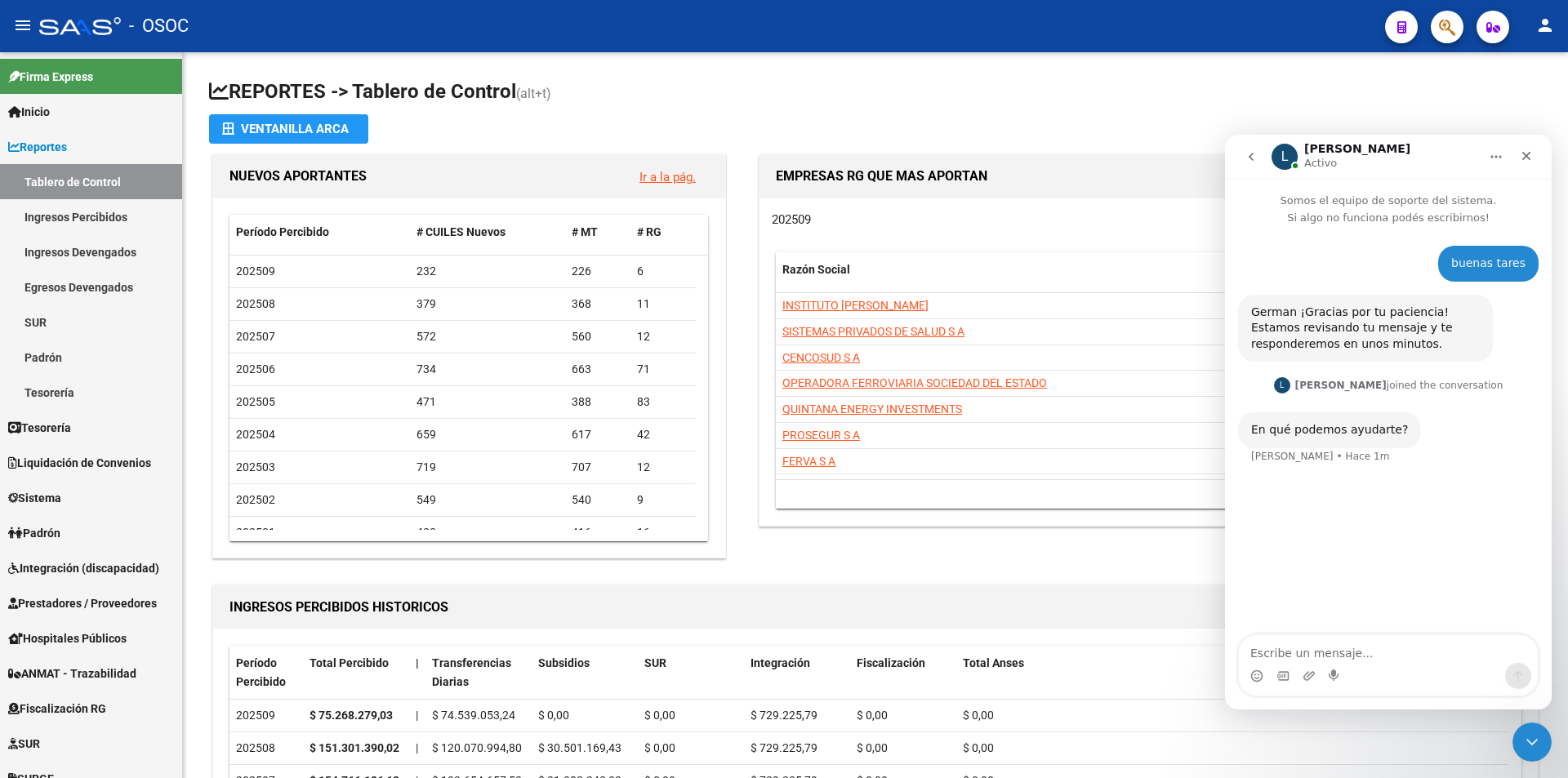
scroll to position [3, 0]
type textarea "h"
type textarea "buenas tardes"
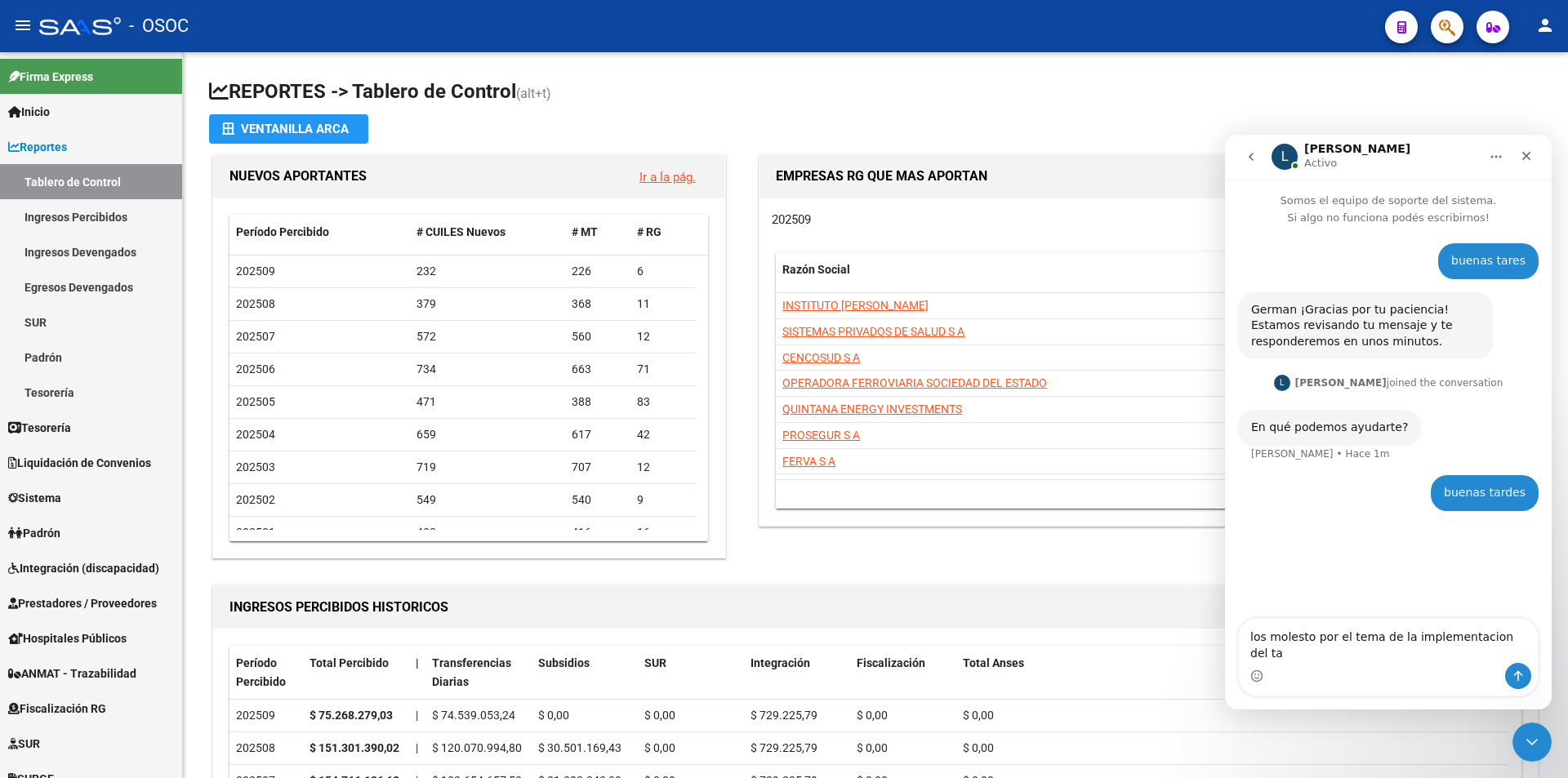
type textarea "los molesto por el tema de la implementacion del tad"
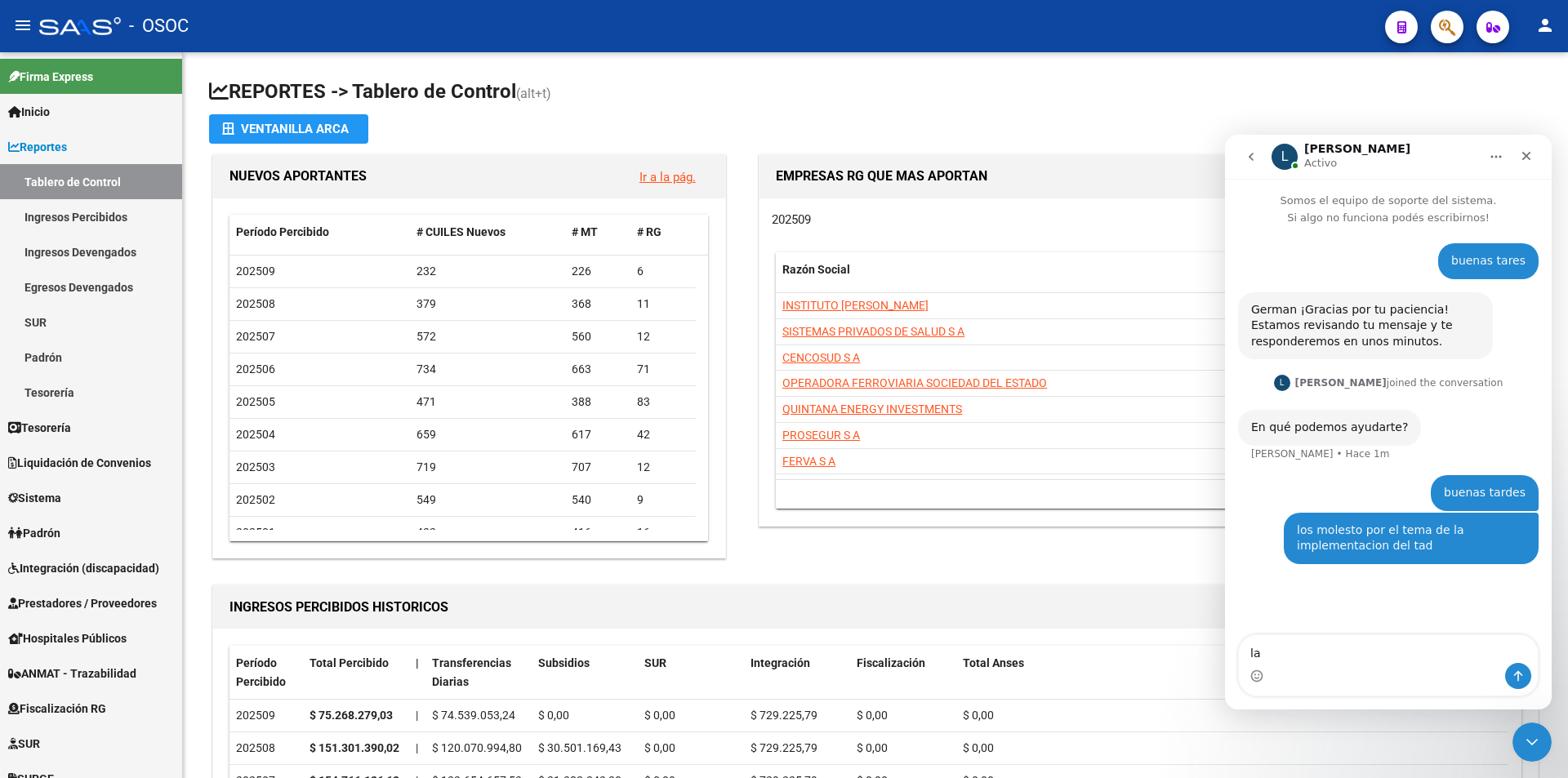
type textarea "l"
type textarea "y"
type textarea "porque yo ya estoy apoderado y me llegan a mi cuil los tad como puedo hacer?"
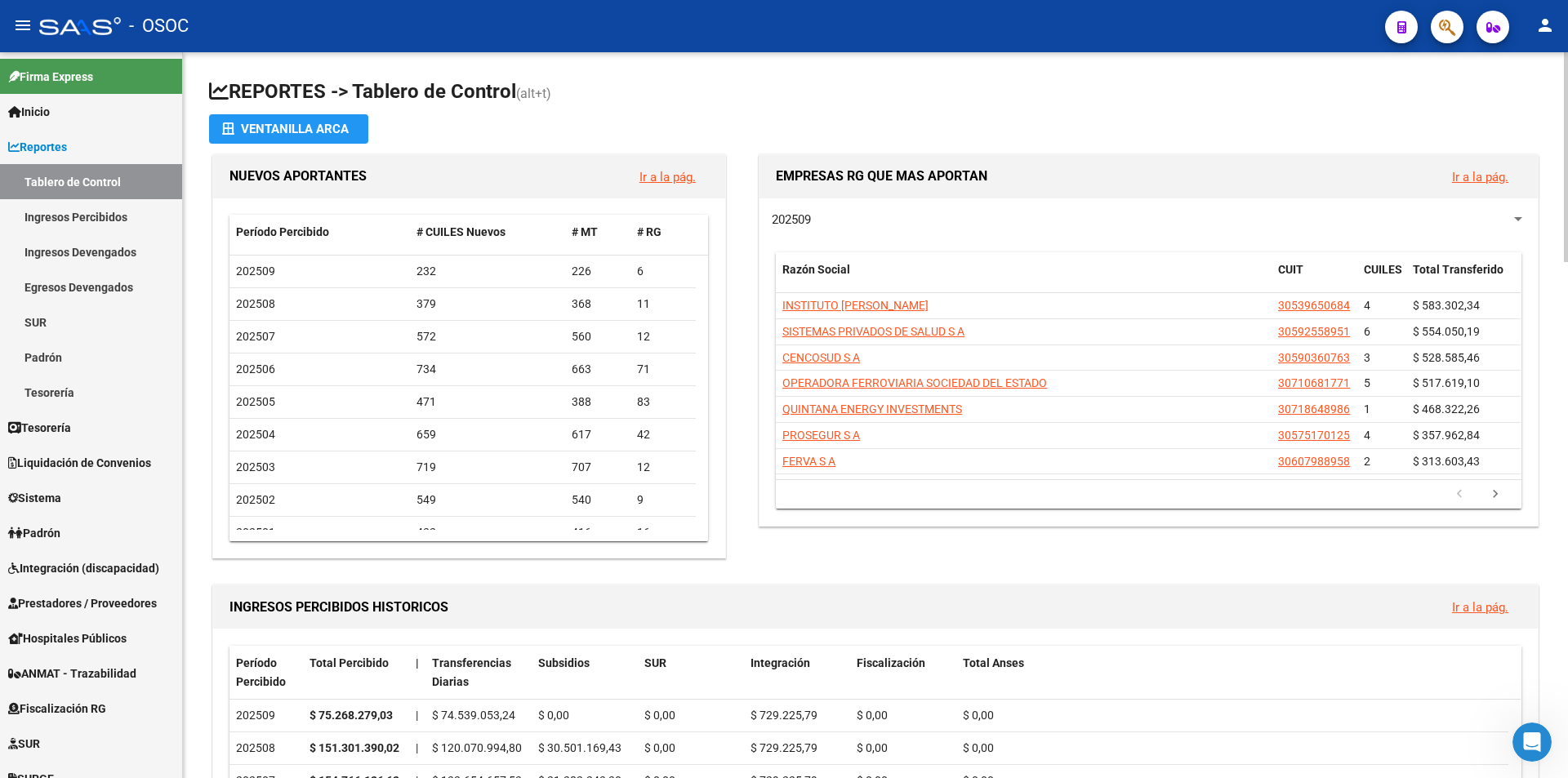
click at [813, 122] on app-file-import-inline "Ventanilla ARCA" at bounding box center [875, 128] width 1332 height 29
click at [735, 138] on app-file-import-inline "Ventanilla ARCA" at bounding box center [875, 128] width 1332 height 29
click at [752, 114] on app-file-import-inline "Ventanilla ARCA" at bounding box center [875, 128] width 1332 height 29
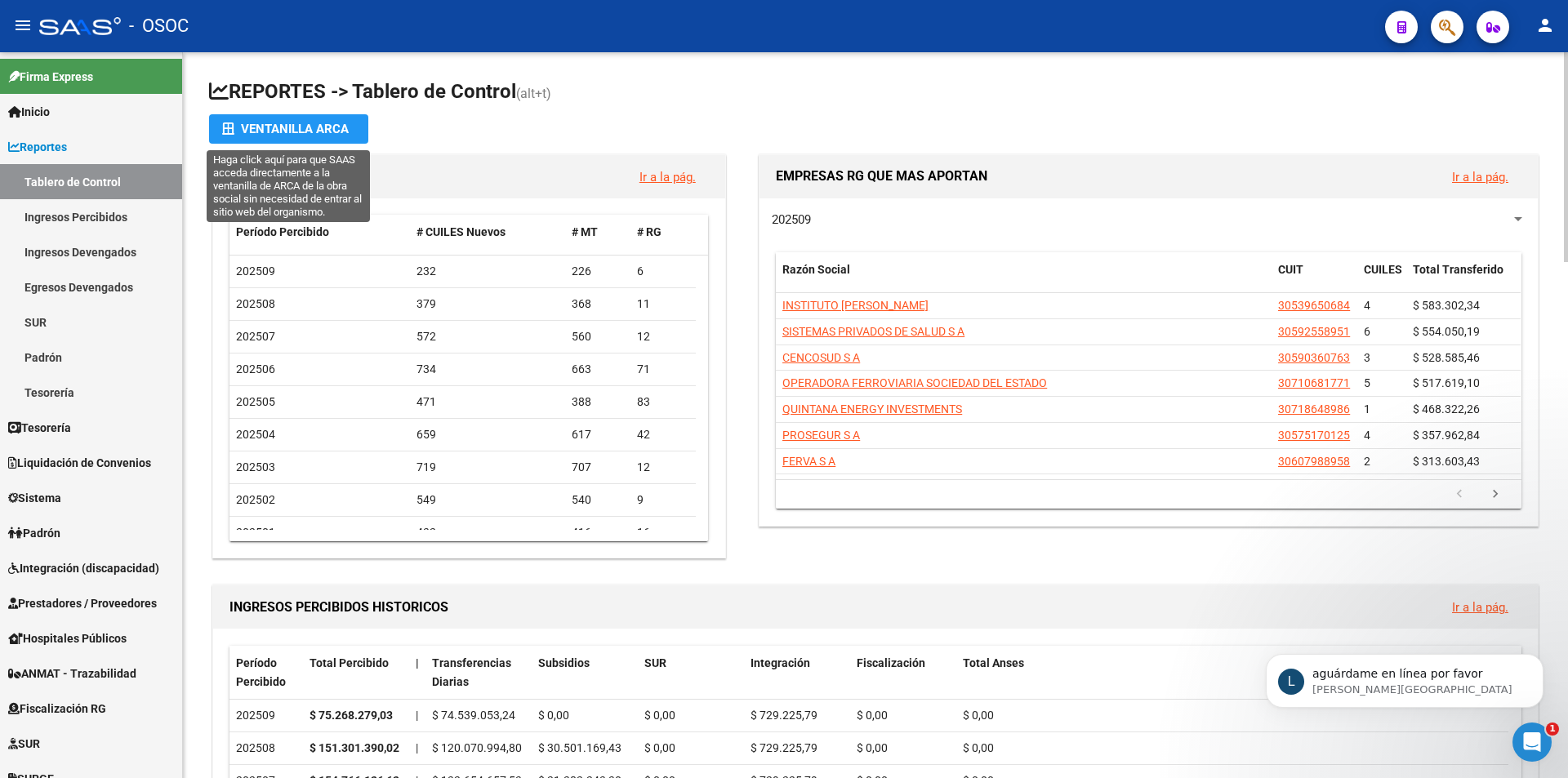
click at [253, 84] on h1 "REPORTES -> Tablero de Control (alt+t)" at bounding box center [875, 92] width 1332 height 28
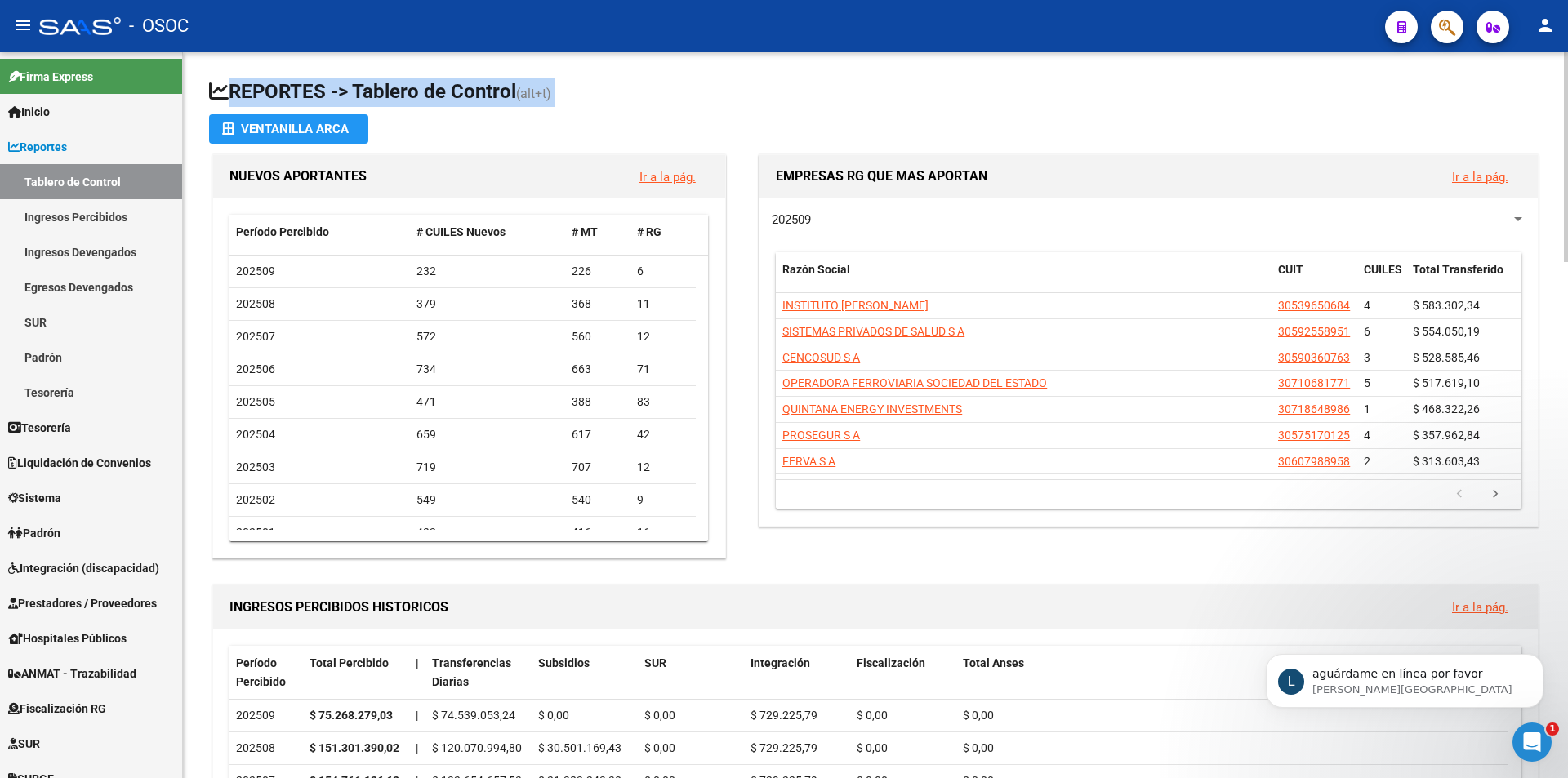
drag, startPoint x: 253, startPoint y: 84, endPoint x: 451, endPoint y: 78, distance: 198.1
click at [260, 83] on h1 "REPORTES -> Tablero de Control (alt+t)" at bounding box center [875, 92] width 1332 height 28
click at [455, 78] on h1 "REPORTES -> Tablero de Control (alt+t)" at bounding box center [875, 92] width 1332 height 28
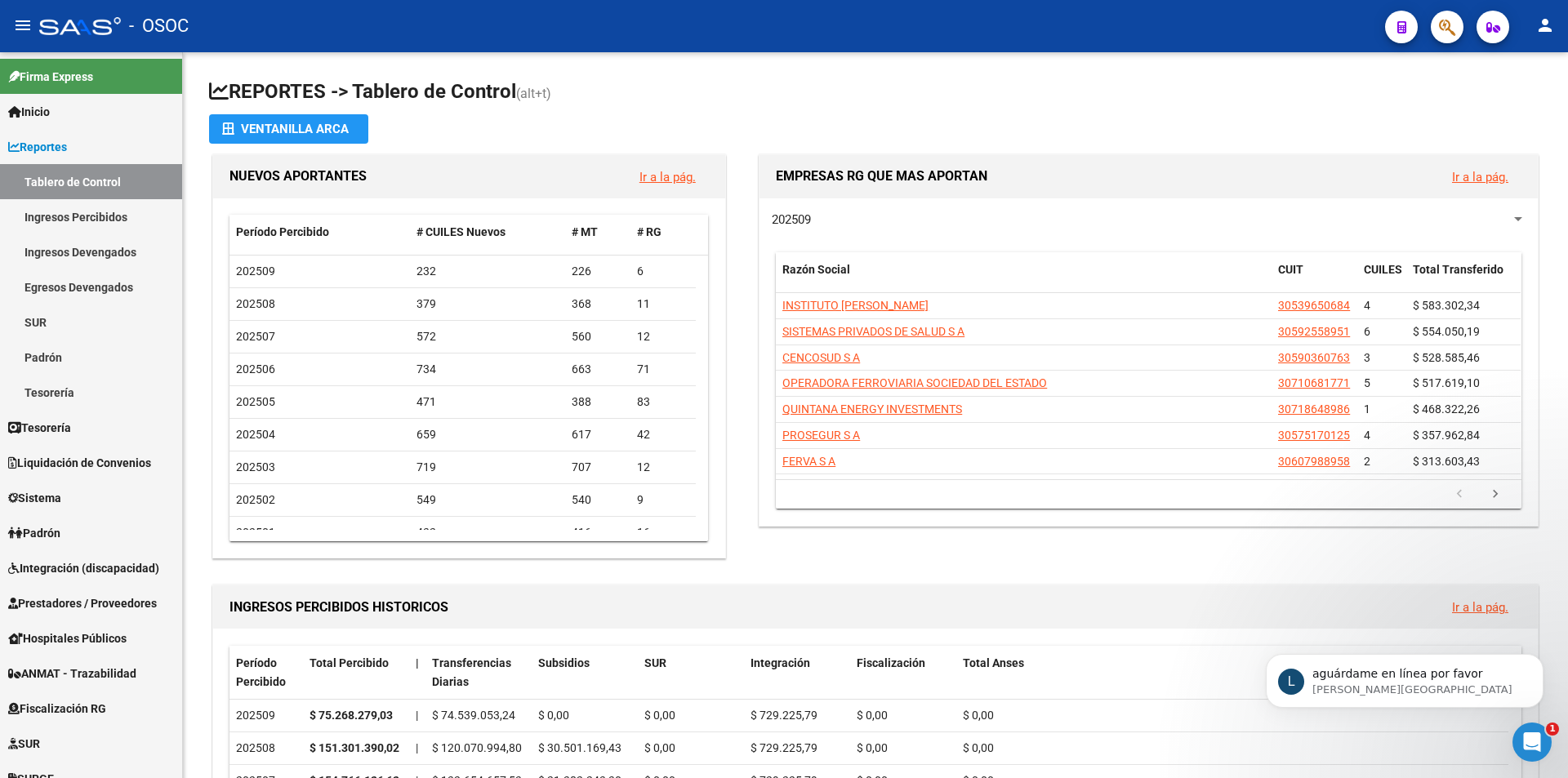
click at [348, 16] on div "- OSOC" at bounding box center [706, 26] width 1332 height 36
drag, startPoint x: 145, startPoint y: 18, endPoint x: 330, endPoint y: 13, distance: 185.1
click at [329, 14] on div "- OSOC" at bounding box center [706, 26] width 1332 height 36
click at [176, 23] on span "- OSOC" at bounding box center [158, 26] width 59 height 36
copy span "OSOC"
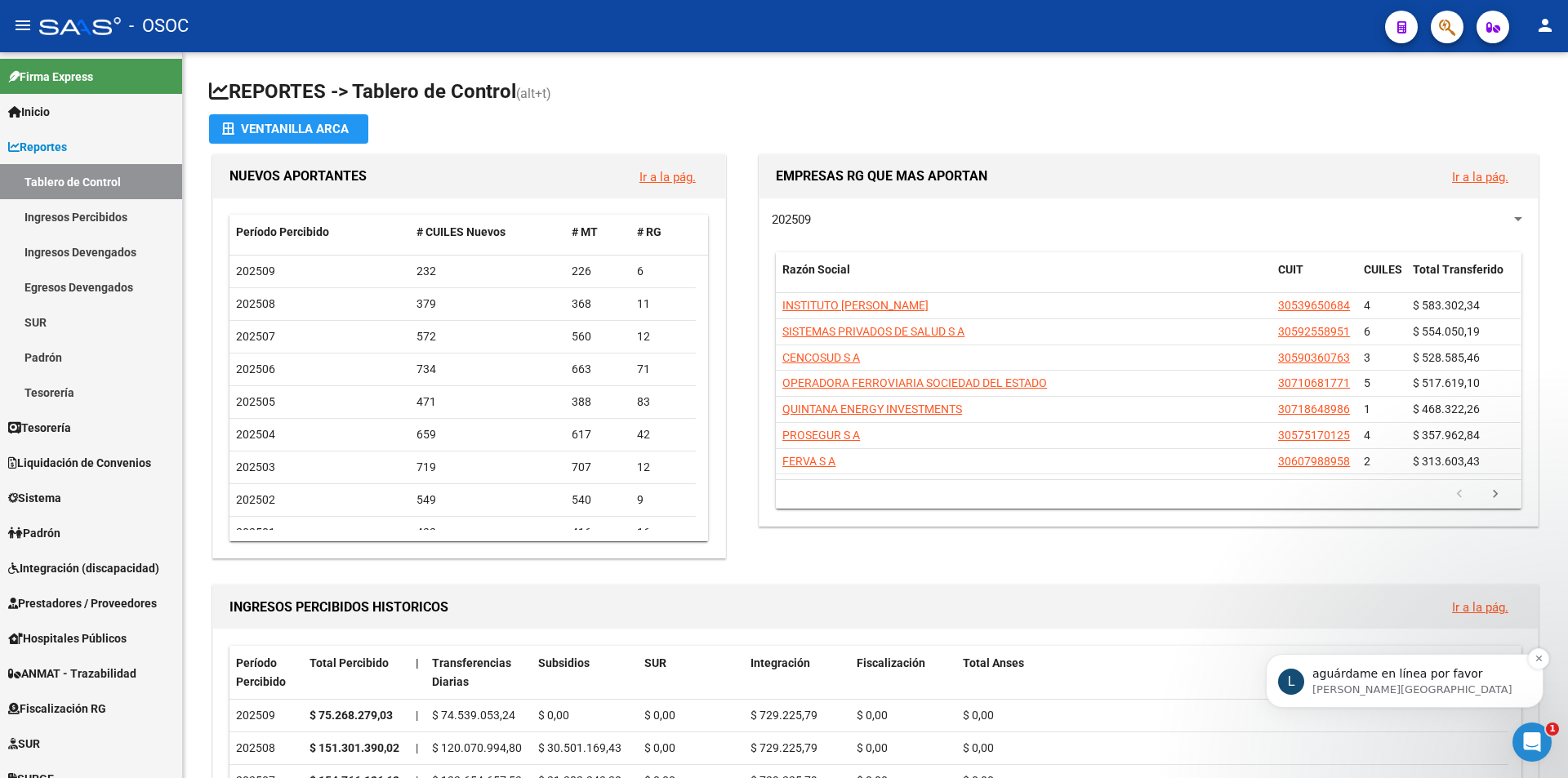
click at [1402, 694] on p "Ludmila • Ahora" at bounding box center [1417, 689] width 211 height 15
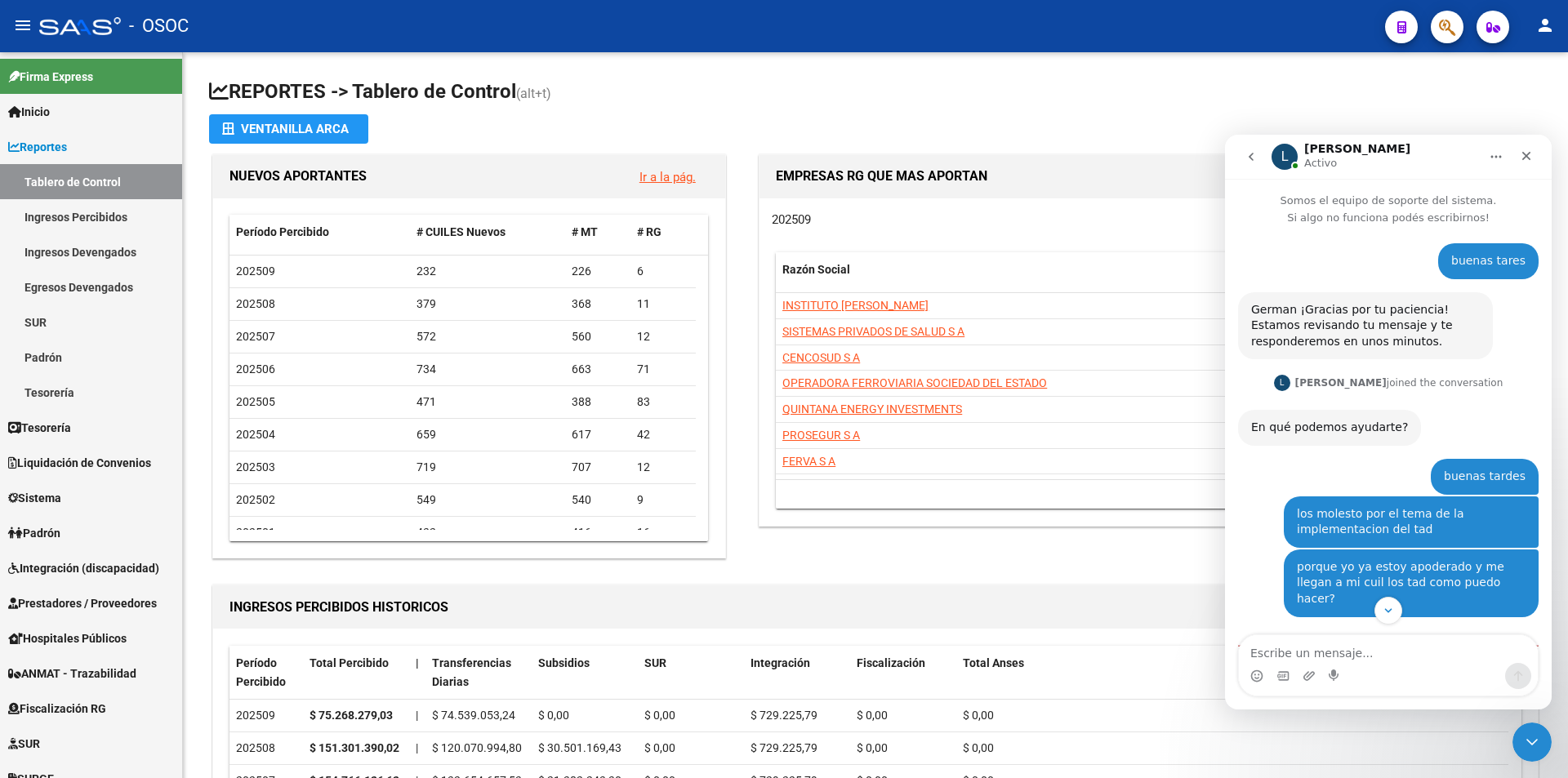
scroll to position [78, 0]
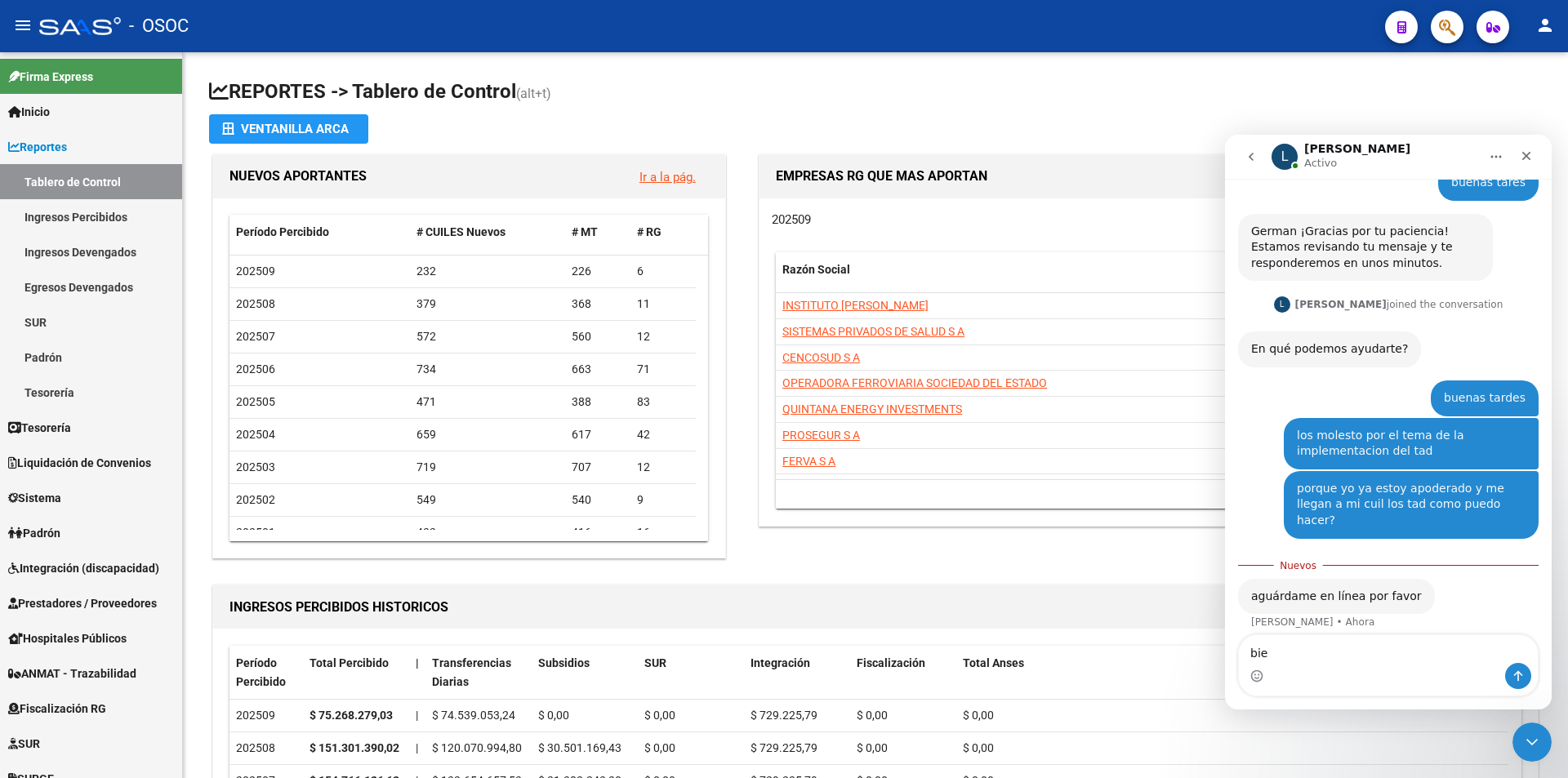
type textarea "bien"
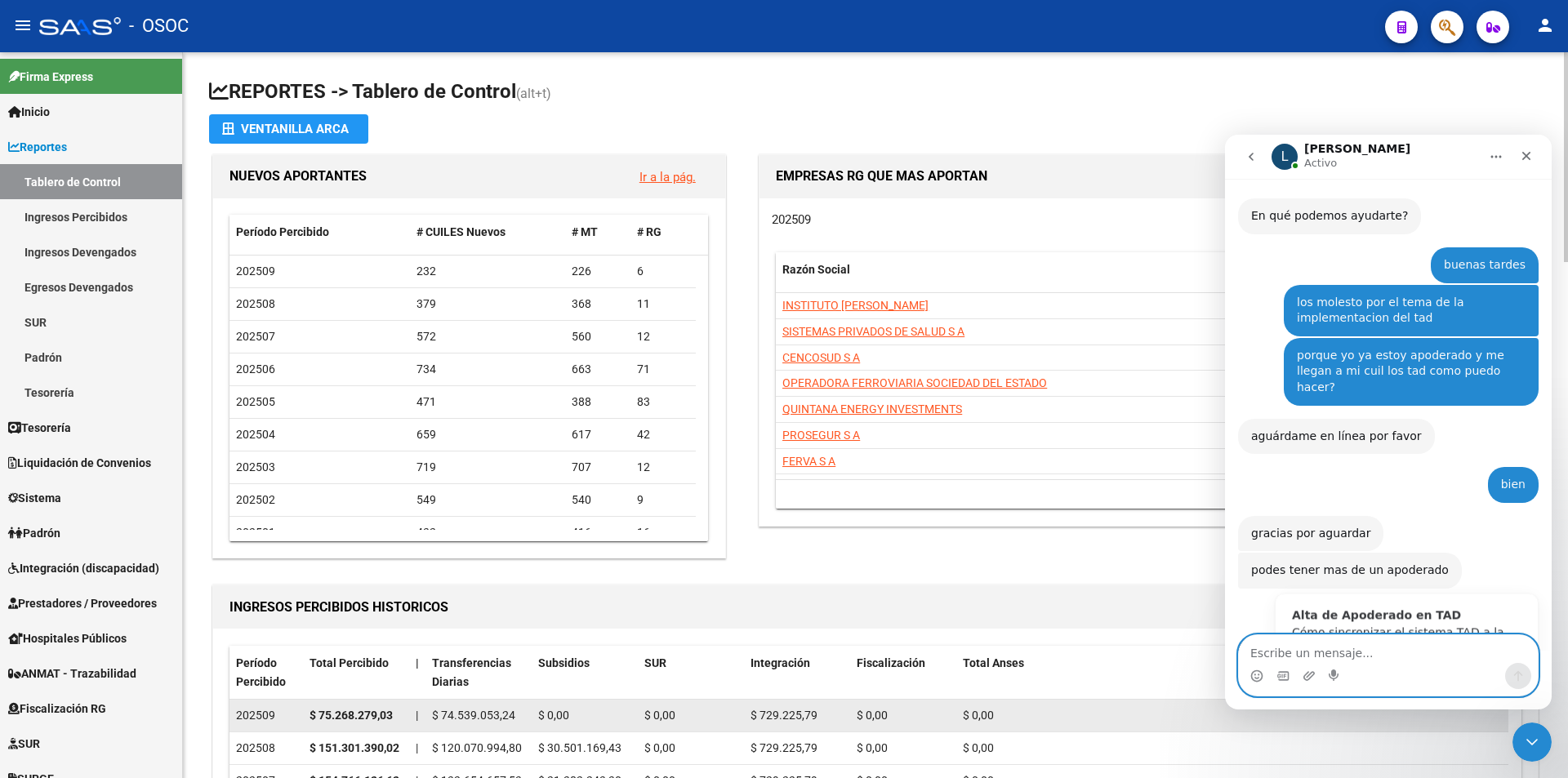
scroll to position [250, 0]
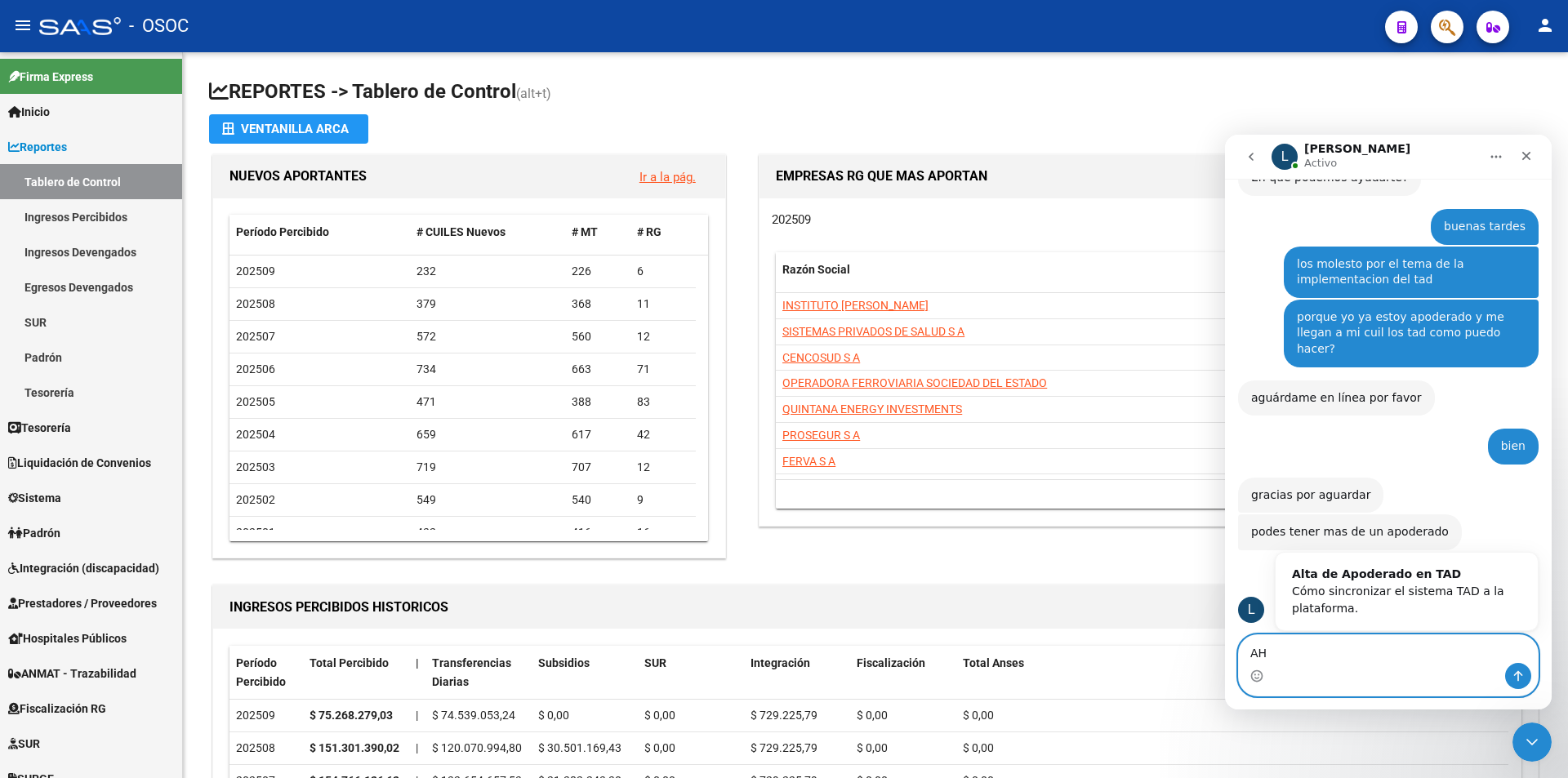
type textarea "A"
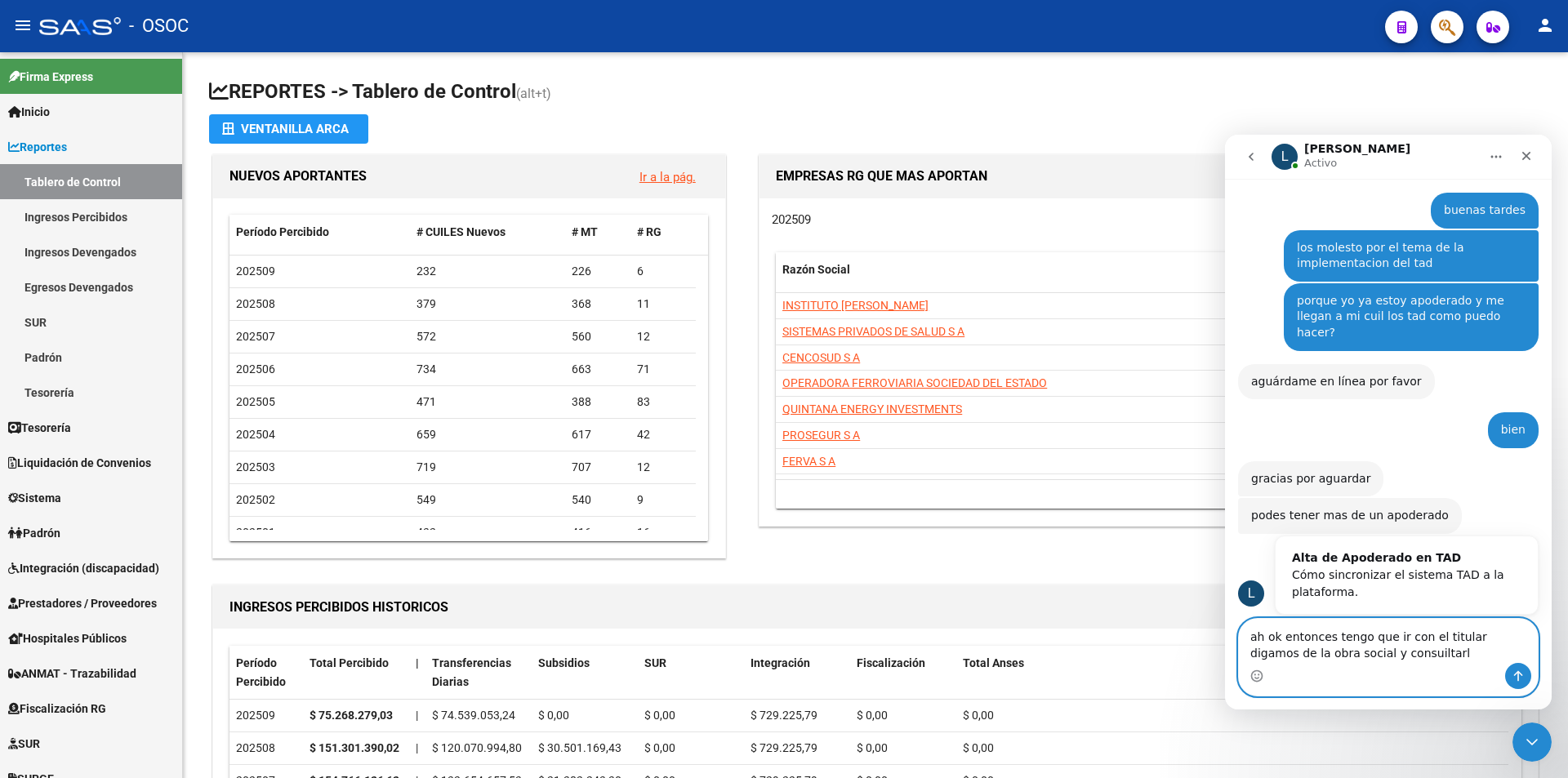
type textarea "ah ok entonces tengo que ir con el titular digamos de la obra social y consuilt…"
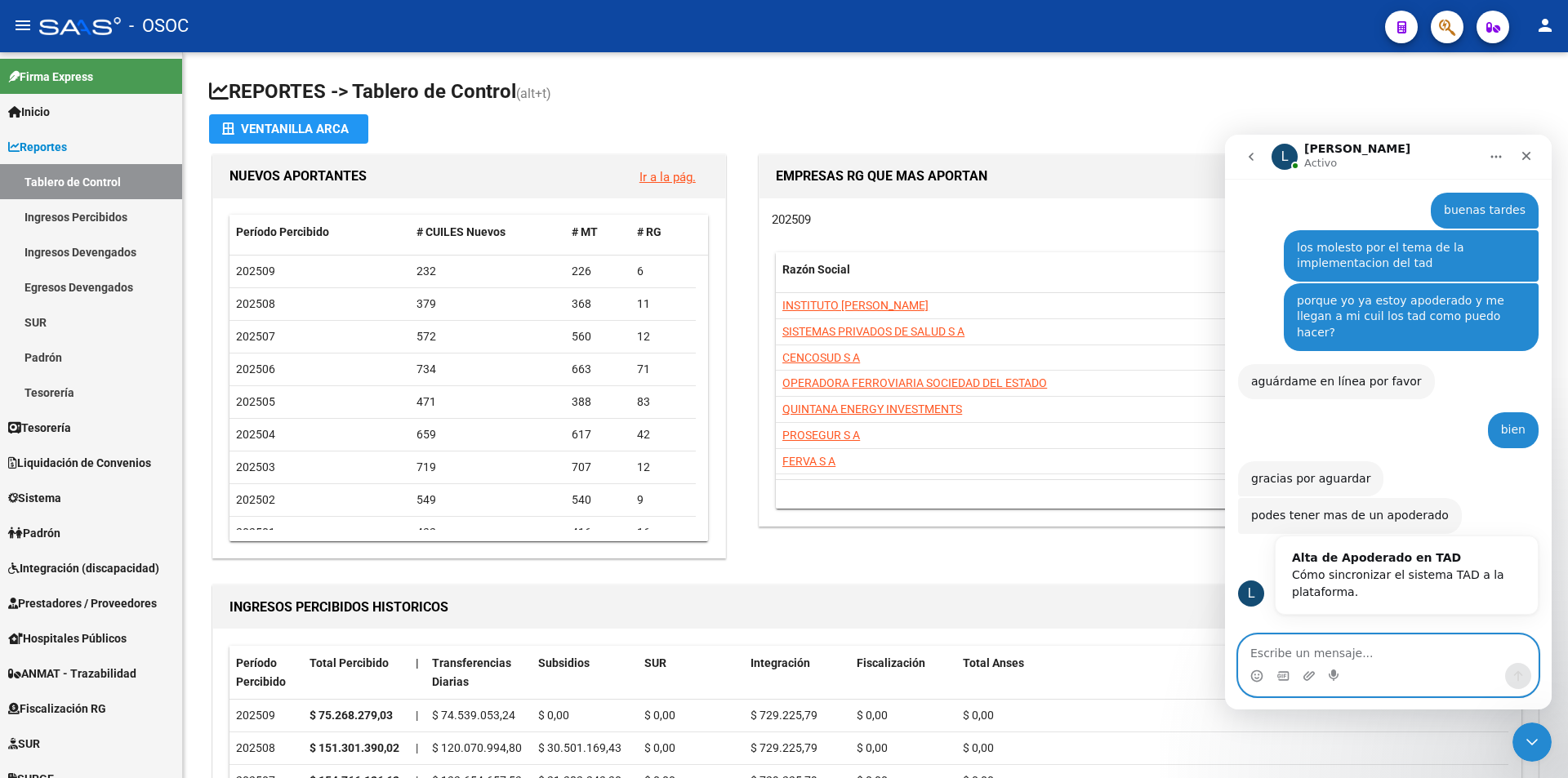
scroll to position [315, 0]
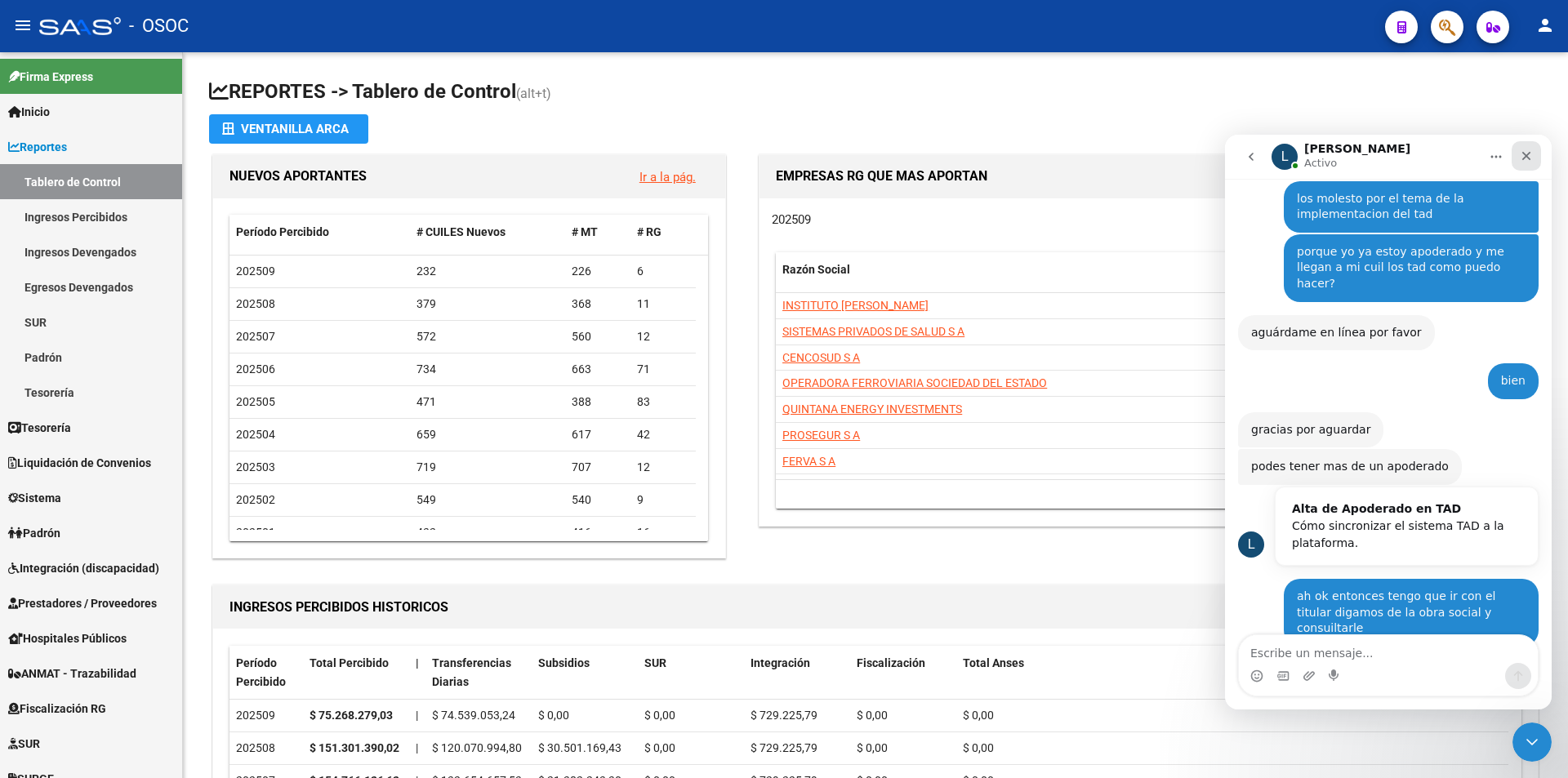
click at [1523, 161] on icon "Cerrar" at bounding box center [1527, 156] width 13 height 13
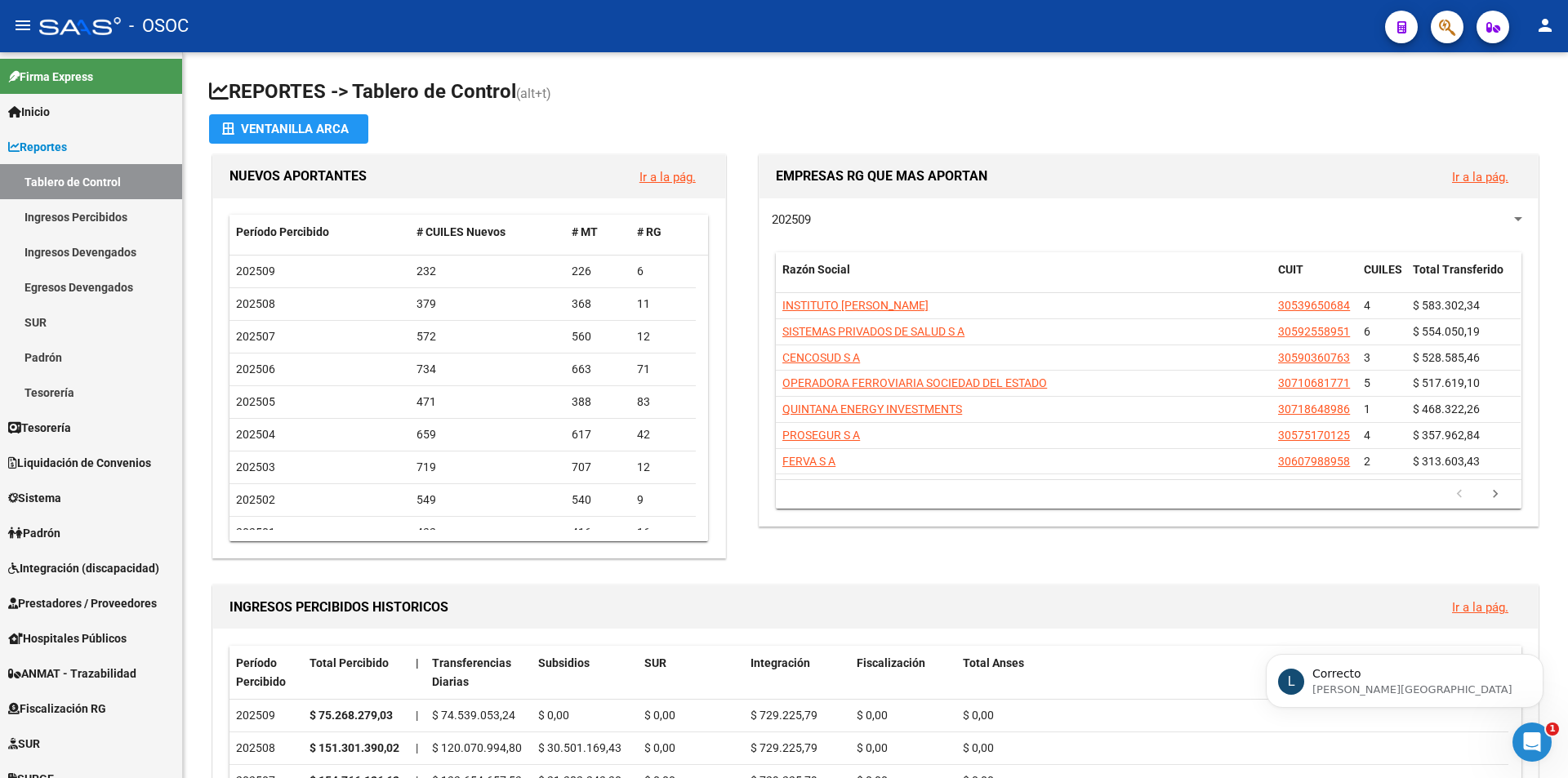
scroll to position [380, 0]
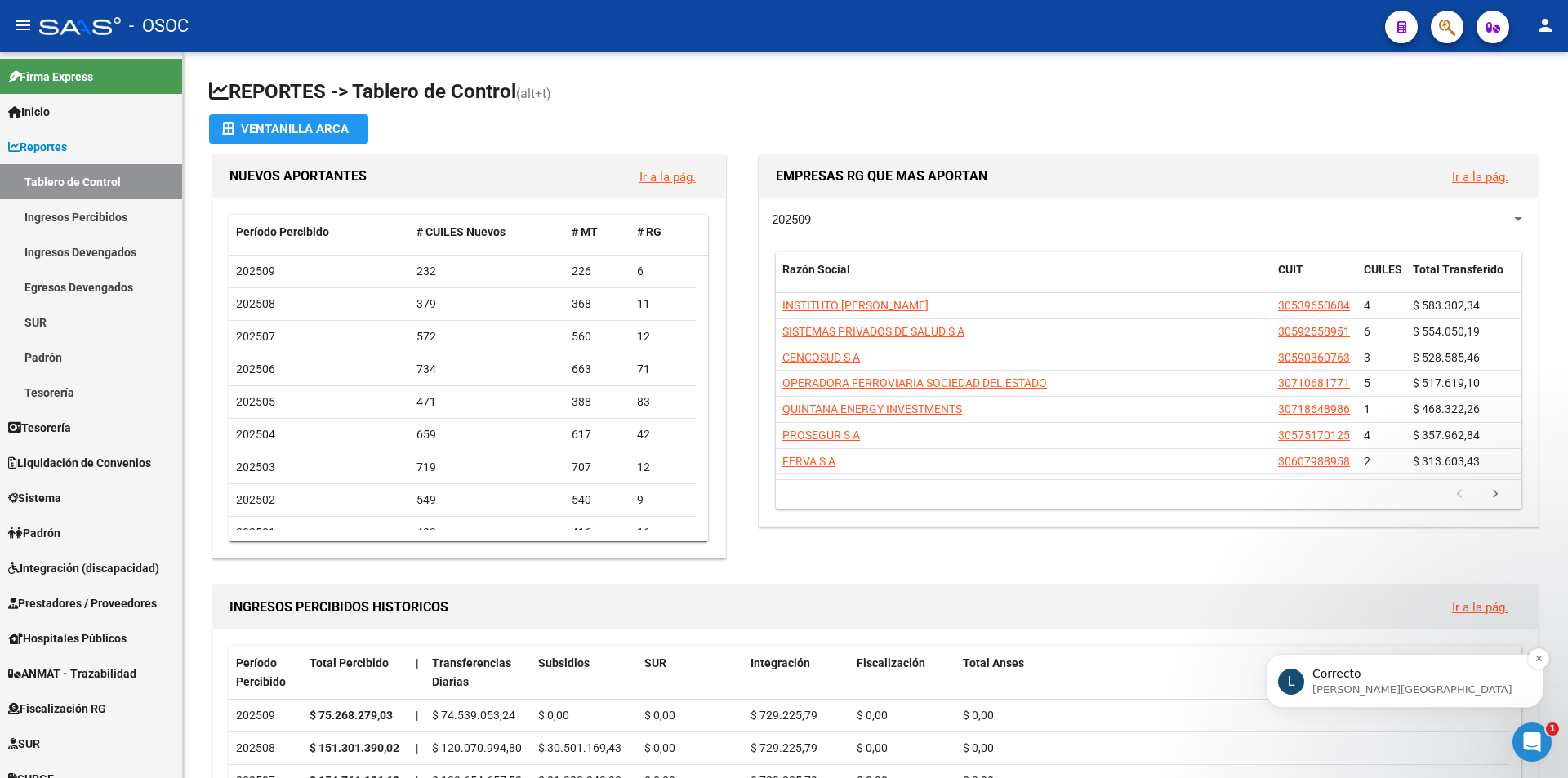
click at [1385, 694] on p "Ludmila • Ahora" at bounding box center [1417, 689] width 211 height 15
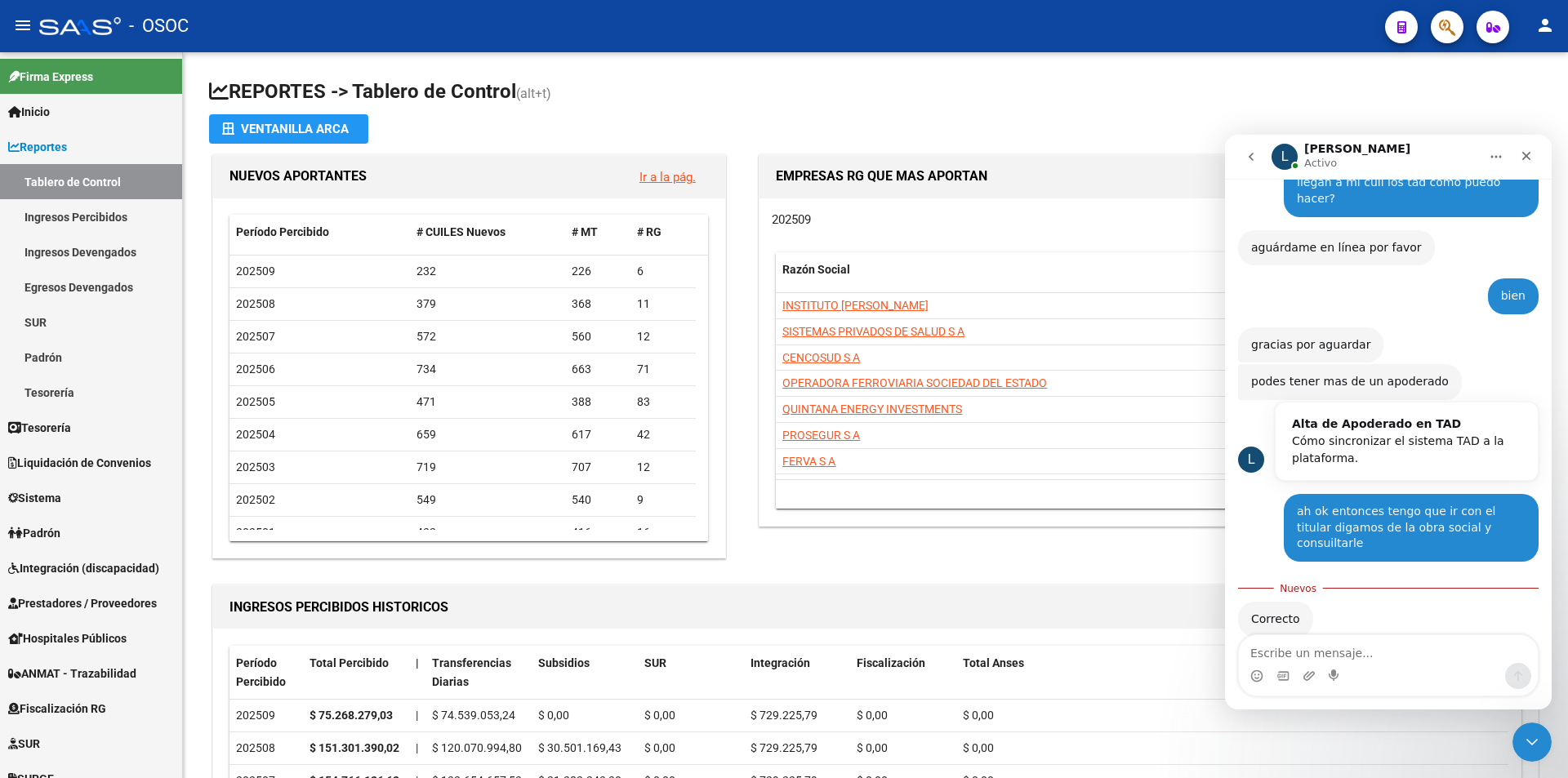
scroll to position [407, 0]
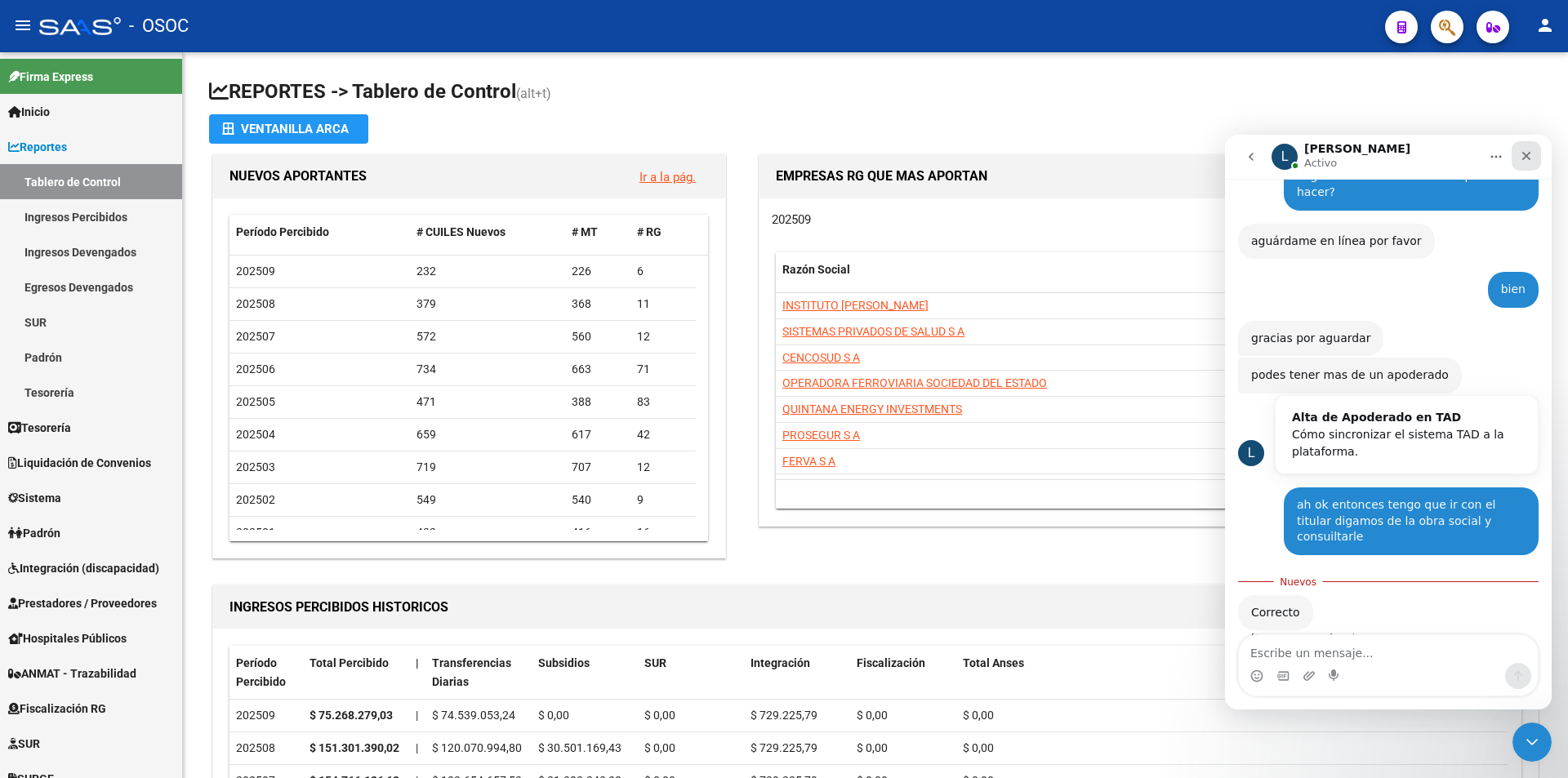
click at [1527, 158] on icon "Cerrar" at bounding box center [1527, 156] width 9 height 9
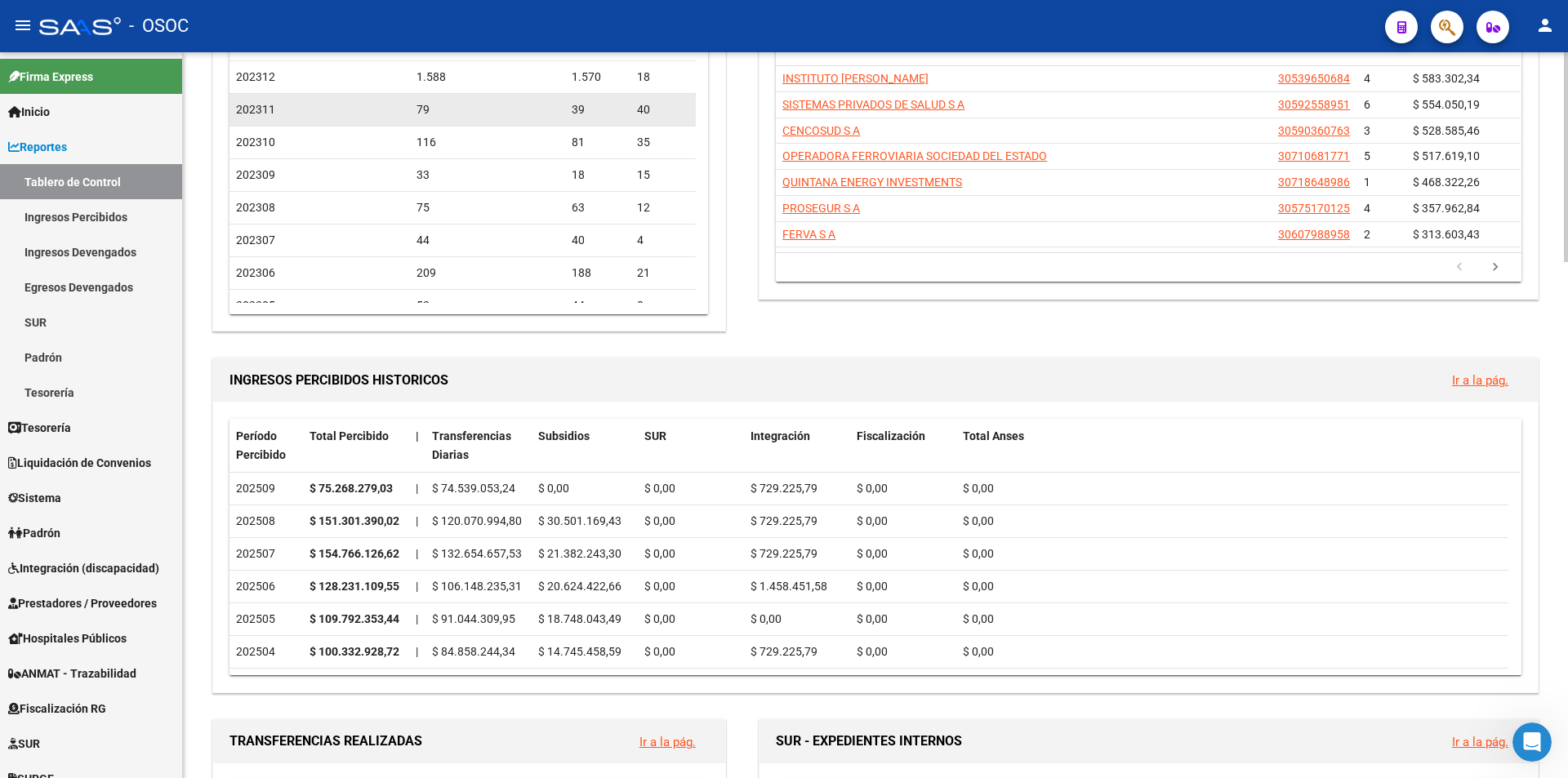
scroll to position [163, 0]
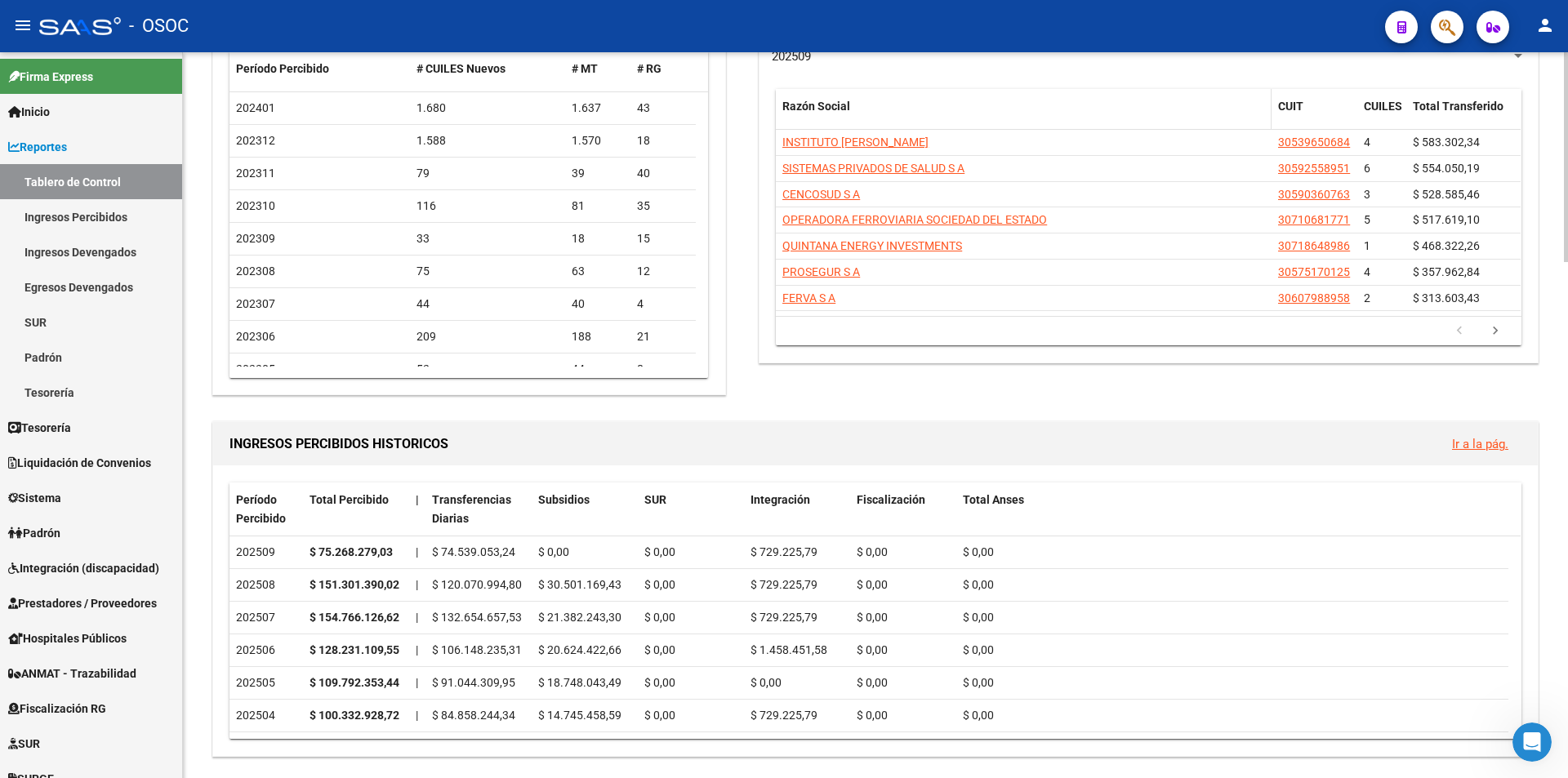
click at [964, 103] on div "Razón Social" at bounding box center [1023, 106] width 482 height 19
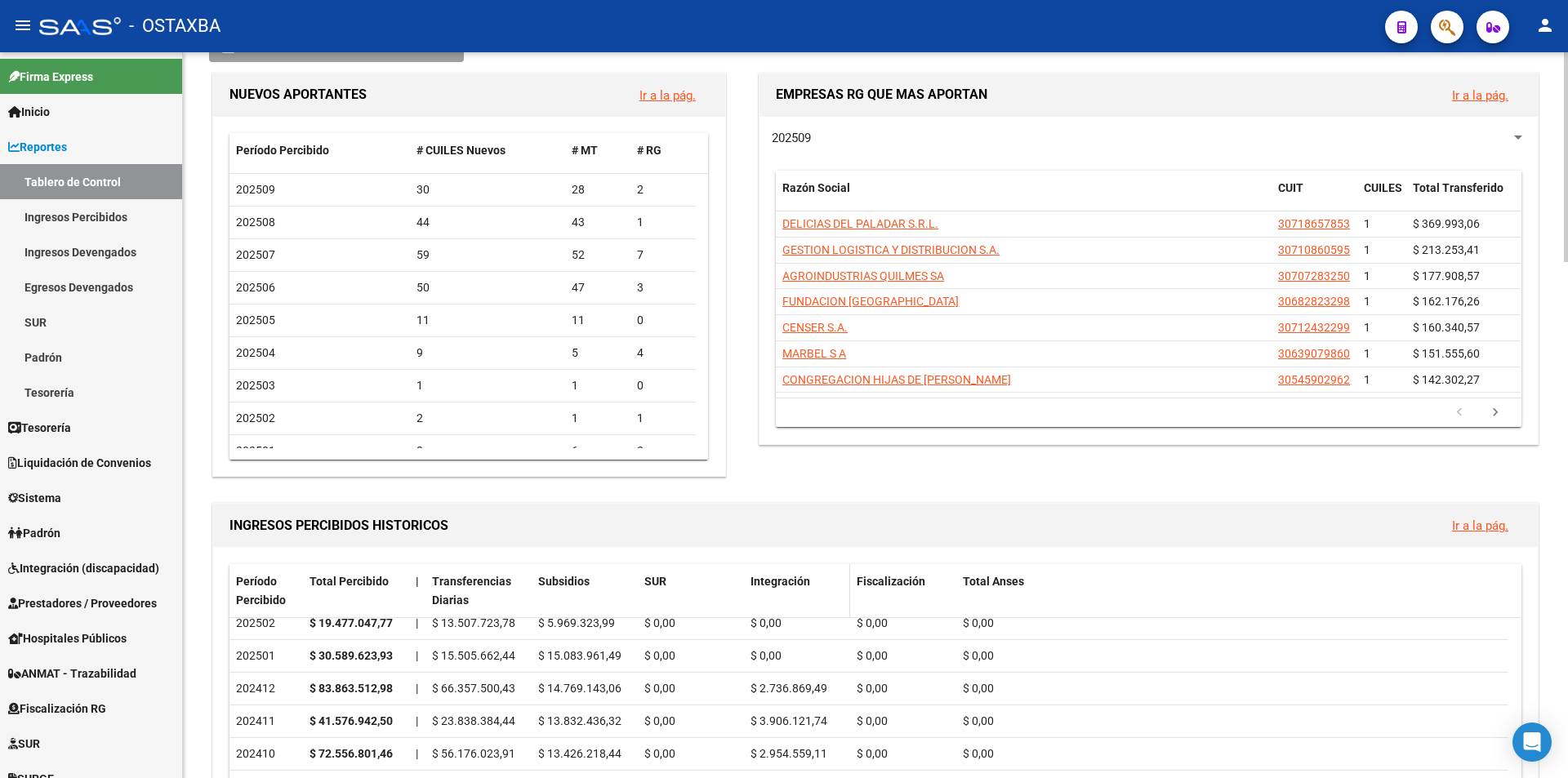
scroll to position [245, 0]
click at [756, 645] on span "$ 0,00" at bounding box center [765, 650] width 31 height 13
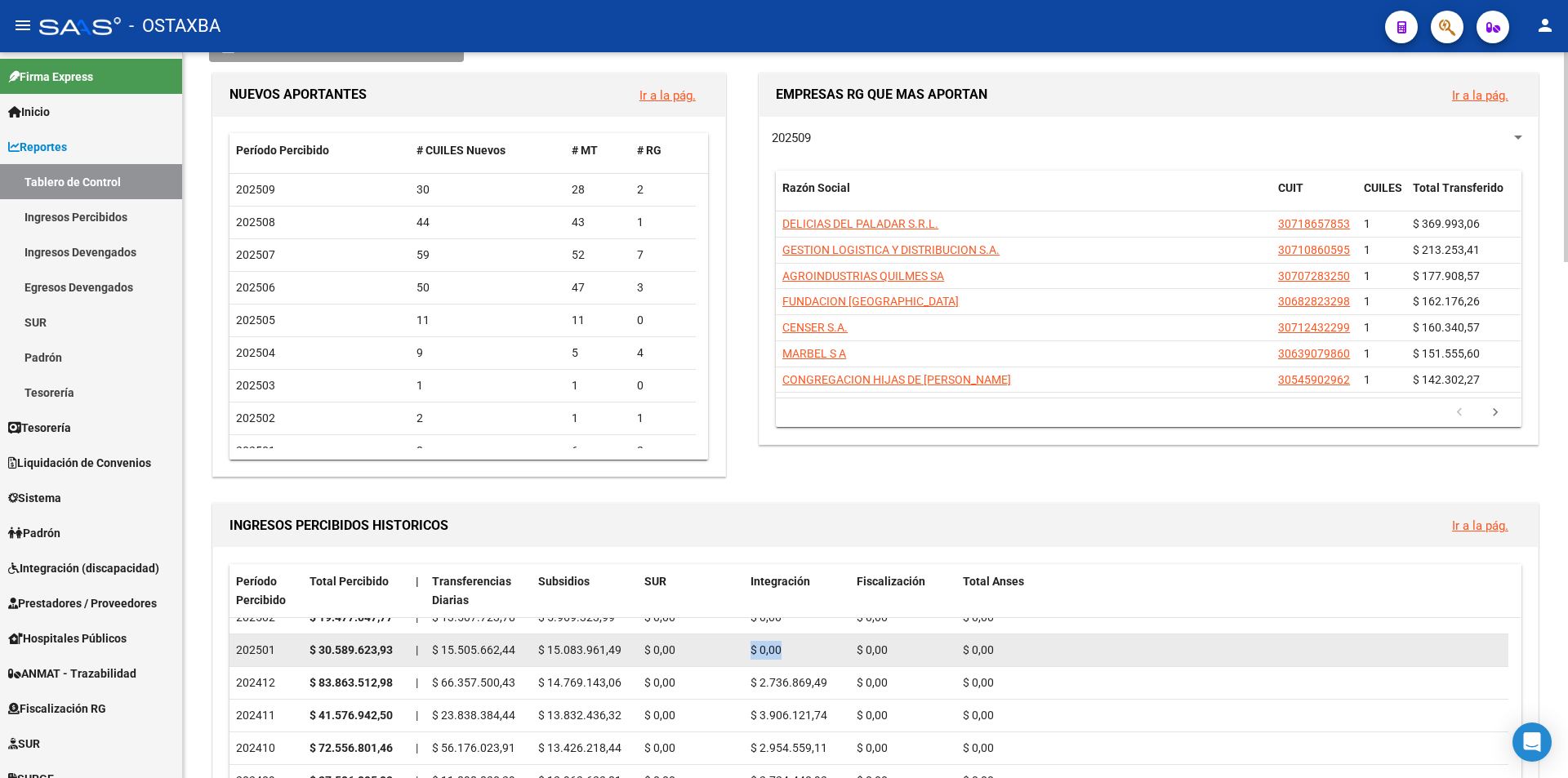
click at [821, 635] on datatable-body-cell "$ 0,00" at bounding box center [796, 650] width 106 height 32
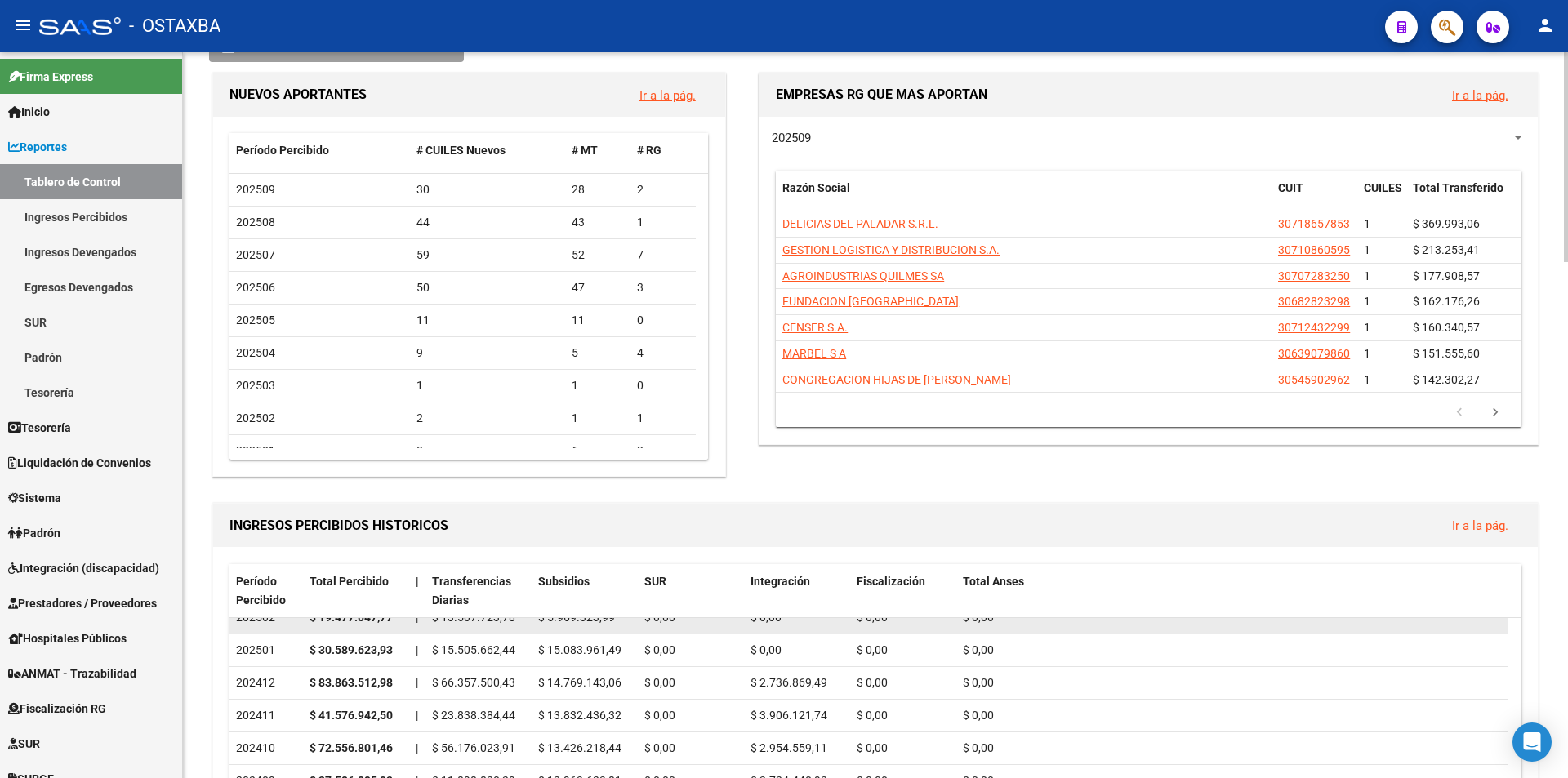
click at [832, 632] on datatable-body-cell "$ 0,00" at bounding box center [796, 618] width 106 height 32
click at [833, 631] on datatable-body-cell "$ 0,00" at bounding box center [796, 618] width 106 height 32
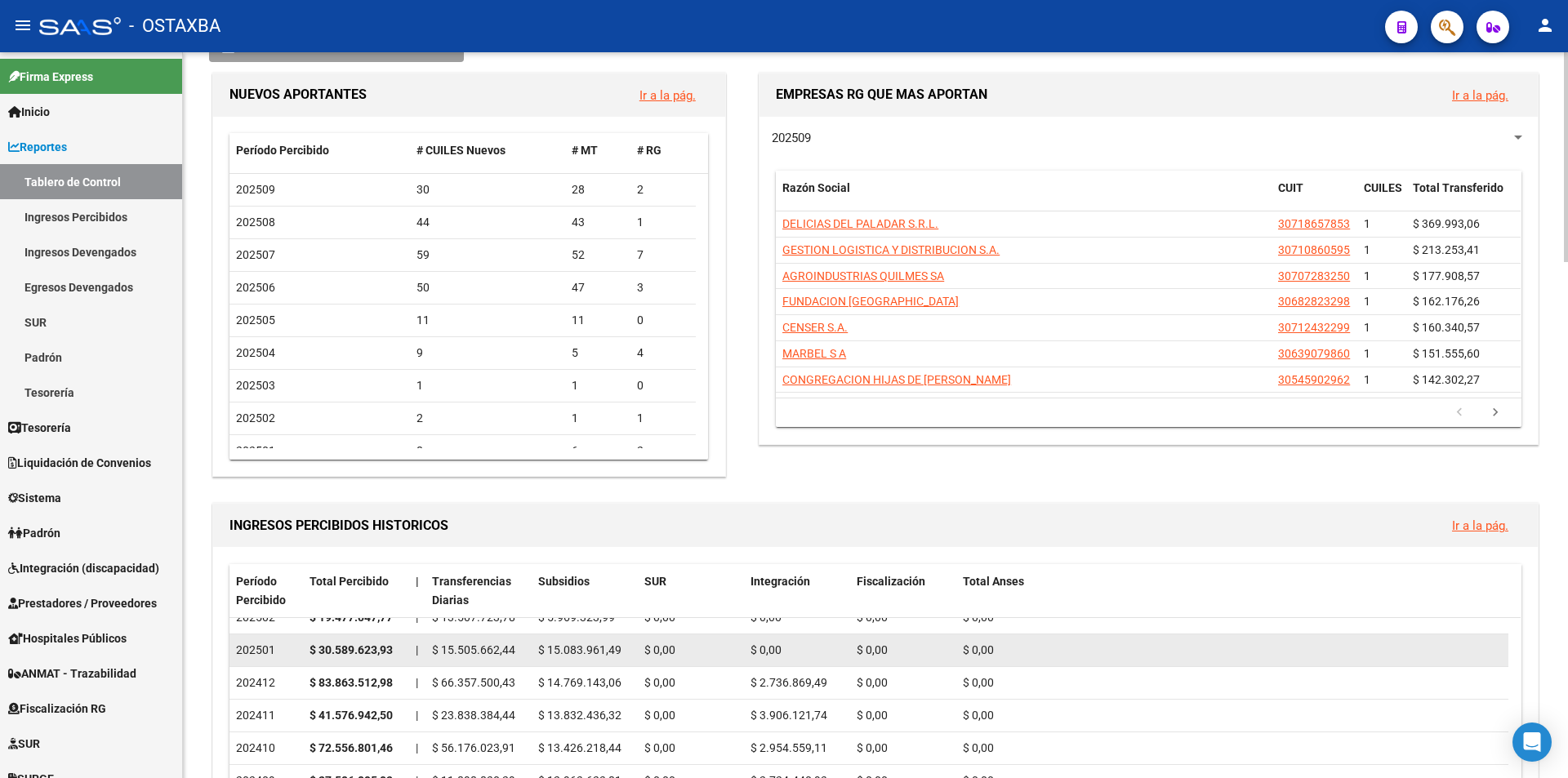
click at [831, 640] on datatable-body-cell "$ 0,00" at bounding box center [796, 650] width 106 height 32
click at [825, 640] on div "$ 0,00" at bounding box center [796, 650] width 93 height 19
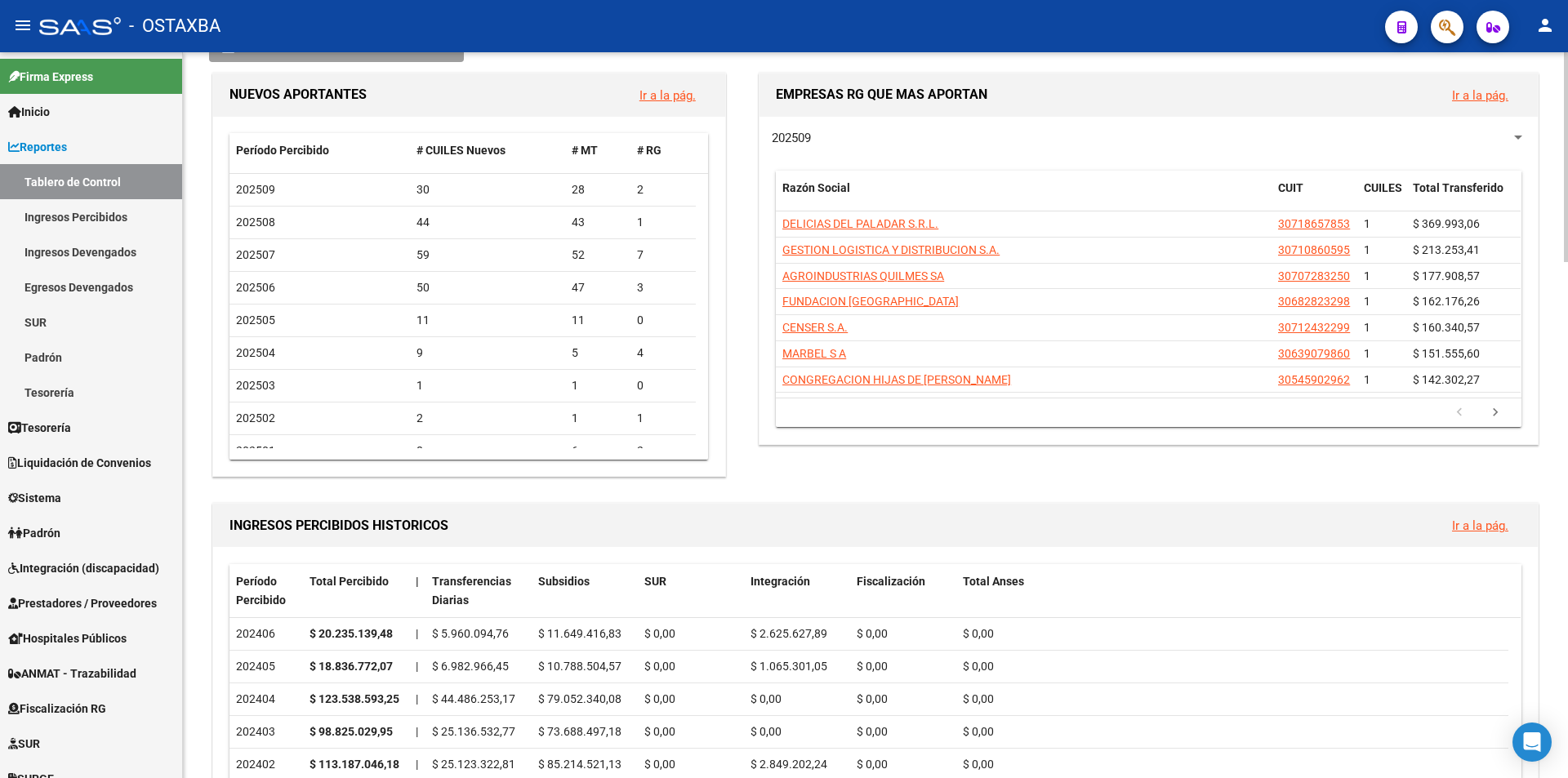
scroll to position [572, 0]
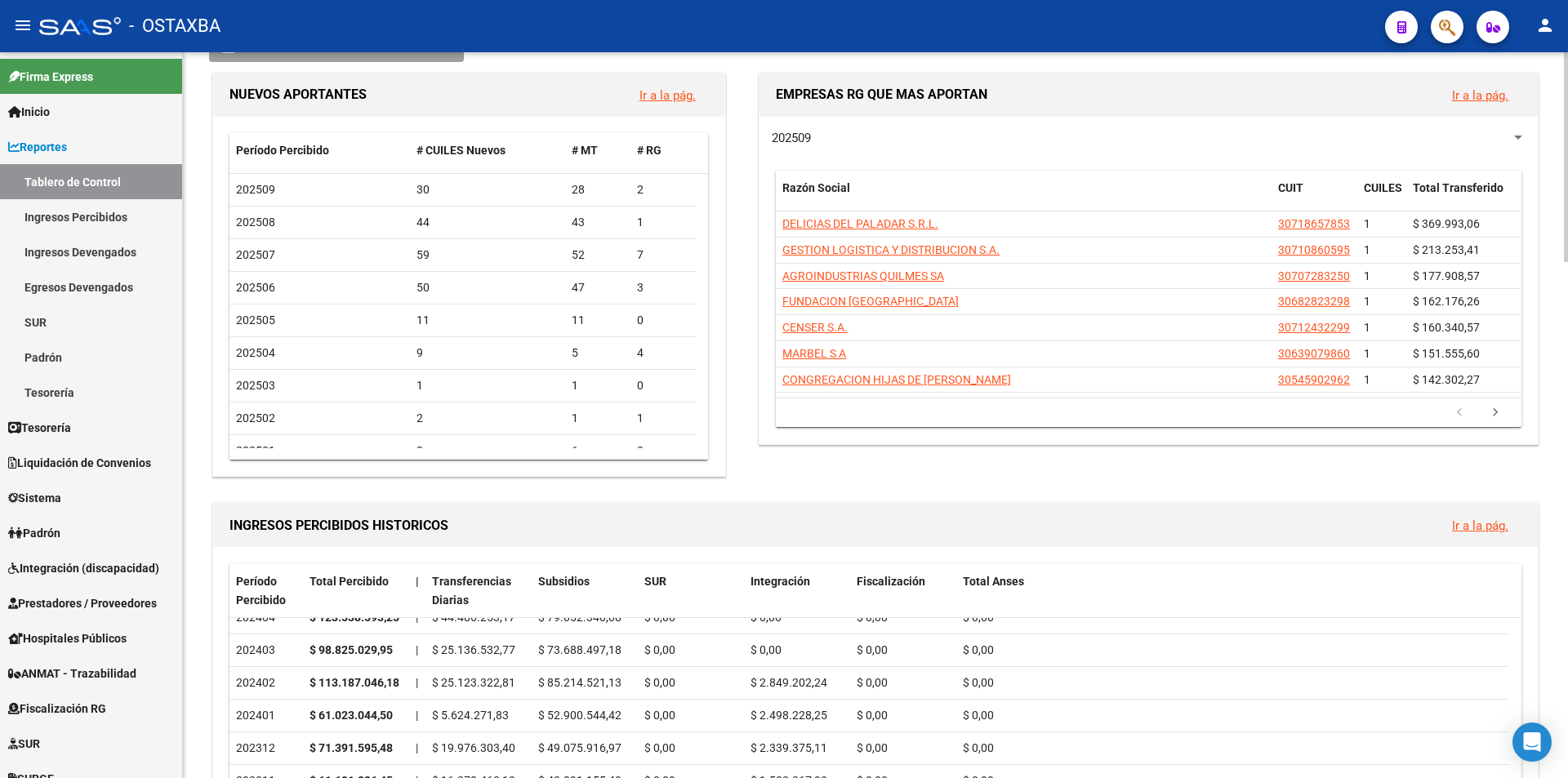
click at [825, 640] on div "$ 0,00" at bounding box center [796, 650] width 93 height 19
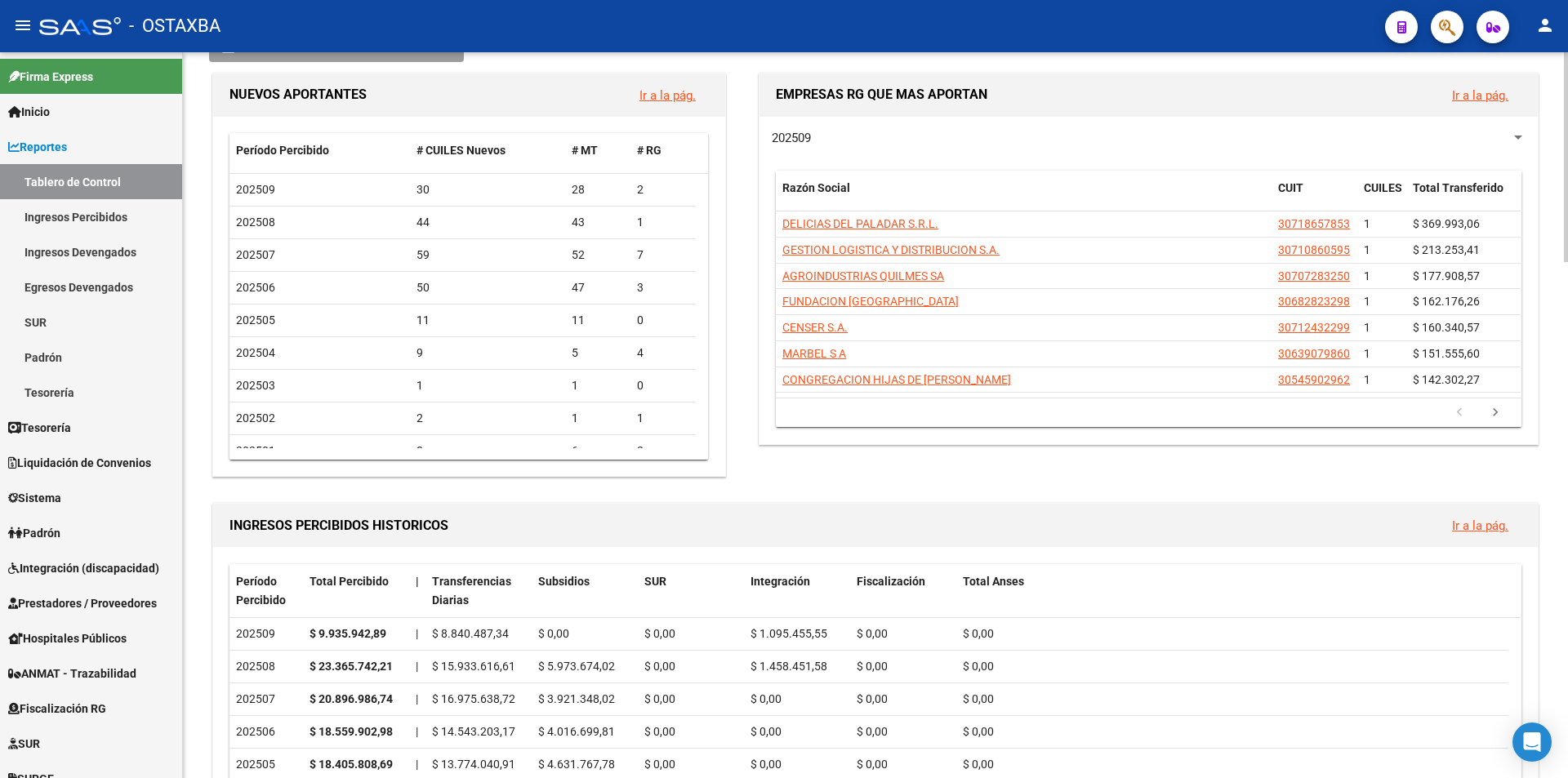
click at [847, 511] on div "INGRESOS PERCIBIDOS HISTORICOS Ir a la pág." at bounding box center [874, 526] width 1324 height 43
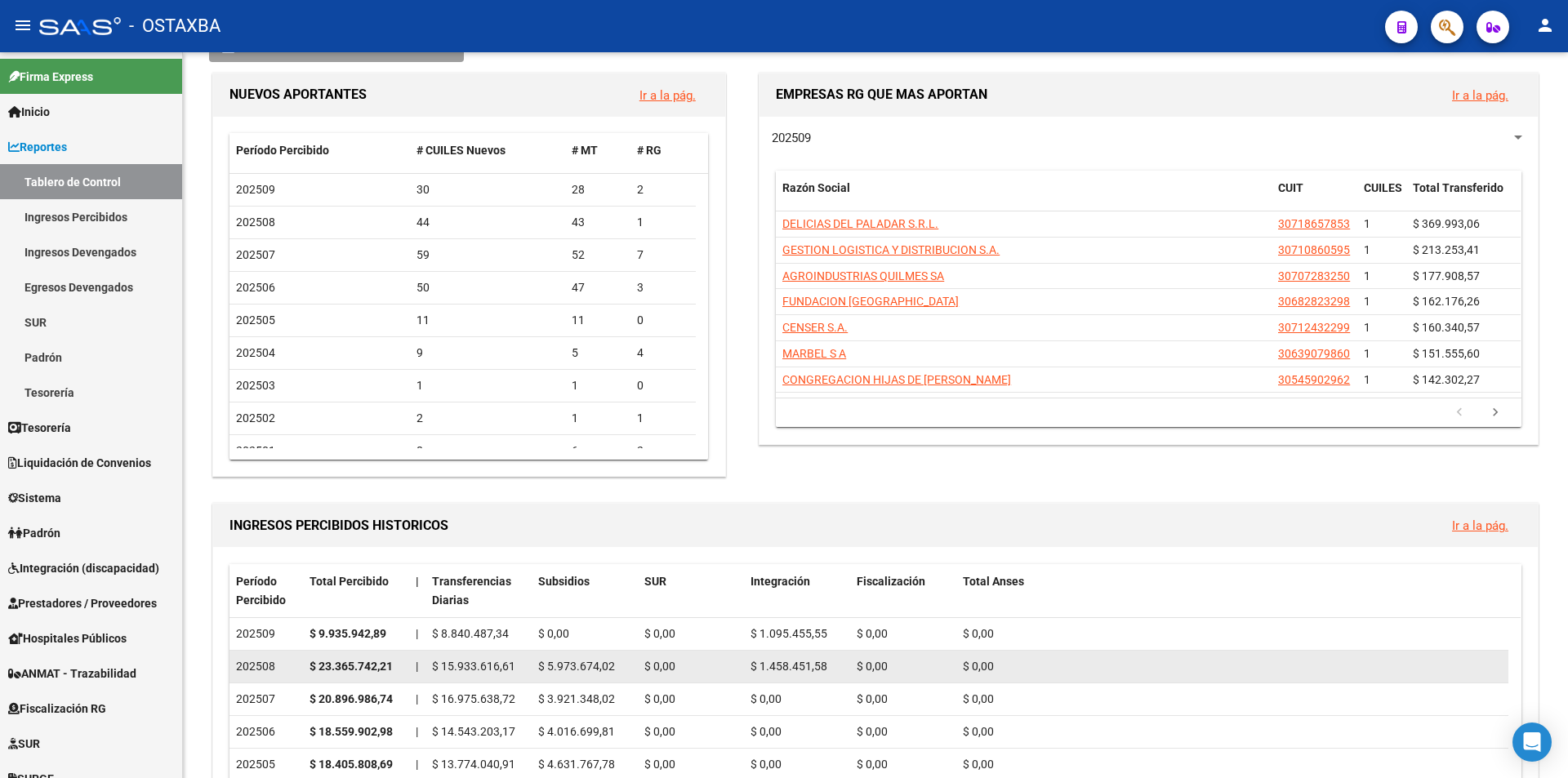
click at [810, 668] on span "$ 1.458.451,58" at bounding box center [788, 666] width 76 height 13
click at [811, 667] on span "$ 1.458.451,58" at bounding box center [788, 666] width 76 height 13
click at [815, 670] on span "$ 1.458.451,58" at bounding box center [788, 666] width 76 height 13
click at [819, 667] on span "$ 1.458.451,58" at bounding box center [788, 666] width 76 height 13
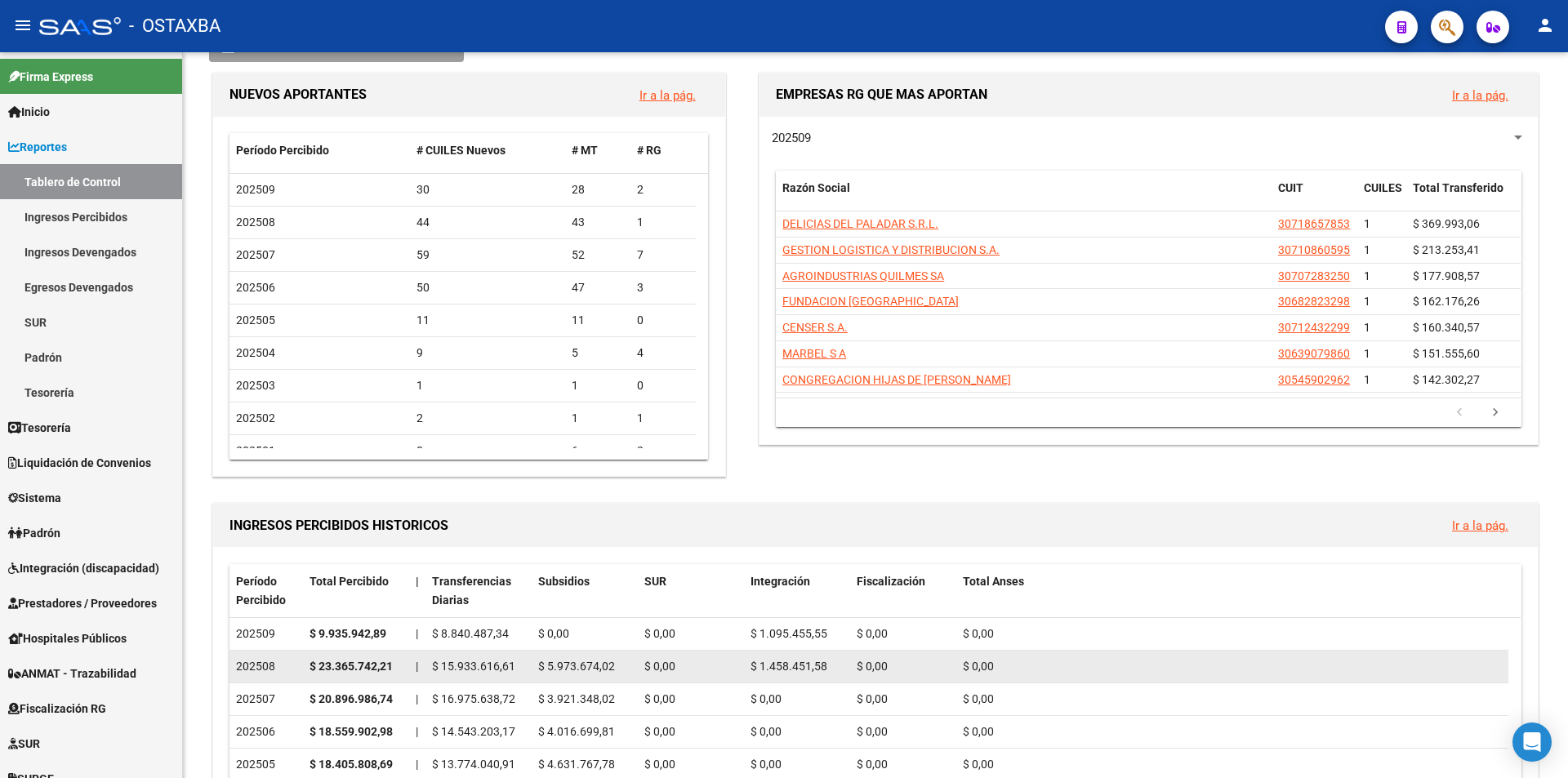
click at [820, 663] on span "$ 1.458.451,58" at bounding box center [788, 666] width 76 height 13
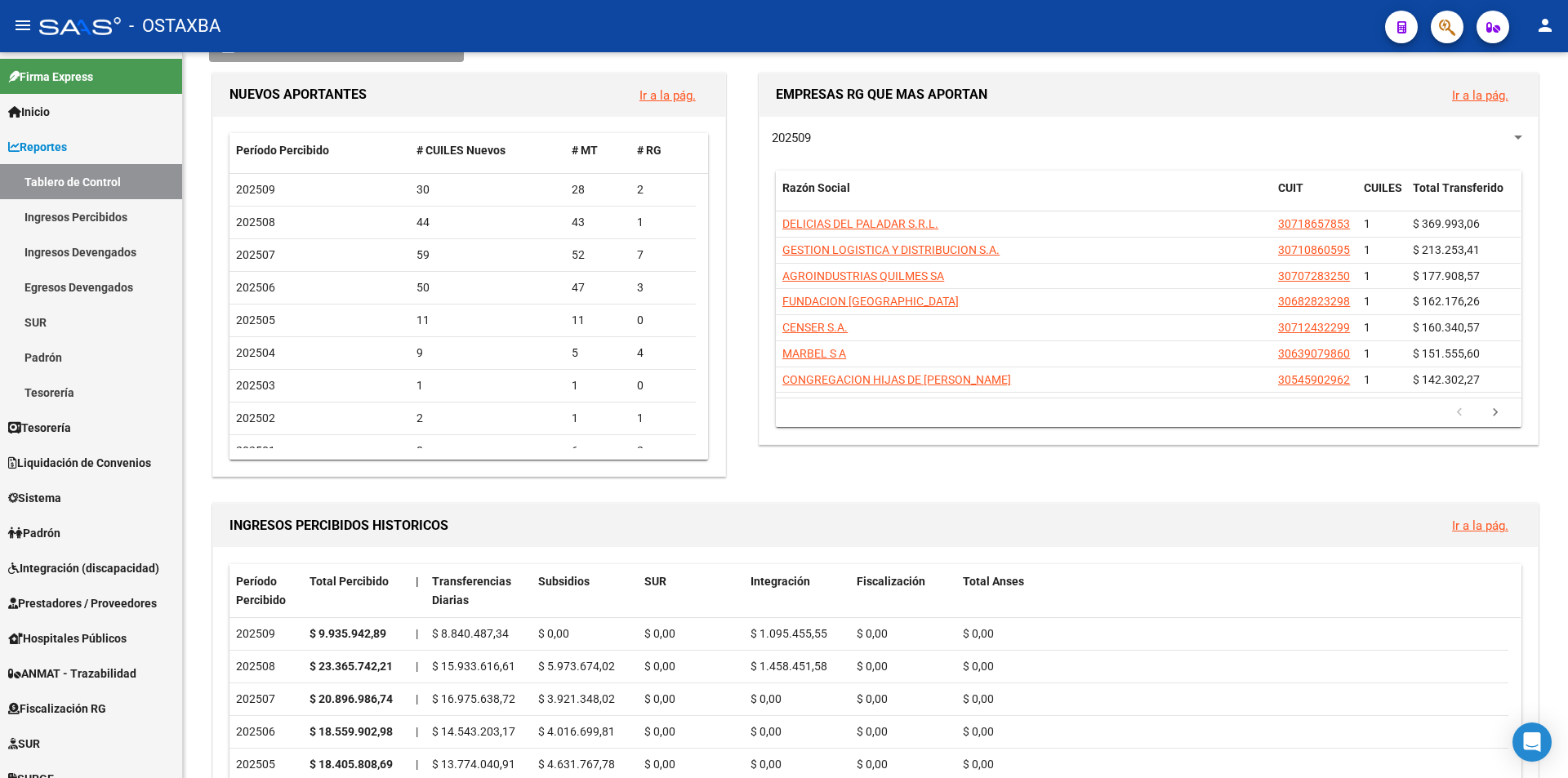
click at [798, 466] on div "EMPRESAS RG QUE MAS APORTAN Ir a la pág. 202509 Razón Social CUIT CUILES Total …" at bounding box center [1142, 275] width 799 height 412
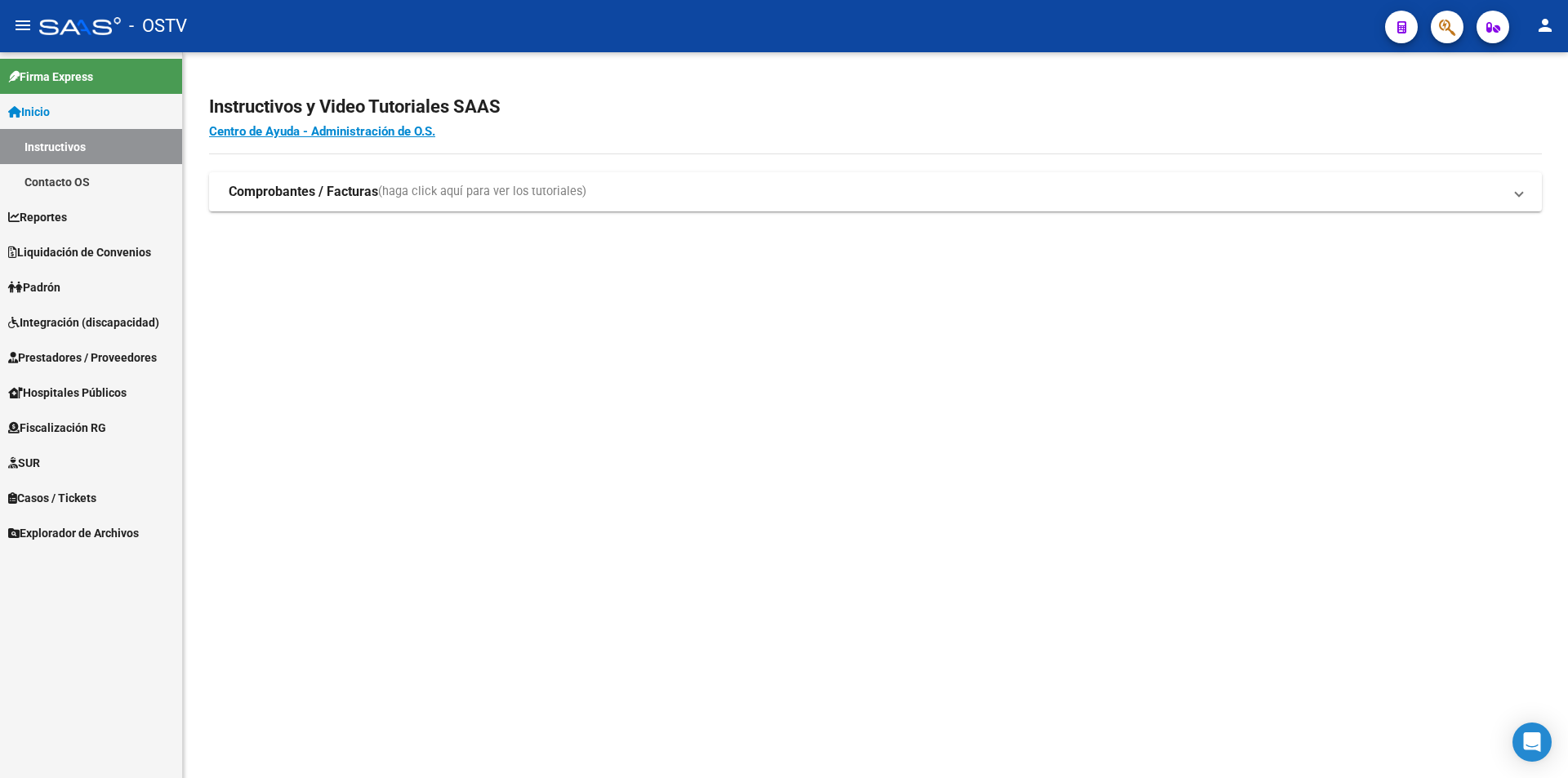
click at [1544, 27] on mat-icon "person" at bounding box center [1544, 24] width 20 height 20
click at [1520, 56] on button "person Mi Perfil" at bounding box center [1511, 69] width 100 height 40
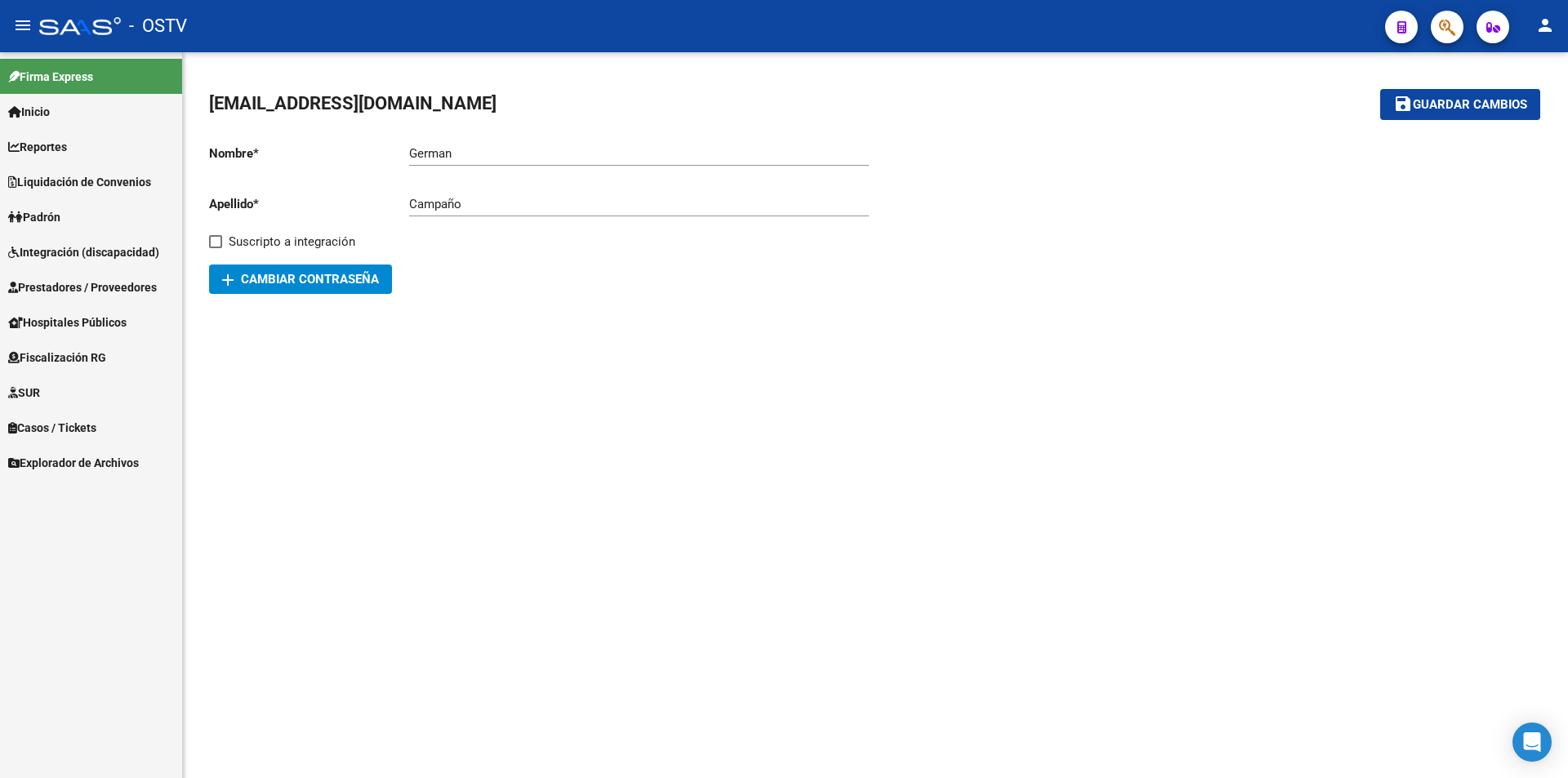
click at [397, 103] on span "[EMAIL_ADDRESS][DOMAIN_NAME]" at bounding box center [352, 104] width 287 height 21
copy mat-toolbar "[EMAIL_ADDRESS][DOMAIN_NAME] save Guardar cambios"
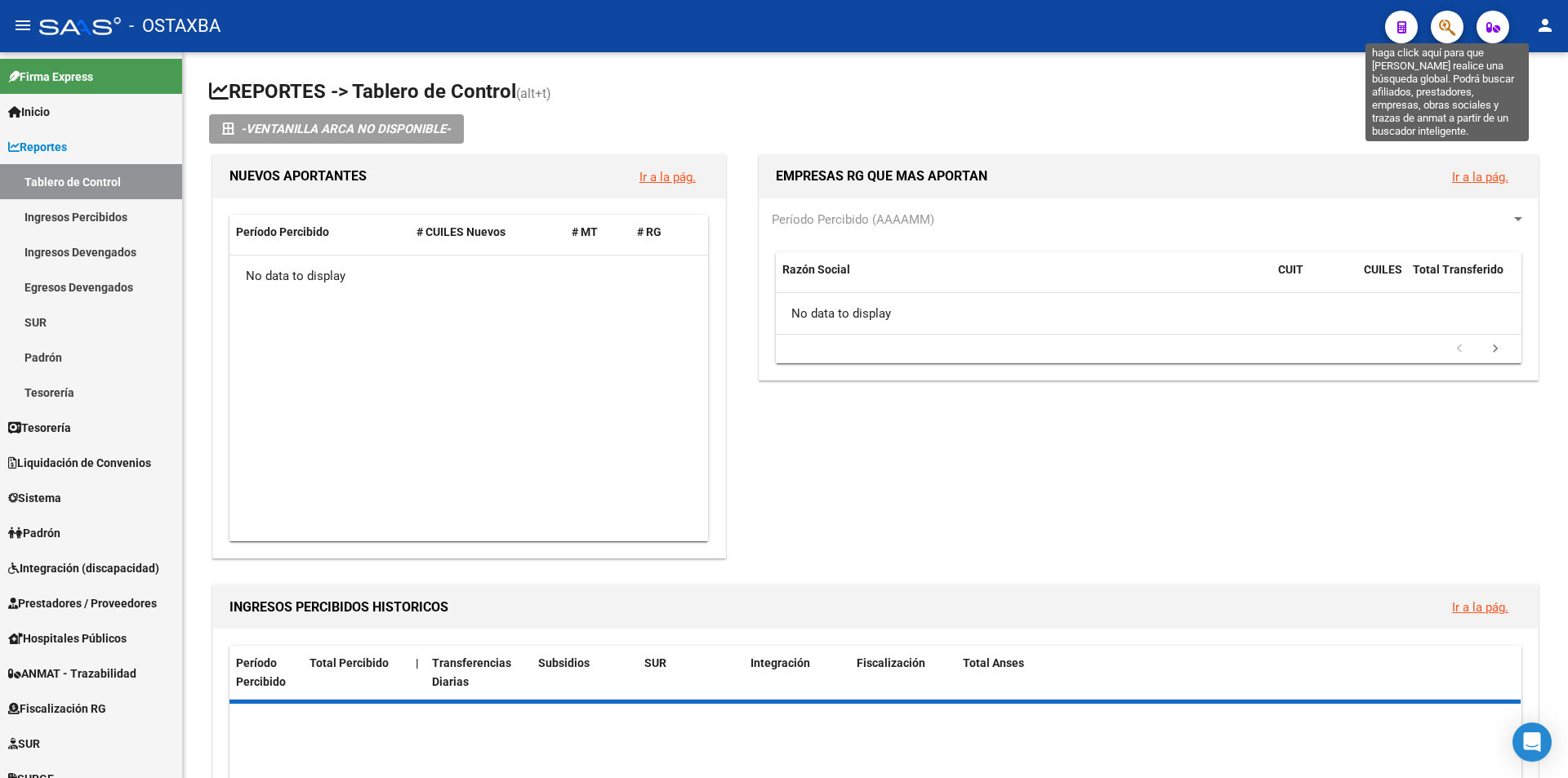
click at [1444, 34] on icon "button" at bounding box center [1446, 27] width 16 height 19
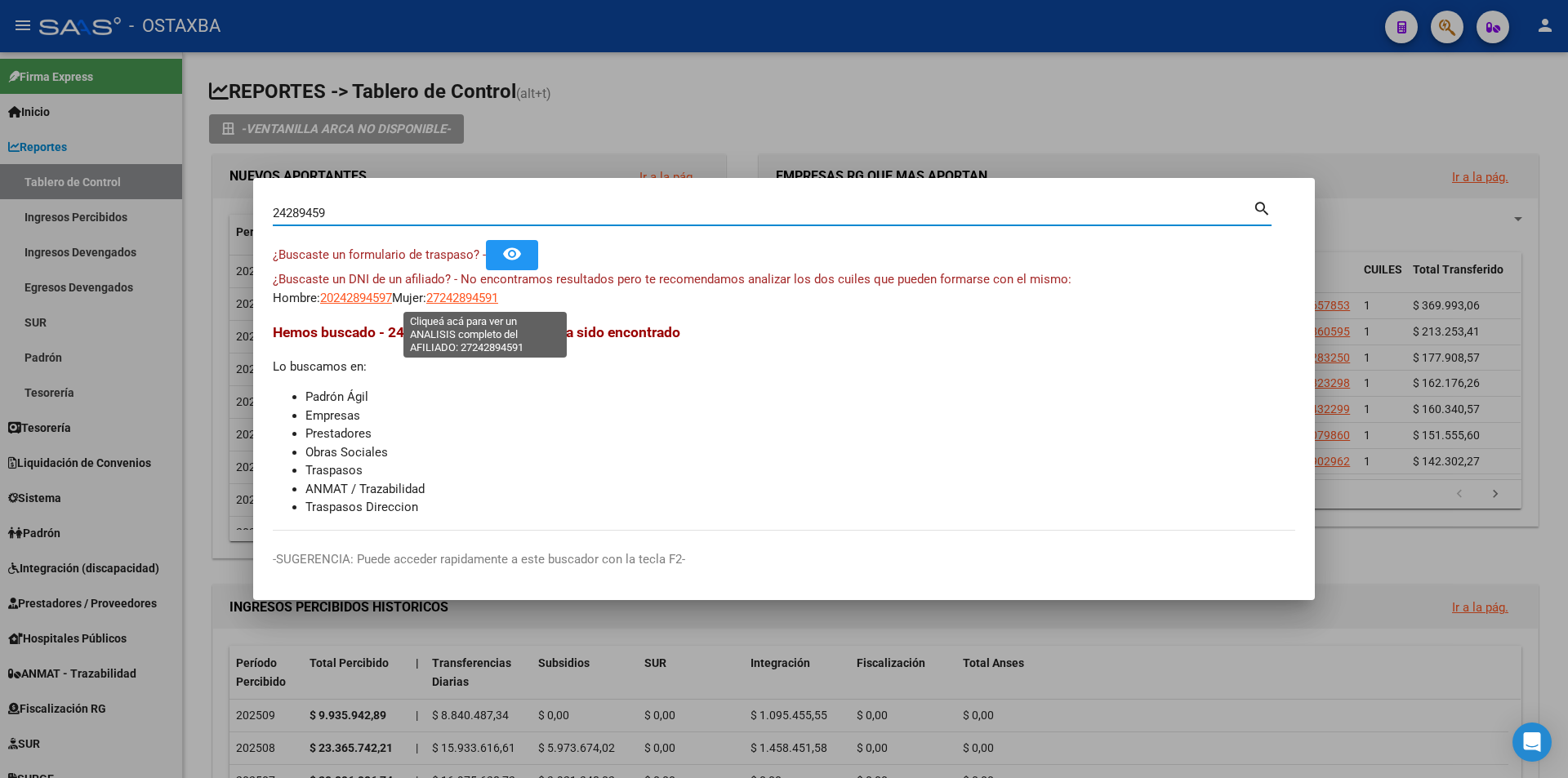
click at [463, 300] on span "27242894591" at bounding box center [462, 298] width 72 height 15
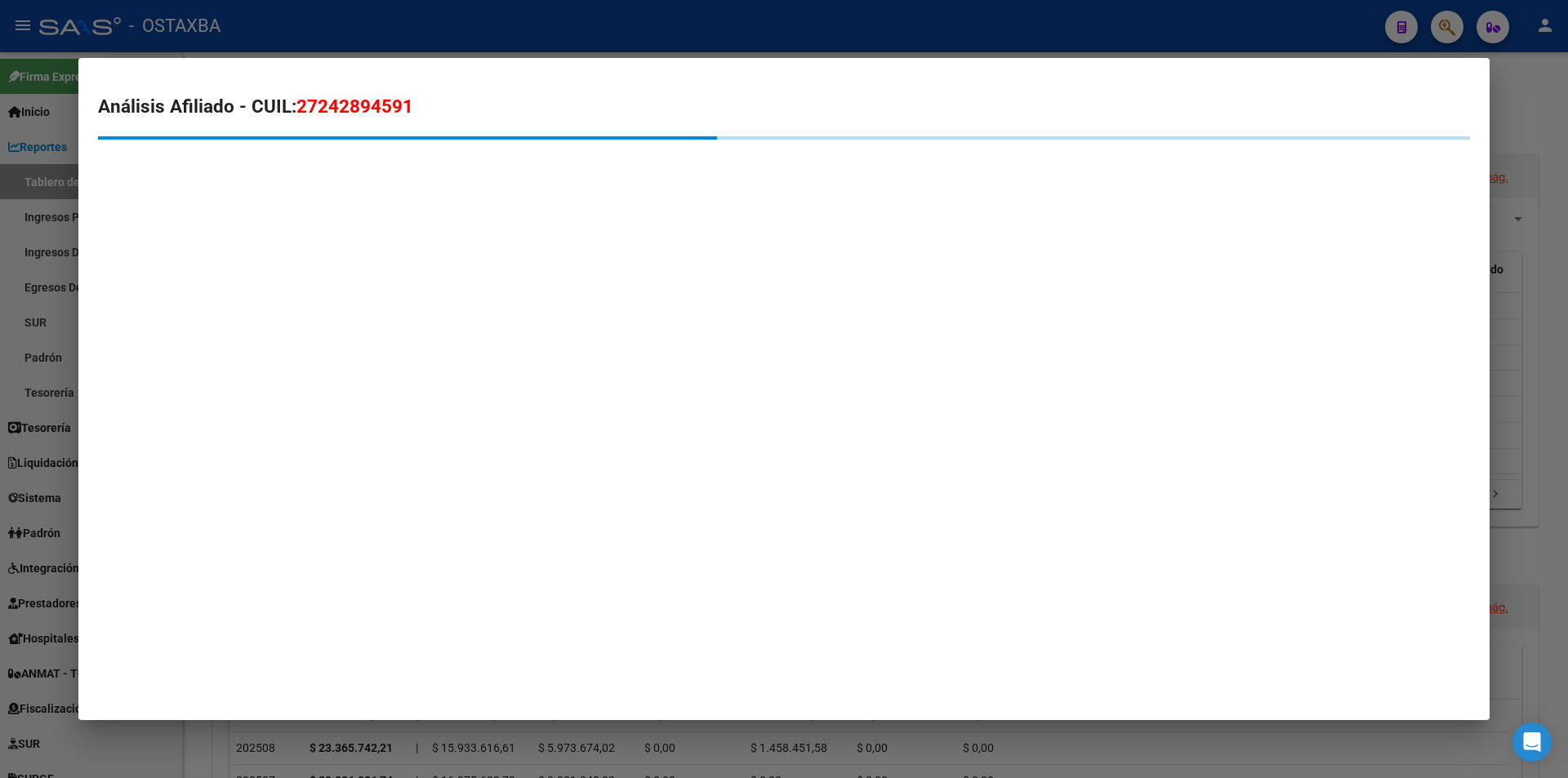
click at [678, 89] on mat-dialog-content "Análisis Afiliado - CUIL: 27242894591" at bounding box center [783, 142] width 1411 height 130
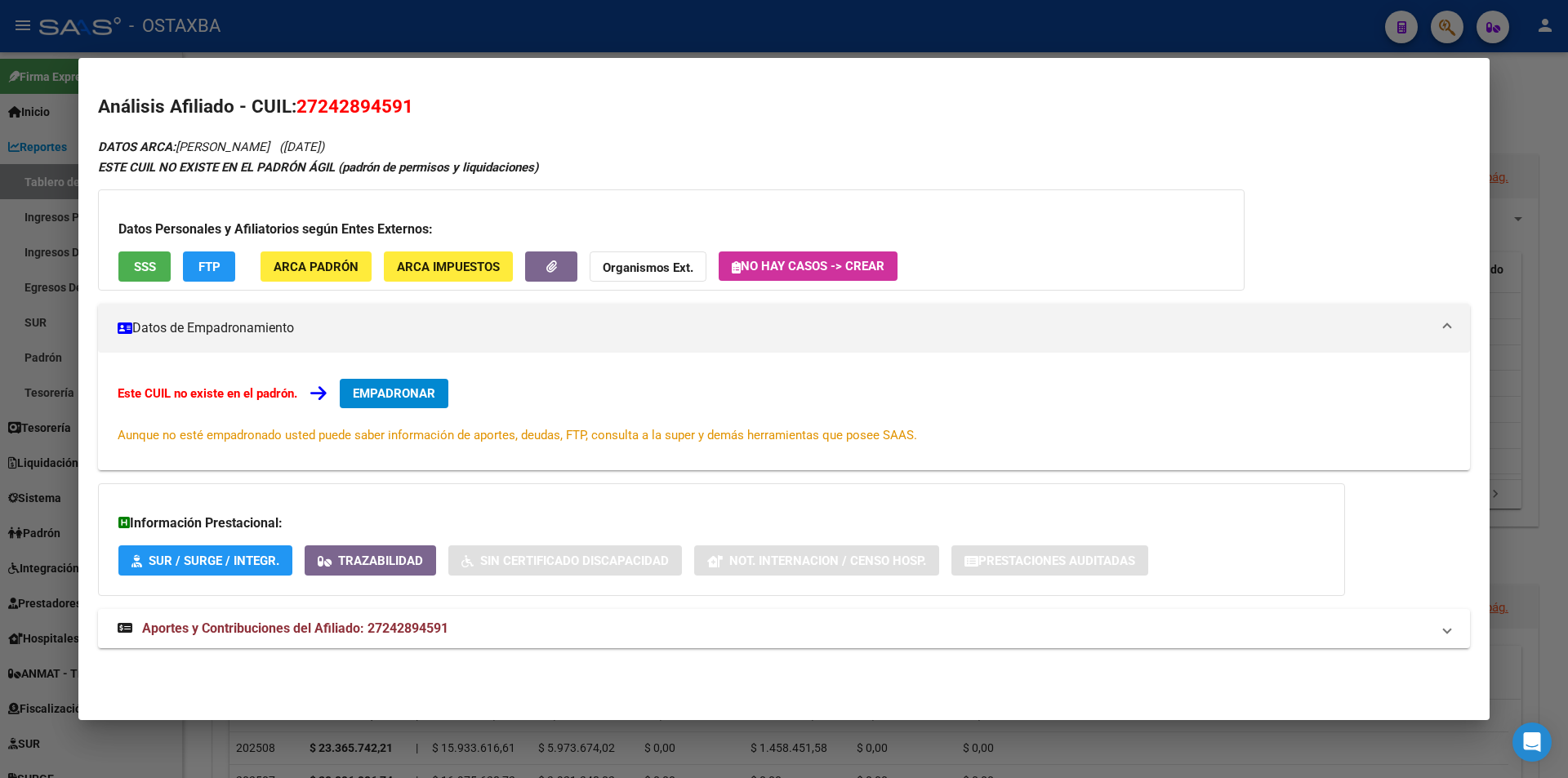
drag, startPoint x: 333, startPoint y: 628, endPoint x: 357, endPoint y: 528, distance: 102.8
click at [333, 629] on span "Aportes y Contribuciones del Afiliado: 27242894591" at bounding box center [295, 628] width 306 height 15
click at [220, 266] on button "FTP" at bounding box center [208, 267] width 52 height 30
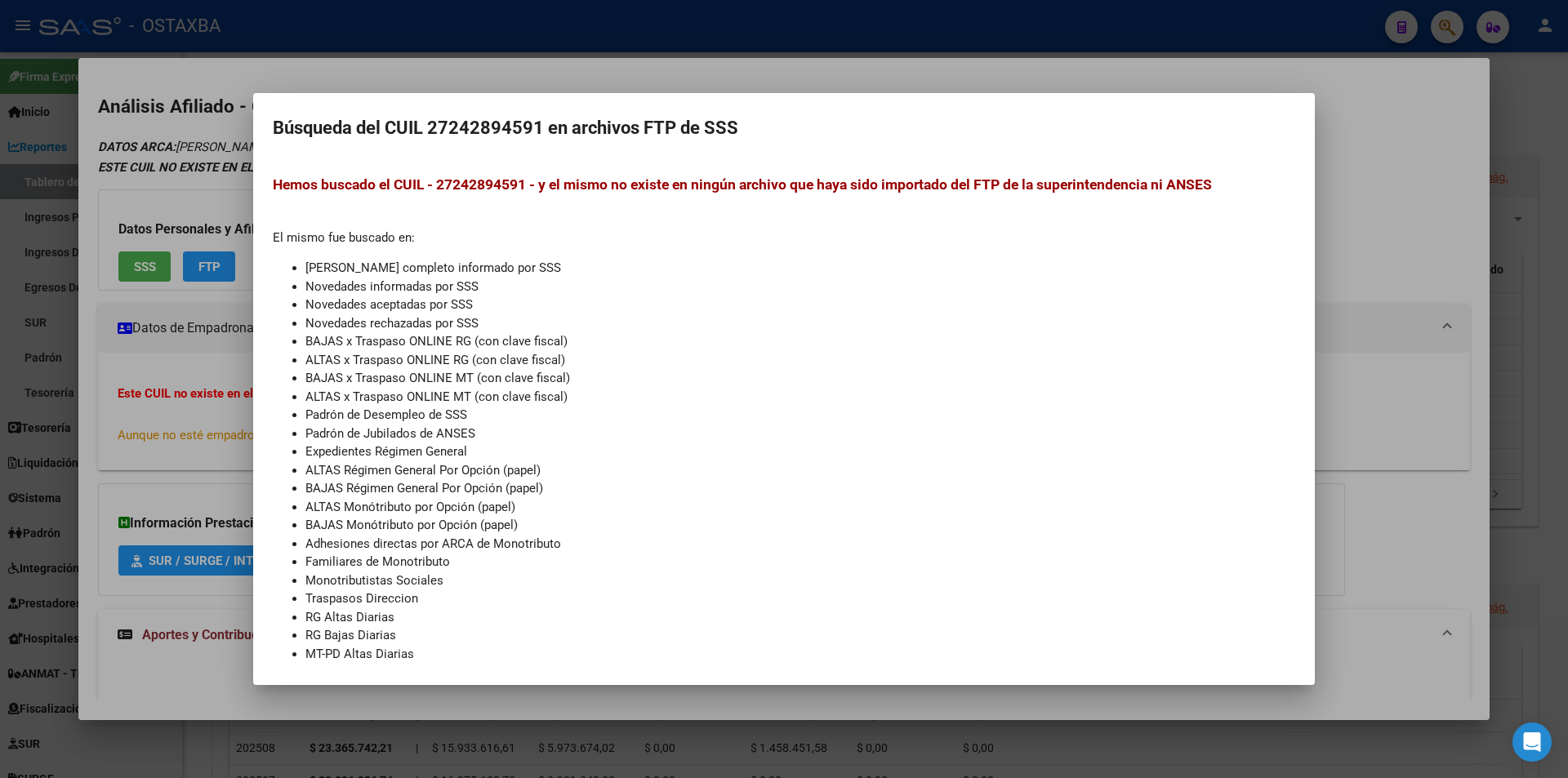
click at [124, 223] on div at bounding box center [784, 389] width 1568 height 778
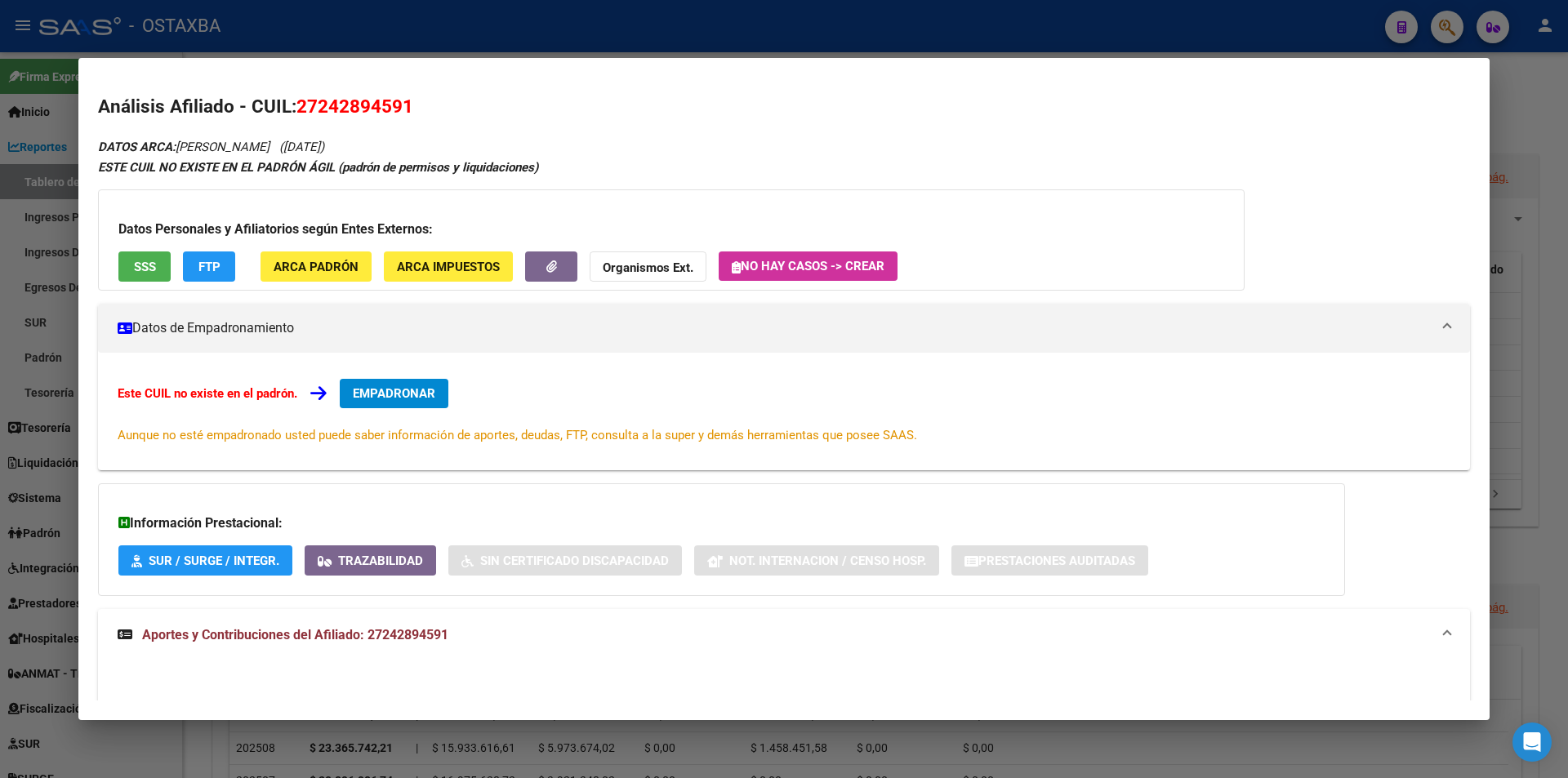
click at [134, 248] on div "Datos Personales y Afiliatorios según Entes Externos: SSS FTP ARCA Padrón ARCA …" at bounding box center [671, 239] width 1147 height 101
click at [131, 276] on button "SSS" at bounding box center [144, 267] width 52 height 30
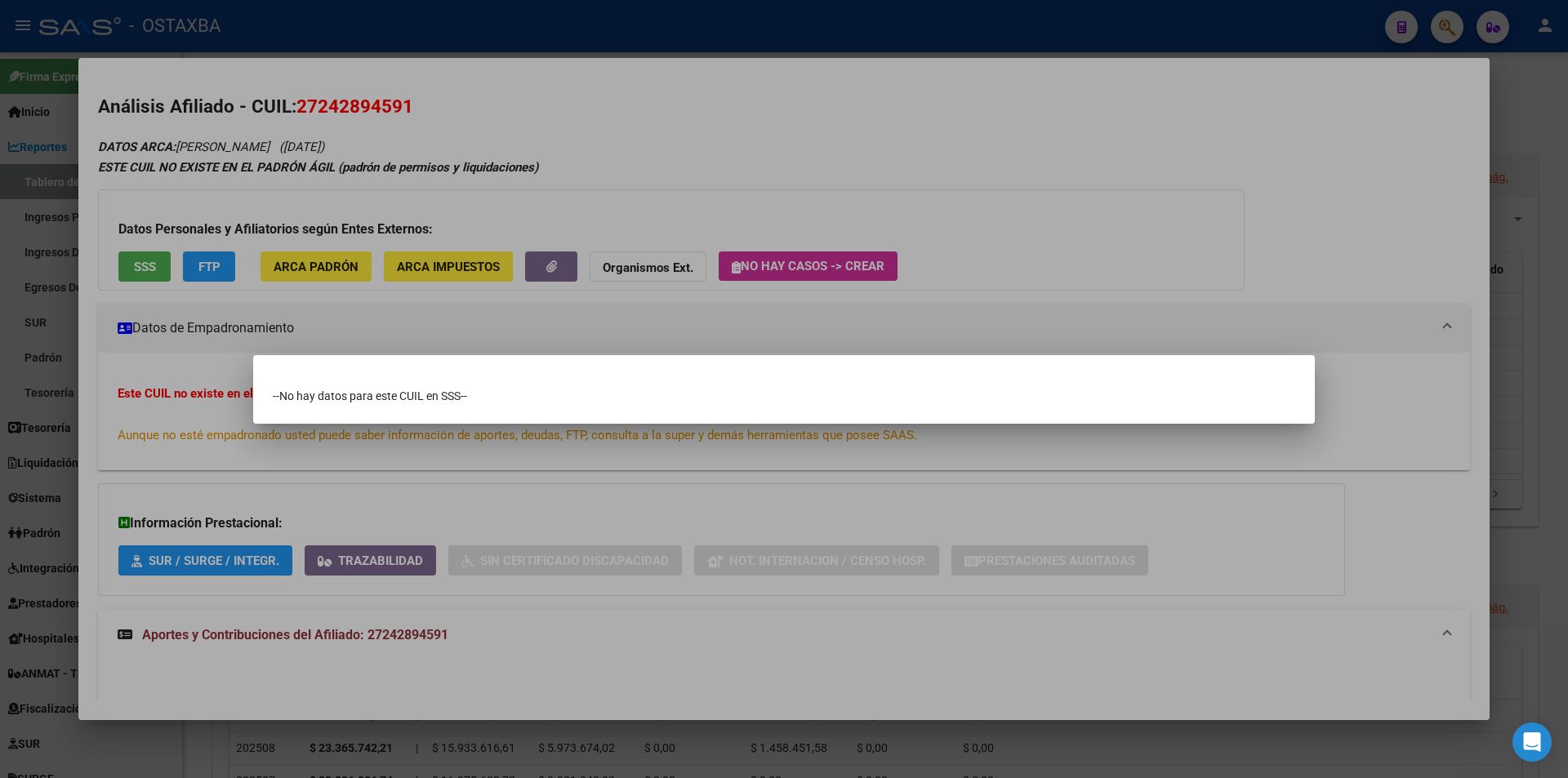
click at [675, 352] on div at bounding box center [784, 389] width 1568 height 778
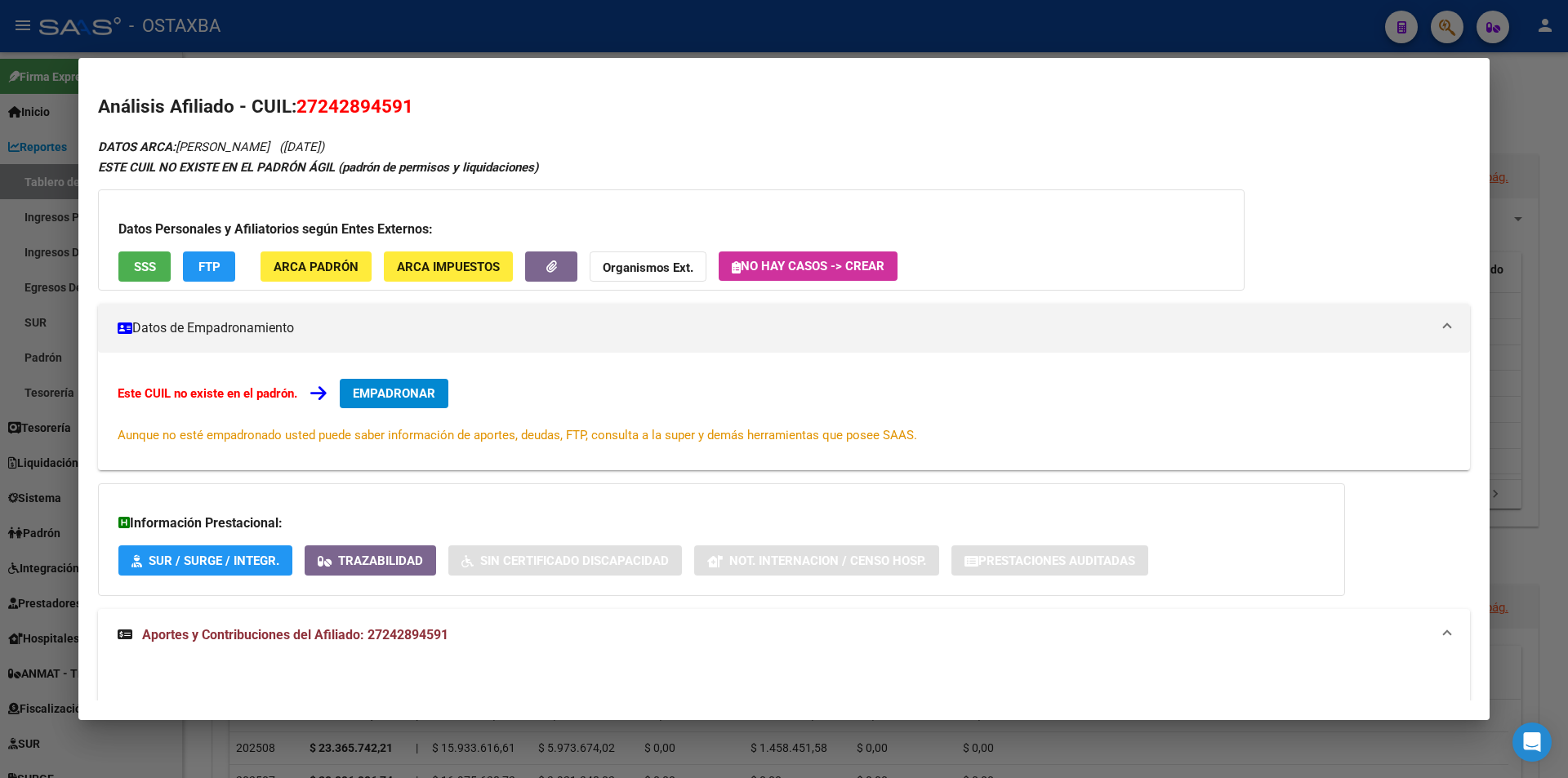
click at [344, 114] on span "27242894591" at bounding box center [355, 105] width 117 height 22
copy span "27242894591"
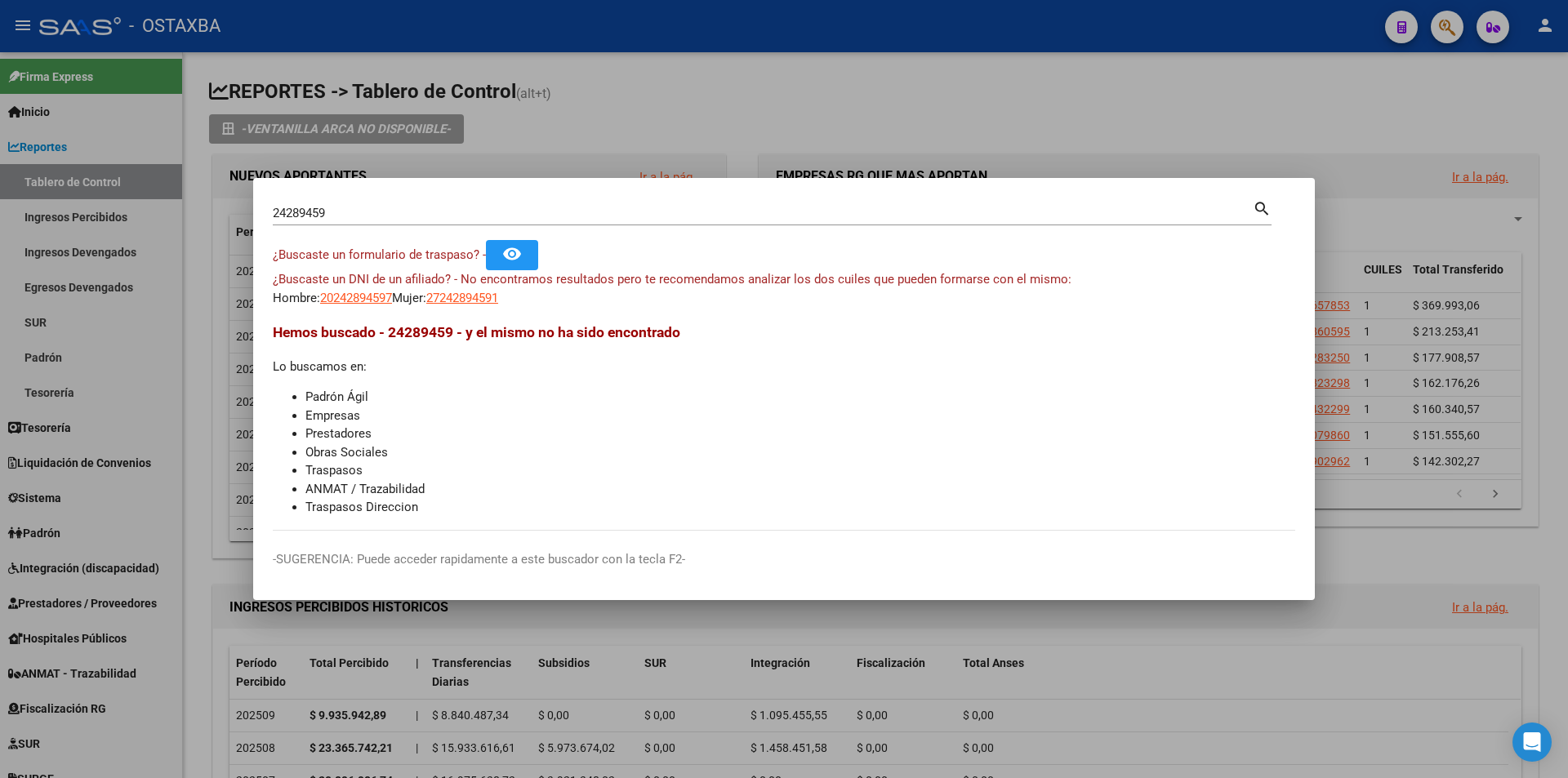
click at [418, 202] on div "24289459 Buscar (apellido, dni, cuil, nro traspaso, cuit, obra social)" at bounding box center [762, 213] width 980 height 24
click at [413, 217] on input "24289459" at bounding box center [762, 213] width 980 height 15
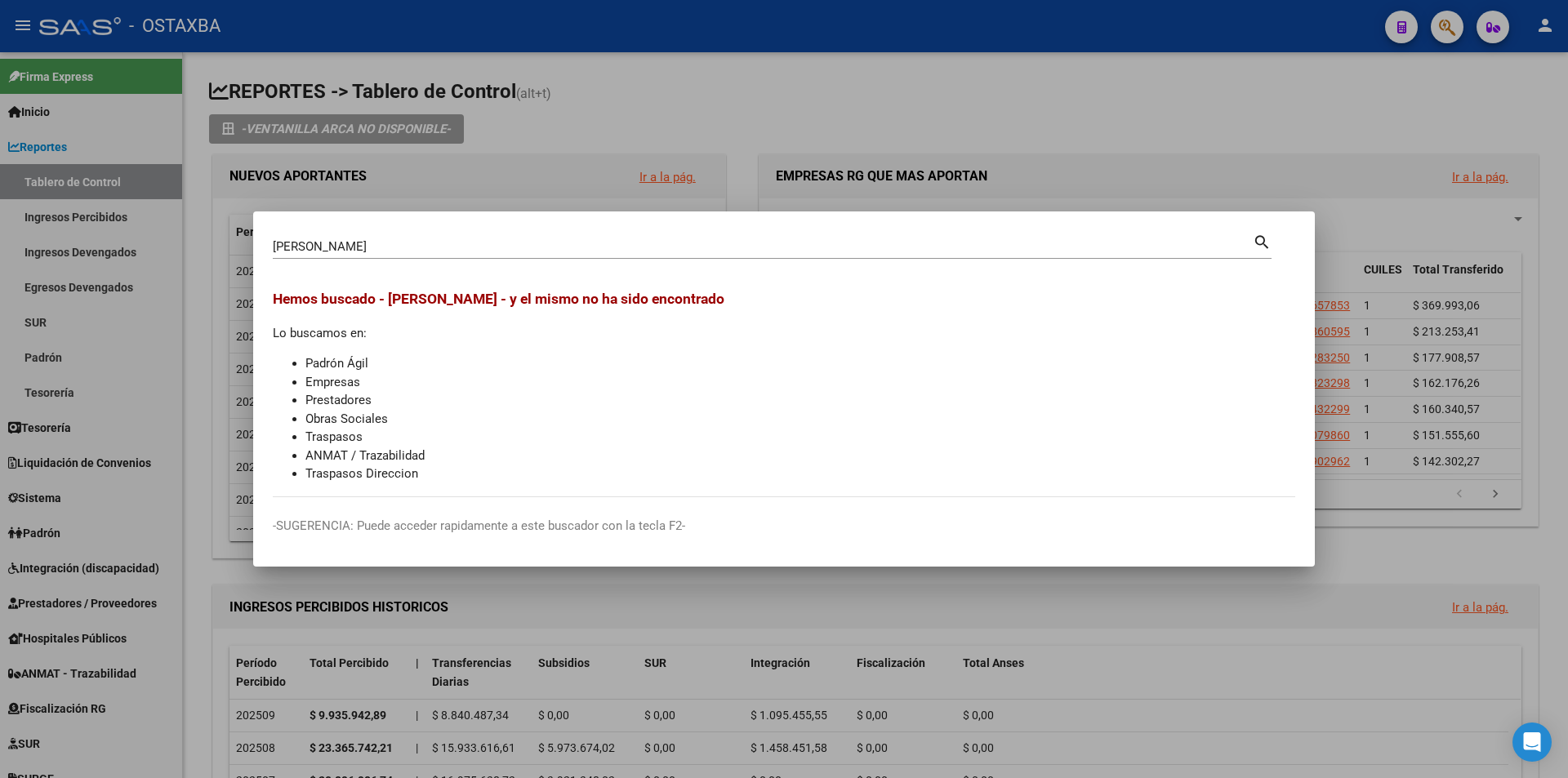
click at [303, 235] on div "iriarte paola Buscar (apellido, dni, cuil, nro traspaso, cuit, obra social)" at bounding box center [762, 247] width 980 height 24
click at [325, 244] on input "iriarte paola" at bounding box center [762, 247] width 980 height 15
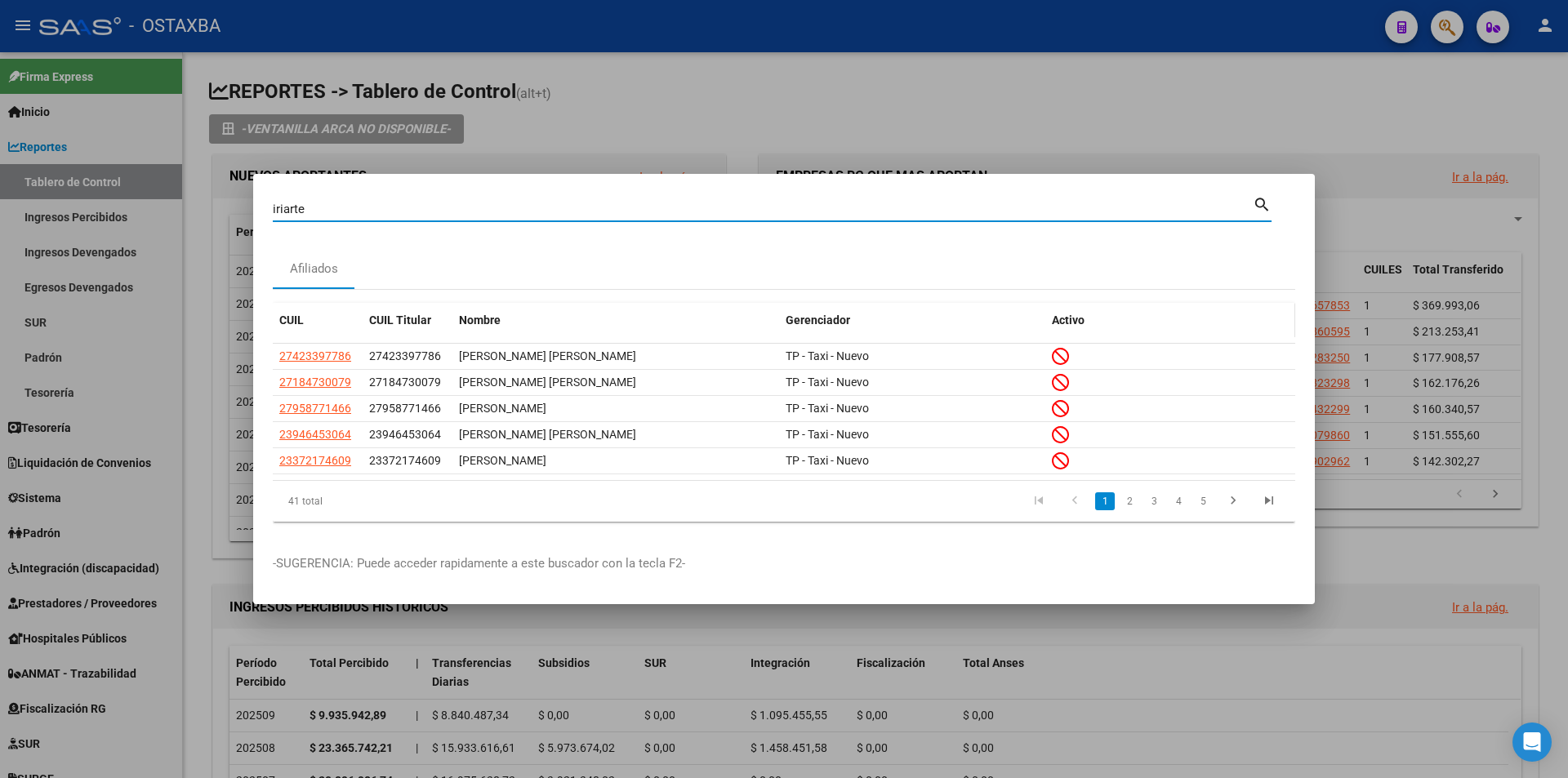
click at [1070, 314] on span "Activo" at bounding box center [1068, 320] width 33 height 13
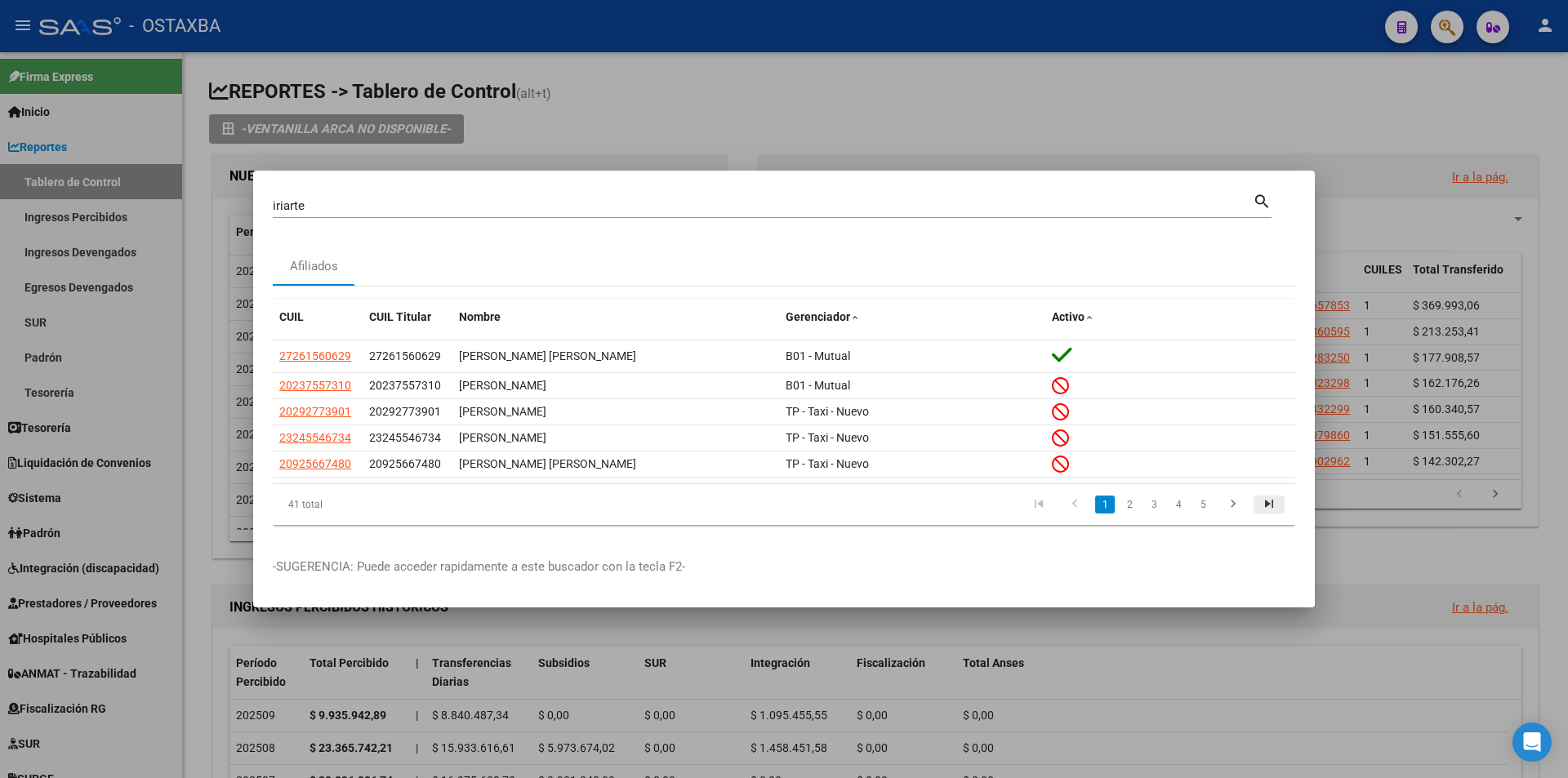
click at [1279, 506] on icon "go to last page" at bounding box center [1268, 506] width 22 height 20
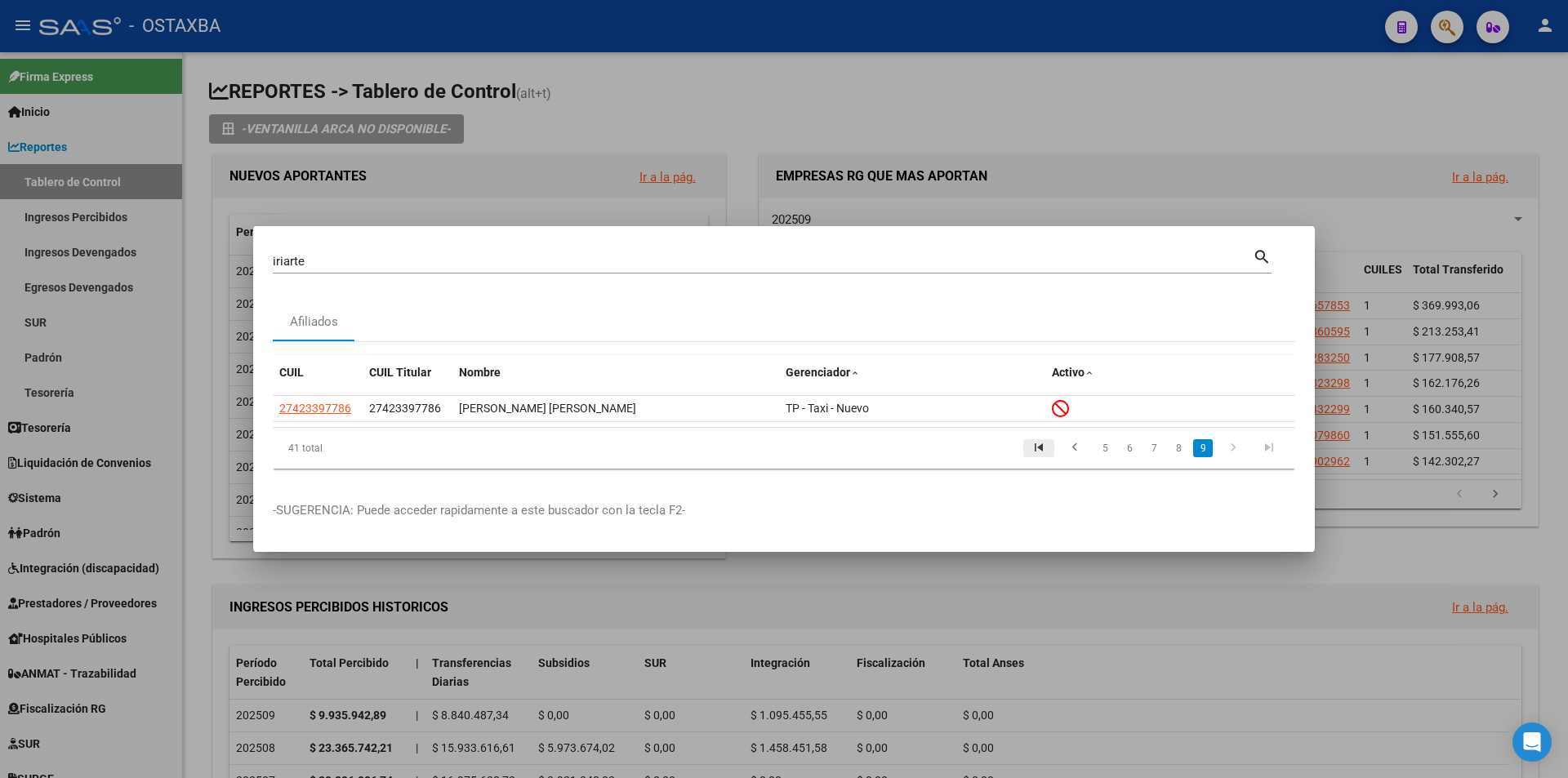
click at [1042, 452] on icon "go to first page" at bounding box center [1038, 449] width 22 height 20
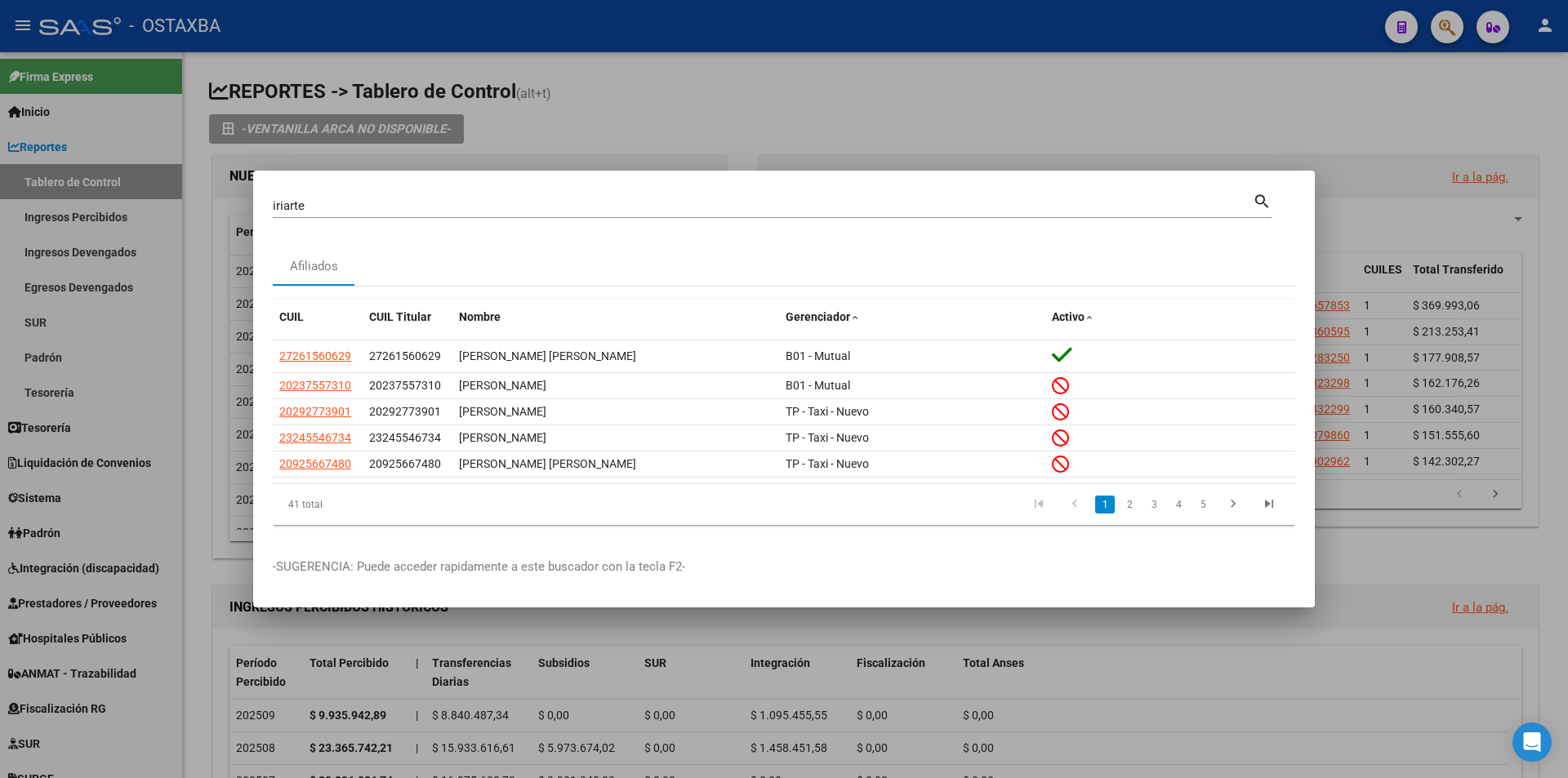
click at [380, 200] on input "iriarte" at bounding box center [762, 206] width 980 height 15
paste input "27242894591"
type input "27242894591"
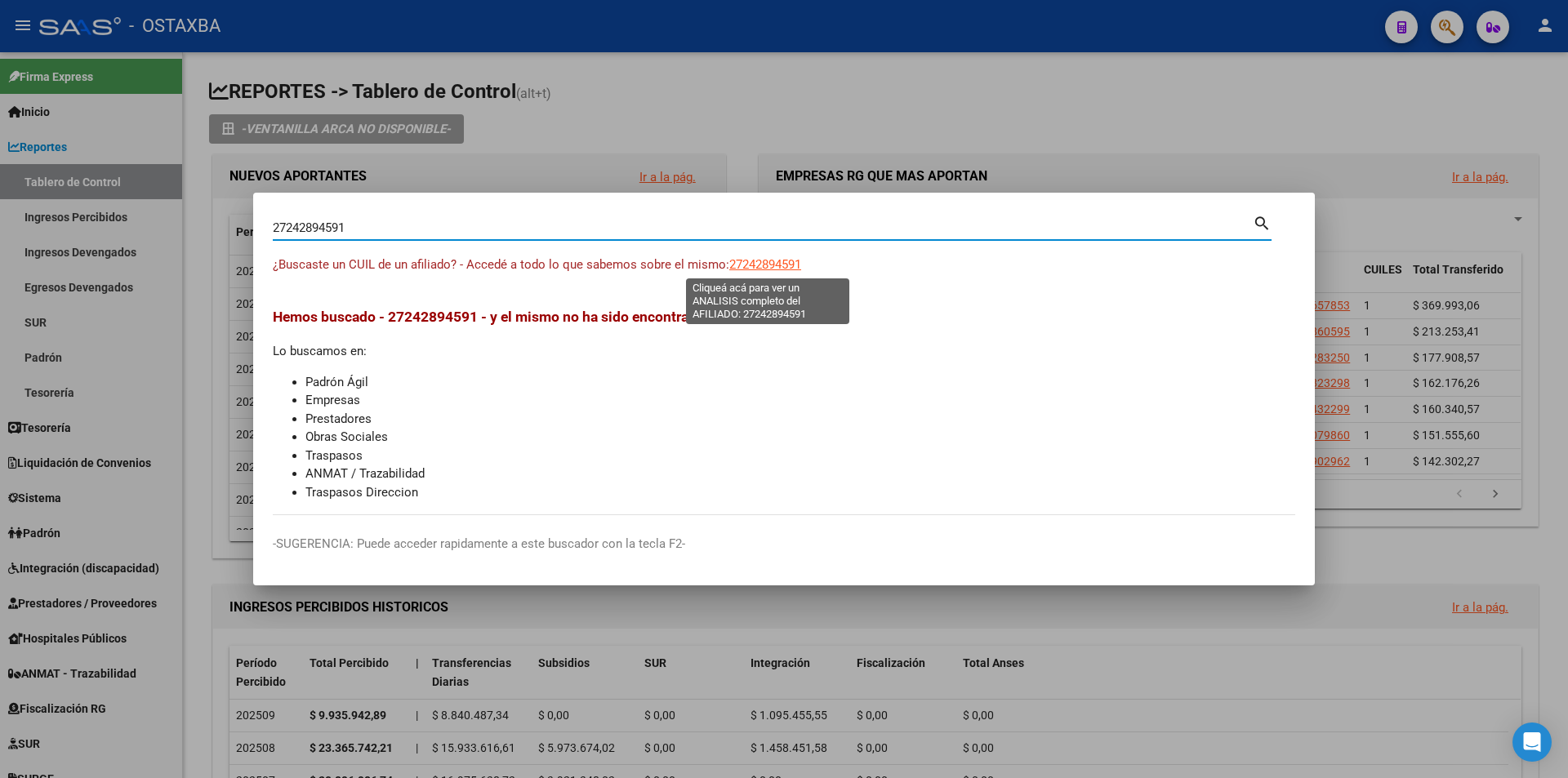
click at [776, 267] on span "27242894591" at bounding box center [765, 265] width 72 height 15
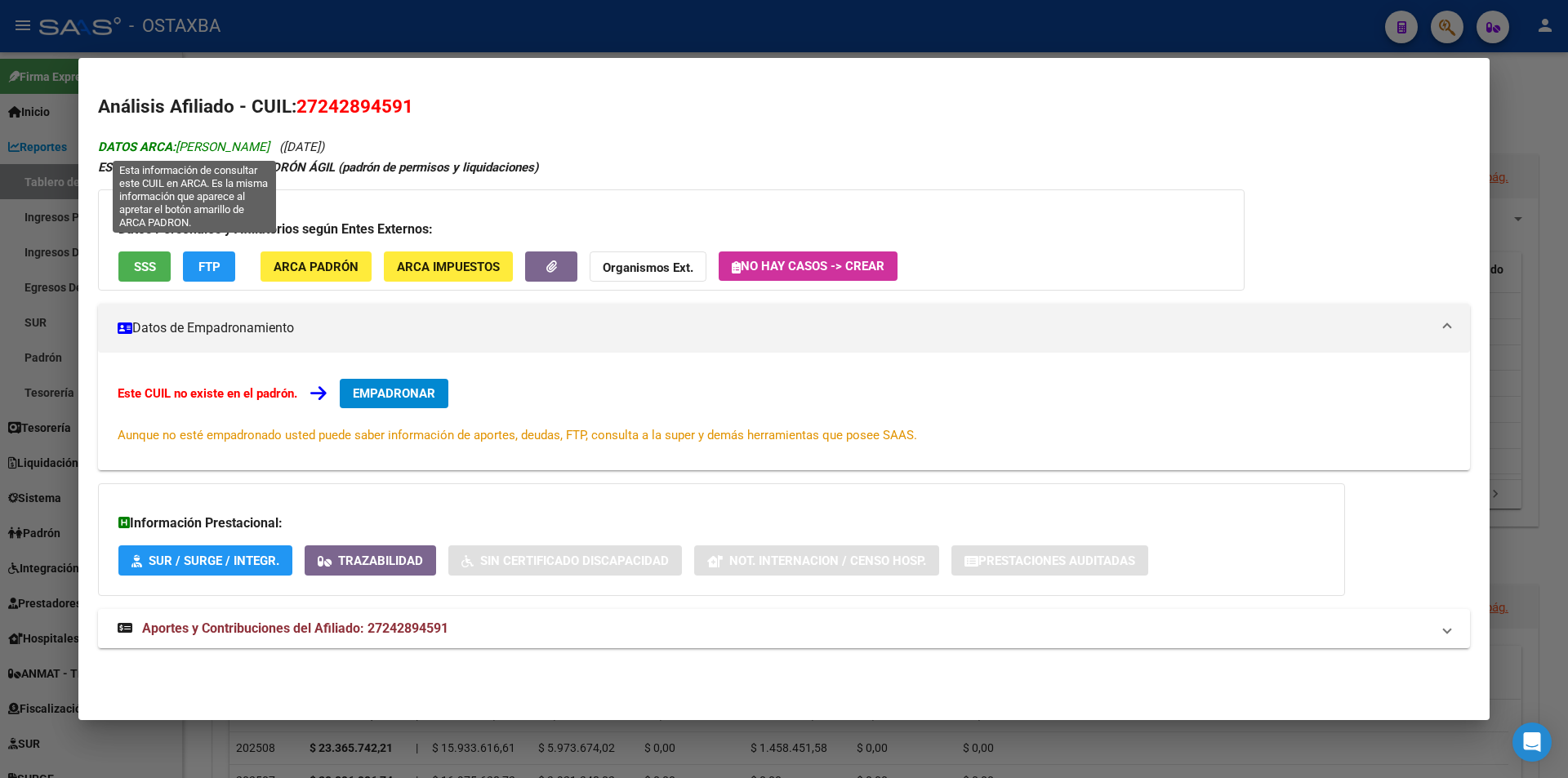
drag, startPoint x: 207, startPoint y: 144, endPoint x: 267, endPoint y: 144, distance: 60.0
click at [267, 144] on span "DATOS ARCA: FERRARIS ARIADNA" at bounding box center [184, 147] width 172 height 15
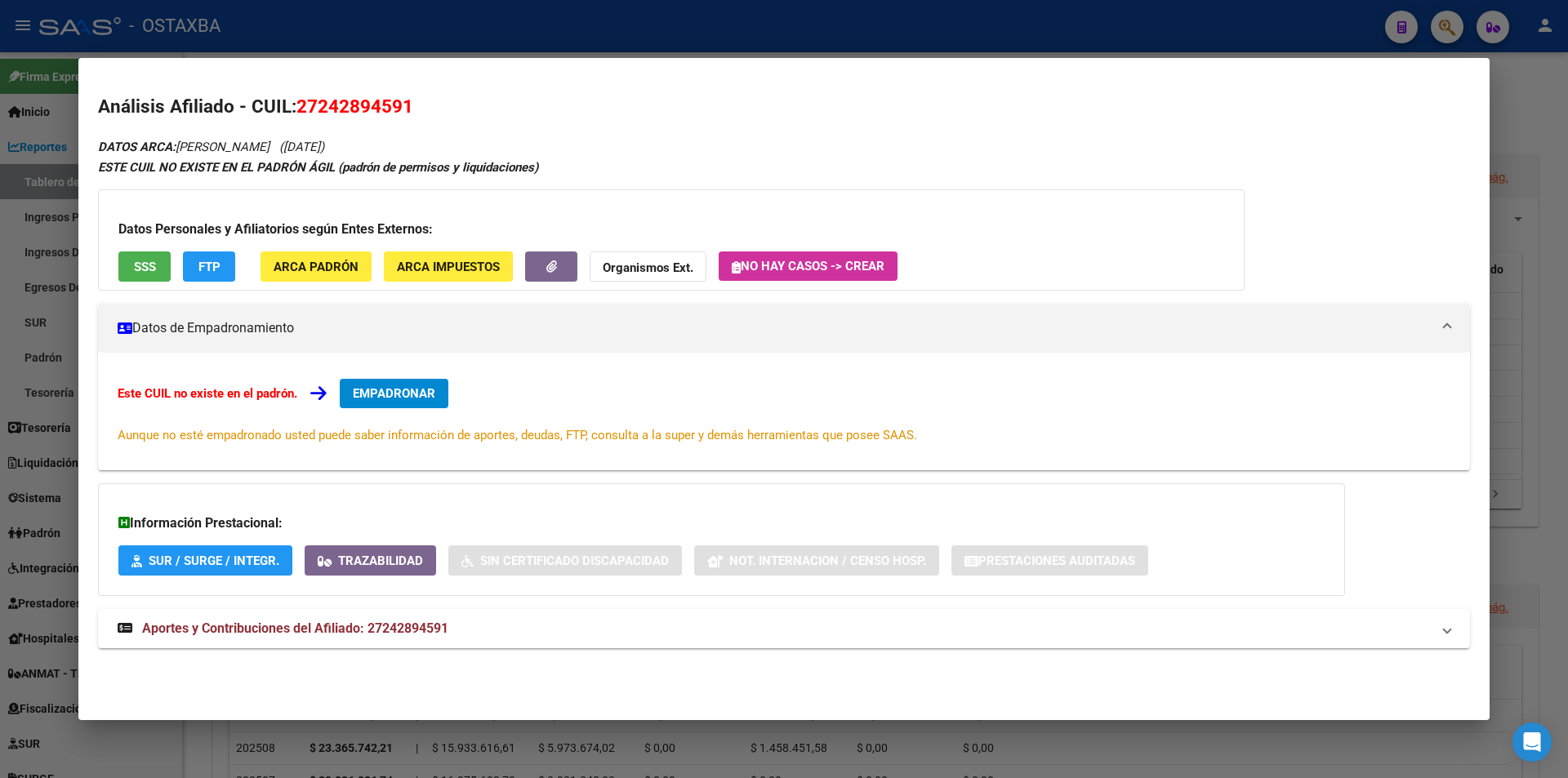
click at [223, 267] on button "FTP" at bounding box center [208, 267] width 52 height 30
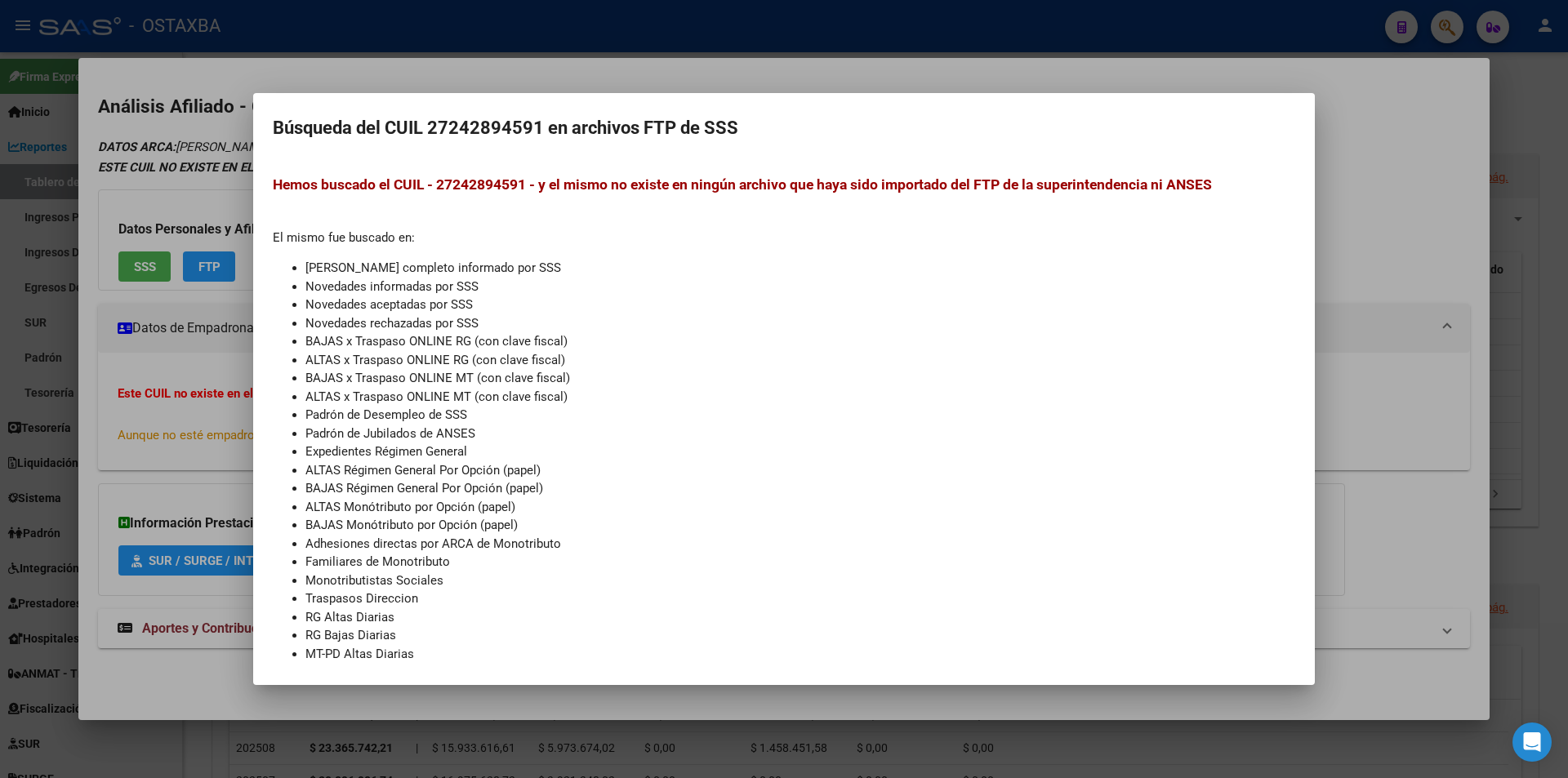
click at [234, 353] on div at bounding box center [784, 389] width 1568 height 778
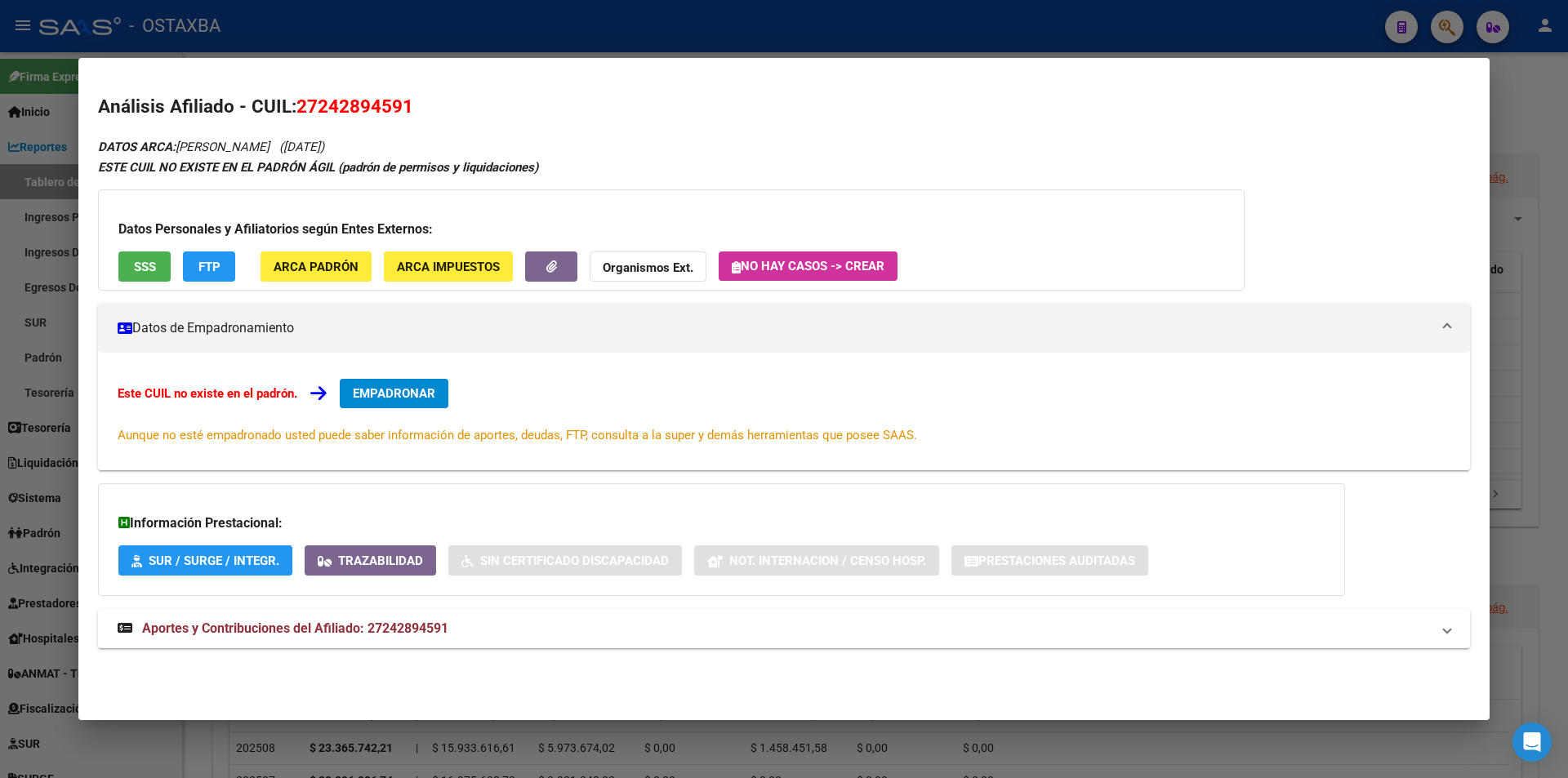
click at [320, 259] on span "ARCA Padrón" at bounding box center [316, 267] width 85 height 15
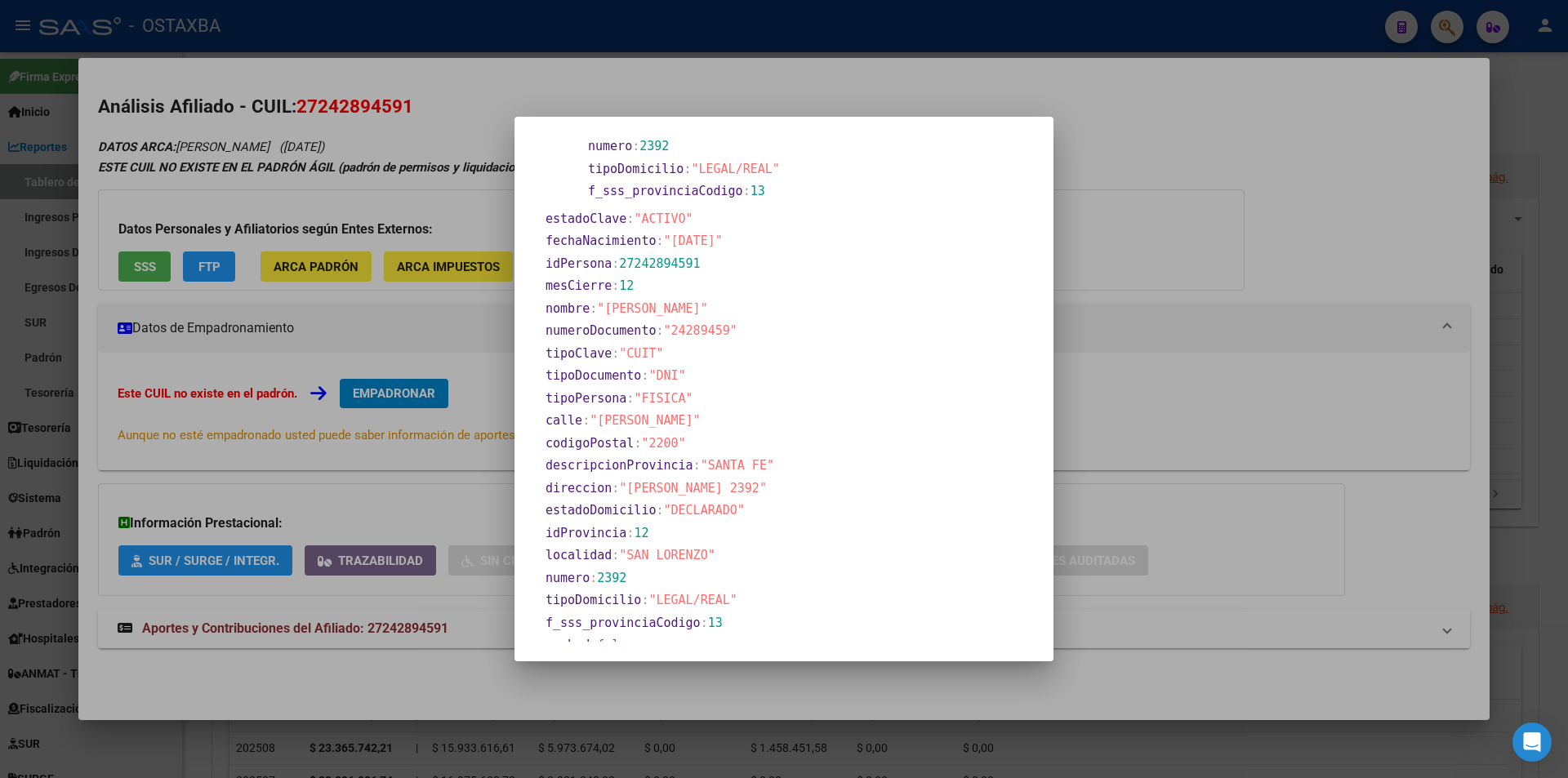
scroll to position [490, 0]
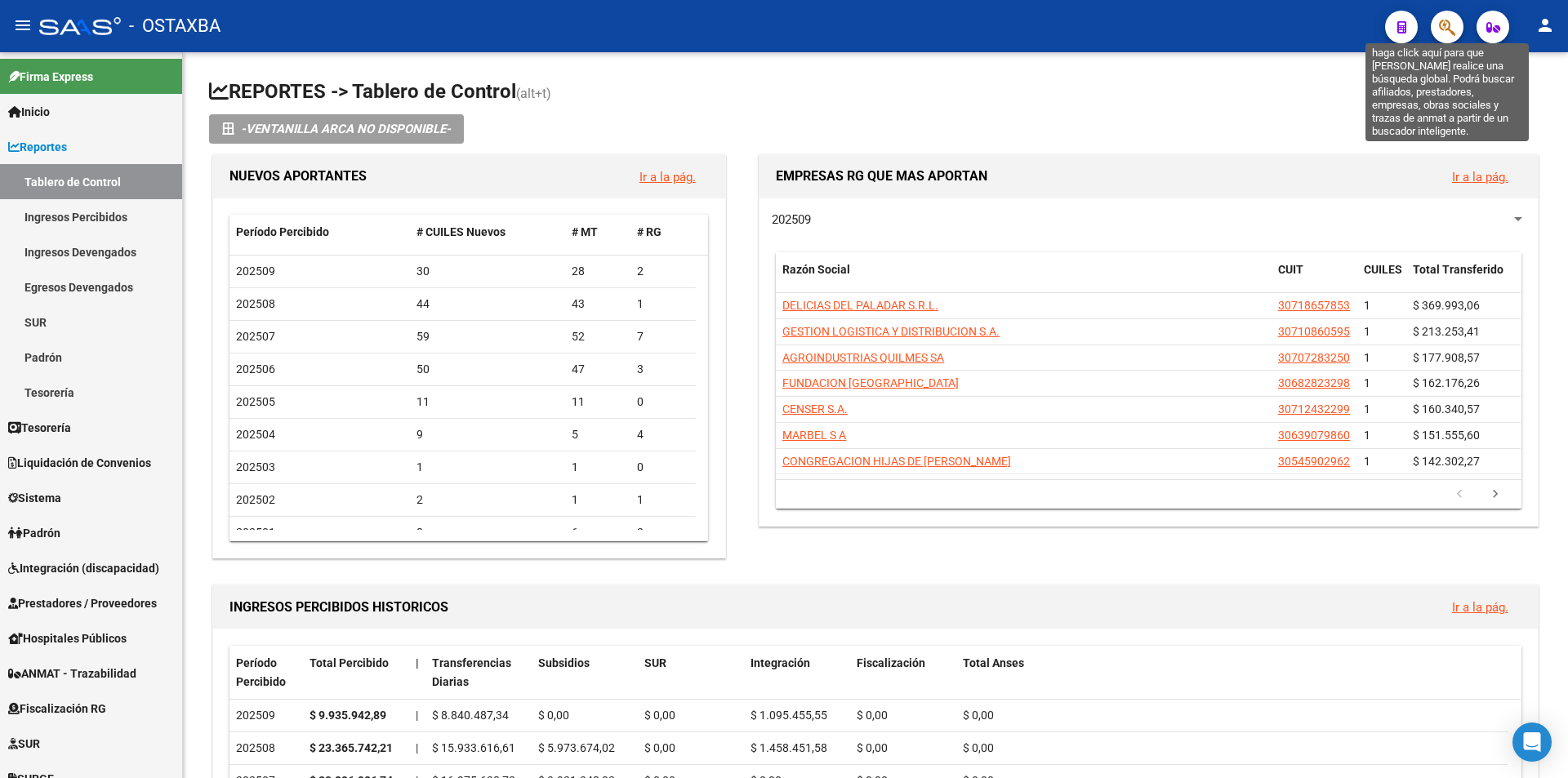
click at [1445, 27] on icon "button" at bounding box center [1446, 27] width 16 height 19
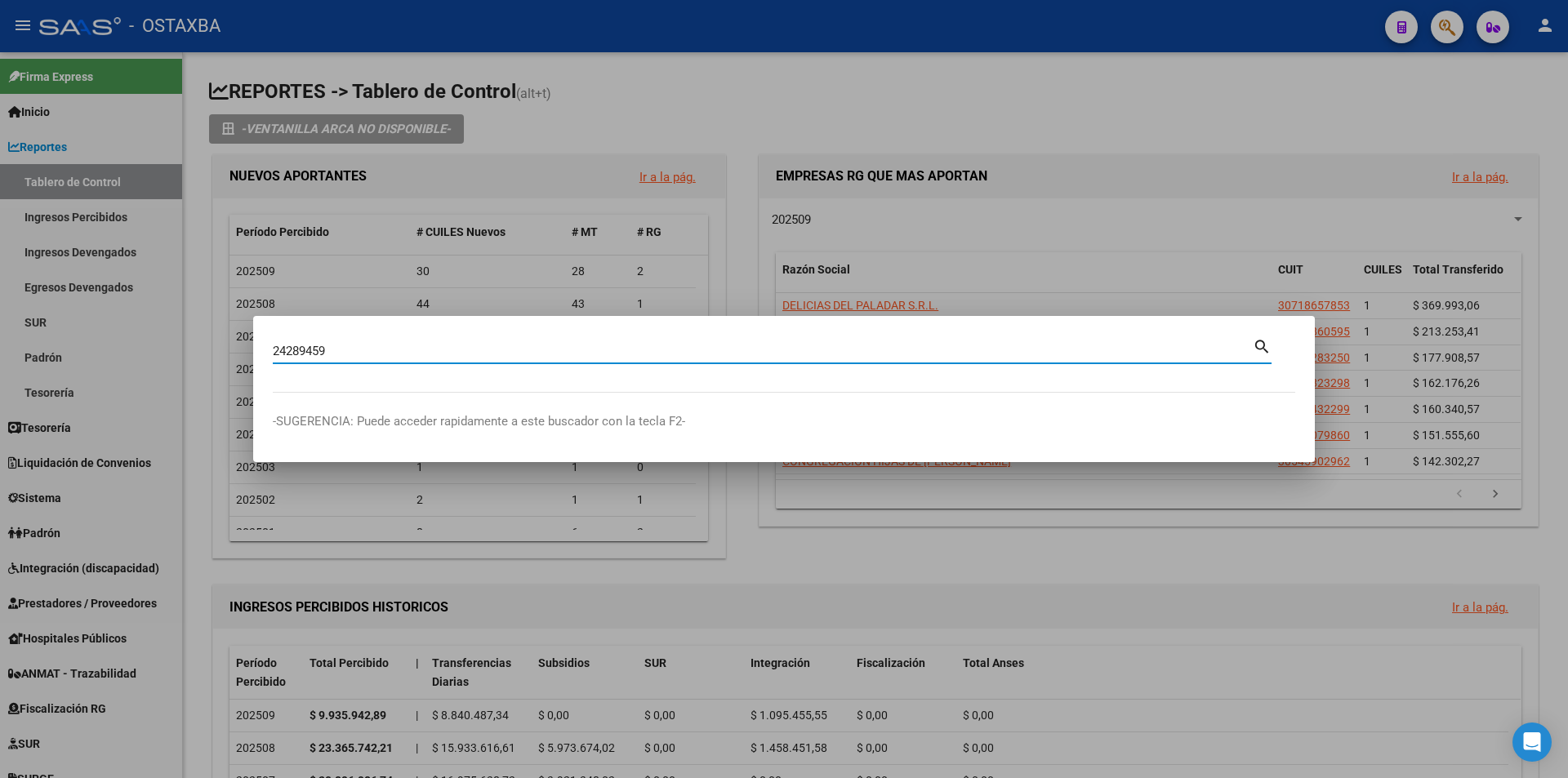
type input "24289459"
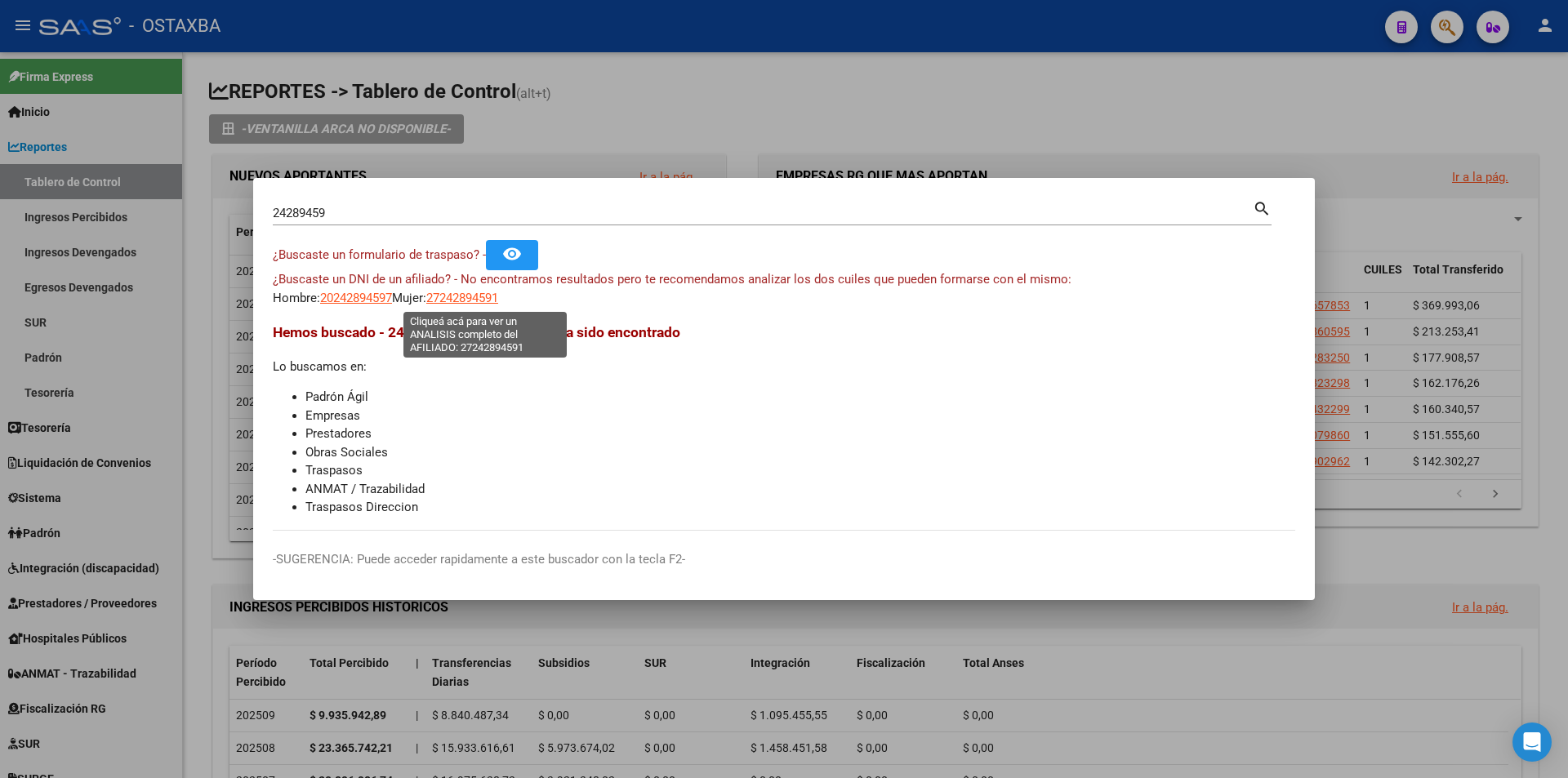
click at [481, 304] on span "27242894591" at bounding box center [462, 298] width 72 height 15
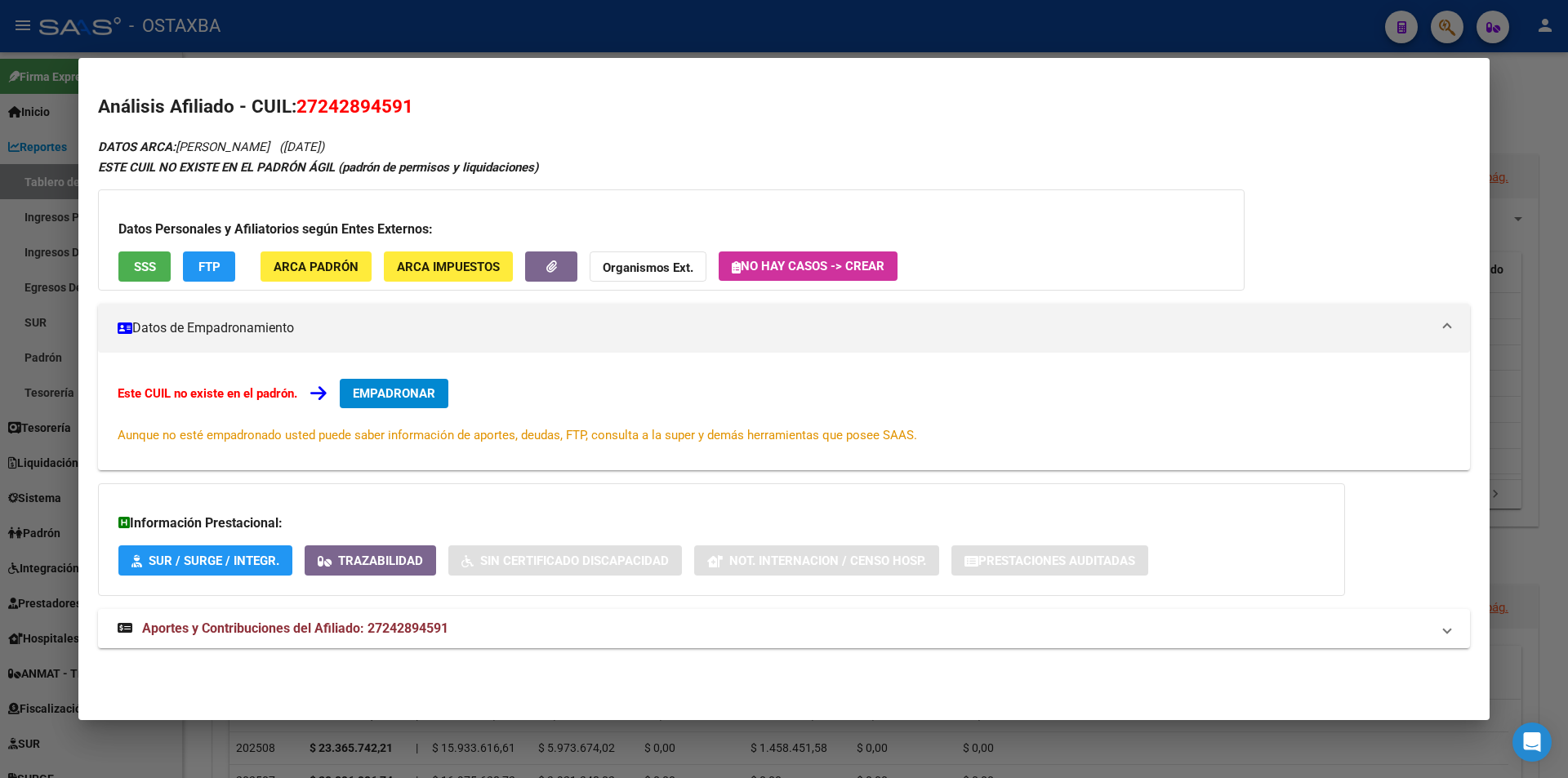
click at [590, 42] on div at bounding box center [784, 389] width 1568 height 778
click at [590, 41] on div at bounding box center [784, 389] width 1568 height 778
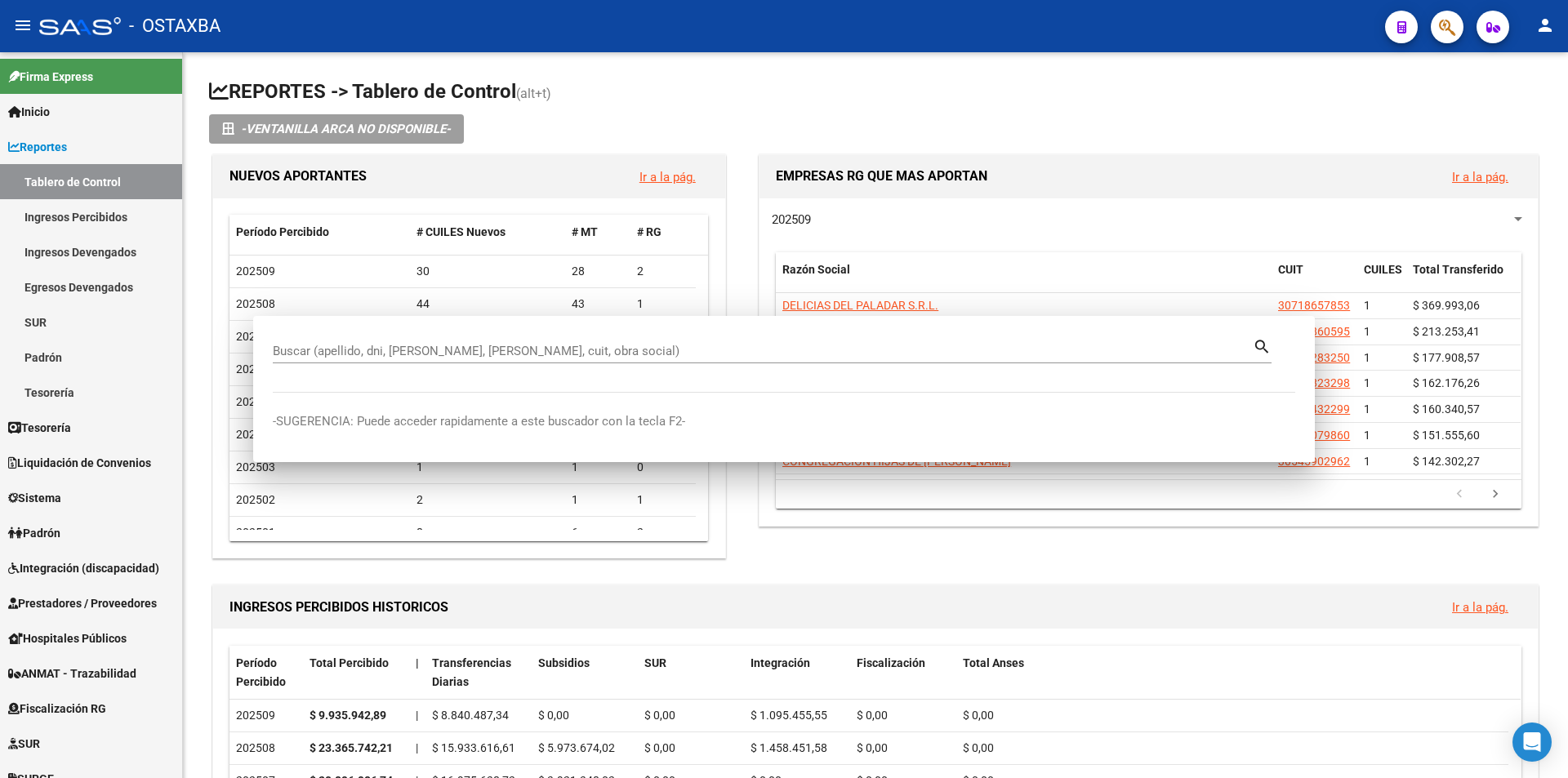
click at [590, 41] on div "- OSTAXBA" at bounding box center [706, 26] width 1332 height 36
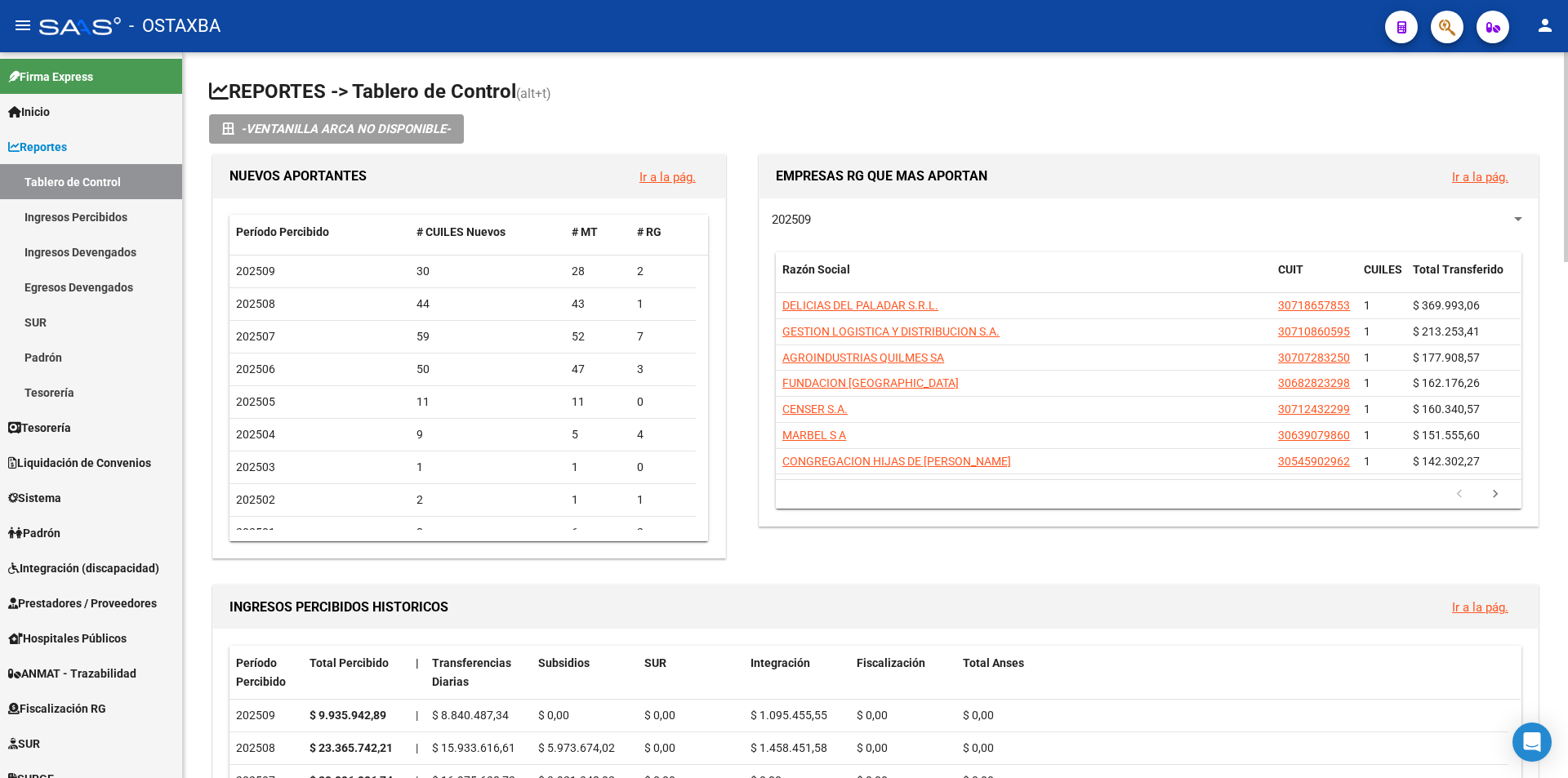
click at [509, 82] on h1 "REPORTES -> Tablero de Control (alt+t)" at bounding box center [875, 92] width 1332 height 28
click at [491, 81] on h1 "REPORTES -> Tablero de Control (alt+t)" at bounding box center [875, 92] width 1332 height 28
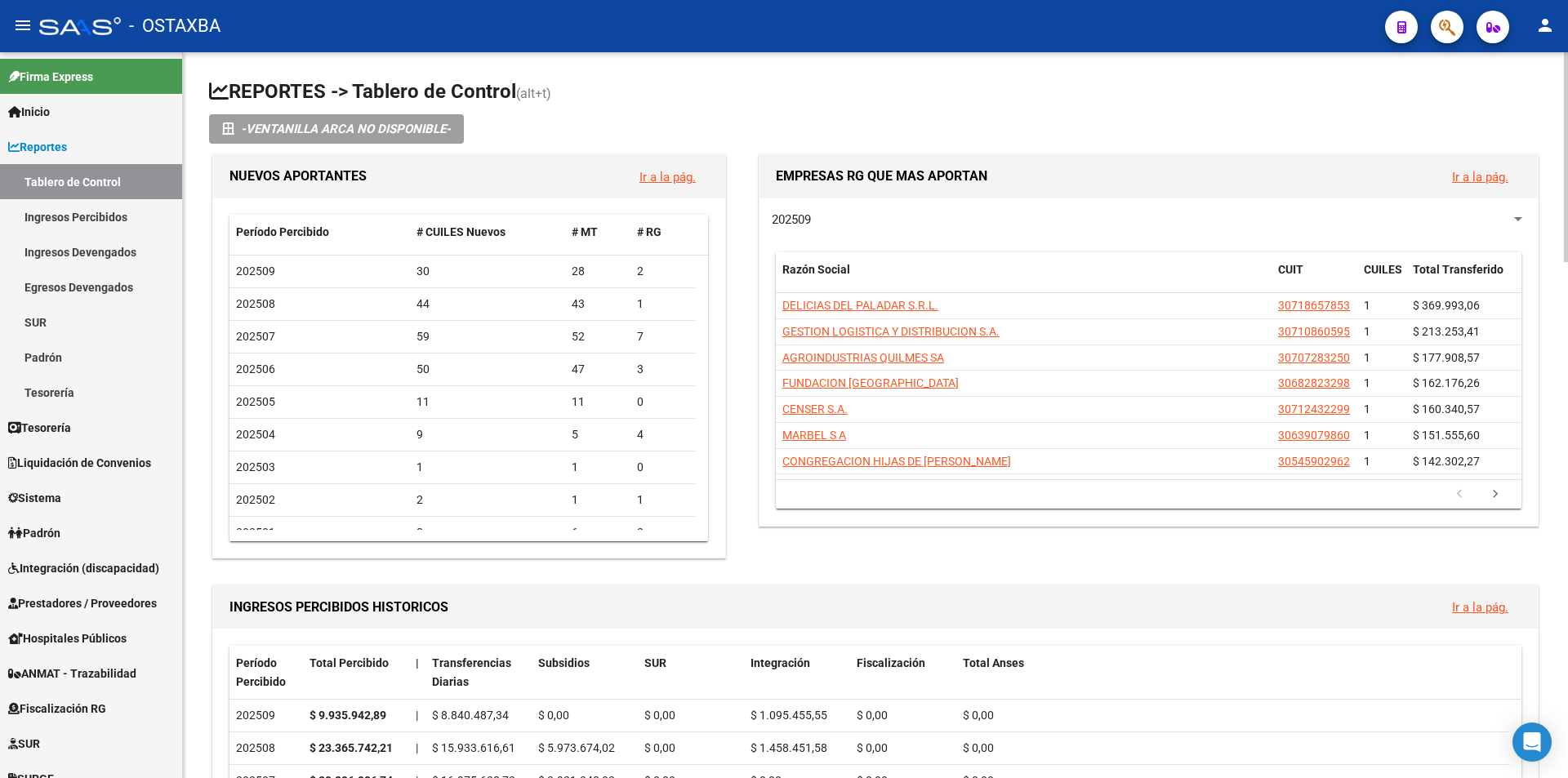
click at [478, 80] on h1 "REPORTES -> Tablero de Control (alt+t)" at bounding box center [875, 92] width 1332 height 28
click at [429, 85] on h1 "REPORTES -> Tablero de Control (alt+t)" at bounding box center [875, 92] width 1332 height 28
click at [419, 84] on h1 "REPORTES -> Tablero de Control (alt+t)" at bounding box center [875, 92] width 1332 height 28
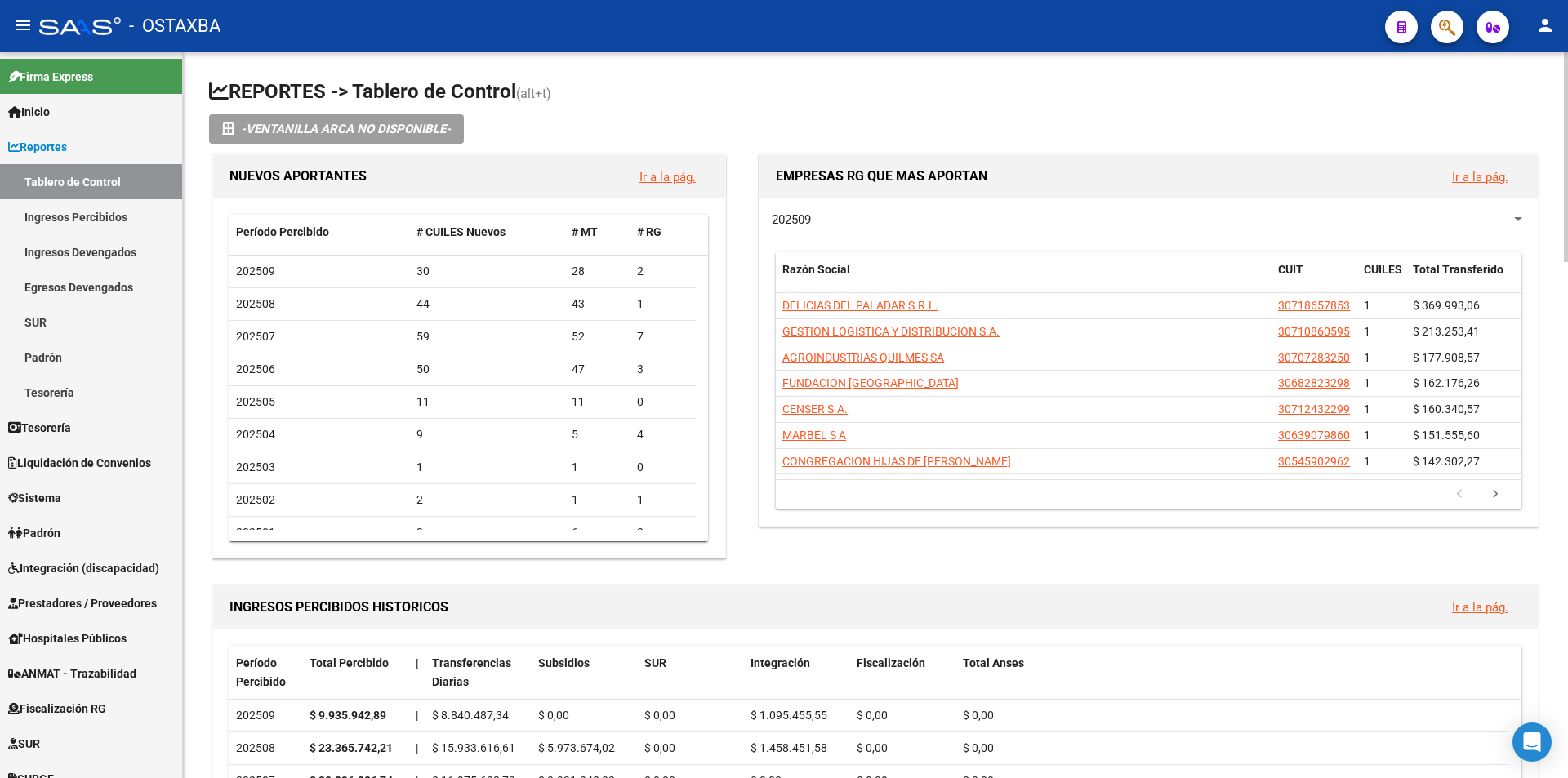
click at [419, 84] on h1 "REPORTES -> Tablero de Control (alt+t)" at bounding box center [875, 92] width 1332 height 28
click at [393, 30] on div "- OSTAXBA" at bounding box center [706, 26] width 1332 height 36
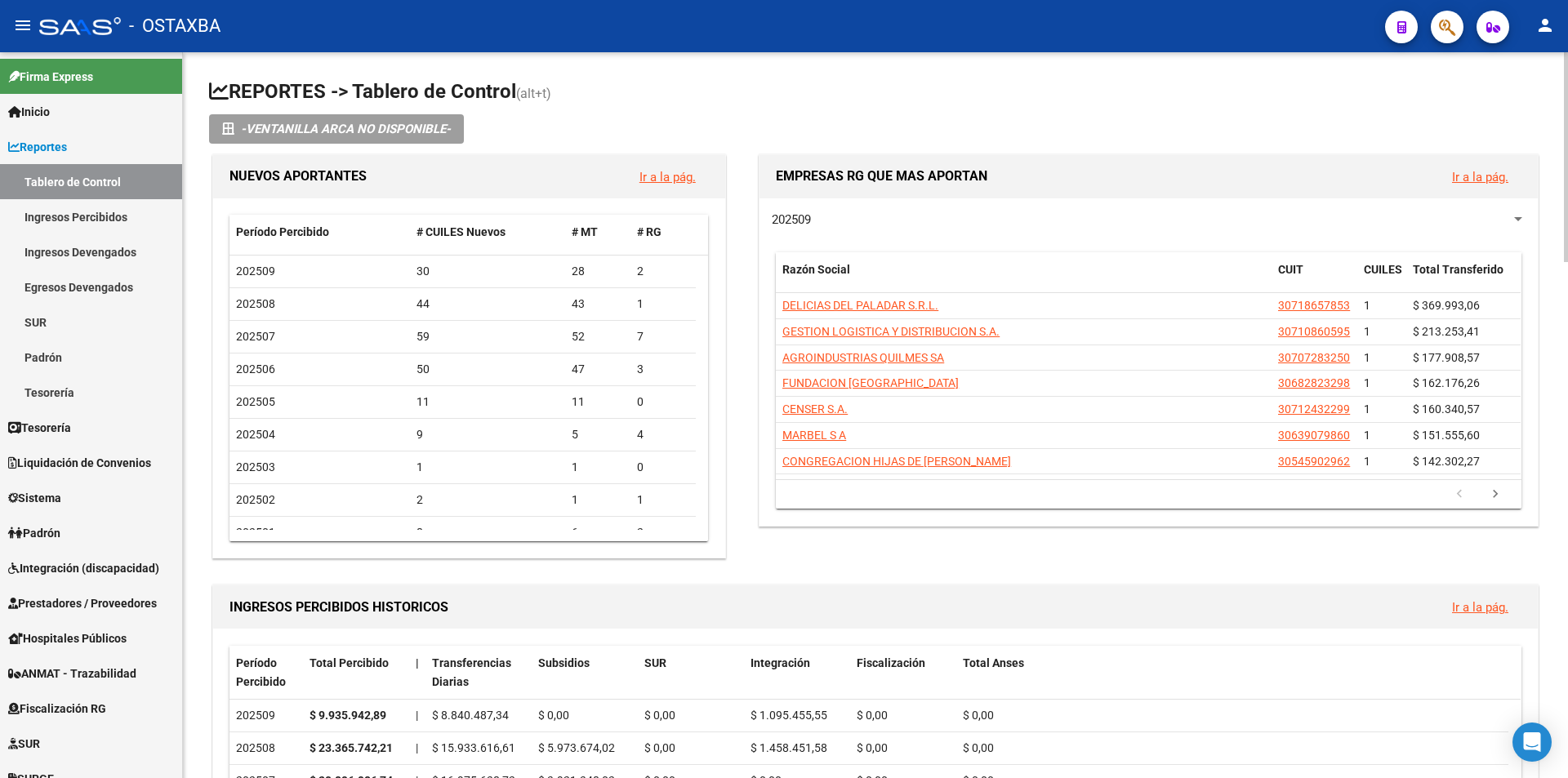
click at [407, 89] on h1 "REPORTES -> Tablero de Control (alt+t)" at bounding box center [875, 92] width 1332 height 28
click at [444, 89] on h1 "REPORTES -> Tablero de Control (alt+t)" at bounding box center [875, 92] width 1332 height 28
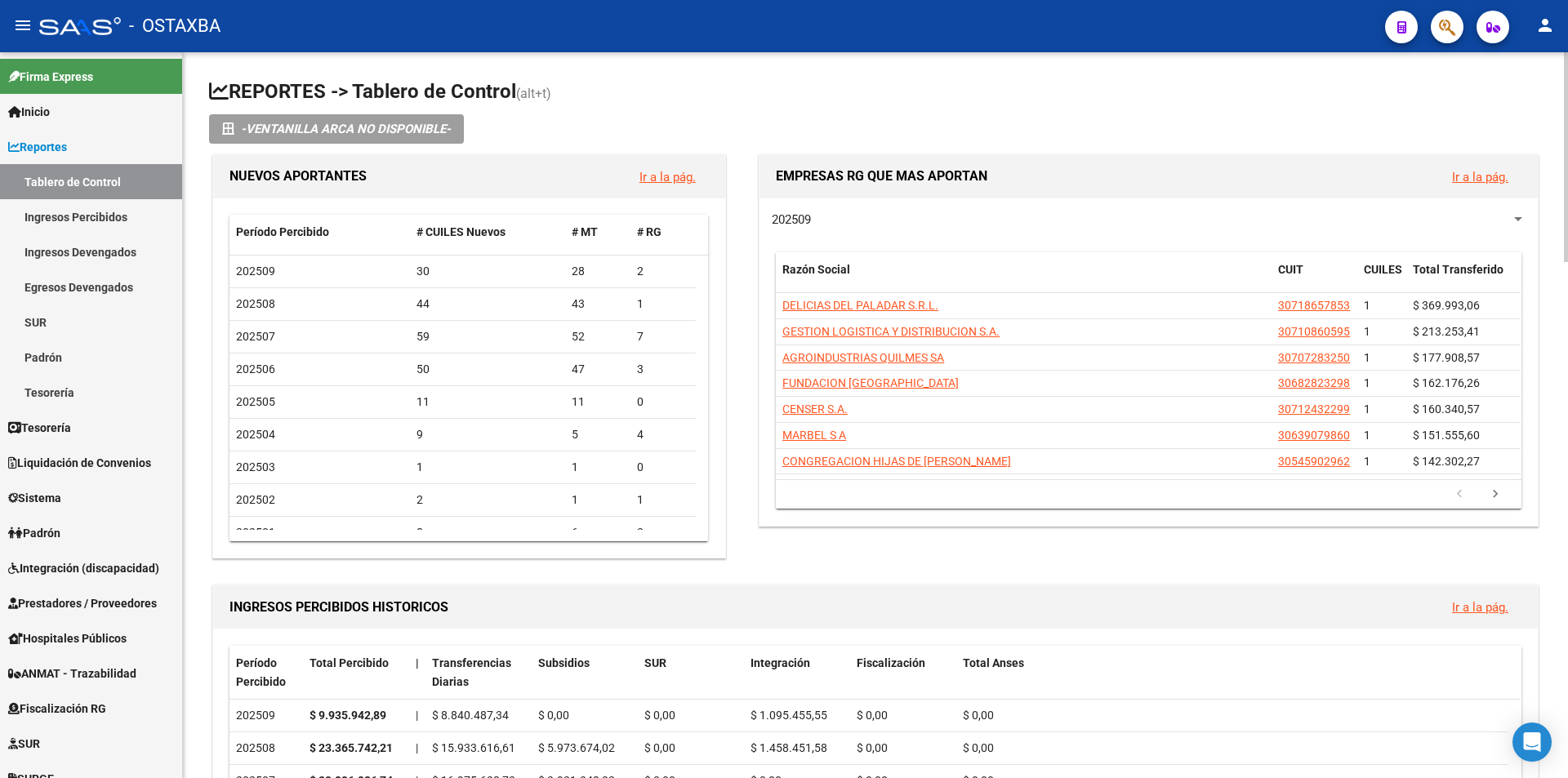
click at [444, 89] on h1 "REPORTES -> Tablero de Control (alt+t)" at bounding box center [875, 92] width 1332 height 28
click at [556, 52] on mat-toolbar "menu - OSTAXBA person" at bounding box center [784, 25] width 1568 height 52
click at [498, 90] on h1 "REPORTES -> Tablero de Control (alt+t)" at bounding box center [875, 92] width 1332 height 28
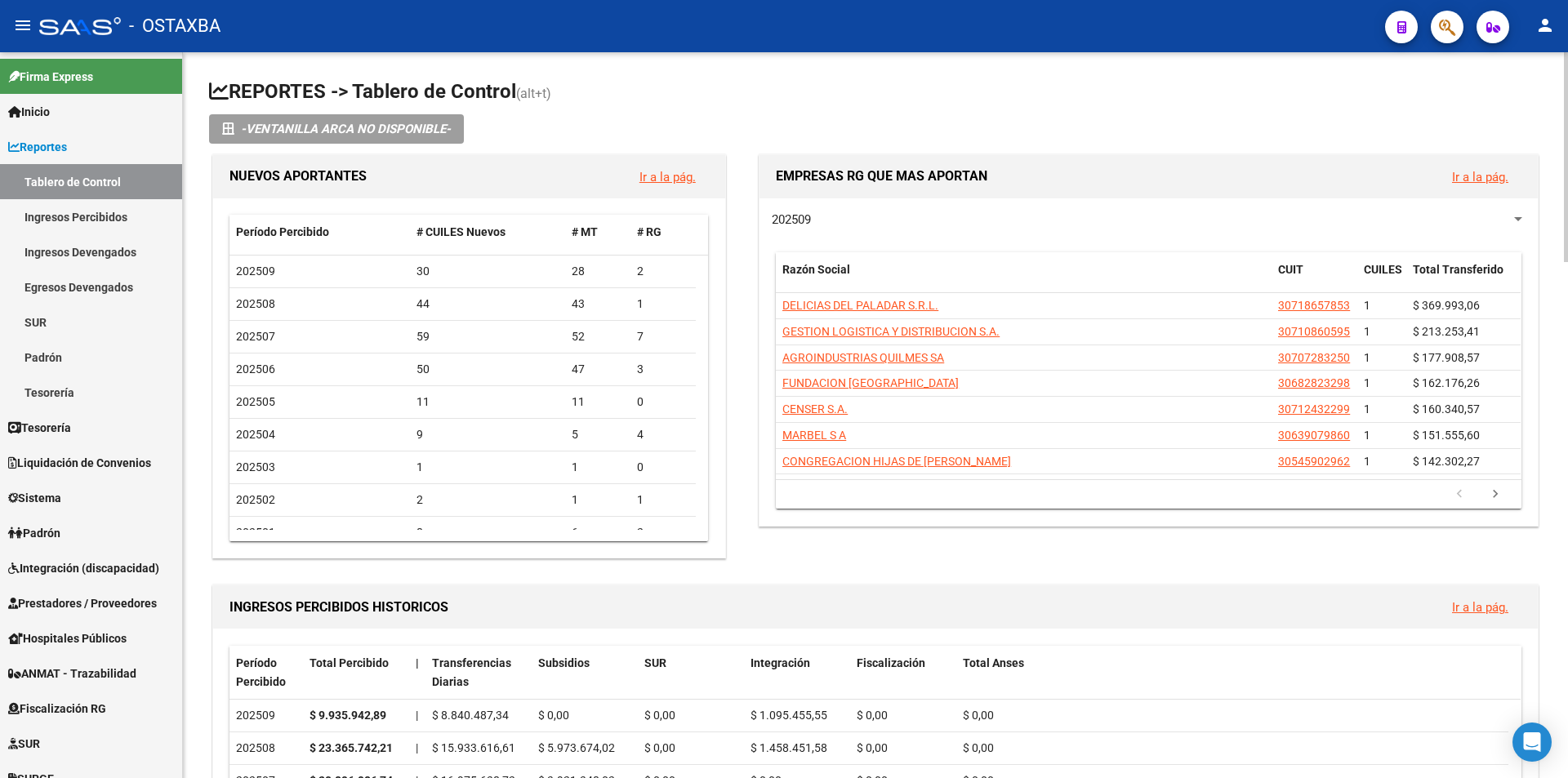
click at [409, 292] on div "202508 44 43 1" at bounding box center [462, 304] width 466 height 33
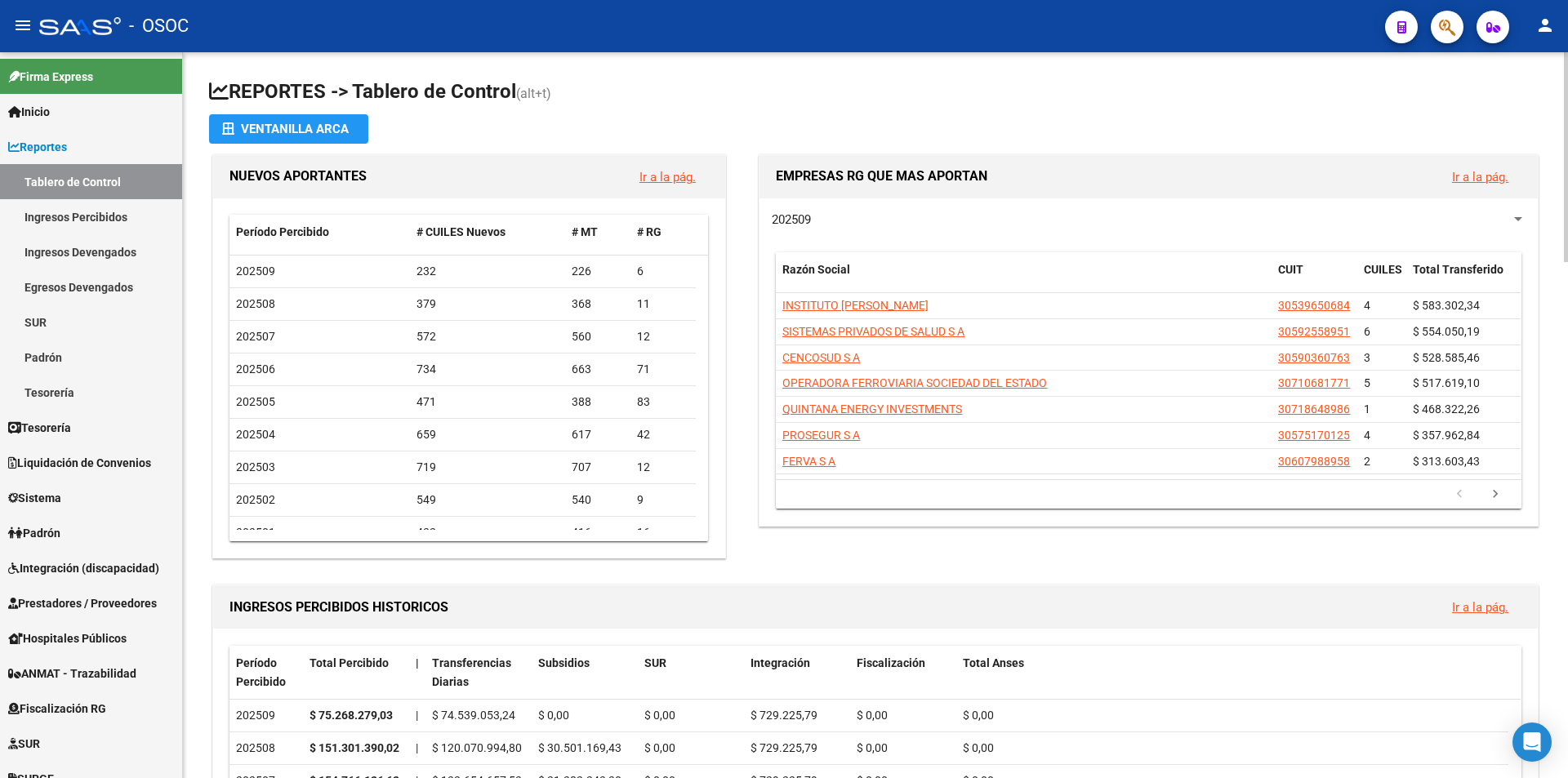
click at [547, 83] on h1 "REPORTES -> Tablero de Control (alt+t)" at bounding box center [875, 92] width 1332 height 28
drag, startPoint x: 334, startPoint y: 101, endPoint x: 555, endPoint y: 92, distance: 221.2
click at [555, 92] on h1 "REPORTES -> Tablero de Control (alt+t)" at bounding box center [875, 92] width 1332 height 28
click at [551, 92] on span "(alt+t)" at bounding box center [533, 93] width 35 height 15
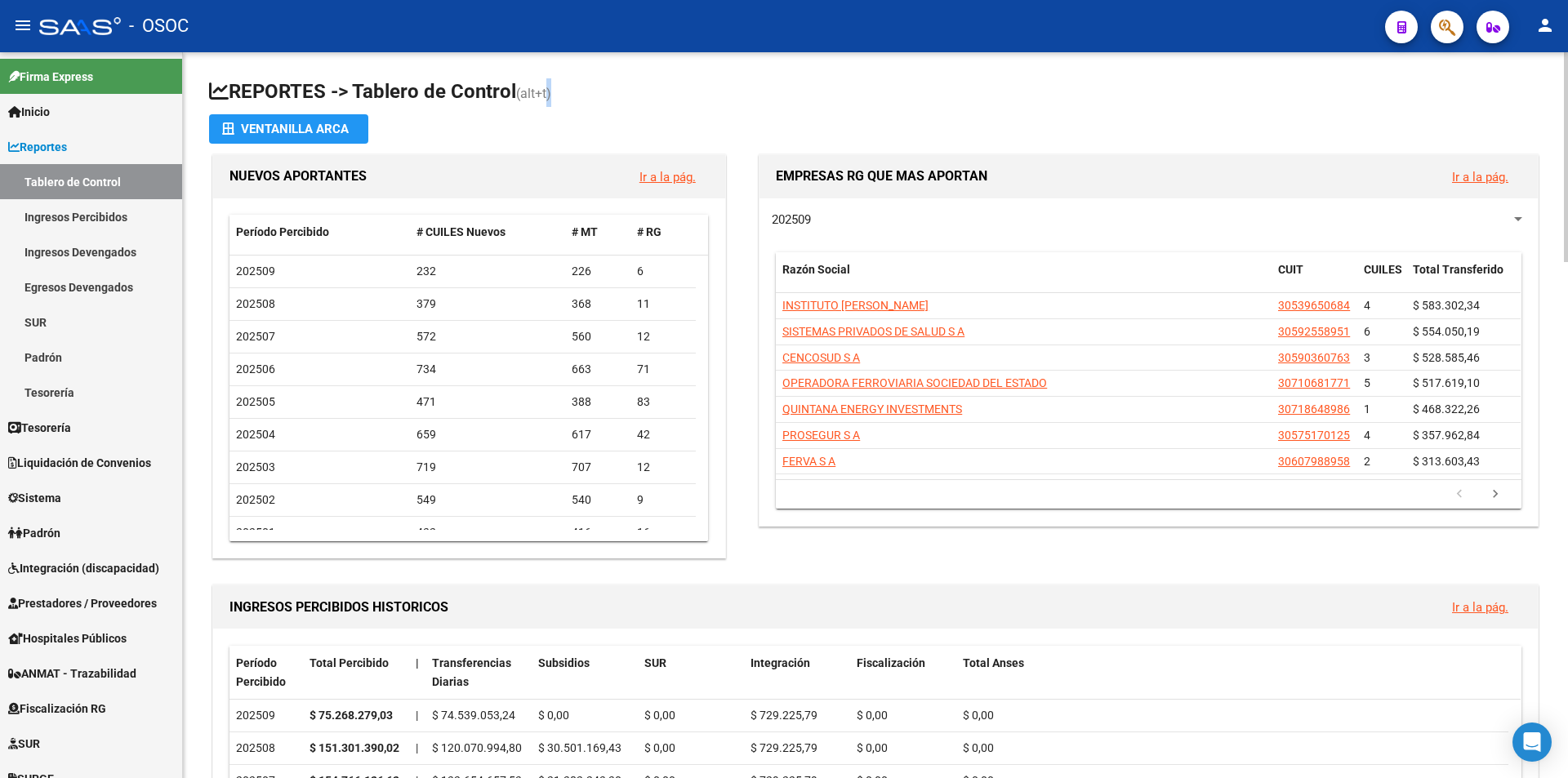
click at [551, 92] on span "(alt+t)" at bounding box center [533, 93] width 35 height 15
click at [550, 97] on span "(alt+t)" at bounding box center [533, 93] width 35 height 15
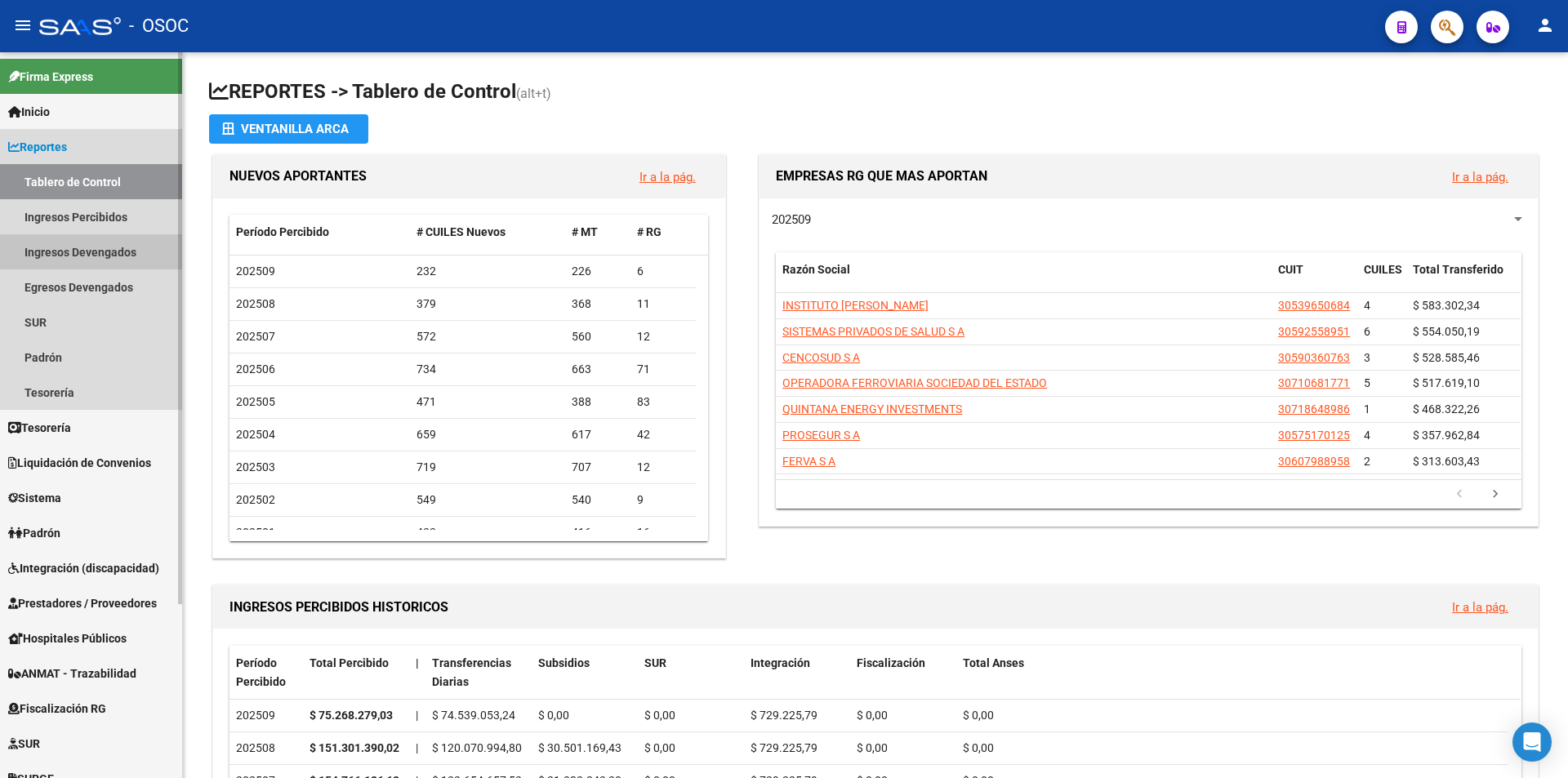
click at [85, 235] on link "Ingresos Devengados" at bounding box center [90, 251] width 182 height 35
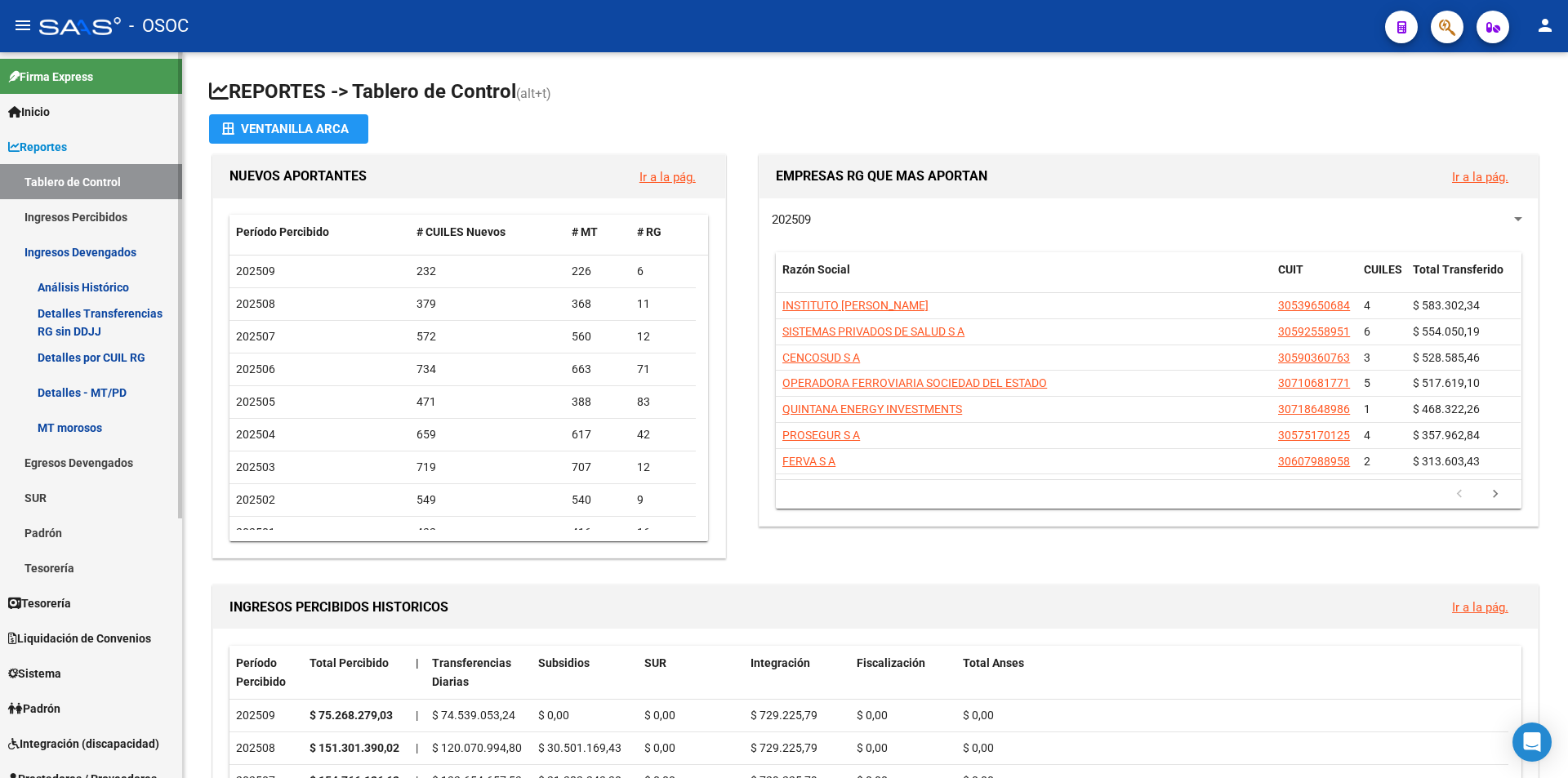
click at [85, 235] on link "Ingresos Devengados" at bounding box center [90, 251] width 182 height 35
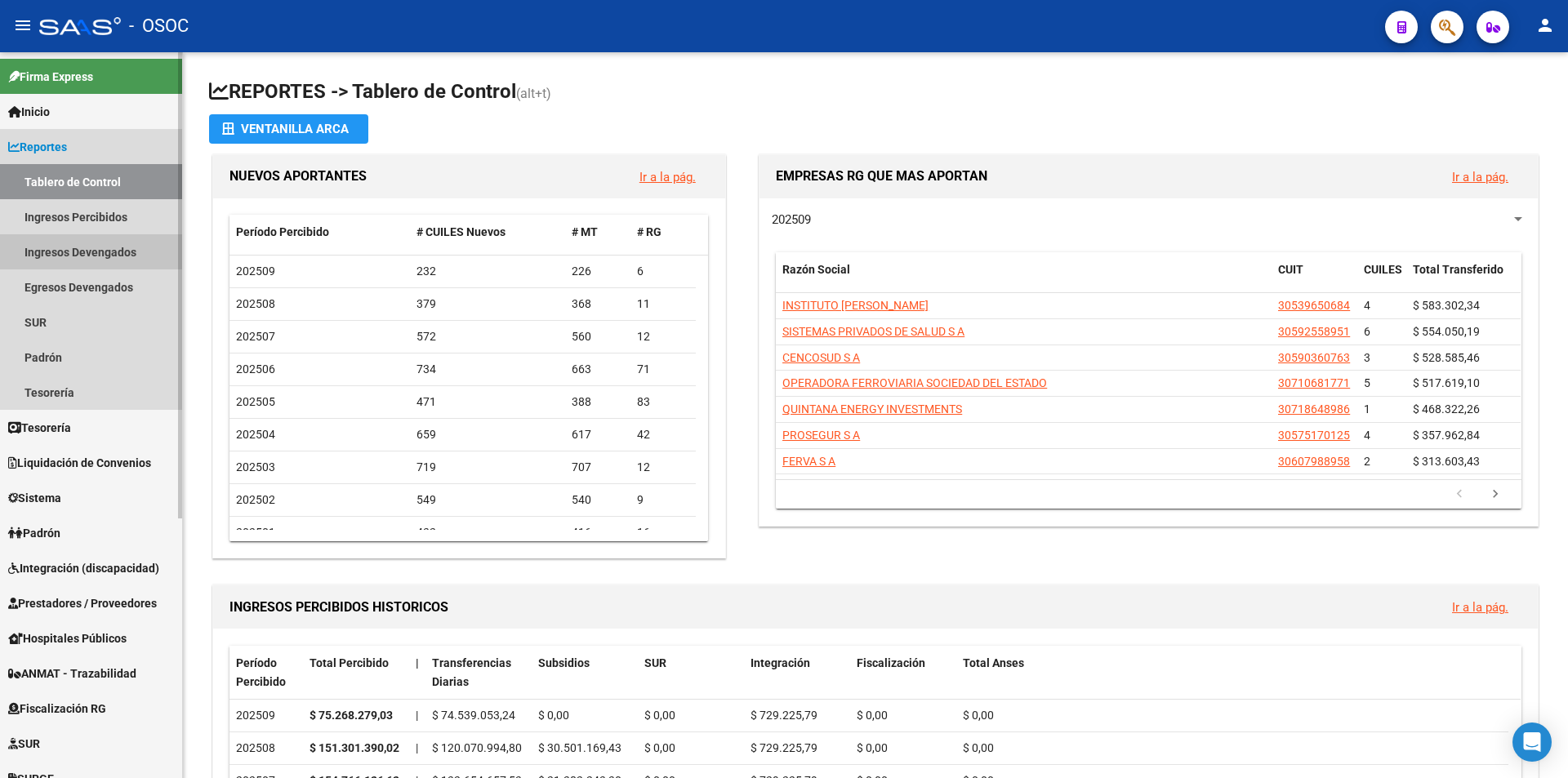
click at [106, 224] on link "Ingresos Percibidos" at bounding box center [90, 216] width 182 height 35
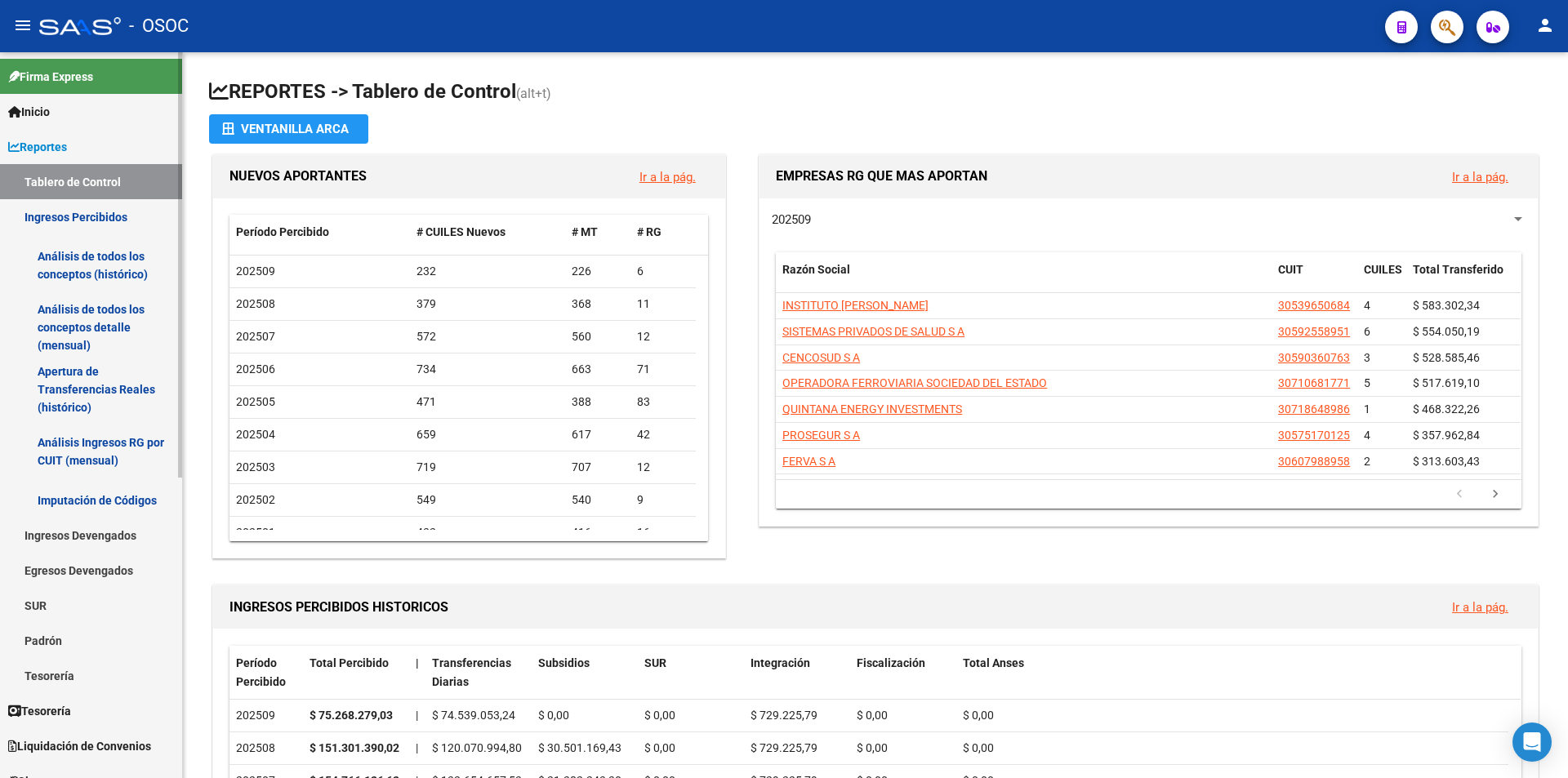
drag, startPoint x: 113, startPoint y: 247, endPoint x: 126, endPoint y: 240, distance: 14.8
click at [114, 249] on link "Análisis de todos los conceptos (histórico)" at bounding box center [90, 266] width 182 height 62
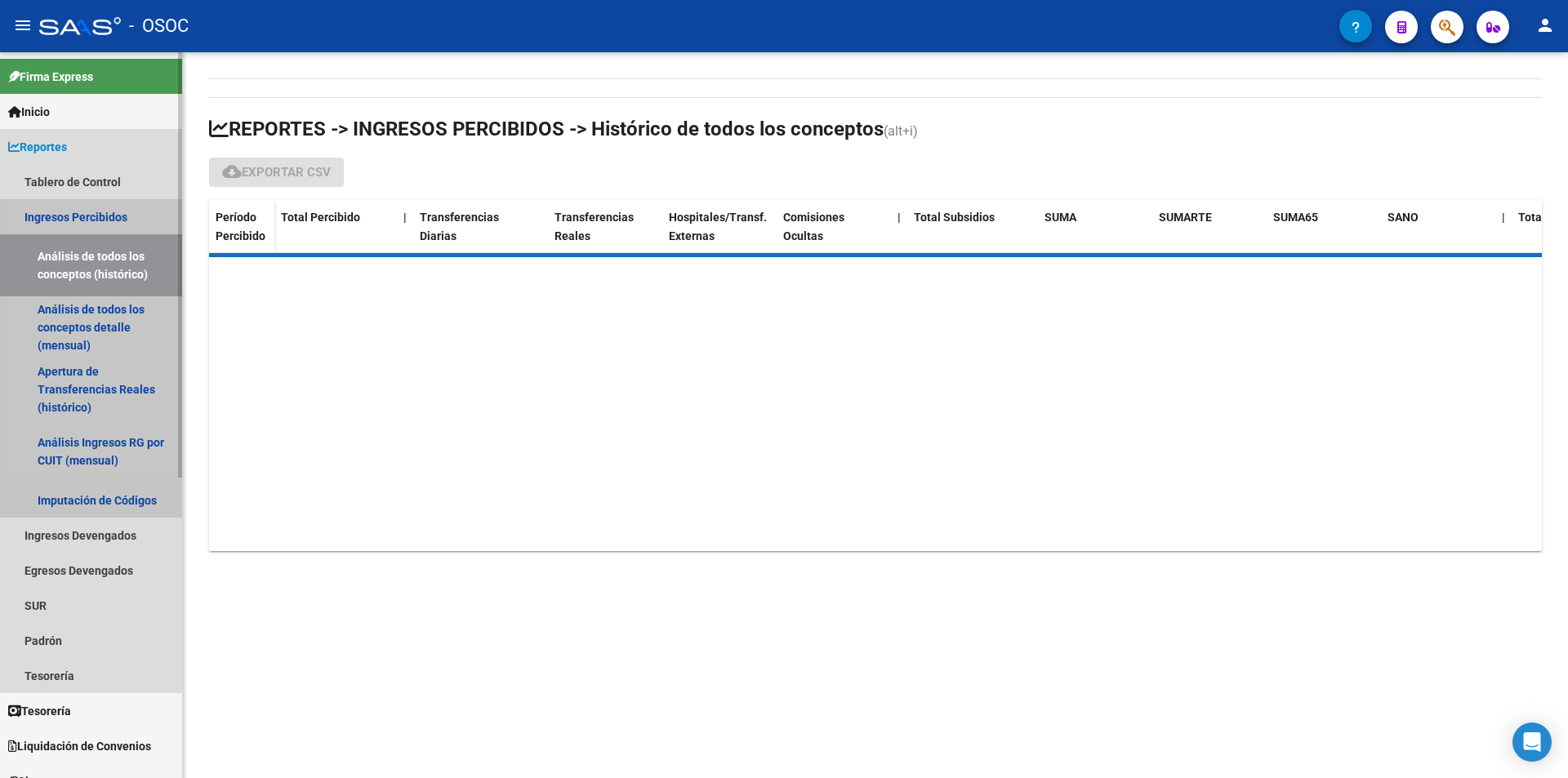
click at [145, 202] on link "Ingresos Percibidos" at bounding box center [90, 216] width 182 height 35
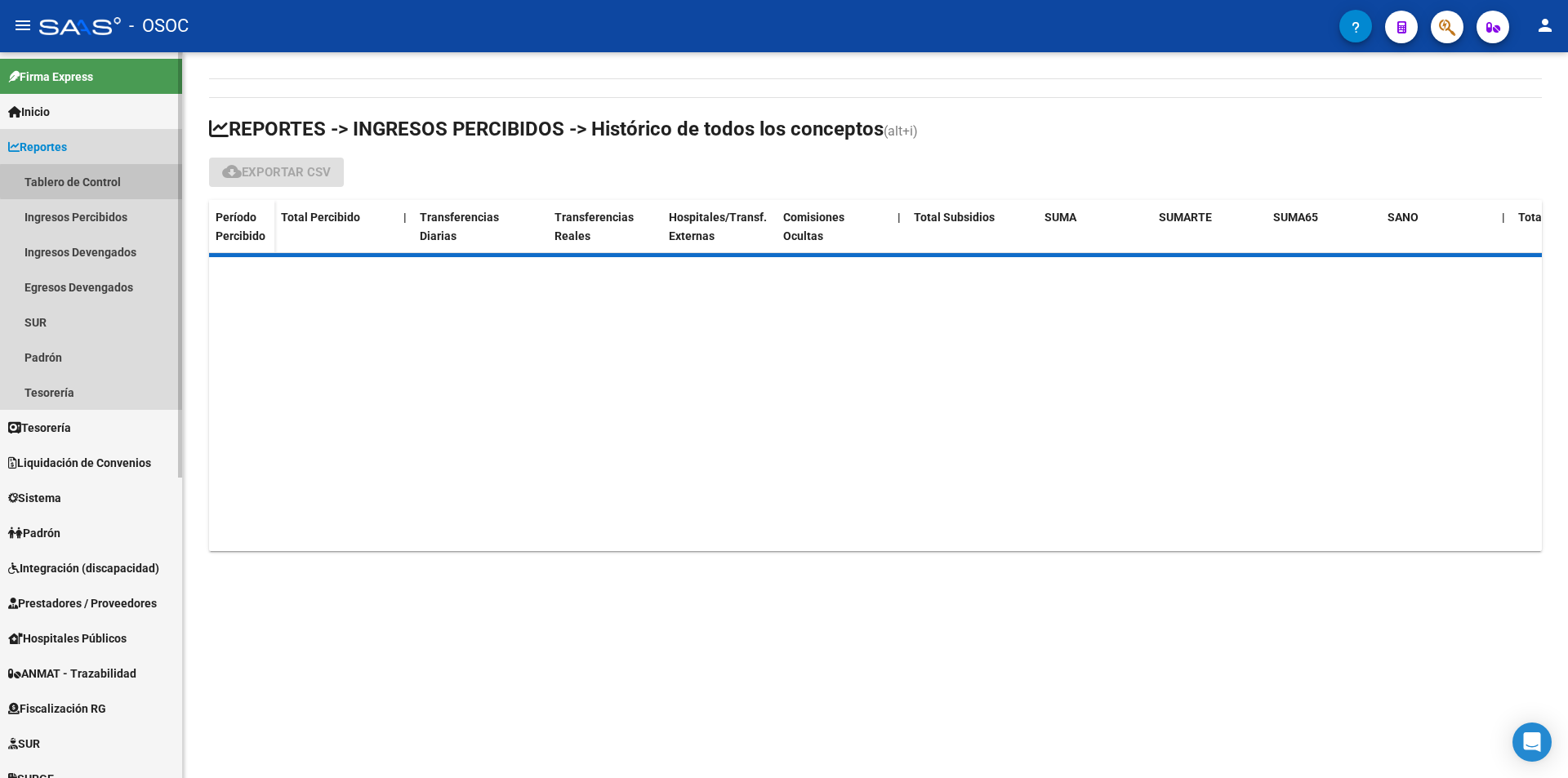
click at [154, 181] on link "Tablero de Control" at bounding box center [90, 181] width 182 height 35
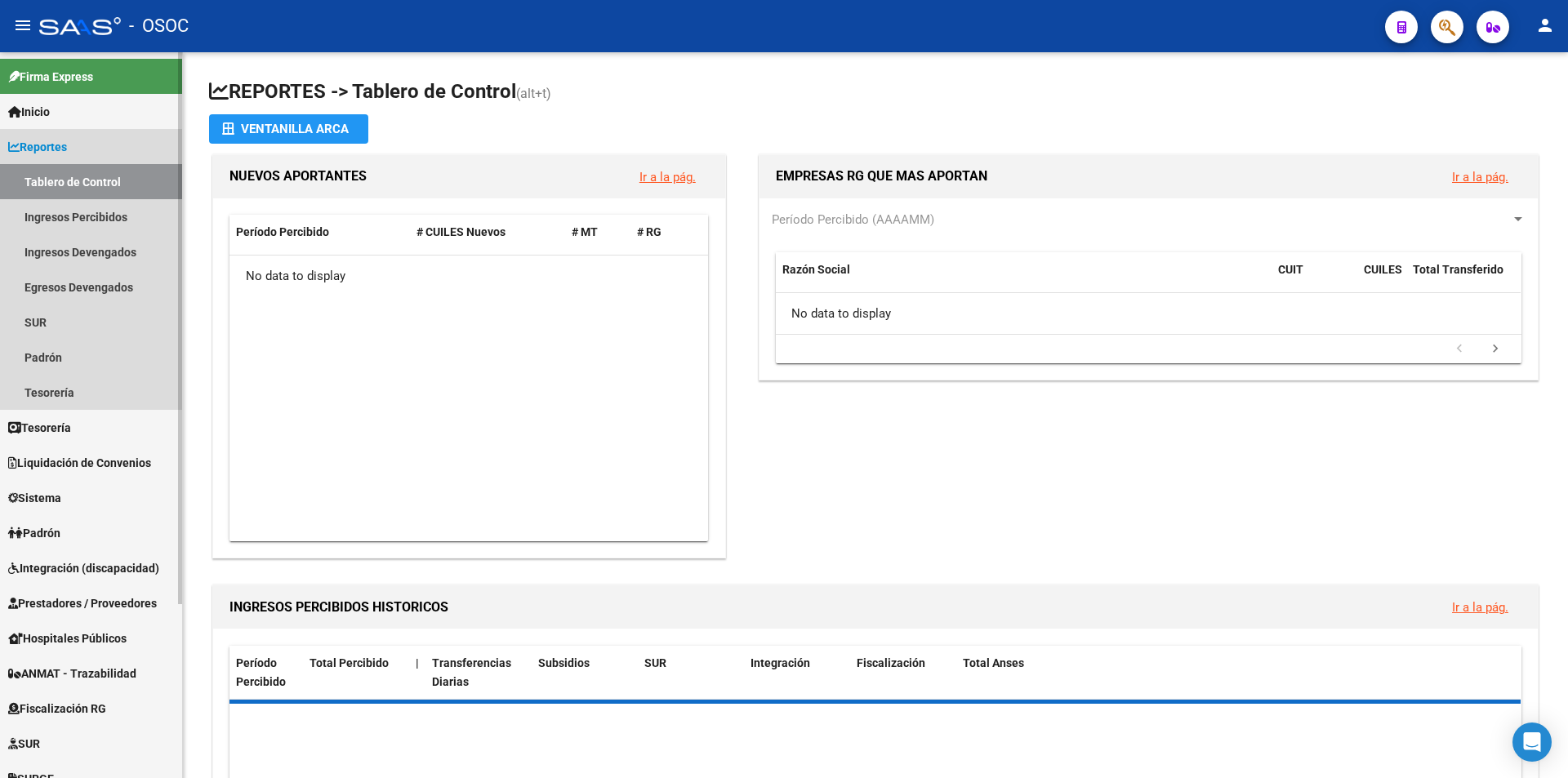
click at [163, 156] on link "Reportes" at bounding box center [90, 146] width 182 height 35
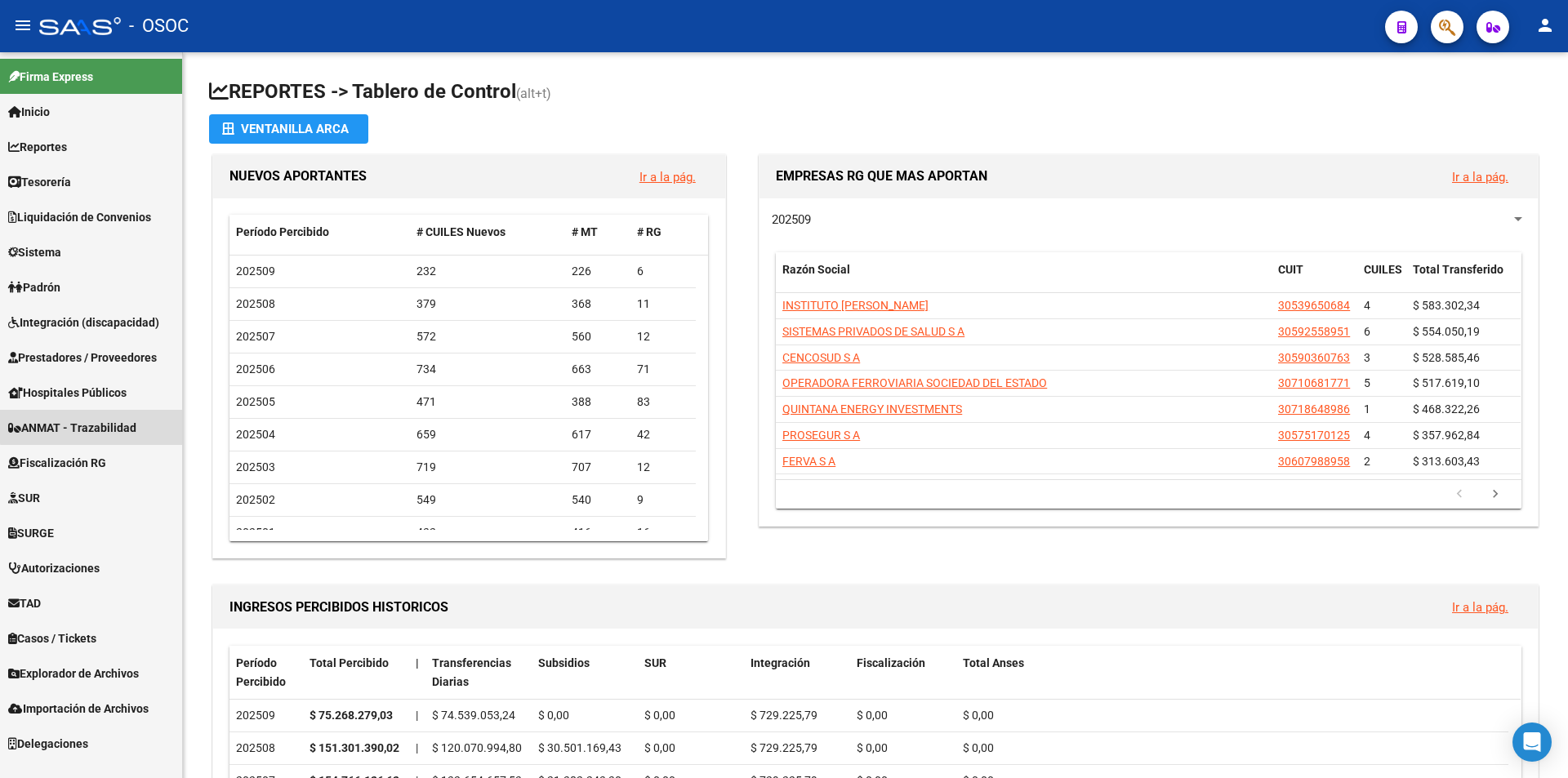
click at [160, 415] on link "ANMAT - Trazabilidad" at bounding box center [90, 427] width 182 height 35
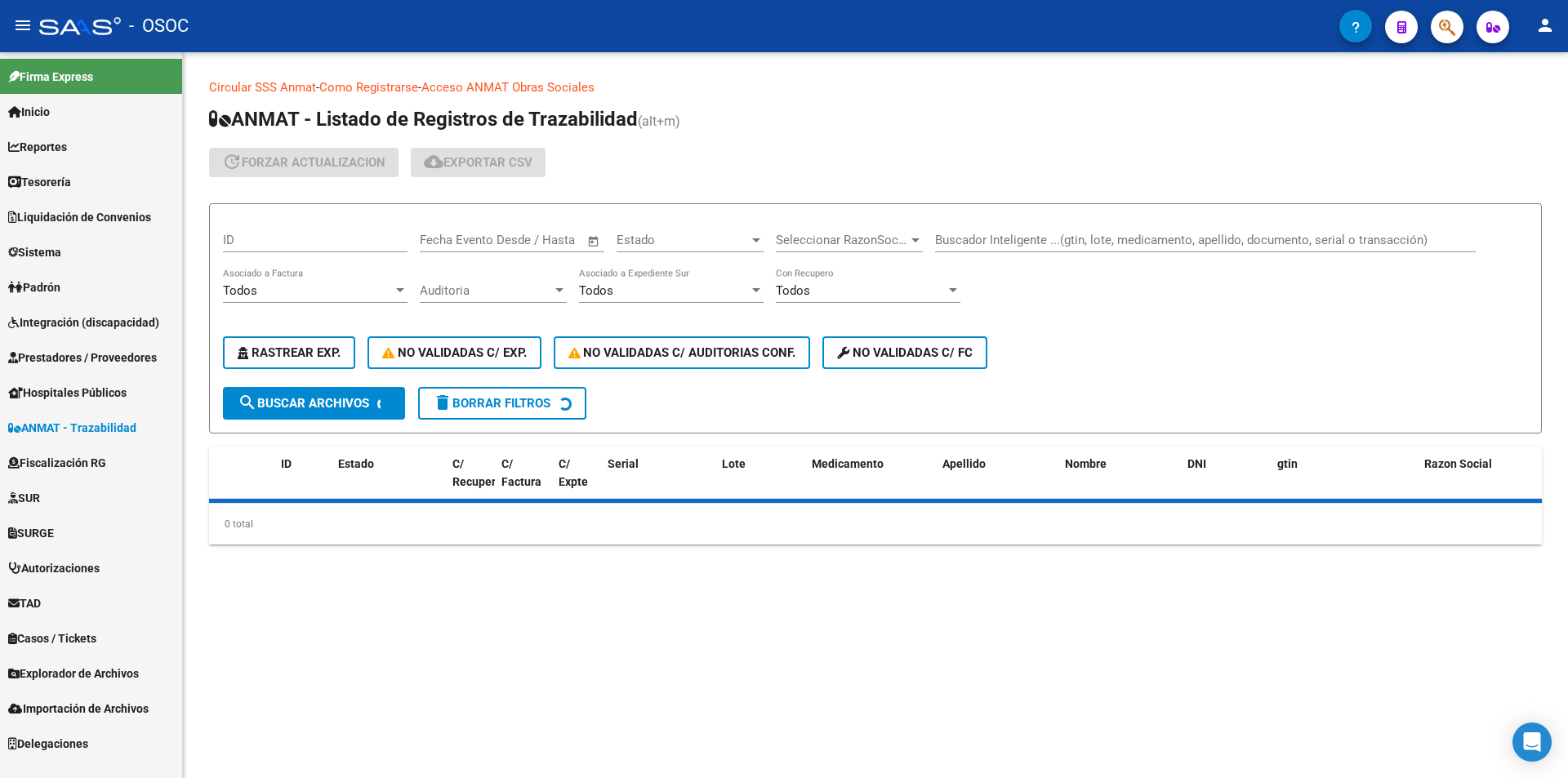
click at [120, 450] on link "Fiscalización RG" at bounding box center [90, 462] width 182 height 35
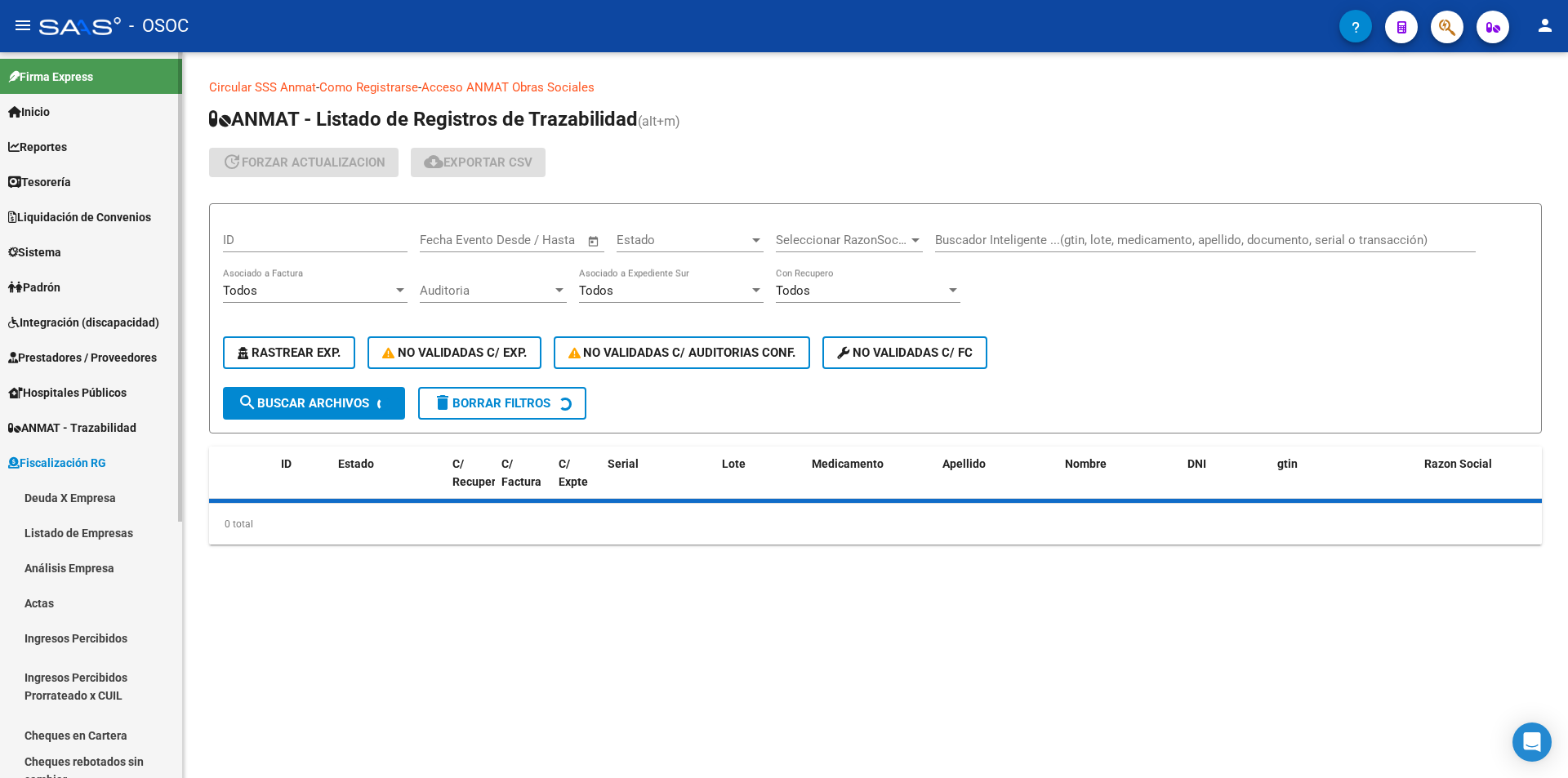
click at [120, 485] on link "Deuda X Empresa" at bounding box center [90, 497] width 182 height 35
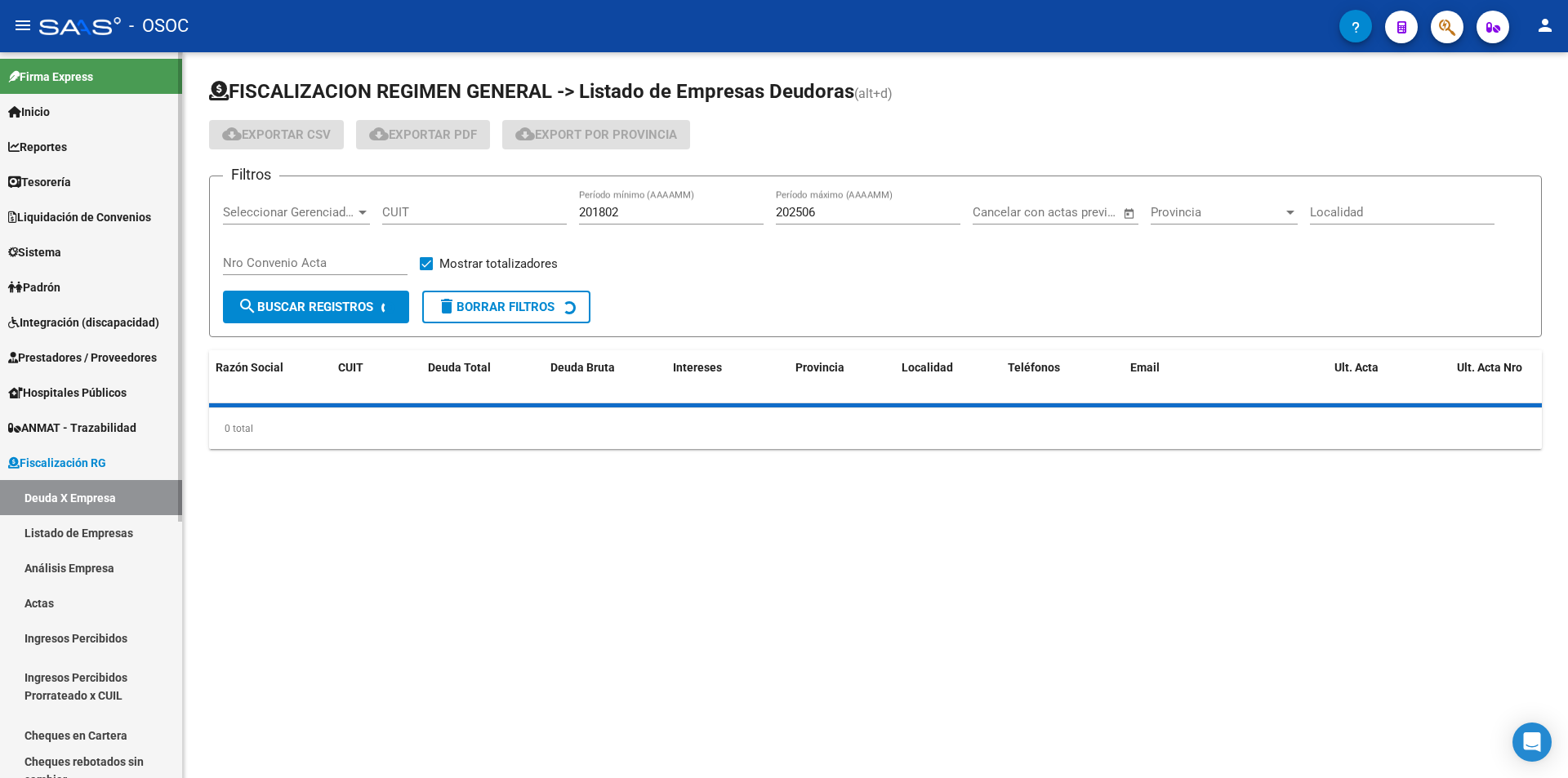
click at [145, 520] on link "Listado de Empresas" at bounding box center [90, 532] width 182 height 35
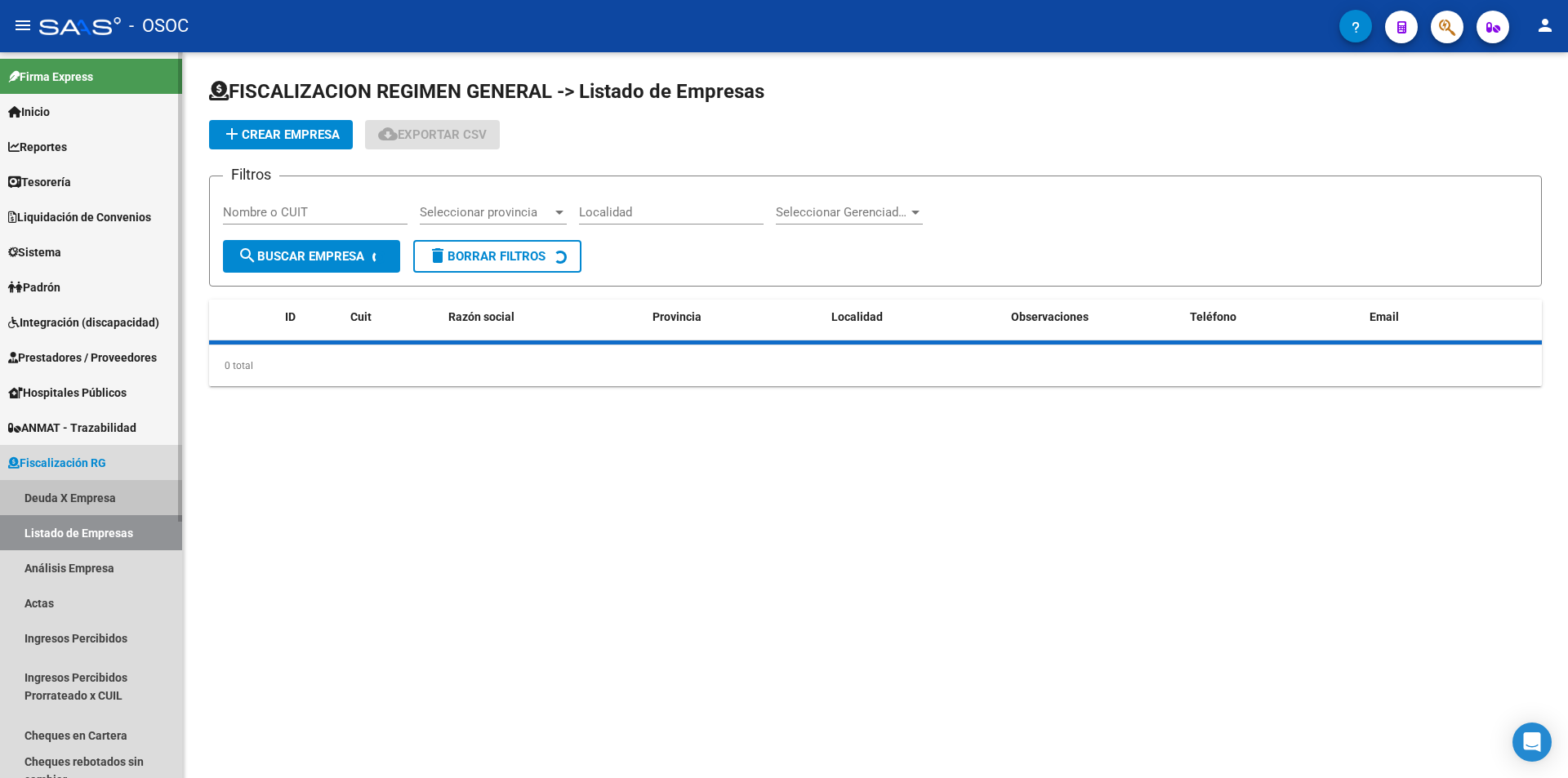
click at [144, 513] on link "Deuda X Empresa" at bounding box center [90, 497] width 182 height 35
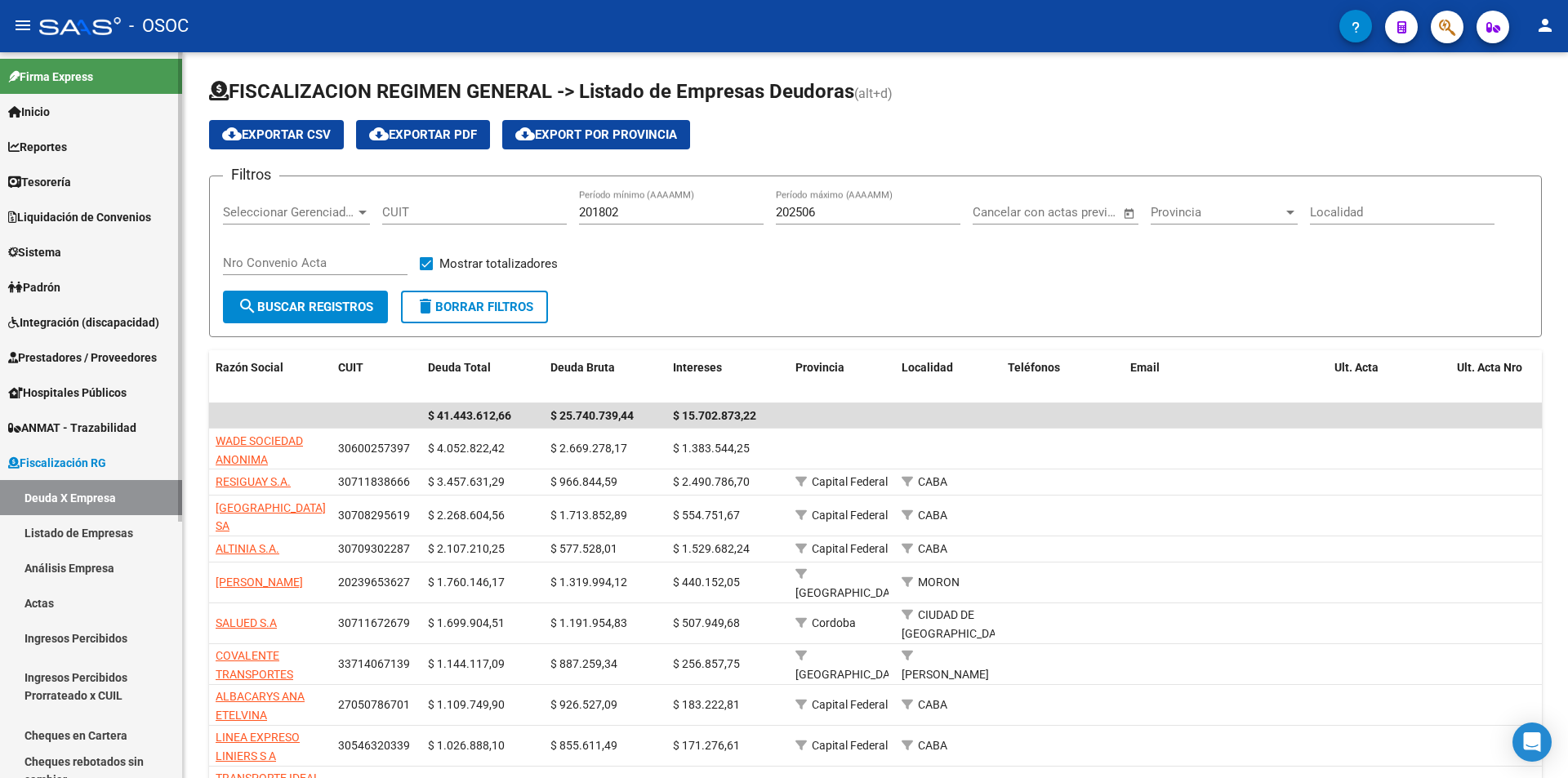
click at [116, 355] on span "Prestadores / Proveedores" at bounding box center [83, 357] width 149 height 18
